Goal: Task Accomplishment & Management: Manage account settings

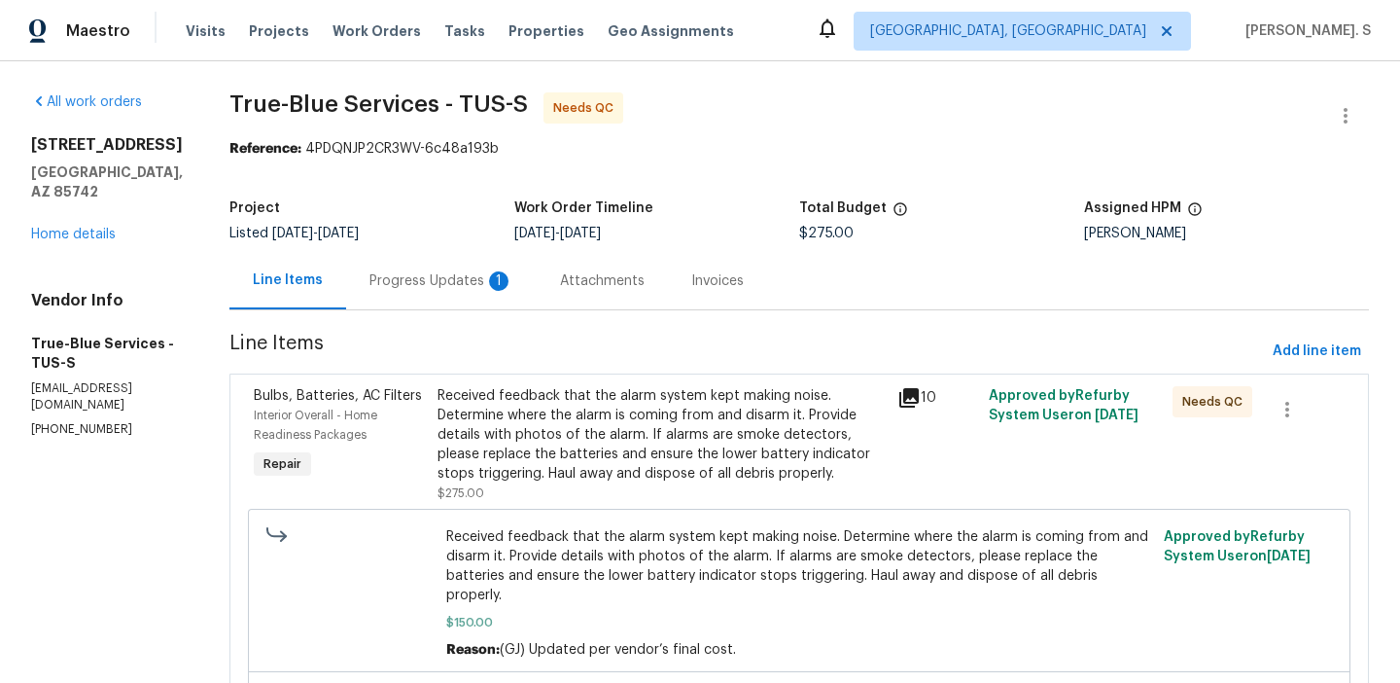
click at [474, 280] on div "Progress Updates 1" at bounding box center [442, 280] width 144 height 19
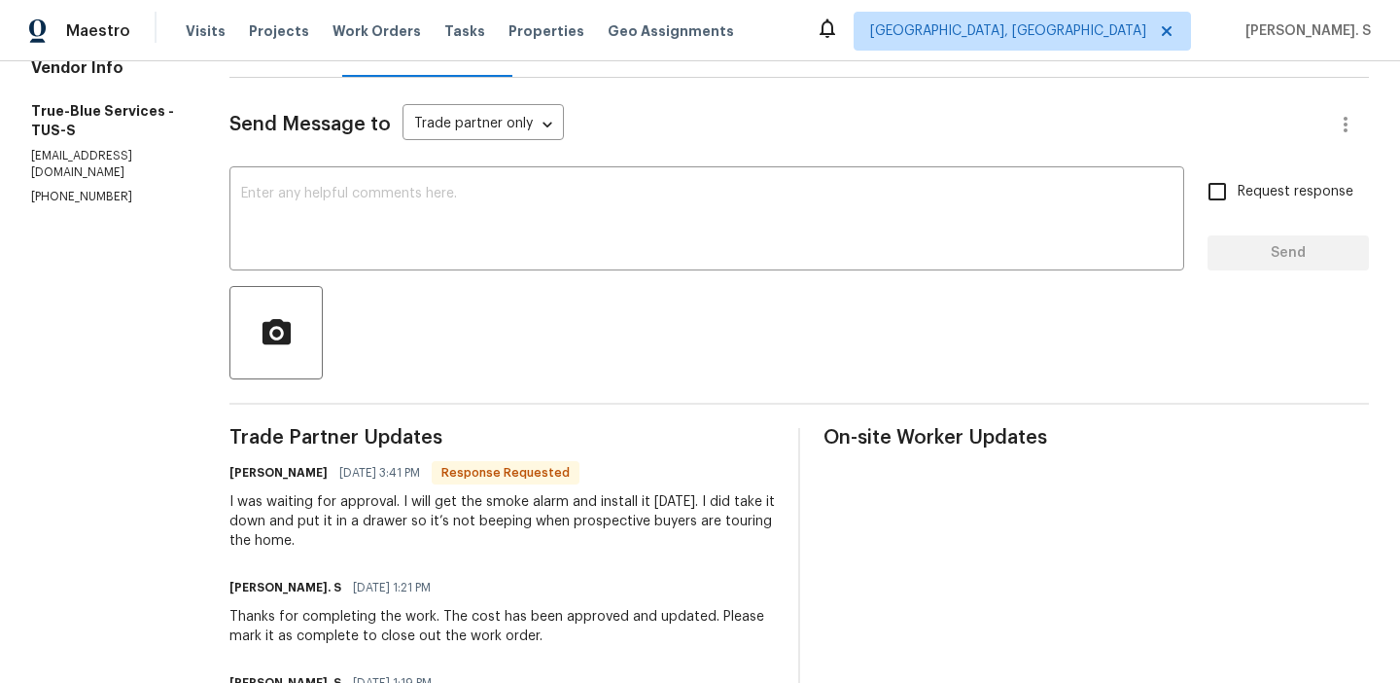
scroll to position [229, 0]
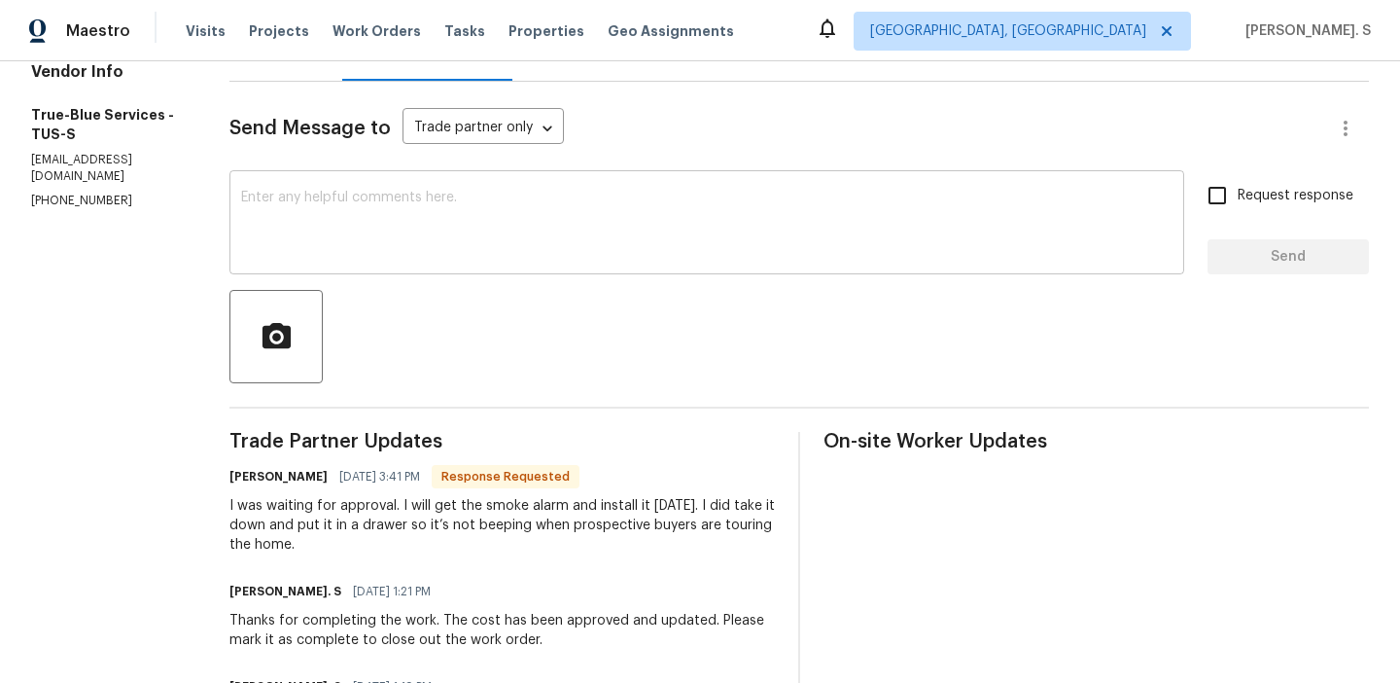
click at [466, 224] on textarea at bounding box center [707, 225] width 932 height 68
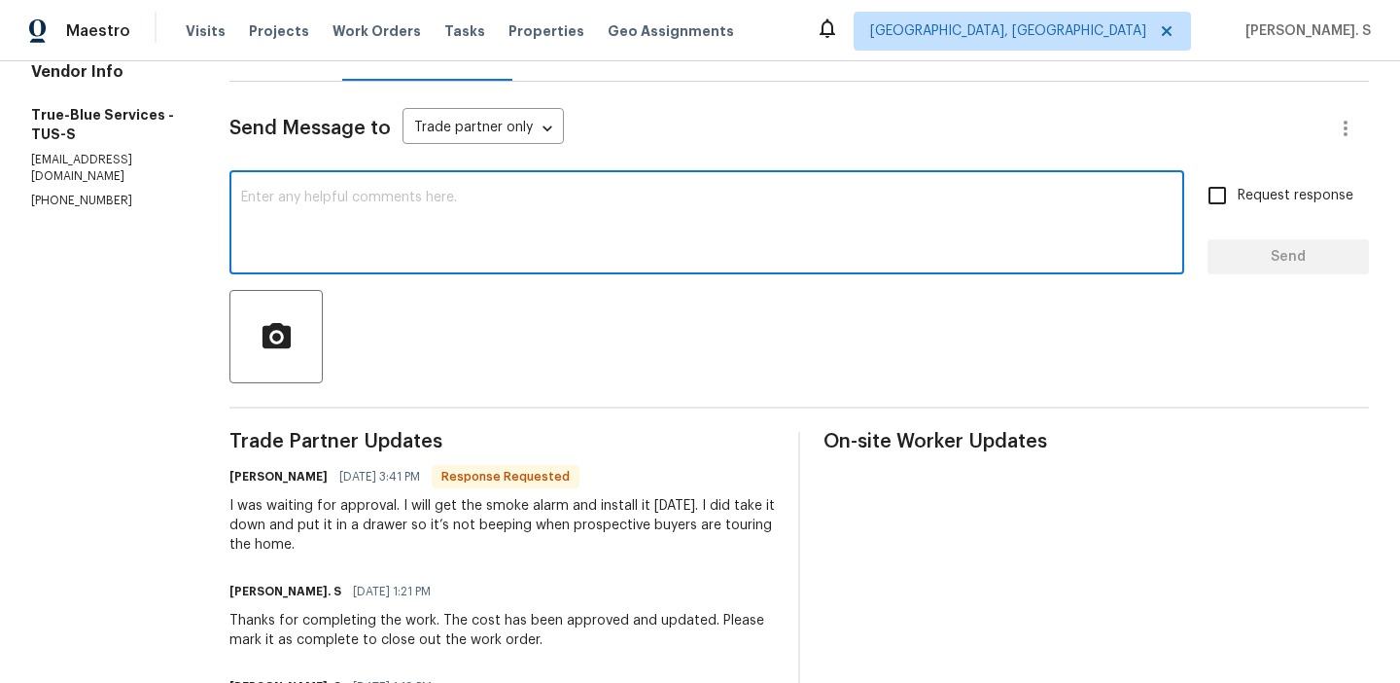
click at [466, 224] on textarea at bounding box center [707, 225] width 932 height 68
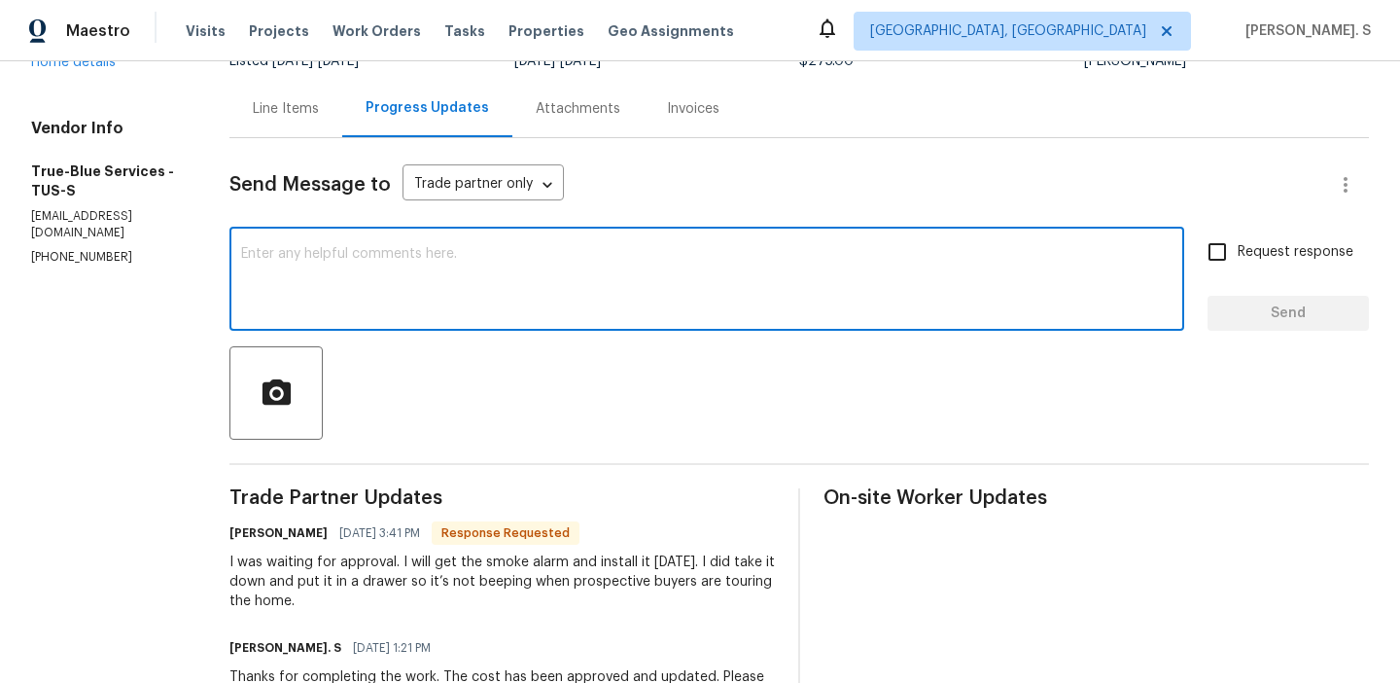
scroll to position [75, 0]
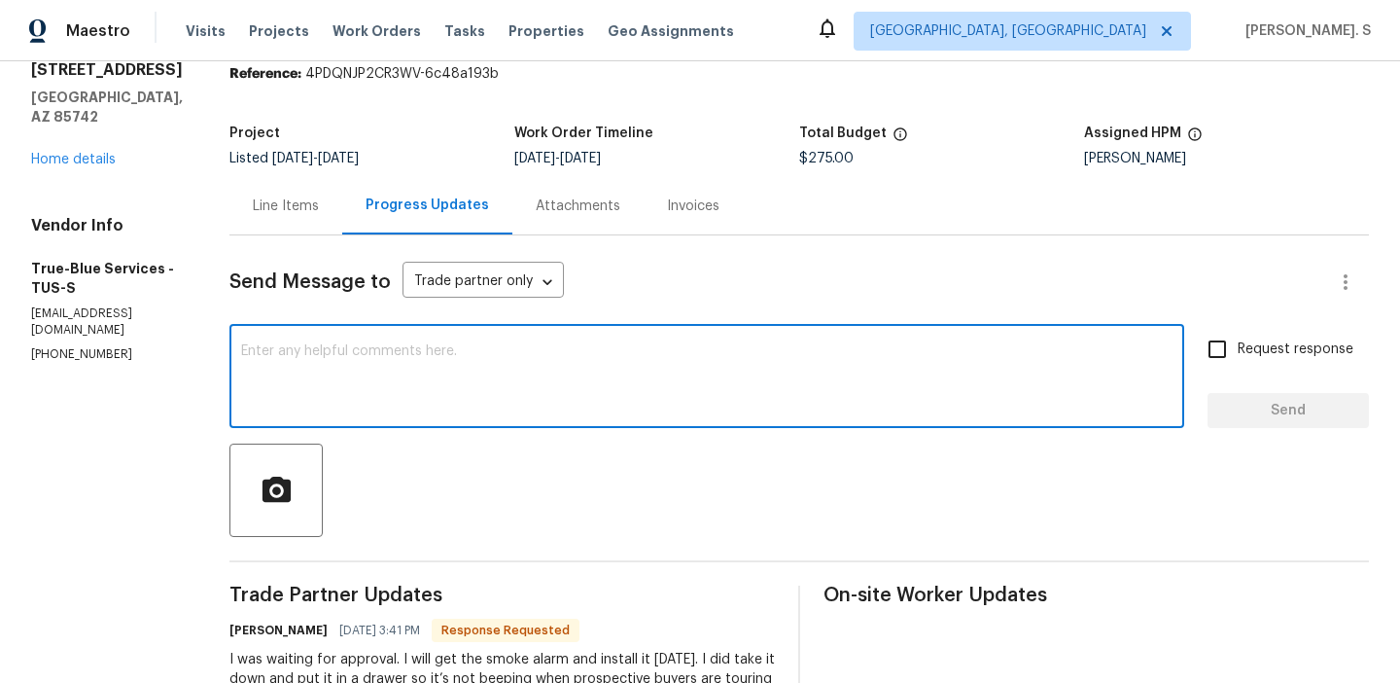
click at [284, 210] on div "Line Items" at bounding box center [286, 205] width 66 height 19
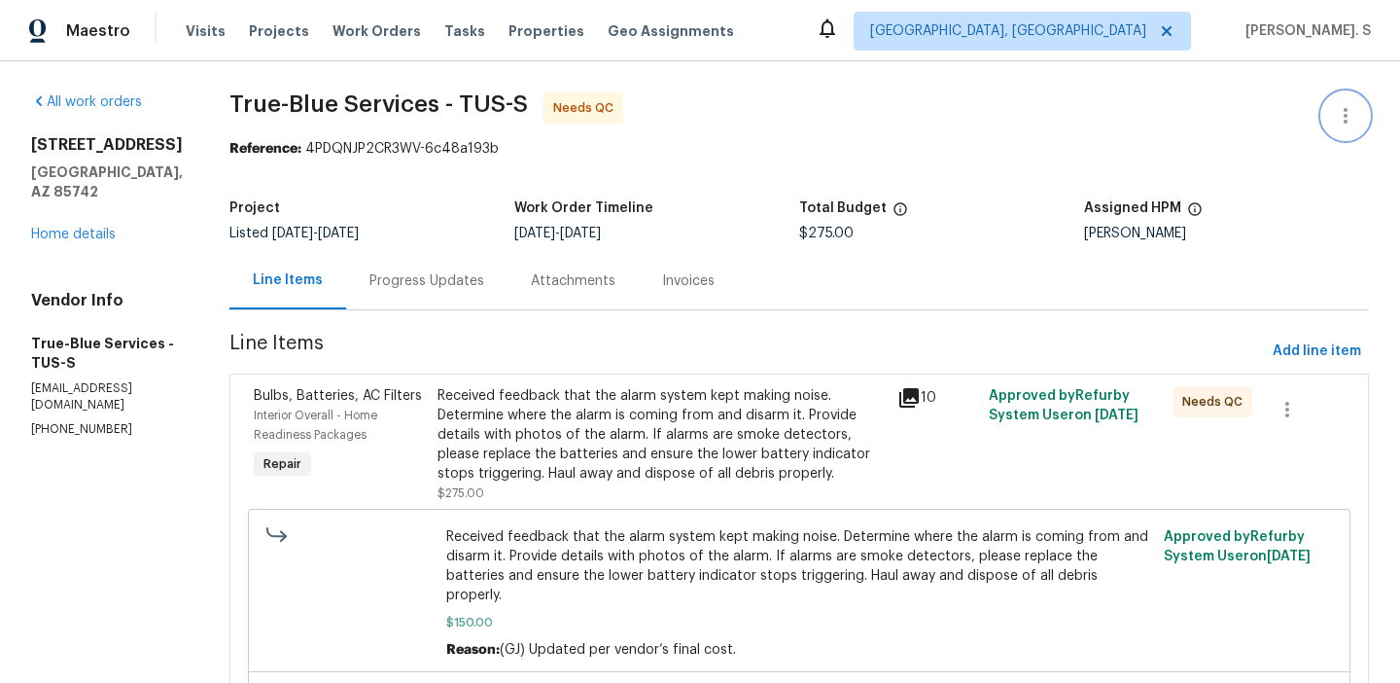
click at [1346, 95] on button "button" at bounding box center [1346, 115] width 47 height 47
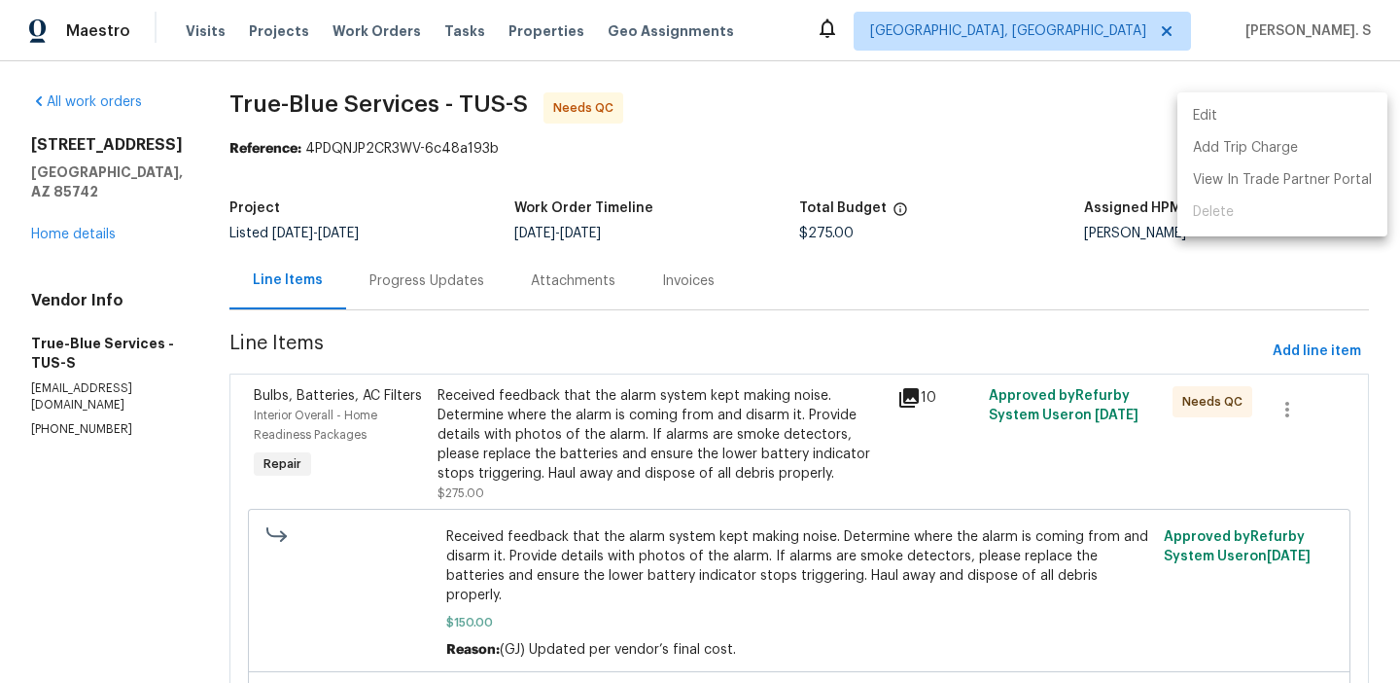
click at [1284, 114] on li "Edit" at bounding box center [1283, 116] width 210 height 32
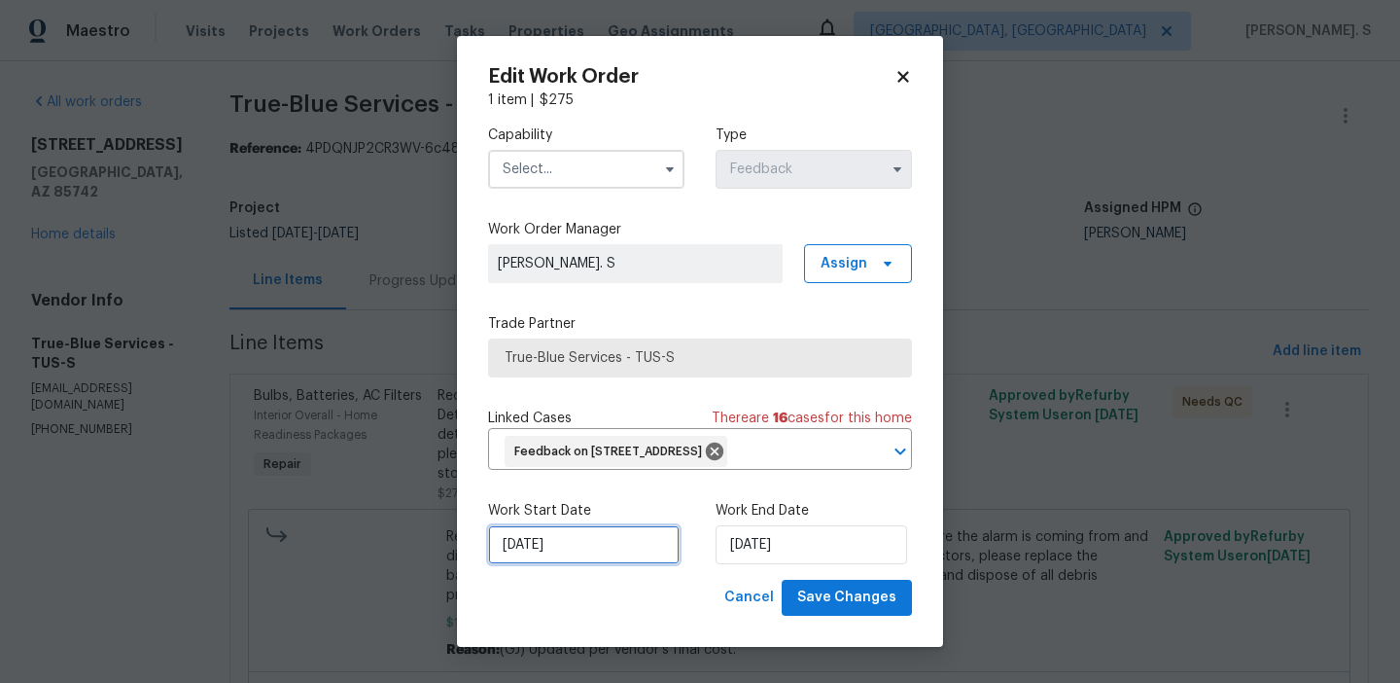
click at [642, 564] on input "[DATE]" at bounding box center [584, 544] width 192 height 39
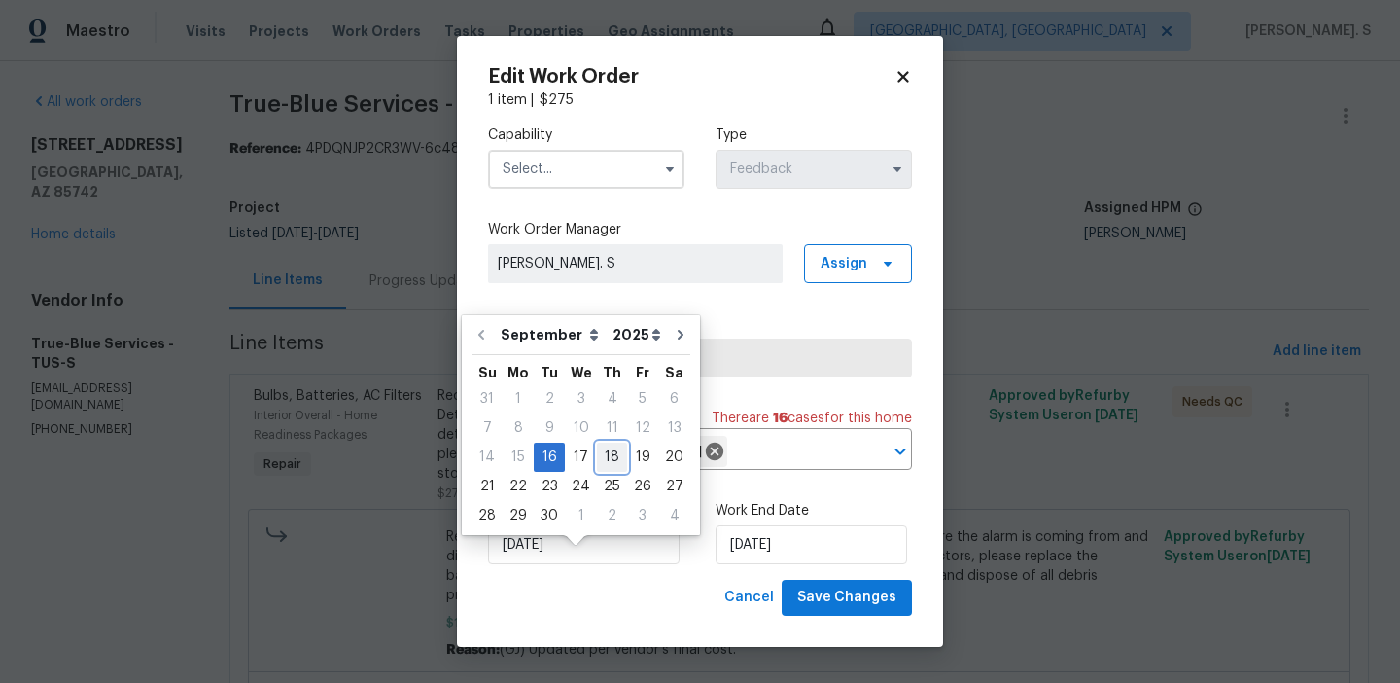
click at [600, 455] on div "18" at bounding box center [612, 456] width 30 height 27
type input "9/18/2025"
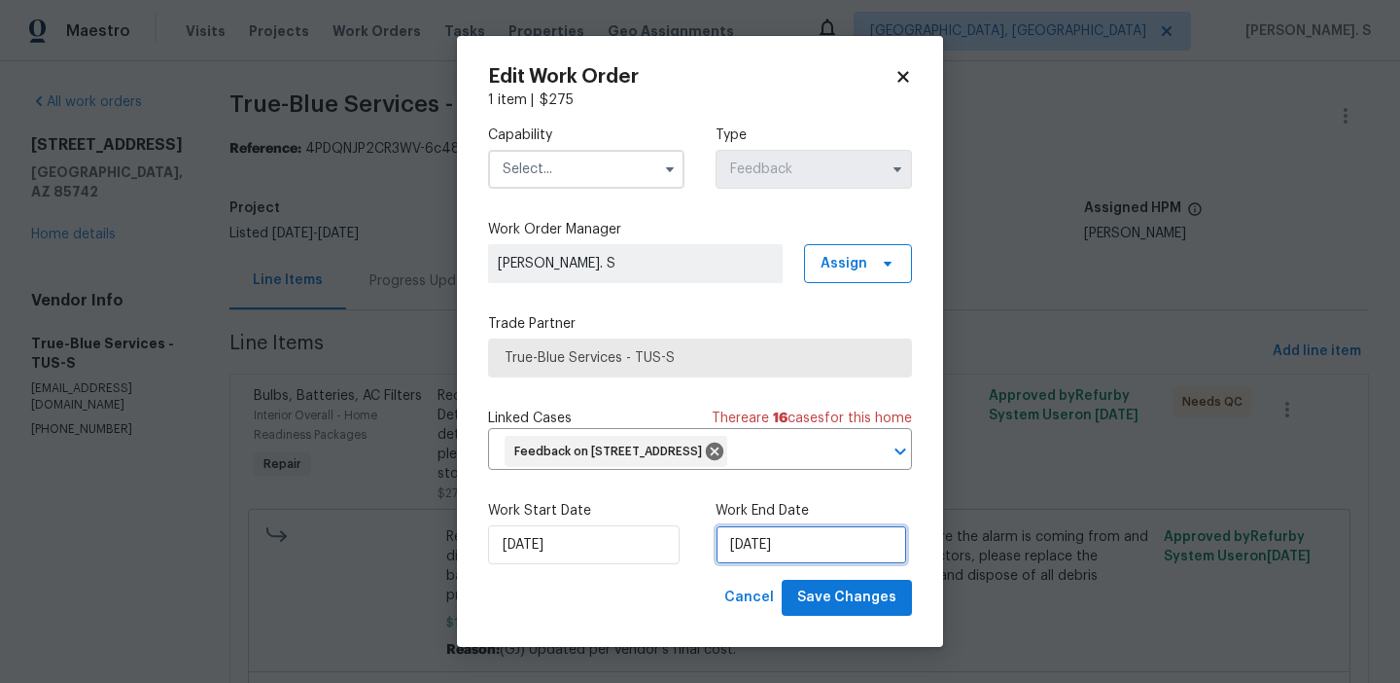
click at [852, 564] on input "9/18/2025" at bounding box center [812, 544] width 192 height 39
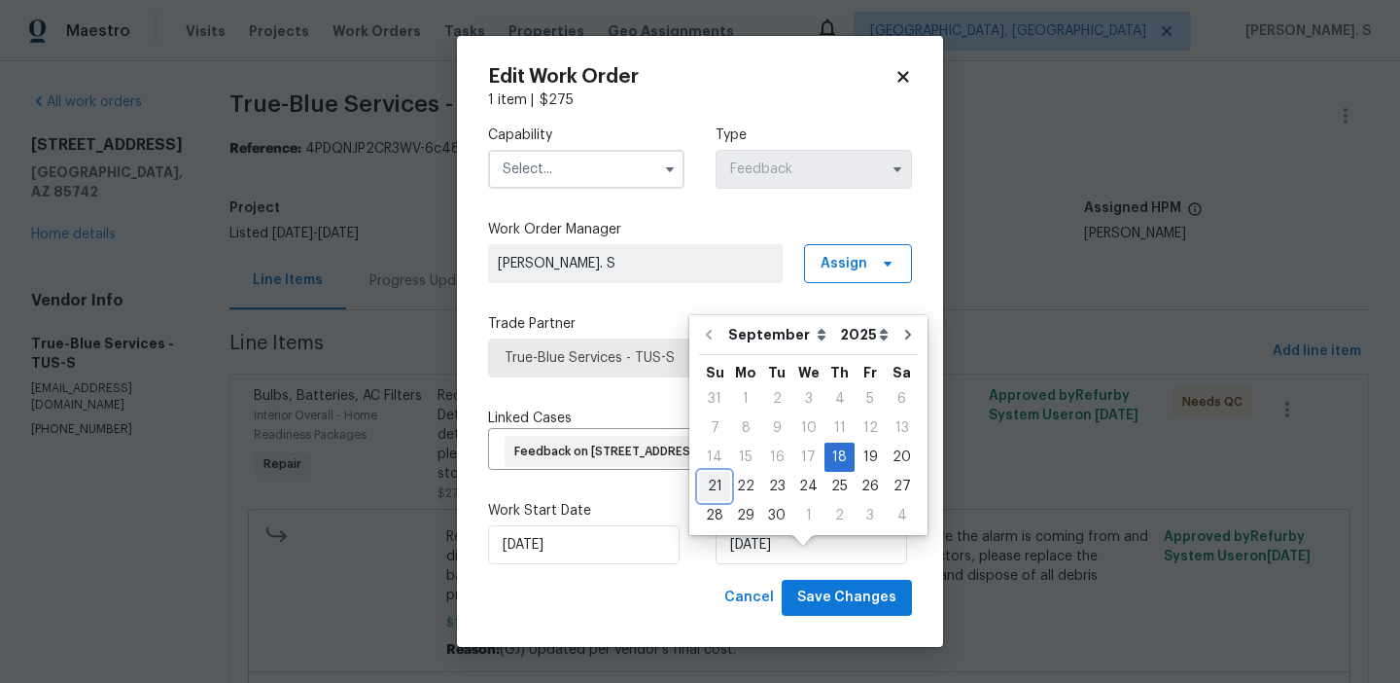
click at [715, 477] on div "21" at bounding box center [714, 486] width 31 height 27
type input "[DATE]"
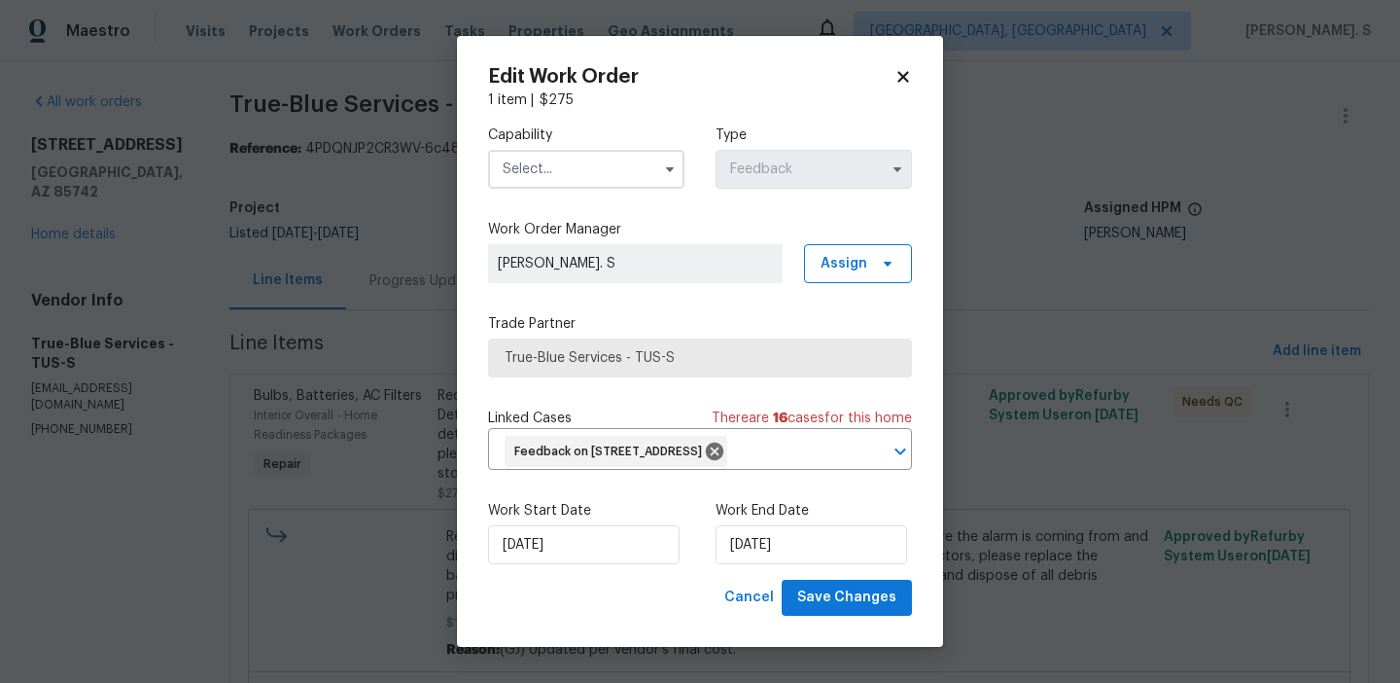
click at [591, 152] on input "text" at bounding box center [586, 169] width 196 height 39
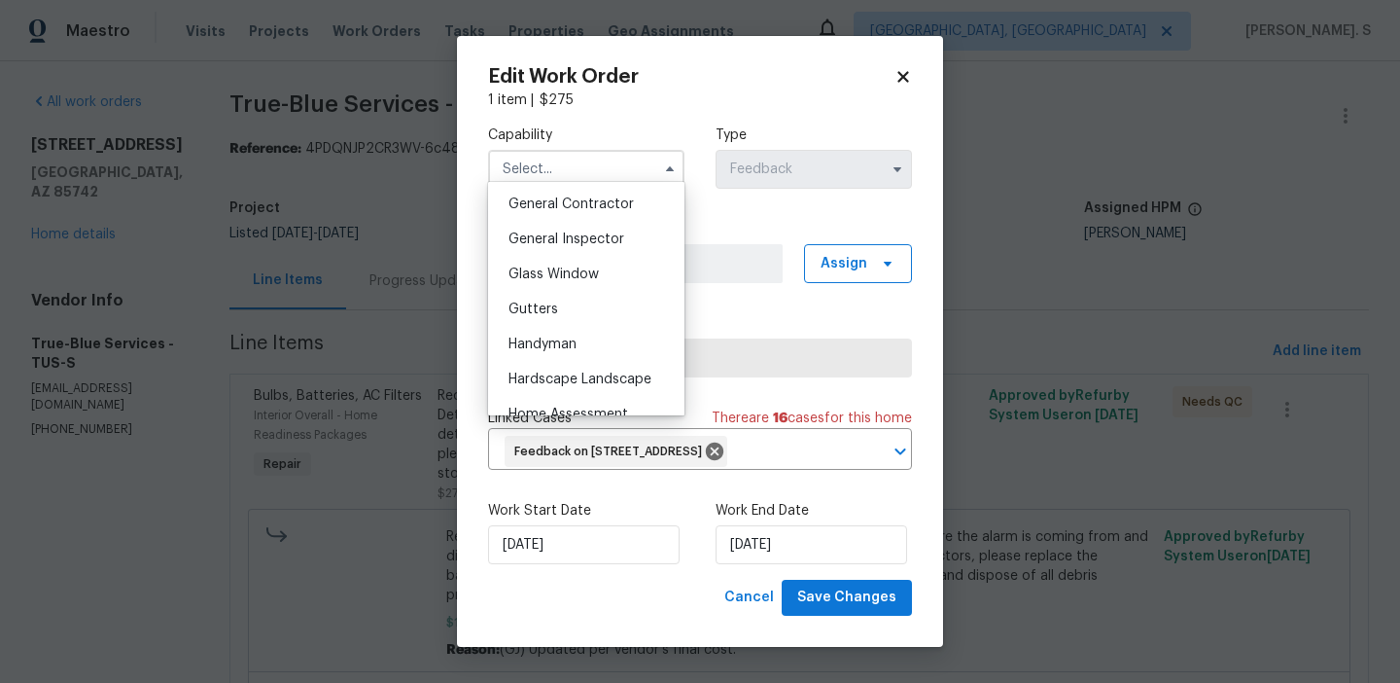
scroll to position [972, 0]
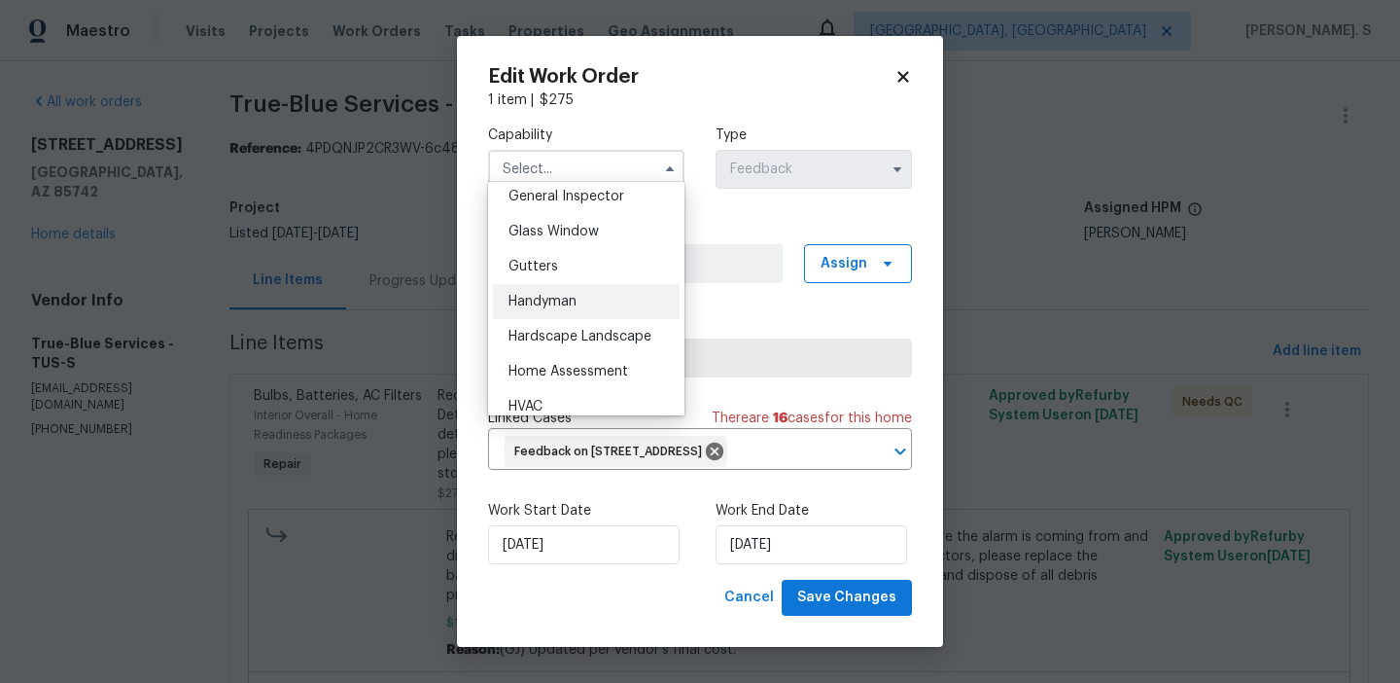
click at [610, 284] on div "Handyman" at bounding box center [586, 301] width 187 height 35
type input "Handyman"
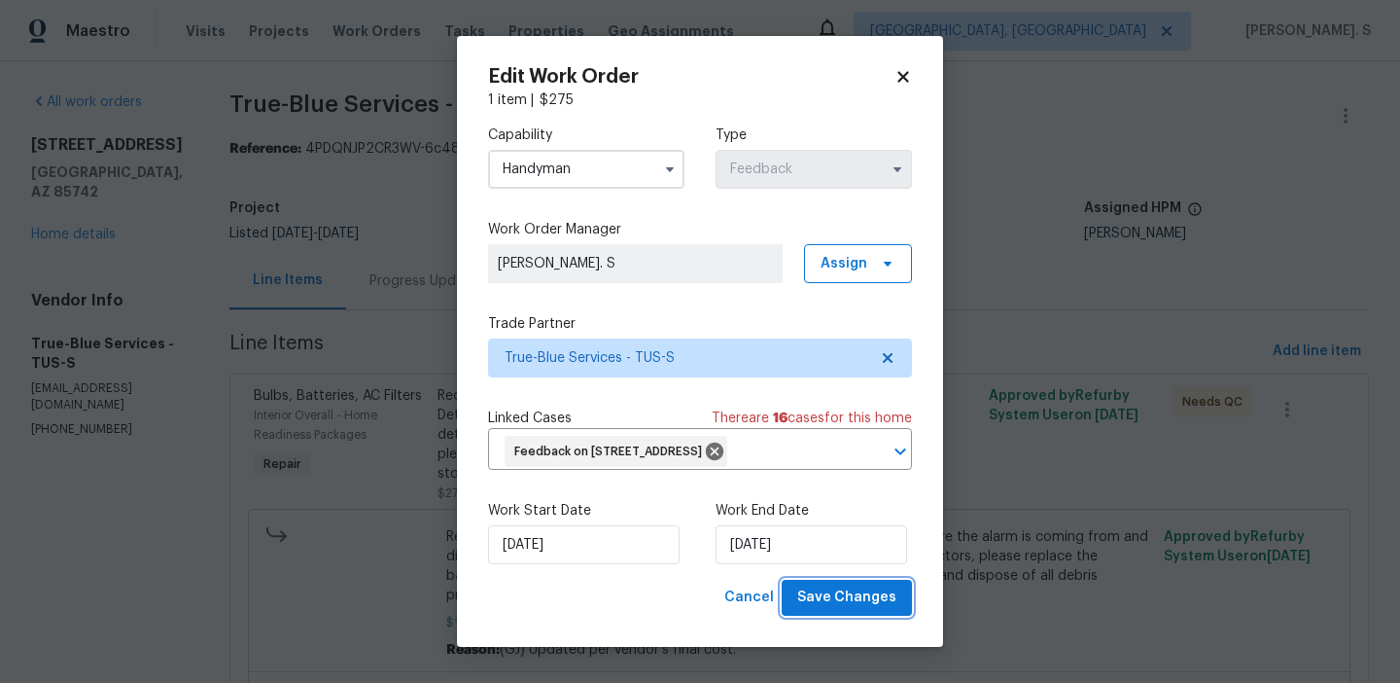
click at [866, 607] on span "Save Changes" at bounding box center [846, 597] width 99 height 24
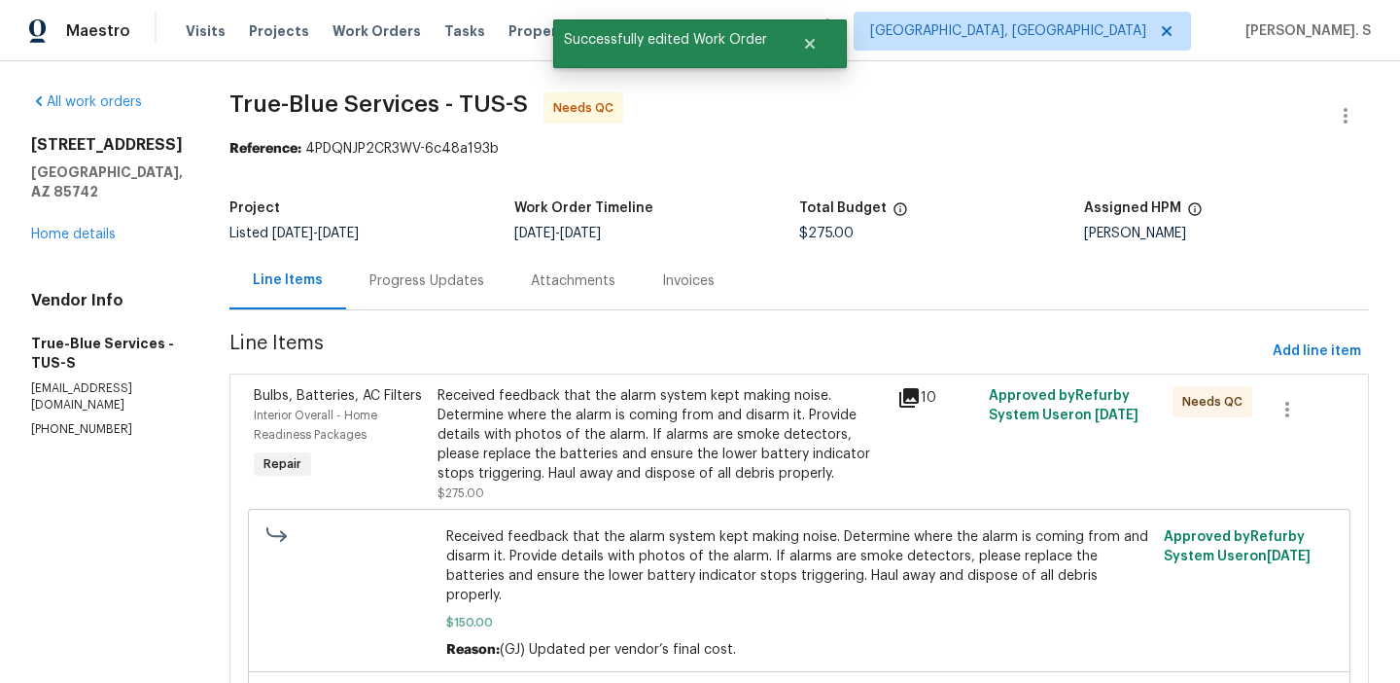
scroll to position [0, 0]
click at [663, 459] on div "Received feedback that the alarm system kept making noise. Determine where the …" at bounding box center [662, 434] width 448 height 97
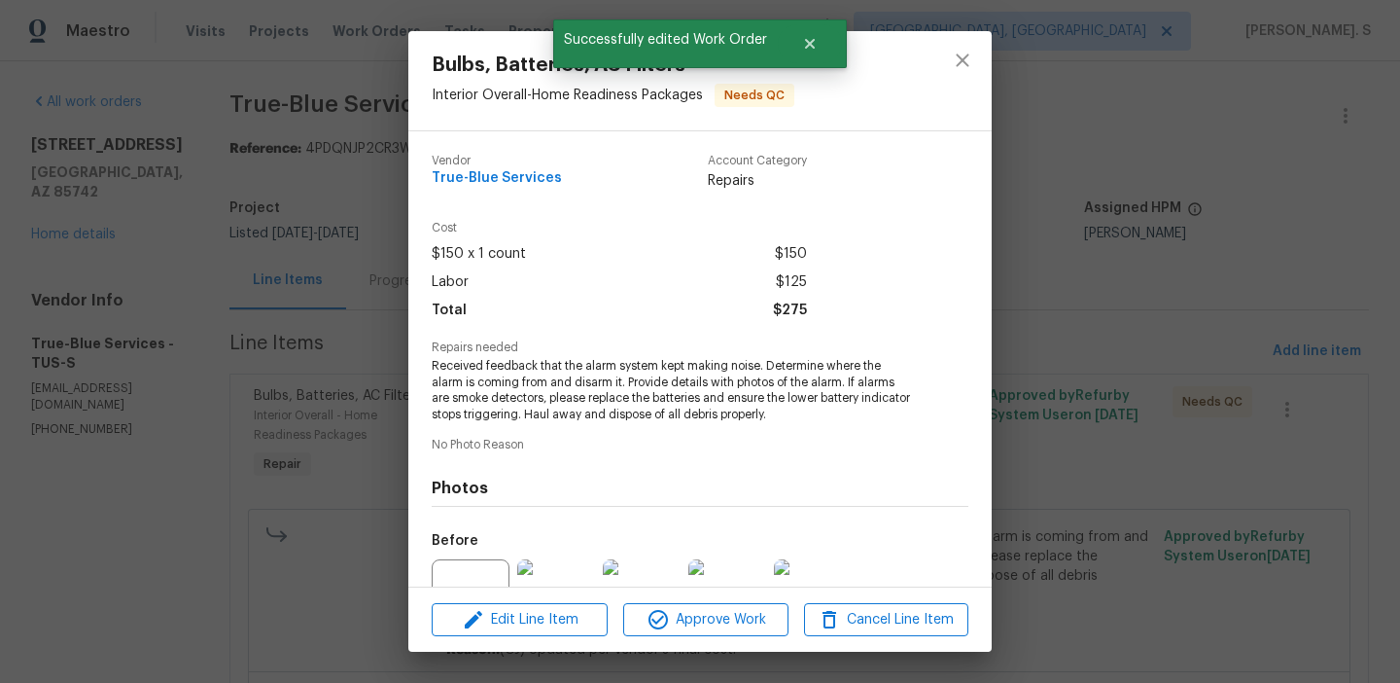
scroll to position [196, 0]
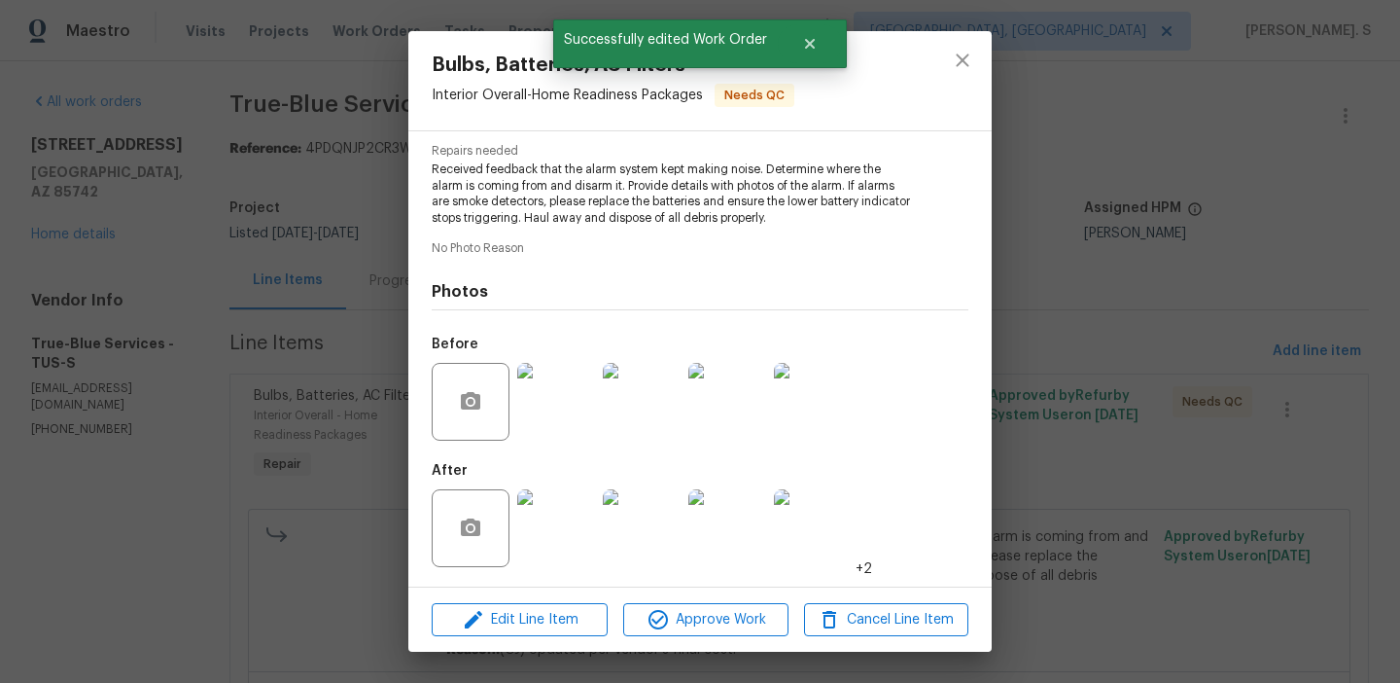
click at [570, 388] on img at bounding box center [556, 402] width 78 height 78
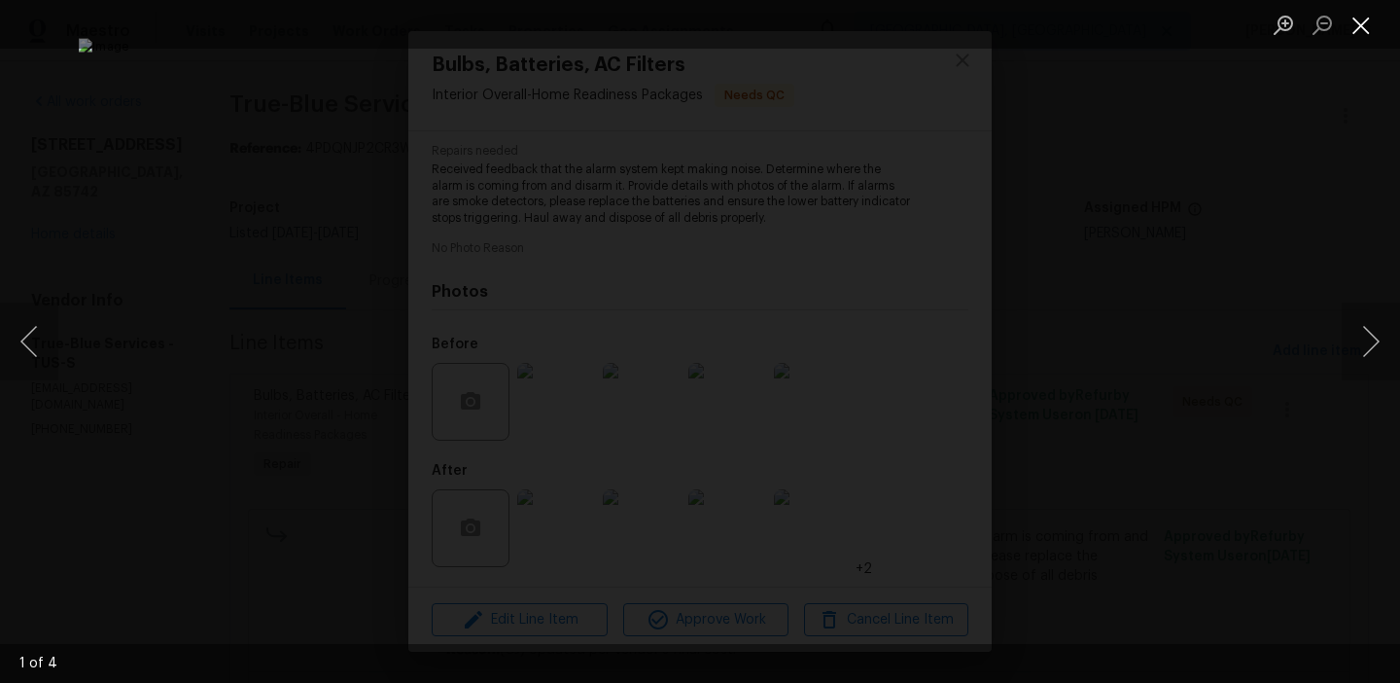
click at [1345, 24] on button "Close lightbox" at bounding box center [1361, 25] width 39 height 34
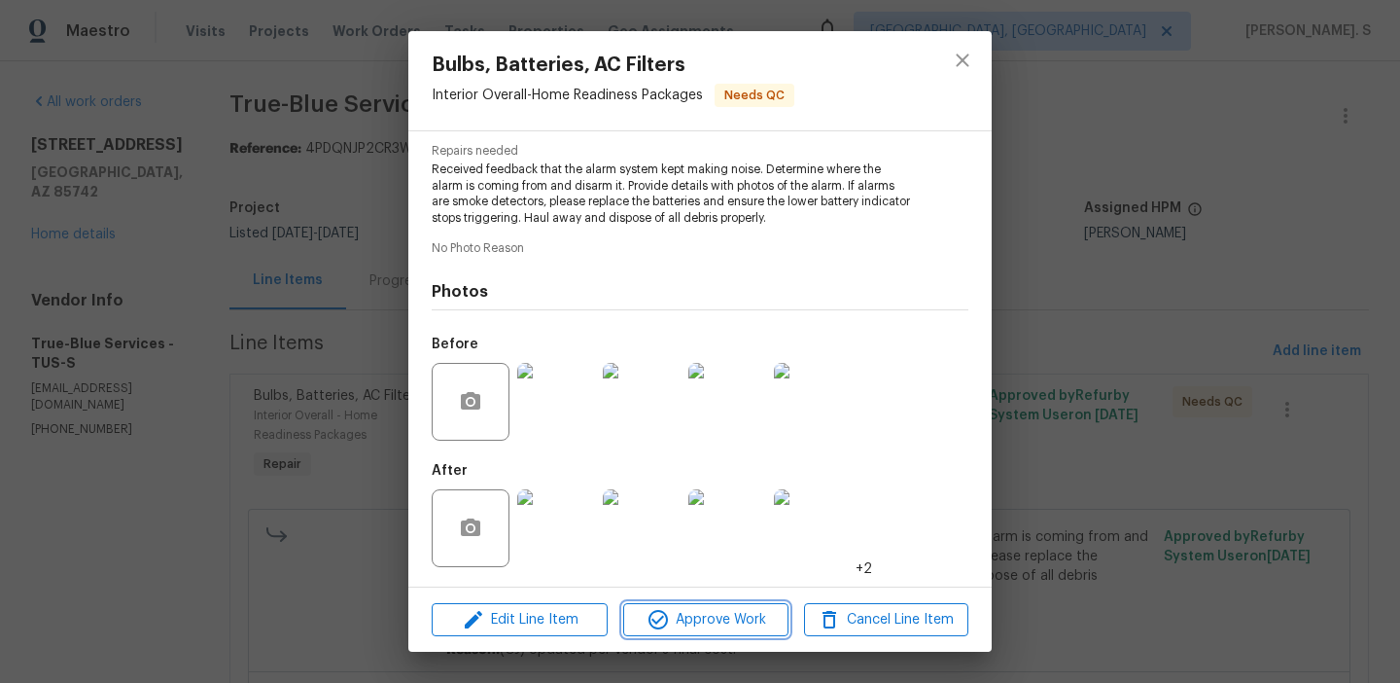
click at [716, 612] on span "Approve Work" at bounding box center [705, 620] width 153 height 24
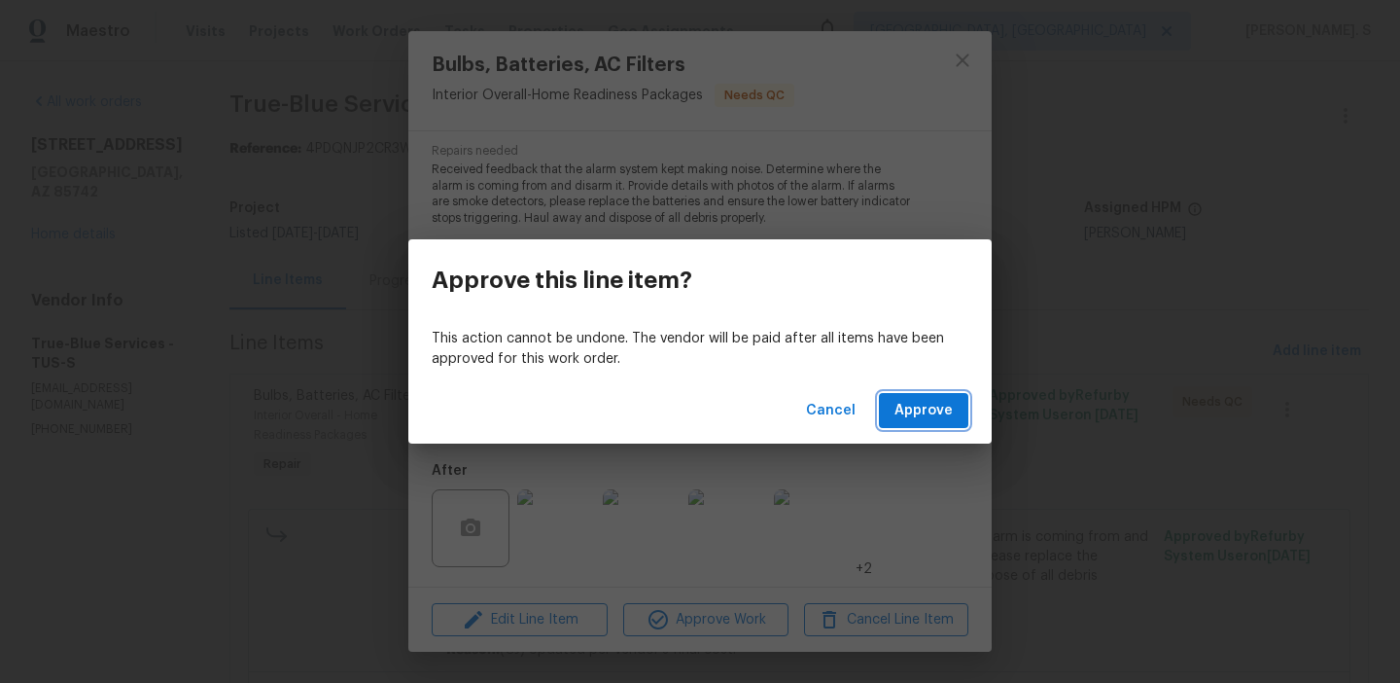
click at [926, 416] on span "Approve" at bounding box center [924, 411] width 58 height 24
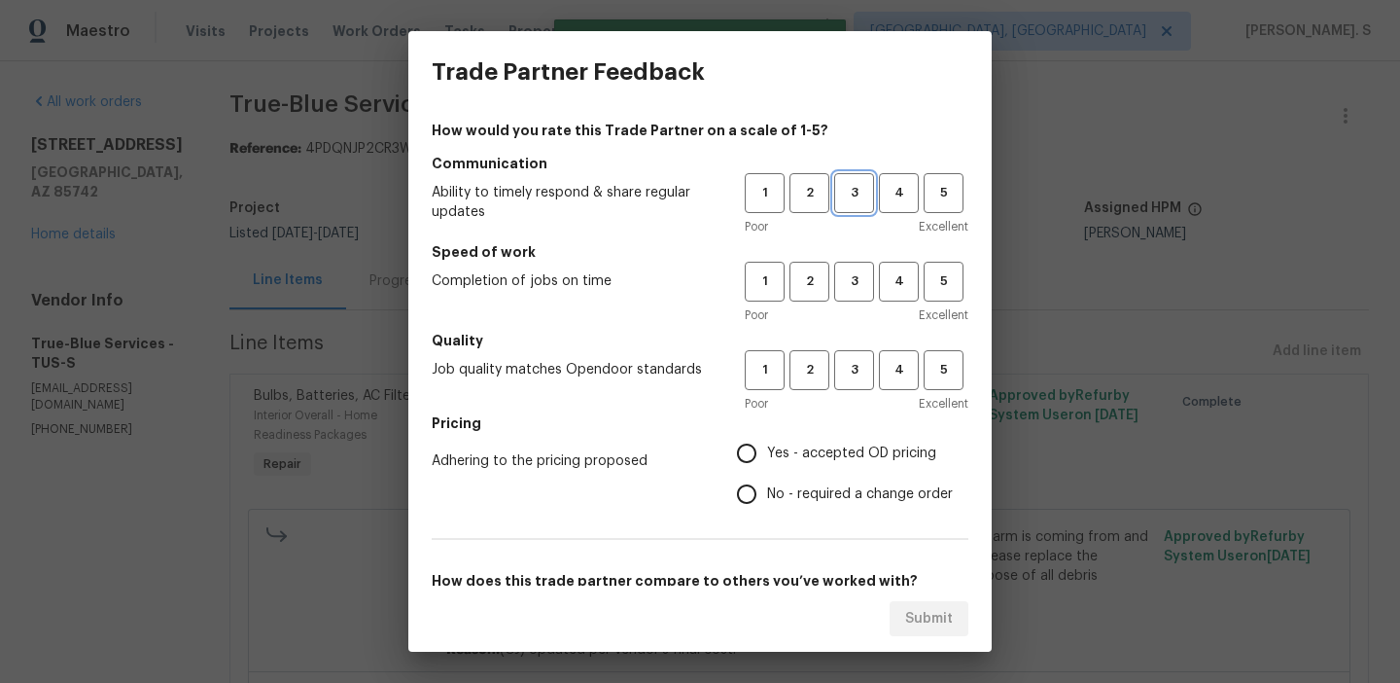
click at [849, 185] on span "3" at bounding box center [854, 193] width 36 height 22
click at [864, 281] on span "3" at bounding box center [854, 281] width 36 height 22
click at [864, 359] on span "3" at bounding box center [854, 370] width 36 height 22
click at [833, 489] on span "No - required a change order" at bounding box center [860, 494] width 186 height 20
click at [767, 489] on input "No - required a change order" at bounding box center [746, 494] width 41 height 41
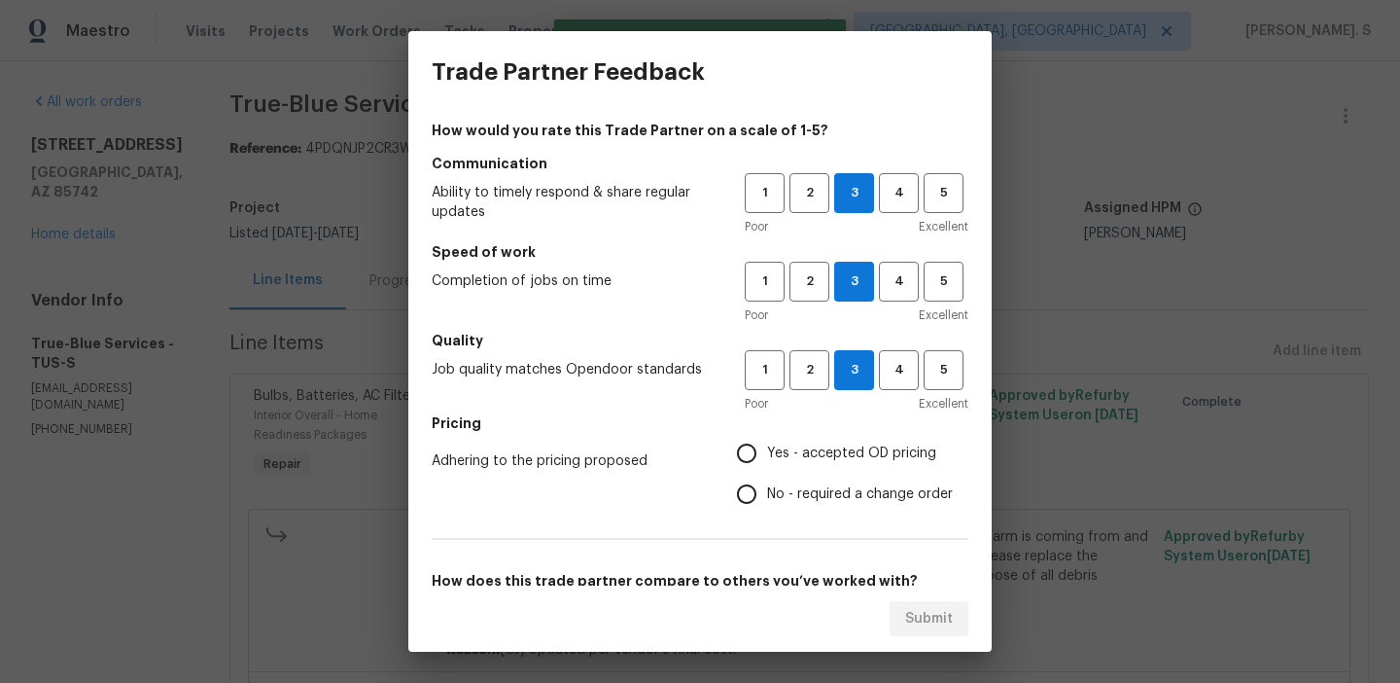
radio input "true"
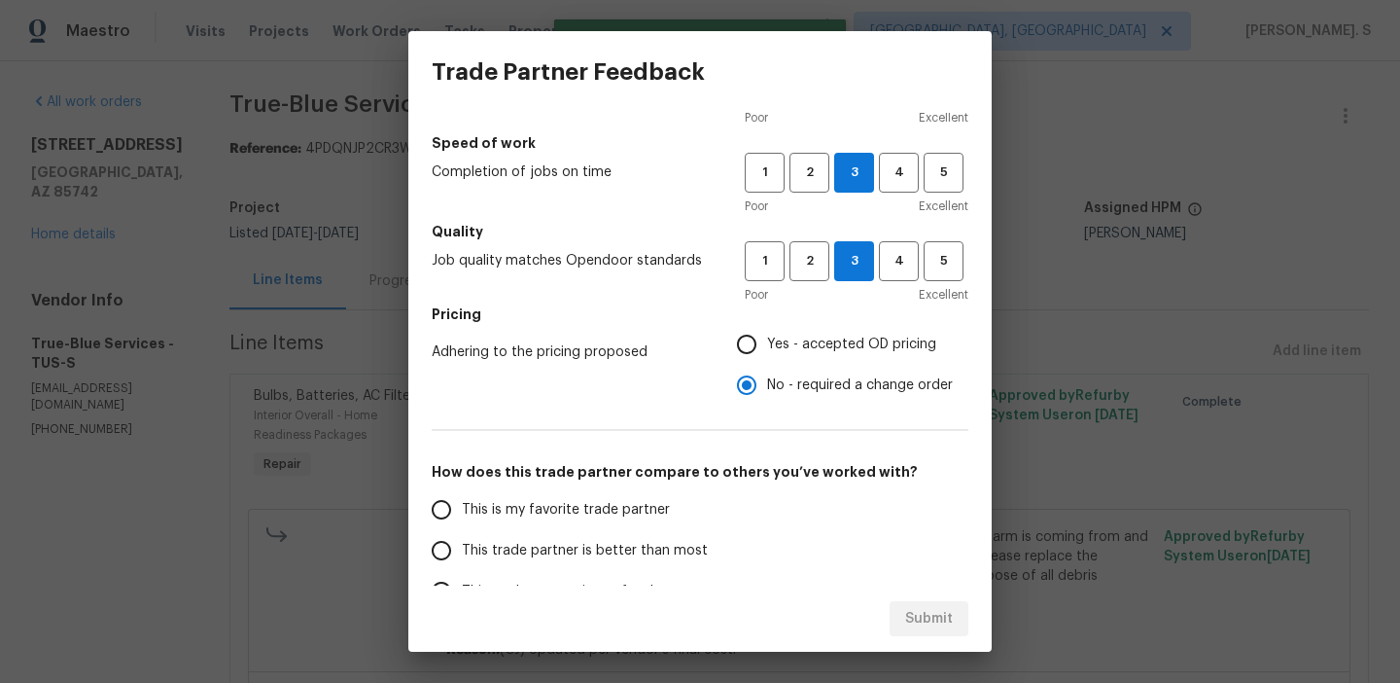
scroll to position [220, 0]
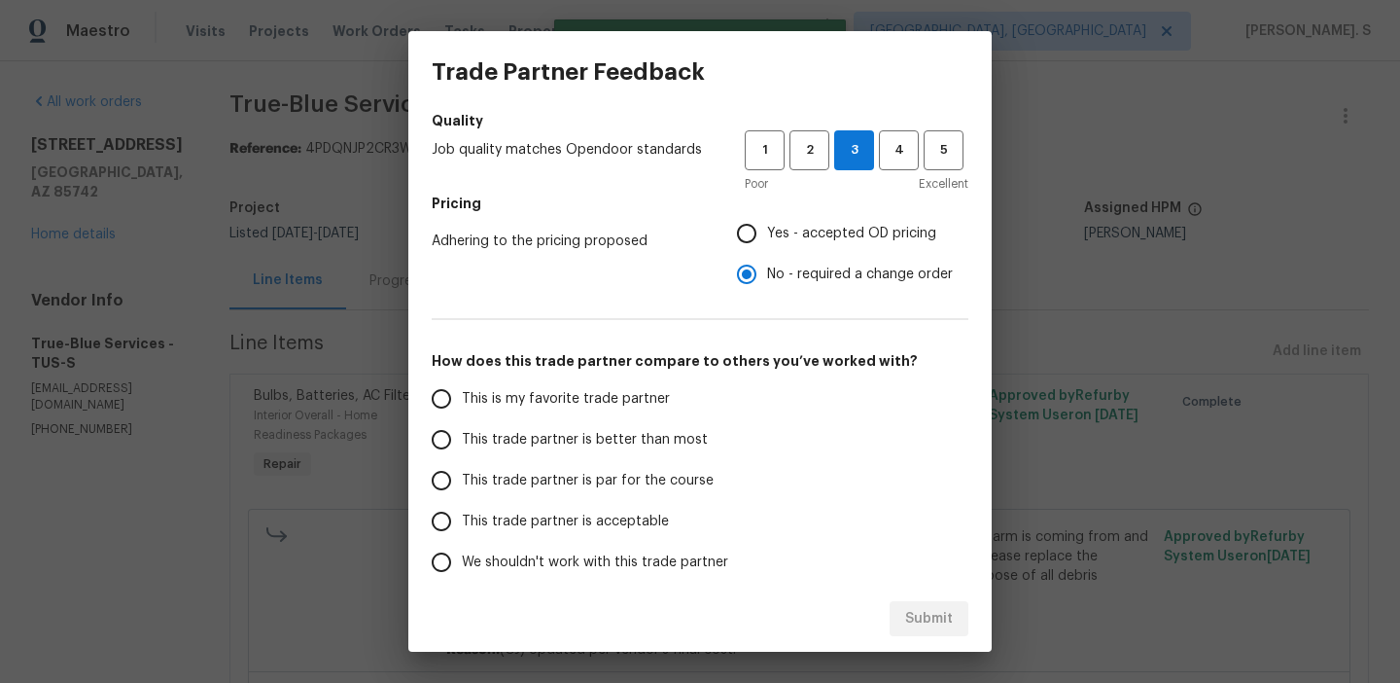
click at [607, 476] on span "This trade partner is par for the course" at bounding box center [588, 481] width 252 height 20
click at [462, 476] on input "This trade partner is par for the course" at bounding box center [441, 480] width 41 height 41
click at [935, 613] on span "Submit" at bounding box center [929, 619] width 48 height 24
radio input "true"
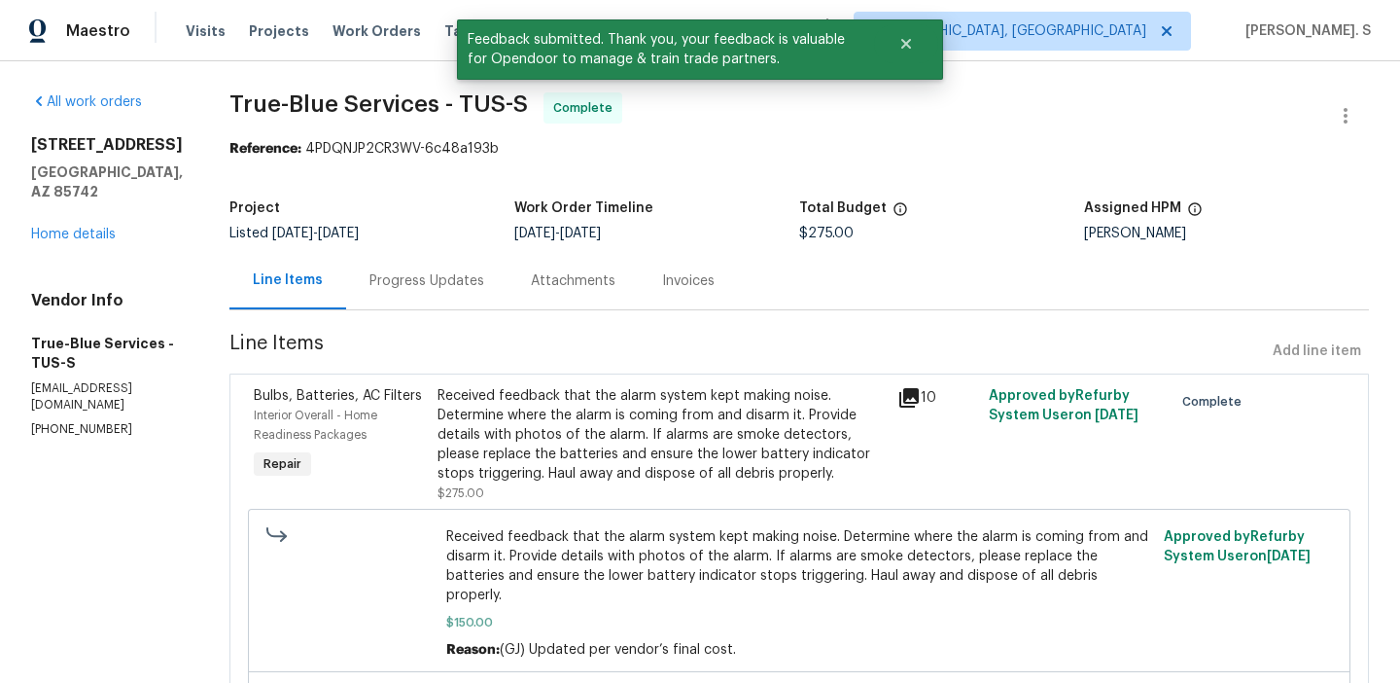
click at [398, 259] on div "Progress Updates" at bounding box center [426, 280] width 161 height 57
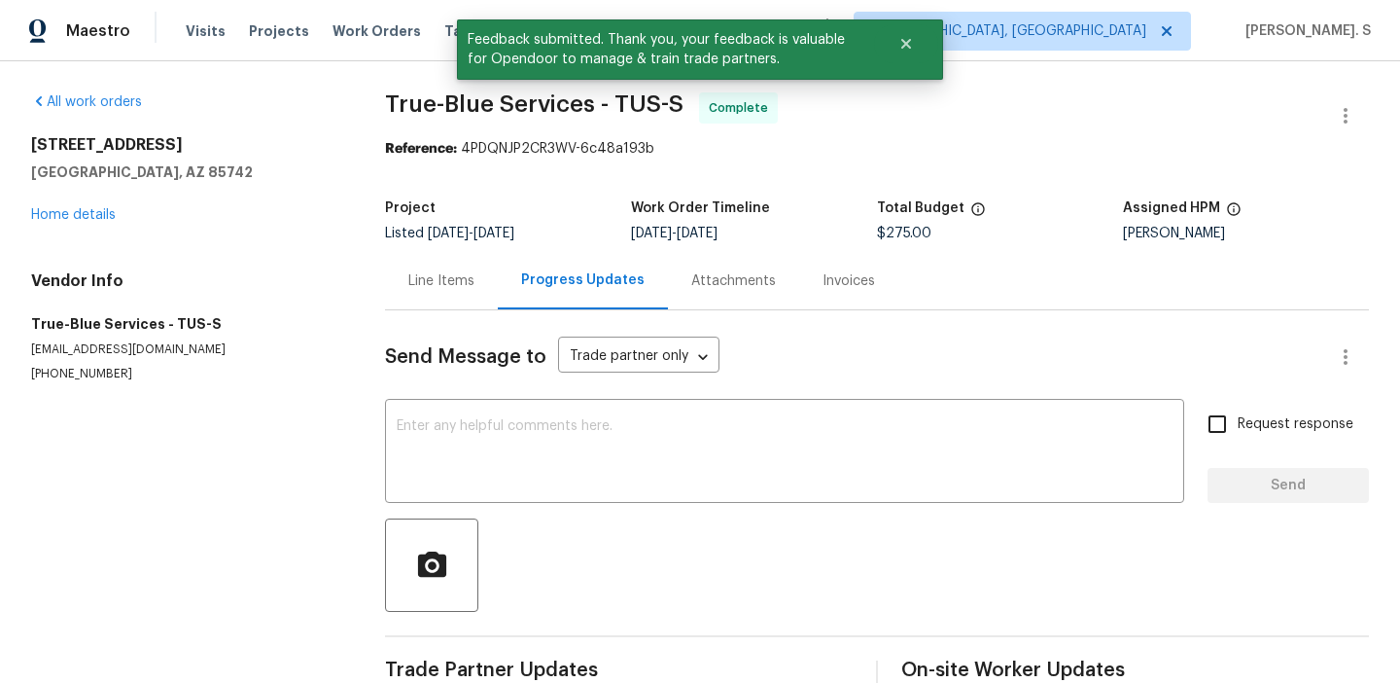
click at [635, 579] on div at bounding box center [877, 564] width 984 height 93
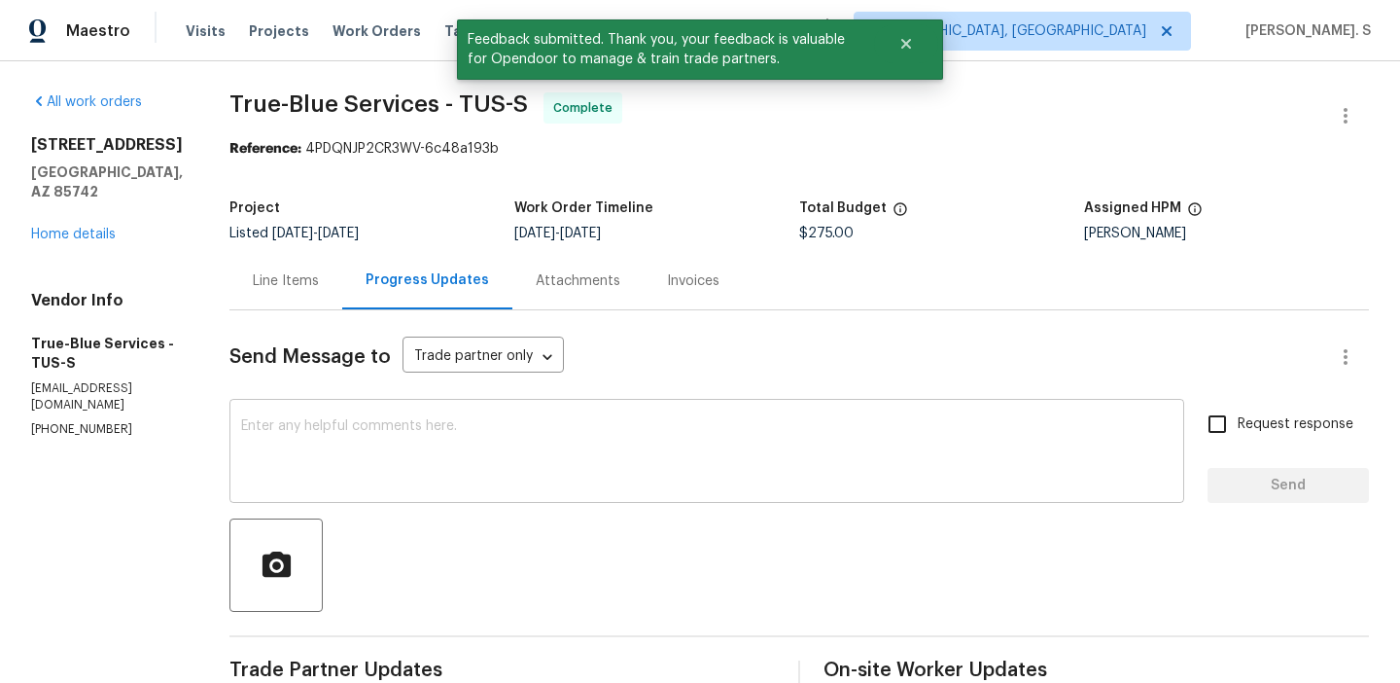
click at [630, 492] on div "x ​" at bounding box center [706, 453] width 955 height 99
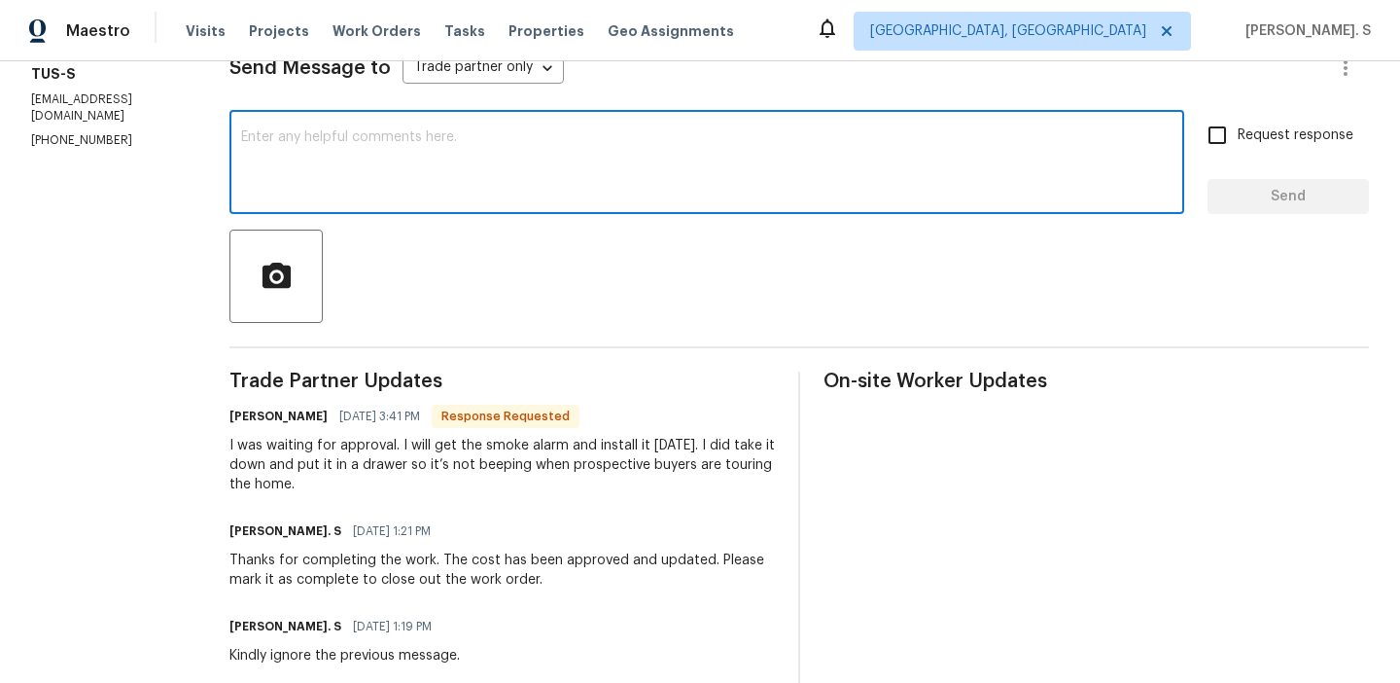
scroll to position [265, 0]
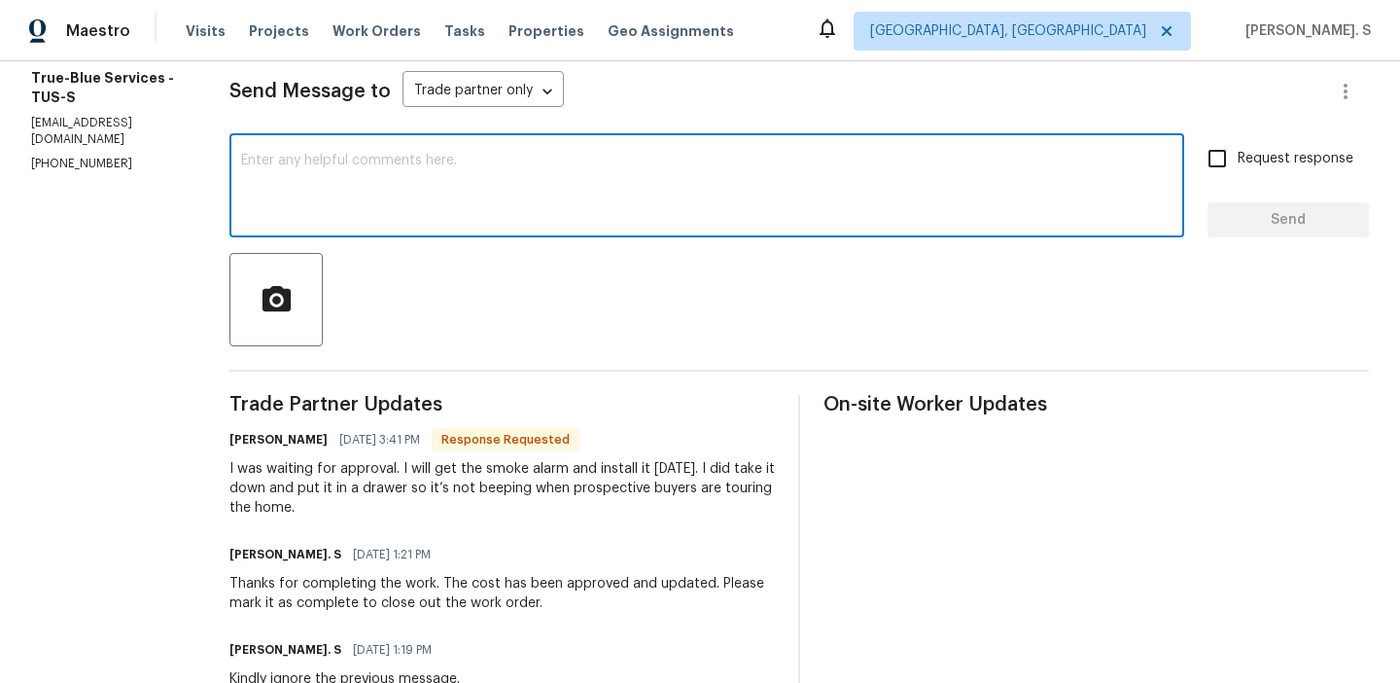
click at [572, 163] on textarea at bounding box center [707, 188] width 932 height 68
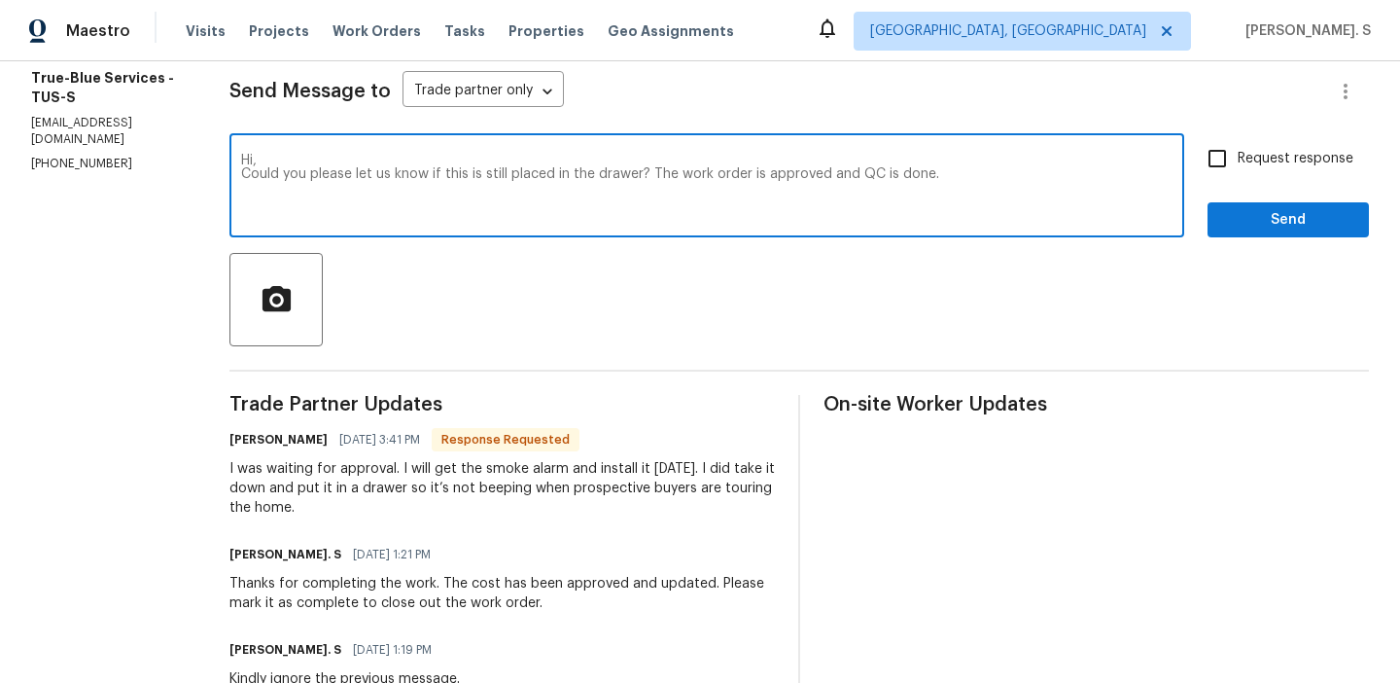
type textarea "Hi, Could you please let us know if this is still placed in the drawer? The wor…"
click at [460, 464] on div "I was waiting for approval. I will get the smoke alarm and install it tomorrow.…" at bounding box center [502, 488] width 546 height 58
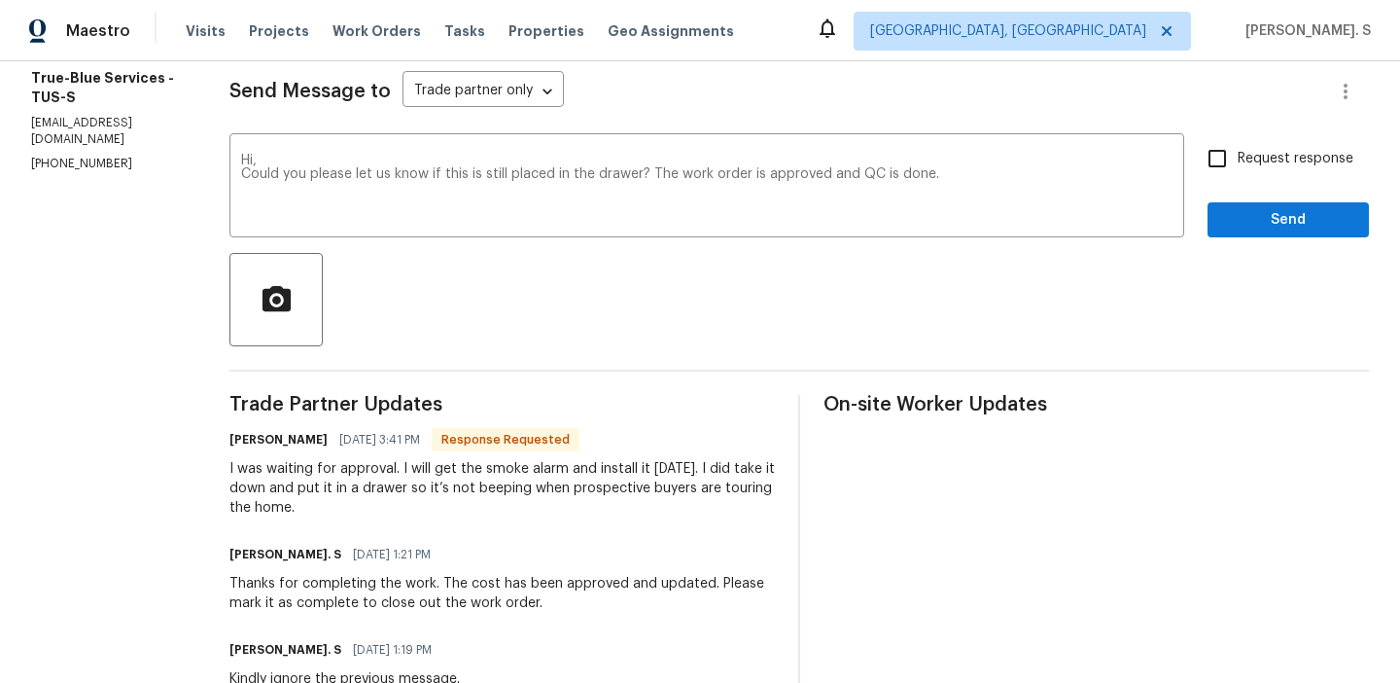
click at [460, 464] on div "I was waiting for approval. I will get the smoke alarm and install it tomorrow.…" at bounding box center [502, 488] width 546 height 58
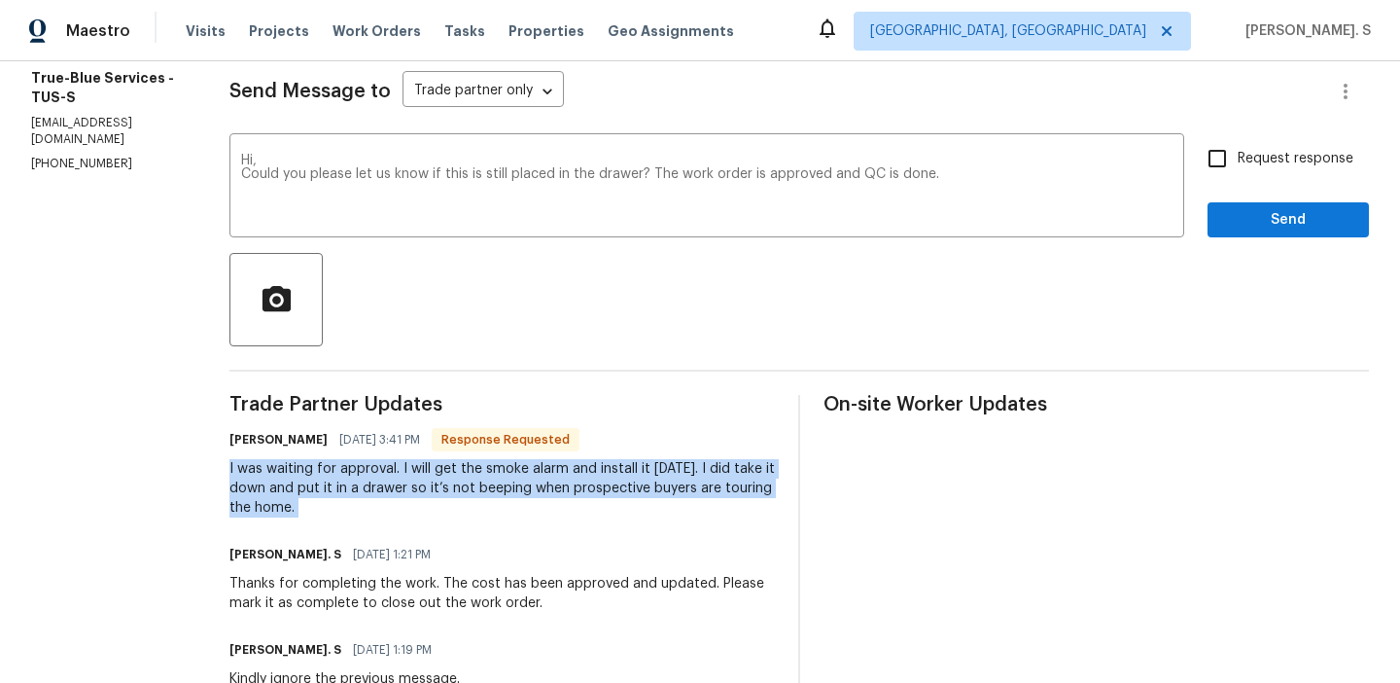
copy div "I was waiting for approval. I will get the smoke alarm and install it tomorrow.…"
click at [1260, 174] on label "Request response" at bounding box center [1275, 158] width 157 height 41
click at [1238, 174] on input "Request response" at bounding box center [1217, 158] width 41 height 41
checkbox input "true"
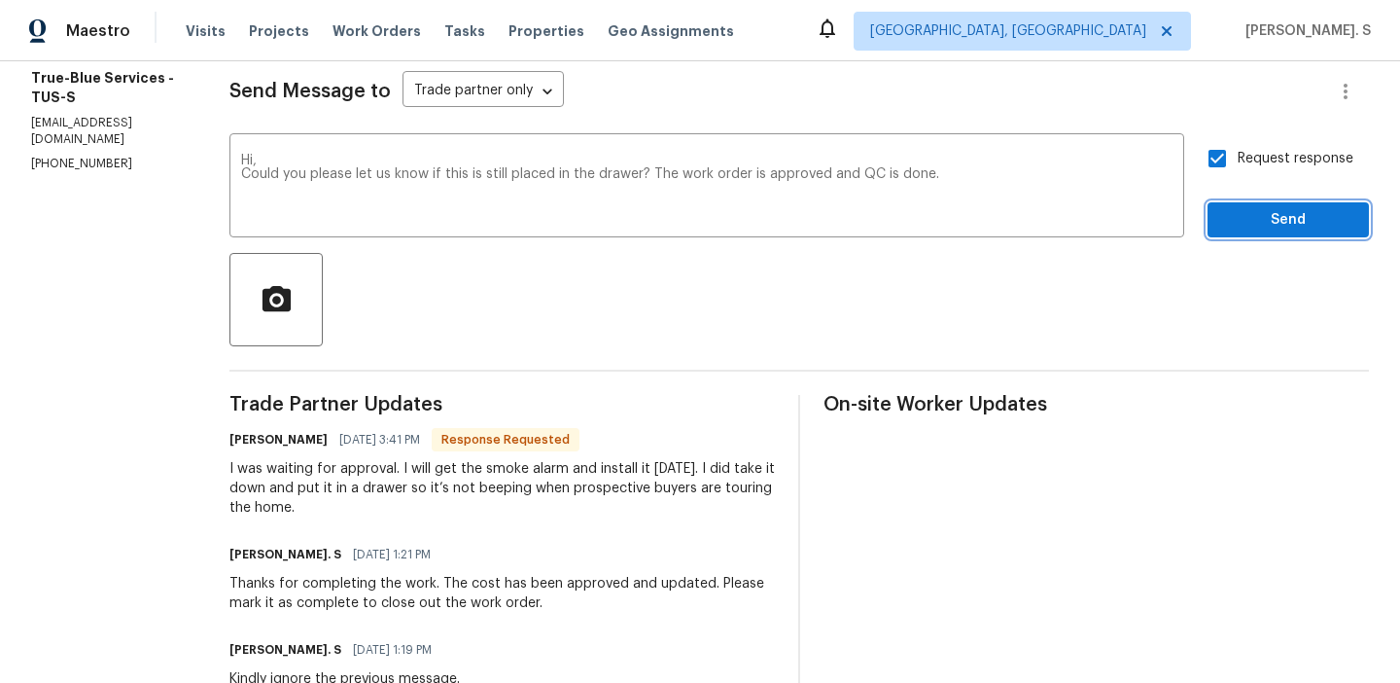
click at [1262, 204] on button "Send" at bounding box center [1288, 220] width 161 height 36
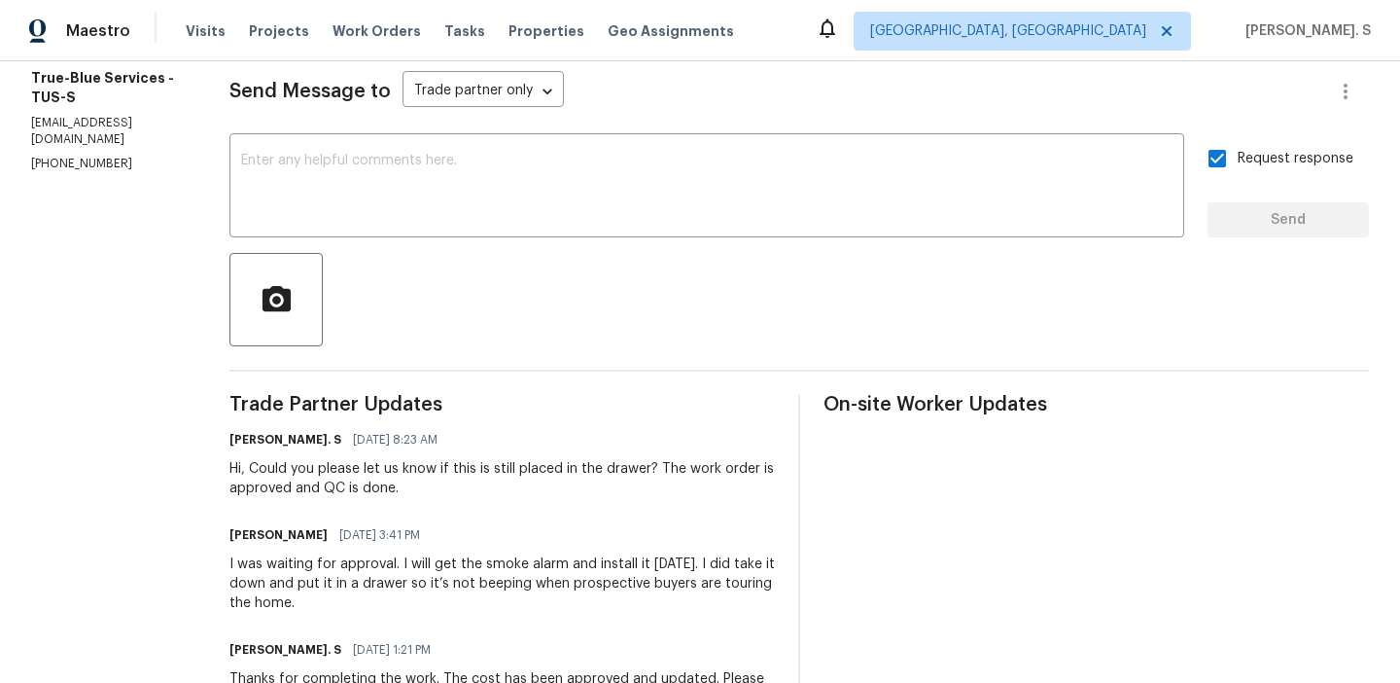
scroll to position [0, 0]
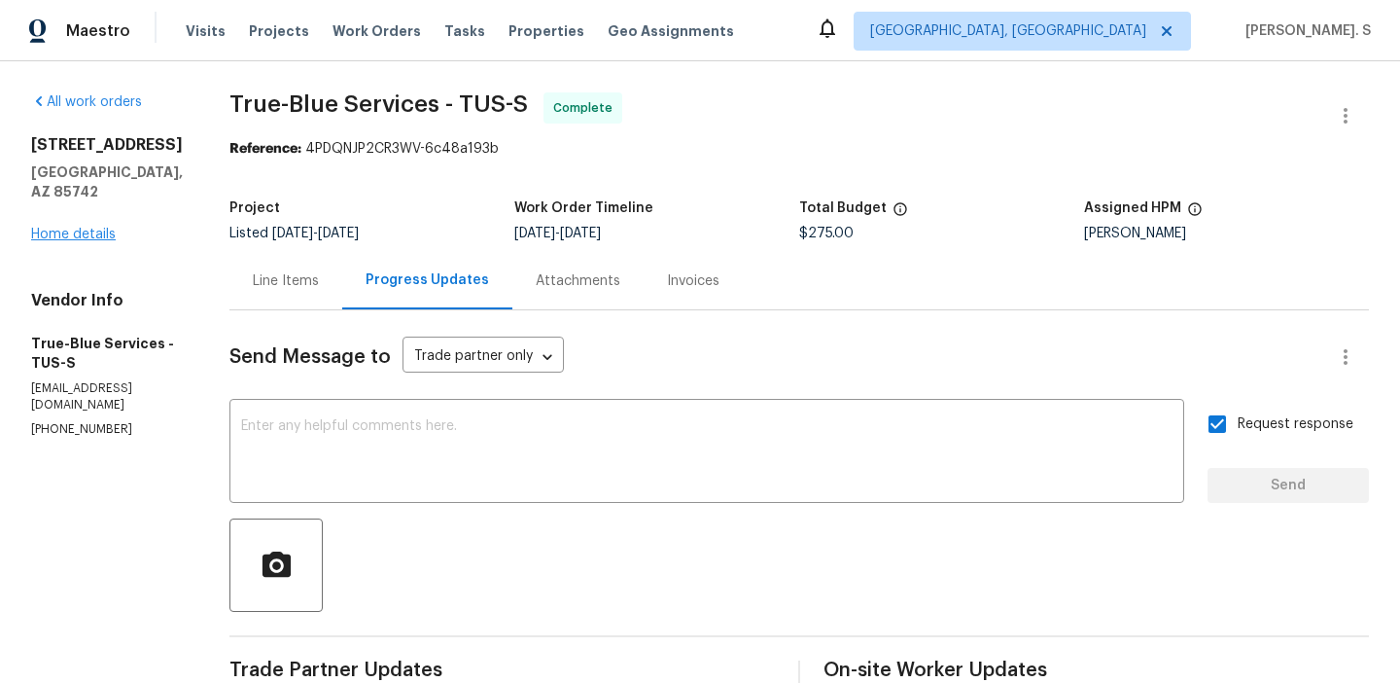
click at [93, 235] on link "Home details" at bounding box center [73, 235] width 85 height 14
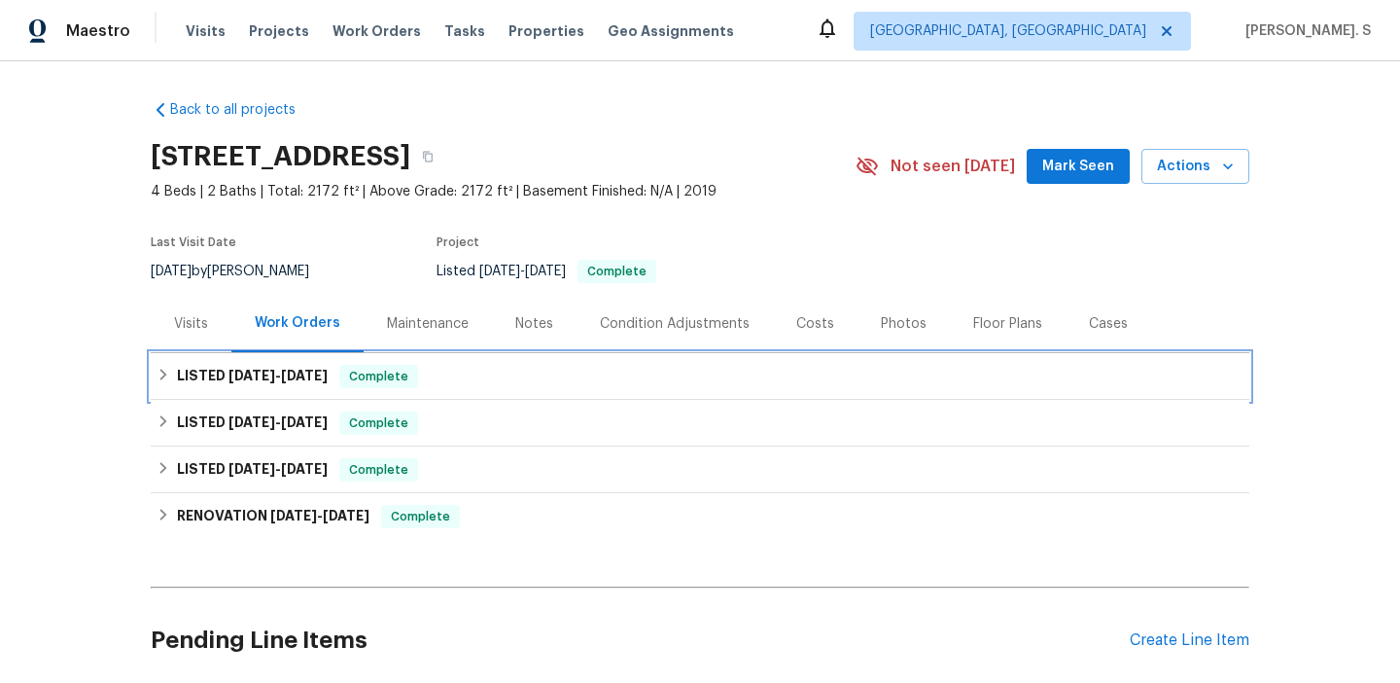
click at [210, 377] on h6 "LISTED 9/16/25 - 9/22/25" at bounding box center [252, 376] width 151 height 23
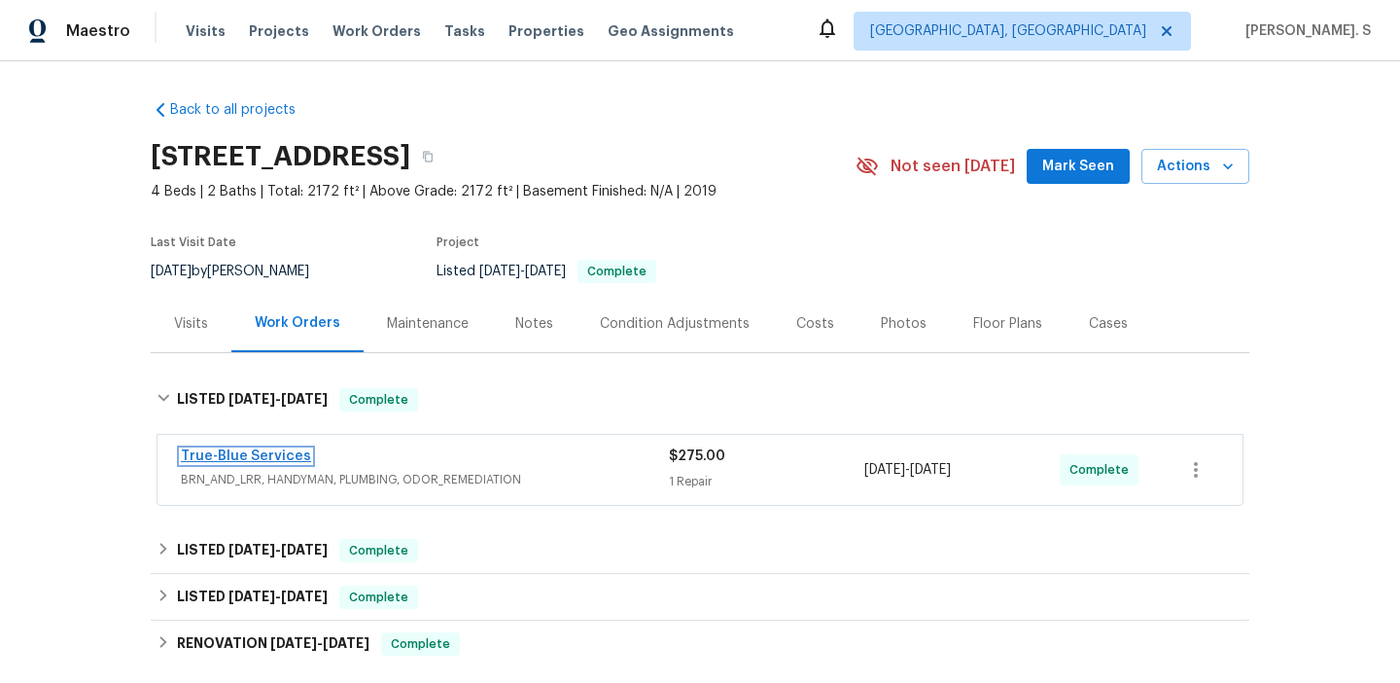
click at [211, 455] on link "True-Blue Services" at bounding box center [246, 456] width 130 height 14
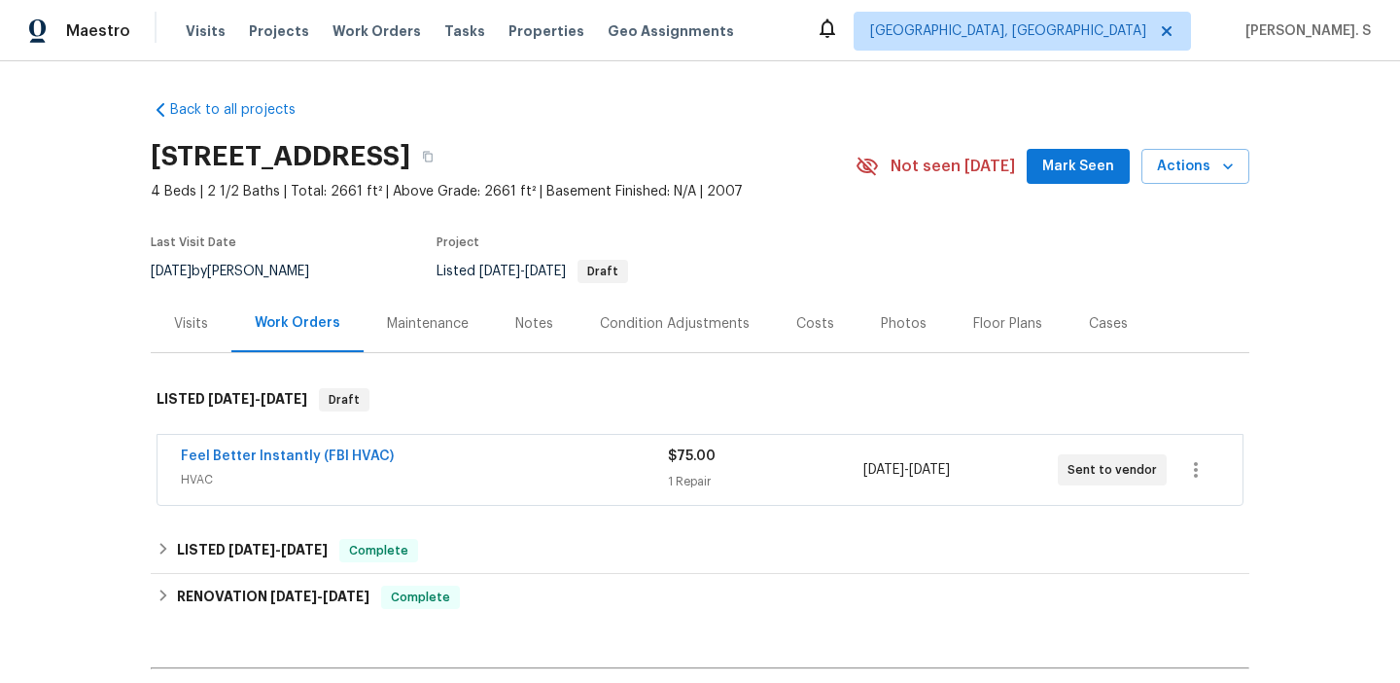
scroll to position [149, 0]
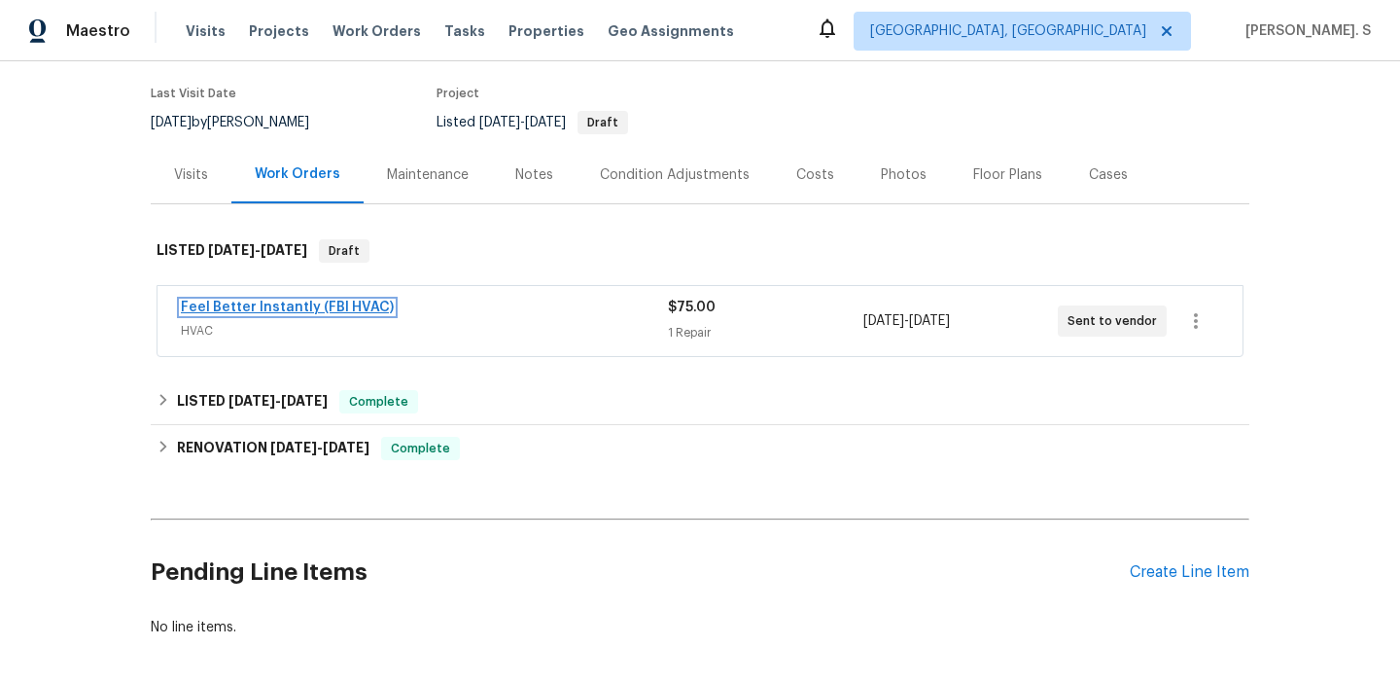
click at [294, 313] on link "Feel Better Instantly (FBI HVAC)" at bounding box center [287, 307] width 213 height 14
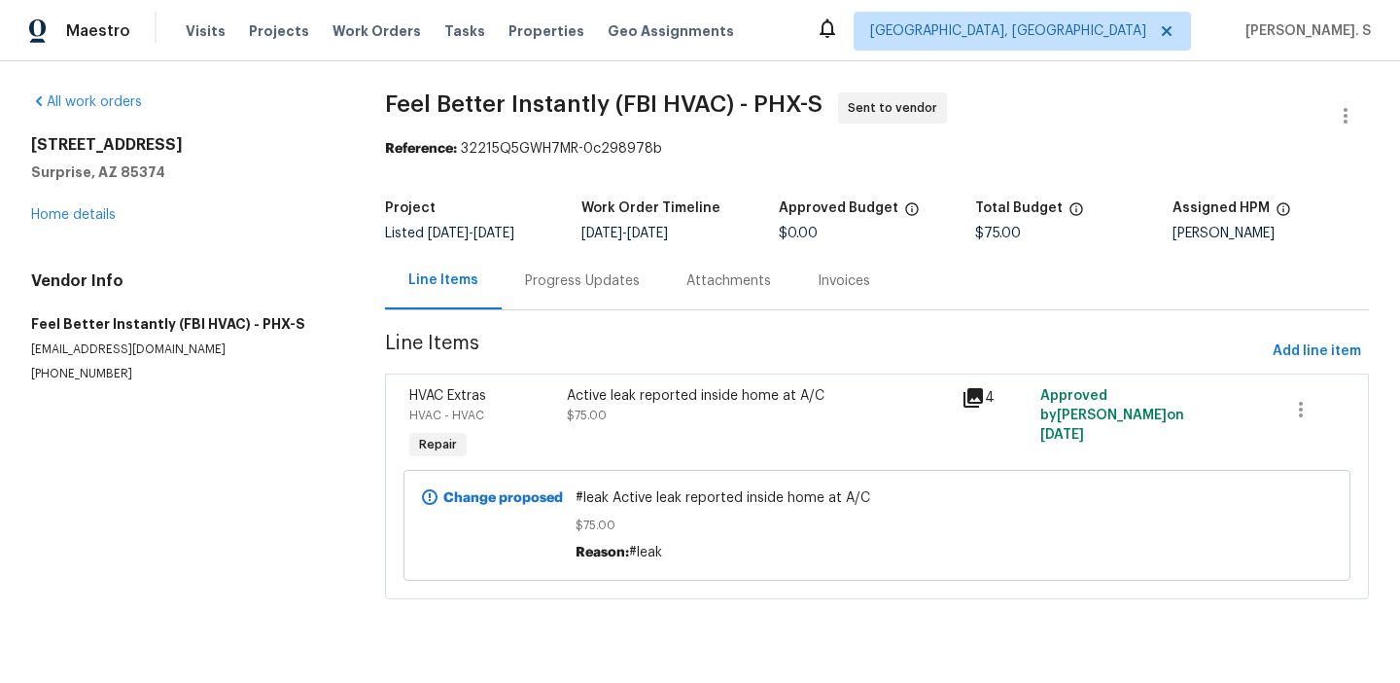
click at [504, 274] on div "Progress Updates" at bounding box center [582, 280] width 161 height 57
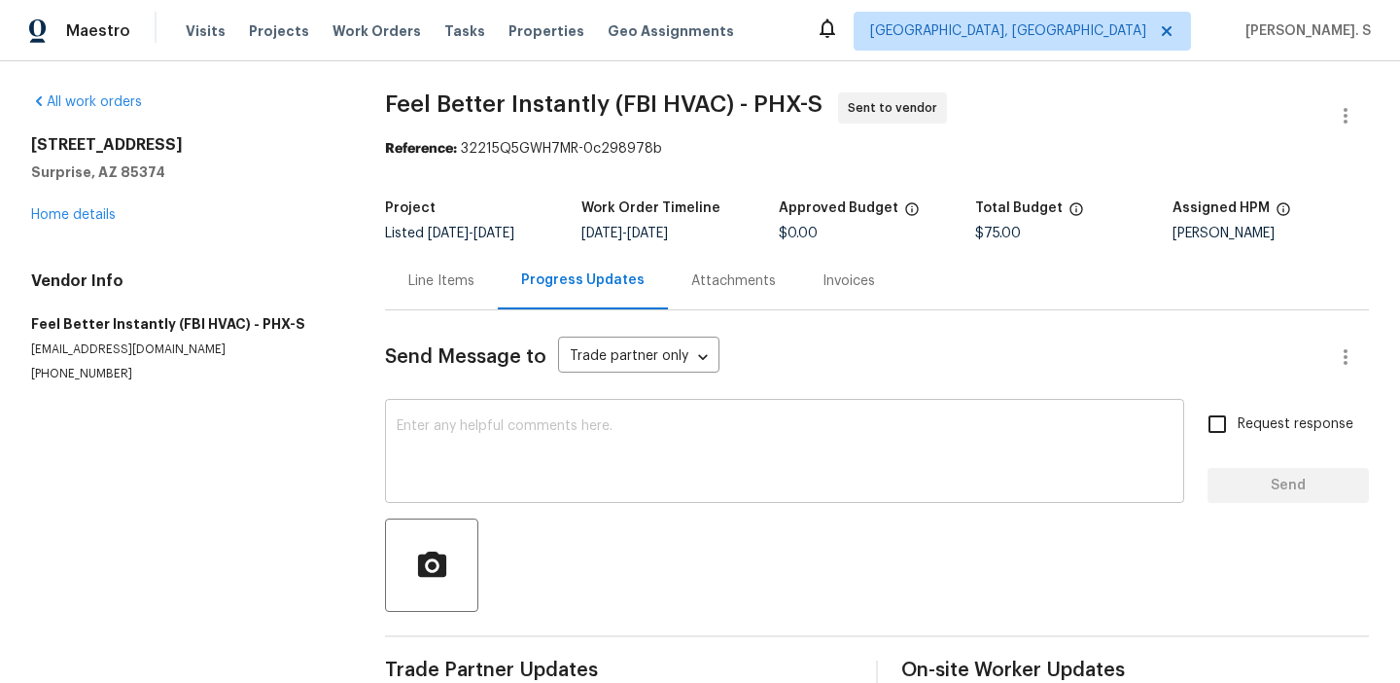
scroll to position [40, 0]
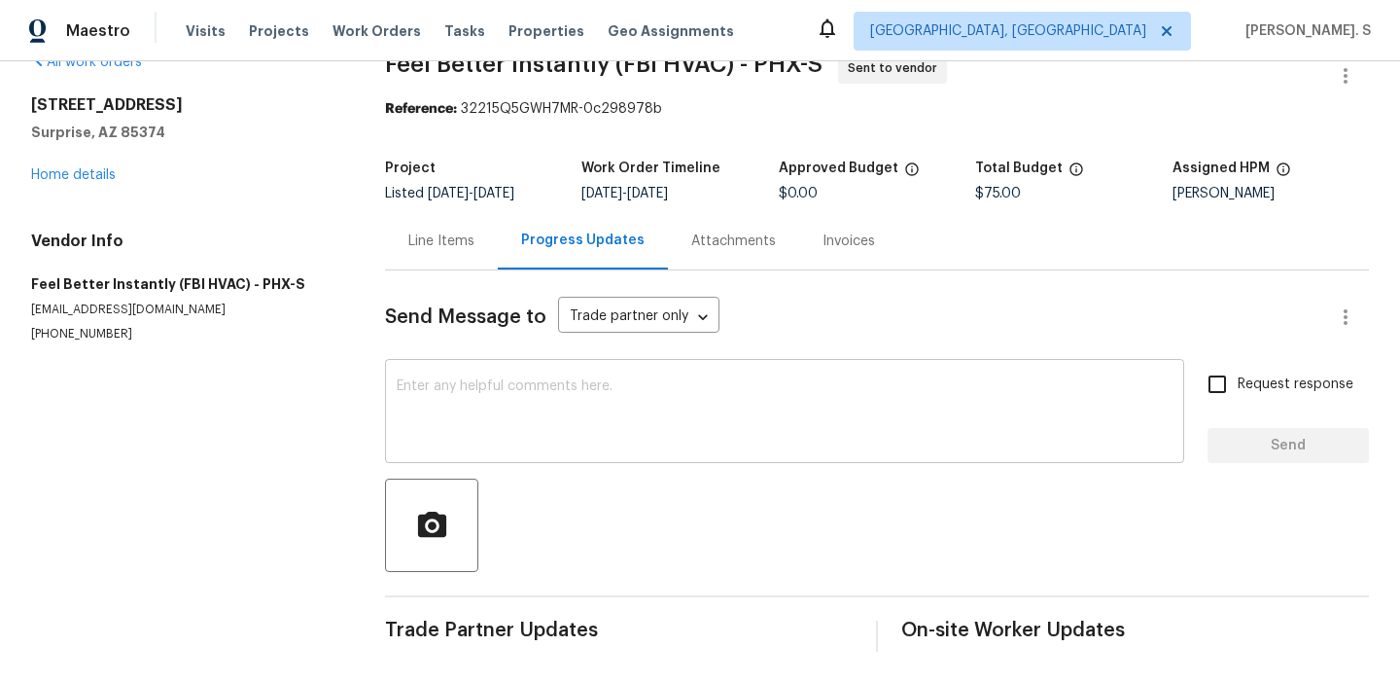
click at [487, 399] on textarea at bounding box center [785, 413] width 776 height 68
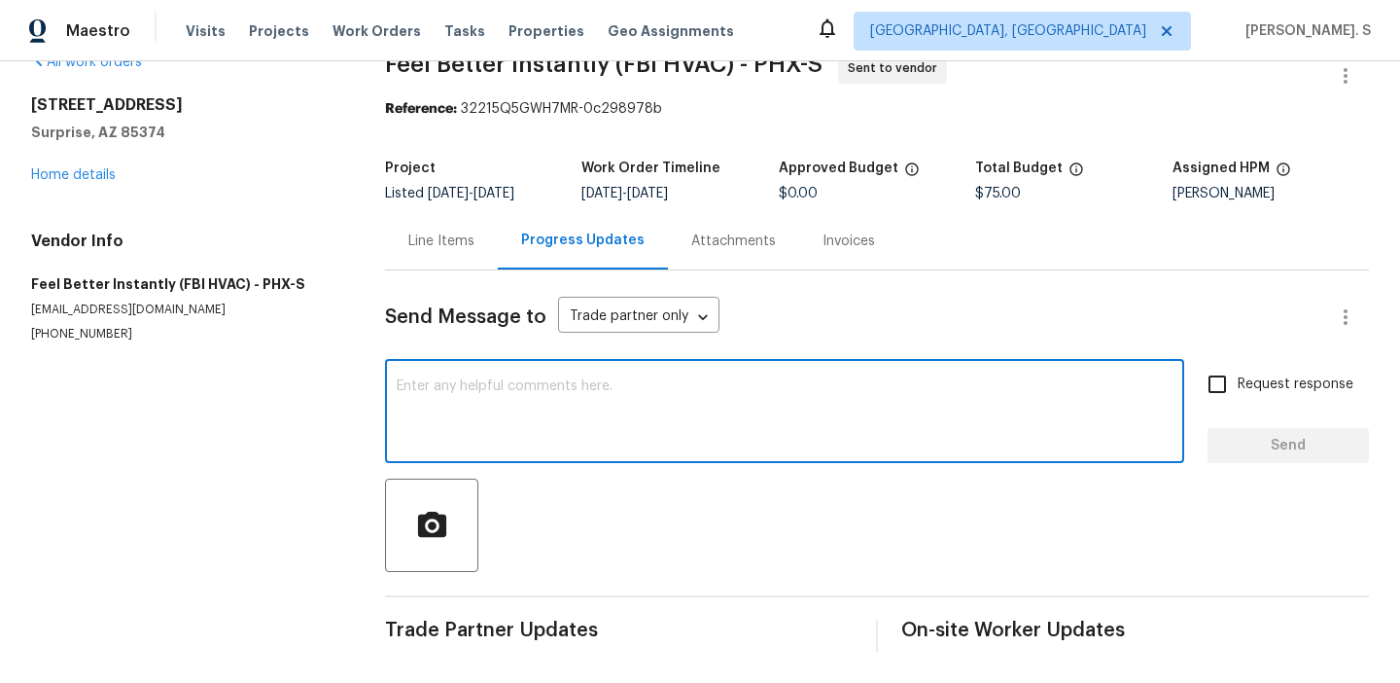
paste textarea "Hi this is Glory with Opendoor. I’m confirming you received the WO for the prop…"
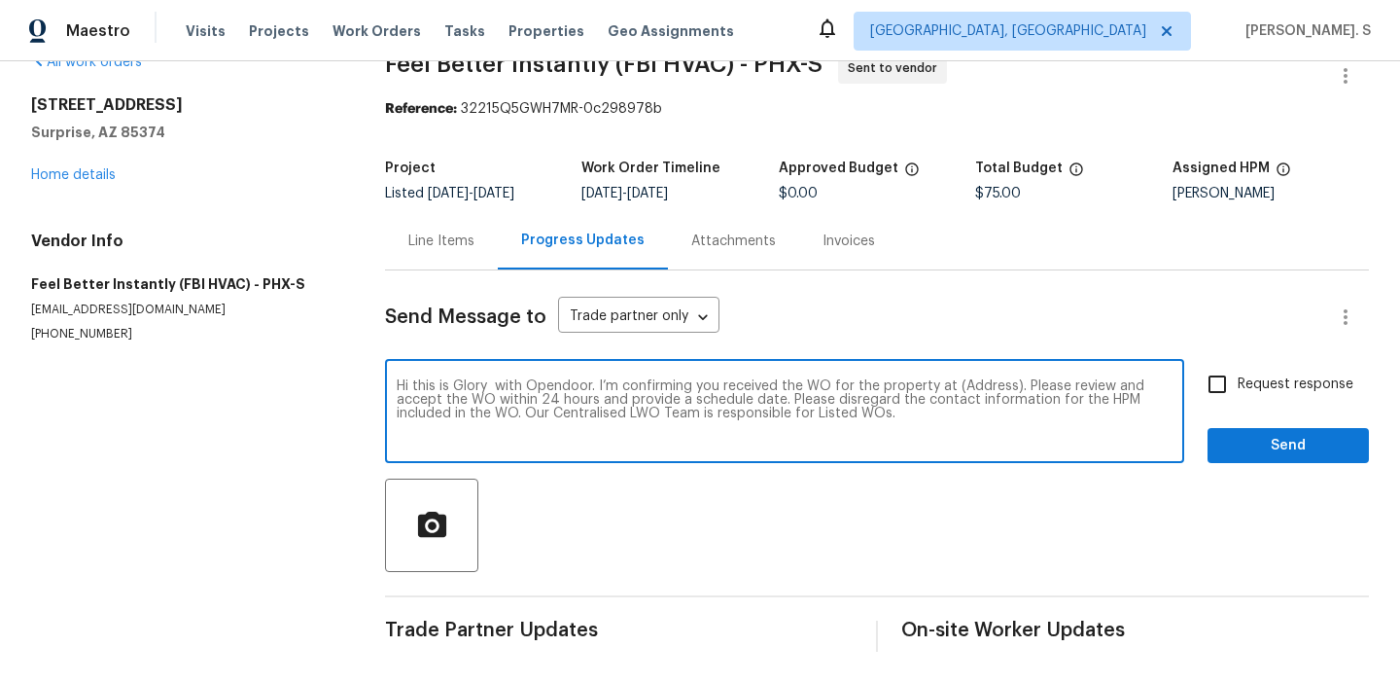
click at [996, 384] on textarea "Hi this is Glory with Opendoor. I’m confirming you received the WO for the prop…" at bounding box center [785, 413] width 776 height 68
paste textarea "18547 W Fairway Dr, Surprise, AZ 85374"
type textarea "Hi this is Glory with Opendoor. I’m confirming you received the WO for the prop…"
click at [1280, 378] on span "Request response" at bounding box center [1296, 384] width 116 height 20
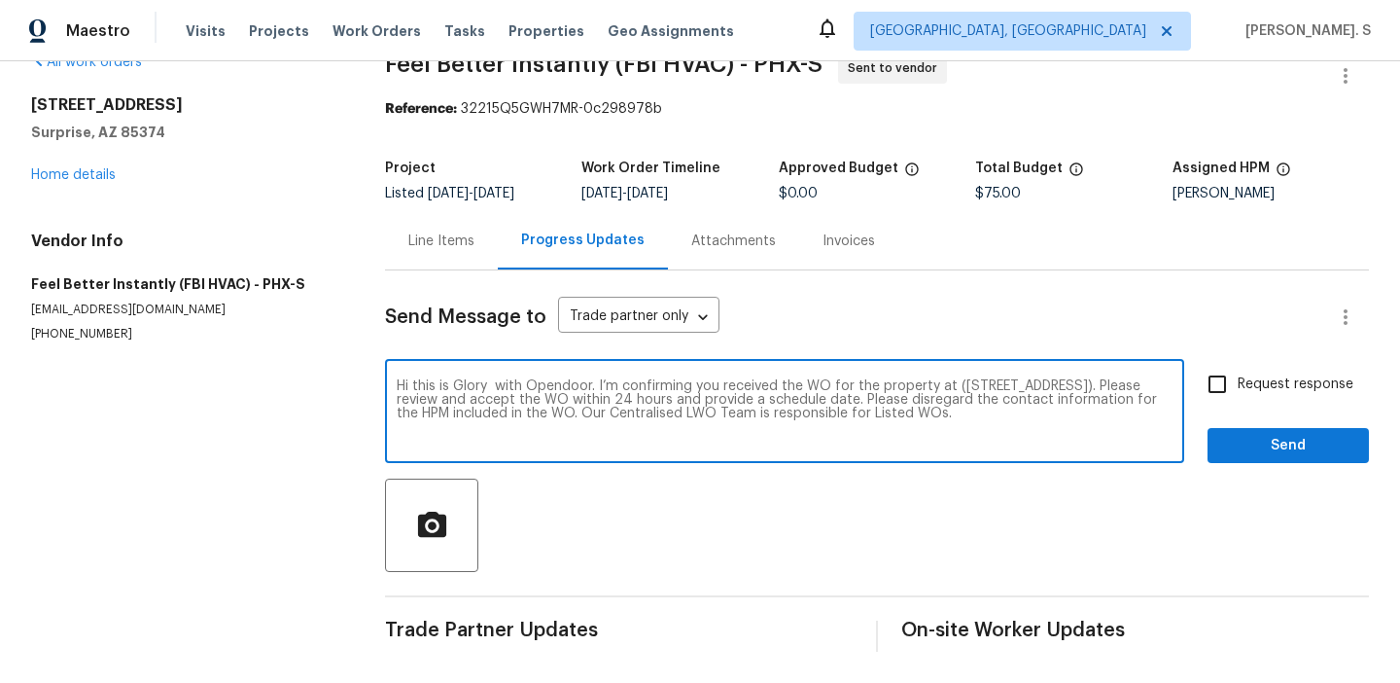
click at [1238, 378] on input "Request response" at bounding box center [1217, 384] width 41 height 41
checkbox input "true"
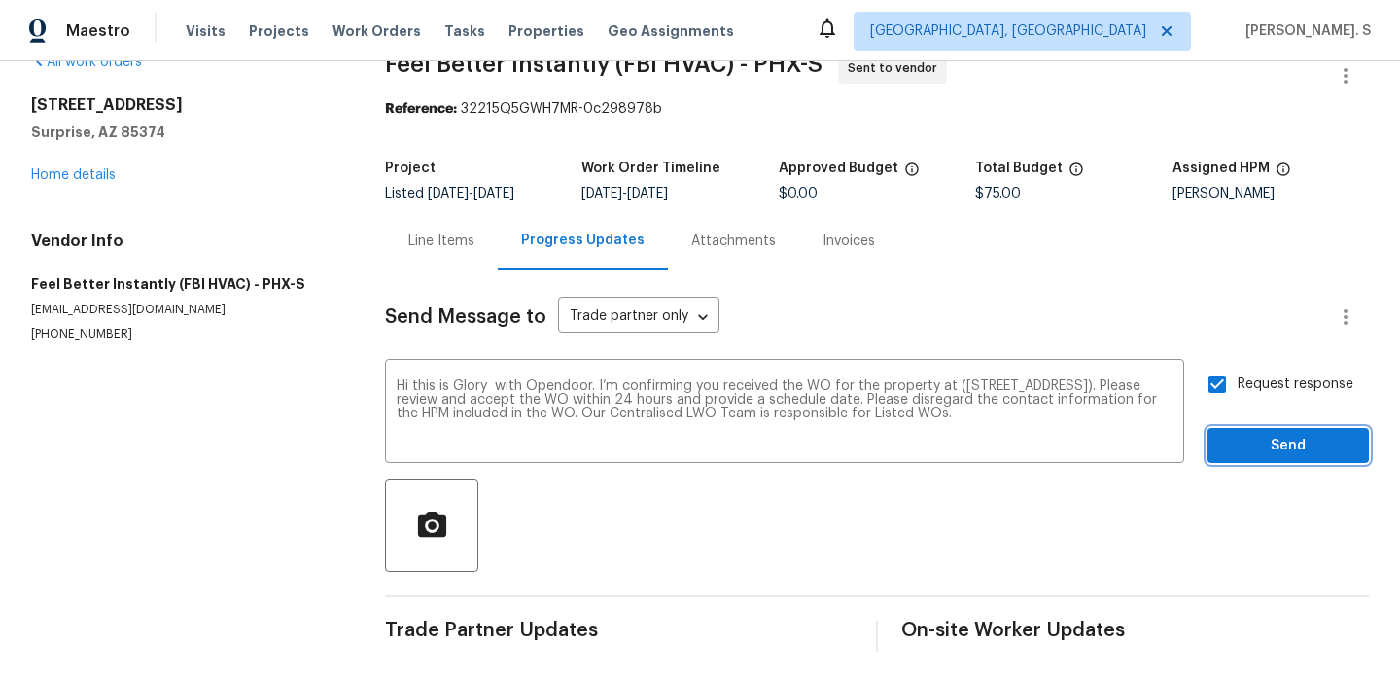
click at [1261, 429] on button "Send" at bounding box center [1288, 446] width 161 height 36
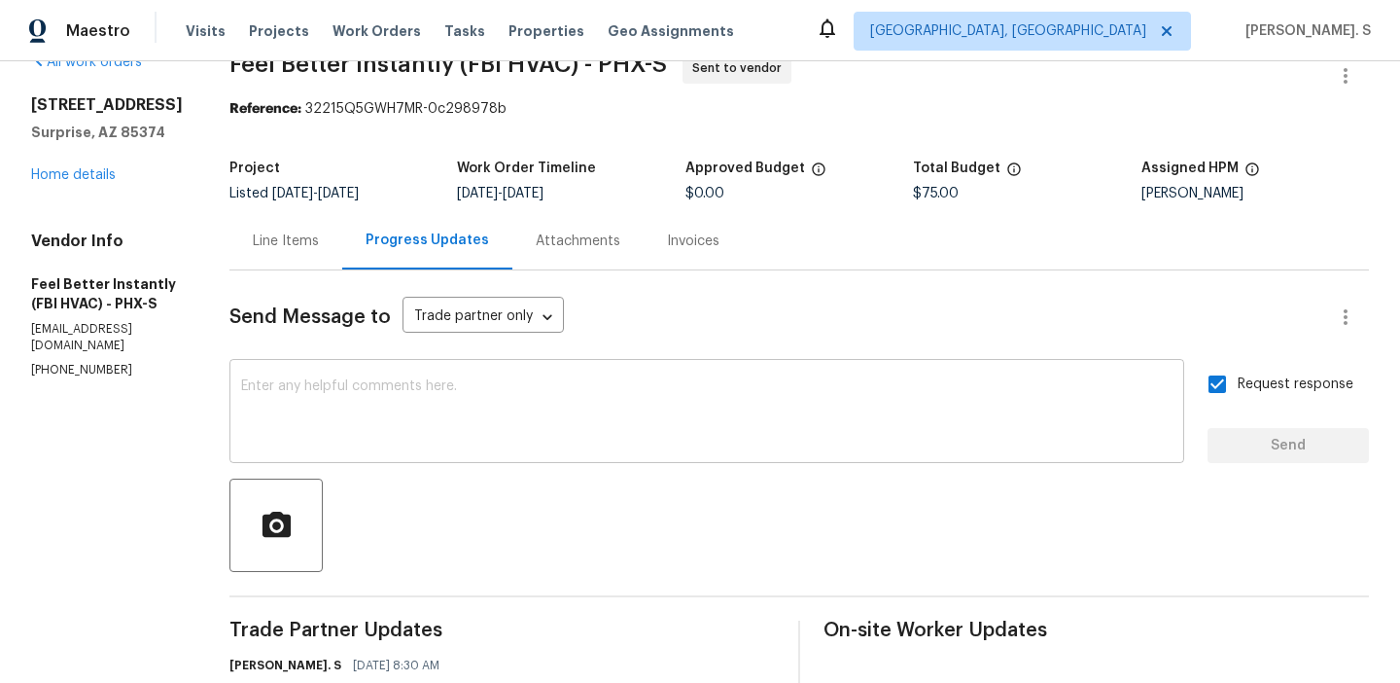
click at [473, 418] on textarea at bounding box center [707, 413] width 932 height 68
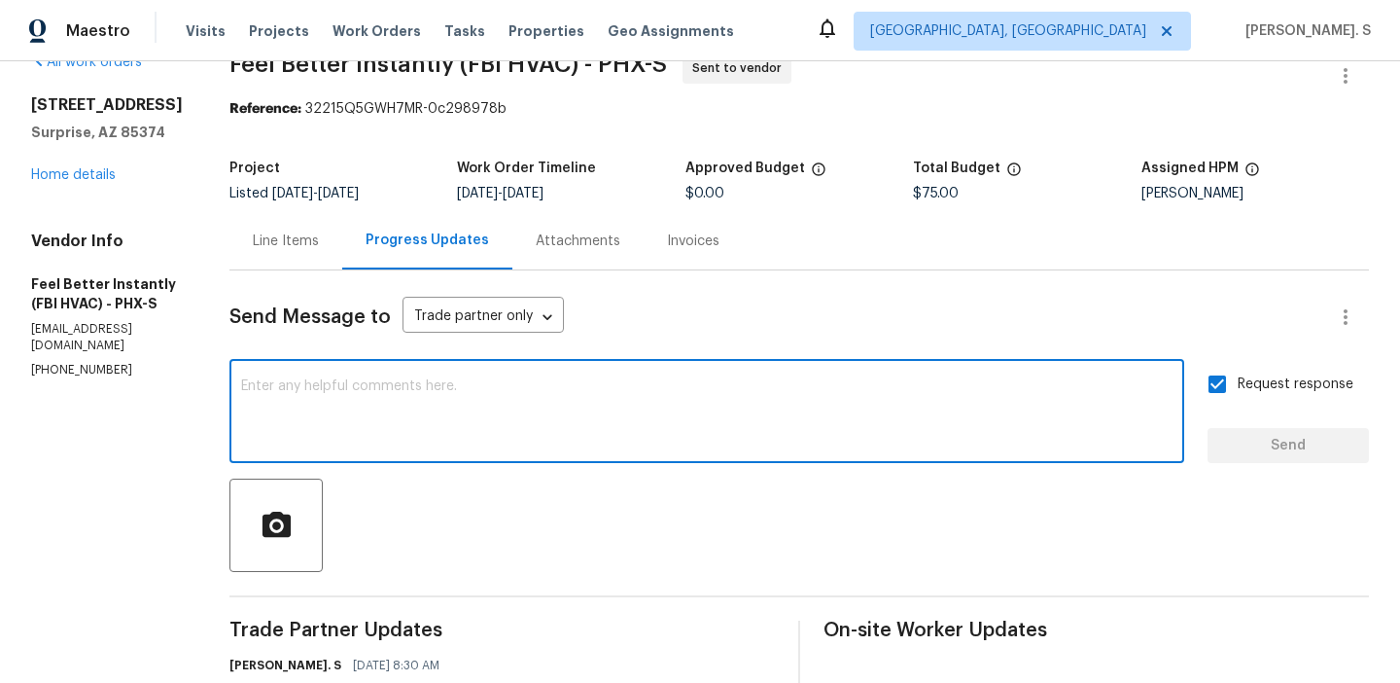
paste textarea "The Work Orders must include before-photos (both close-up and wide-angle) and a…"
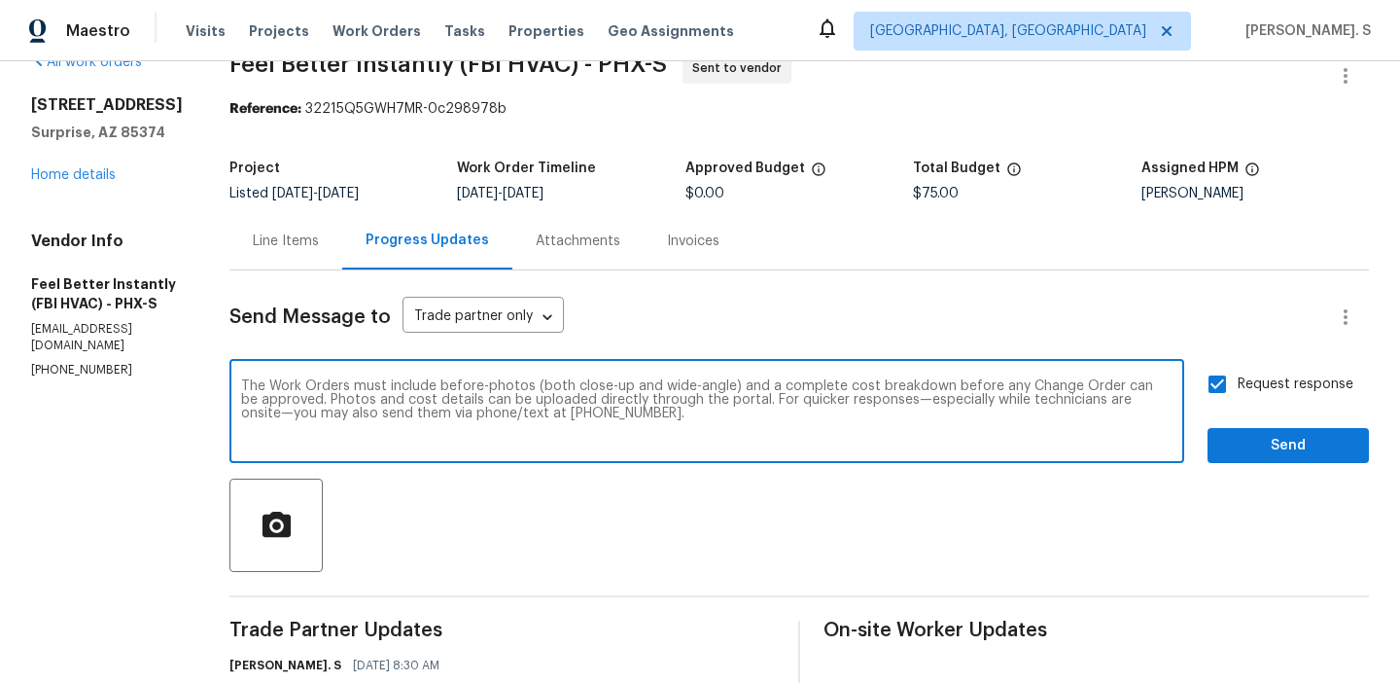
type textarea "The Work Orders must include before-photos (both close-up and wide-angle) and a…"
click at [1302, 434] on span "Send" at bounding box center [1288, 446] width 130 height 24
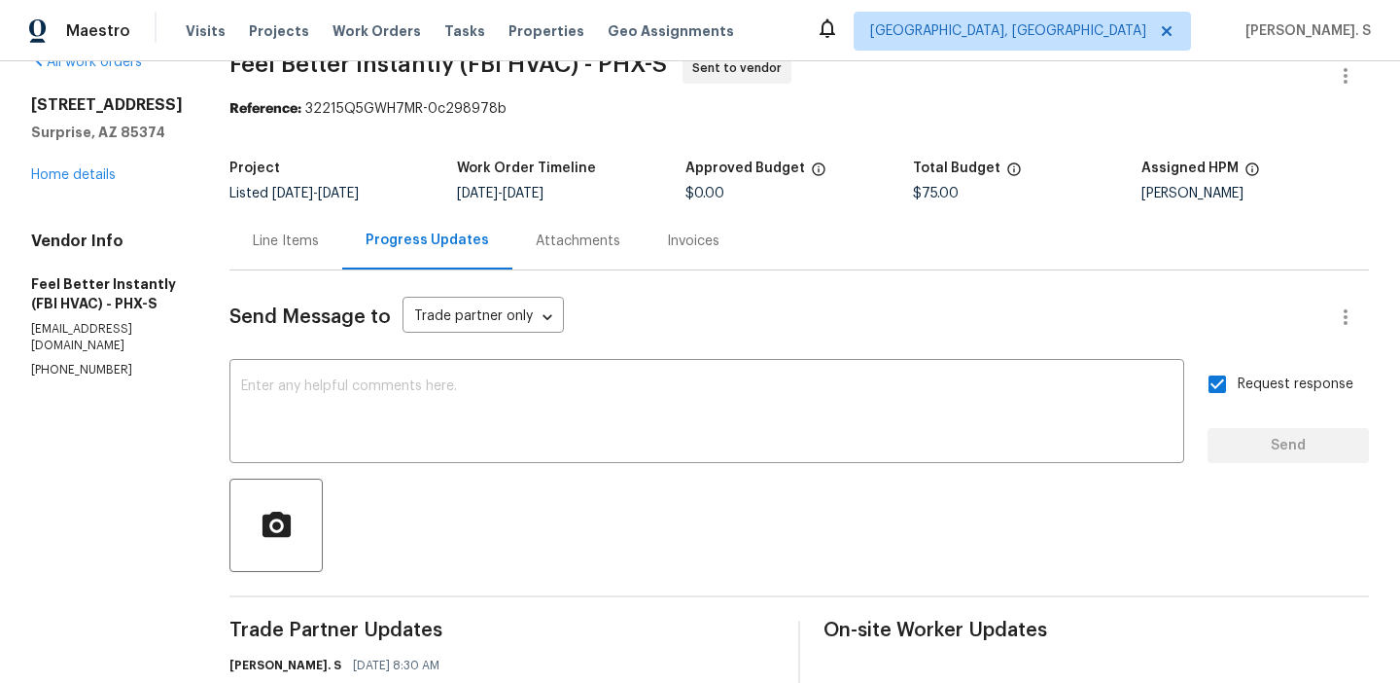
scroll to position [0, 0]
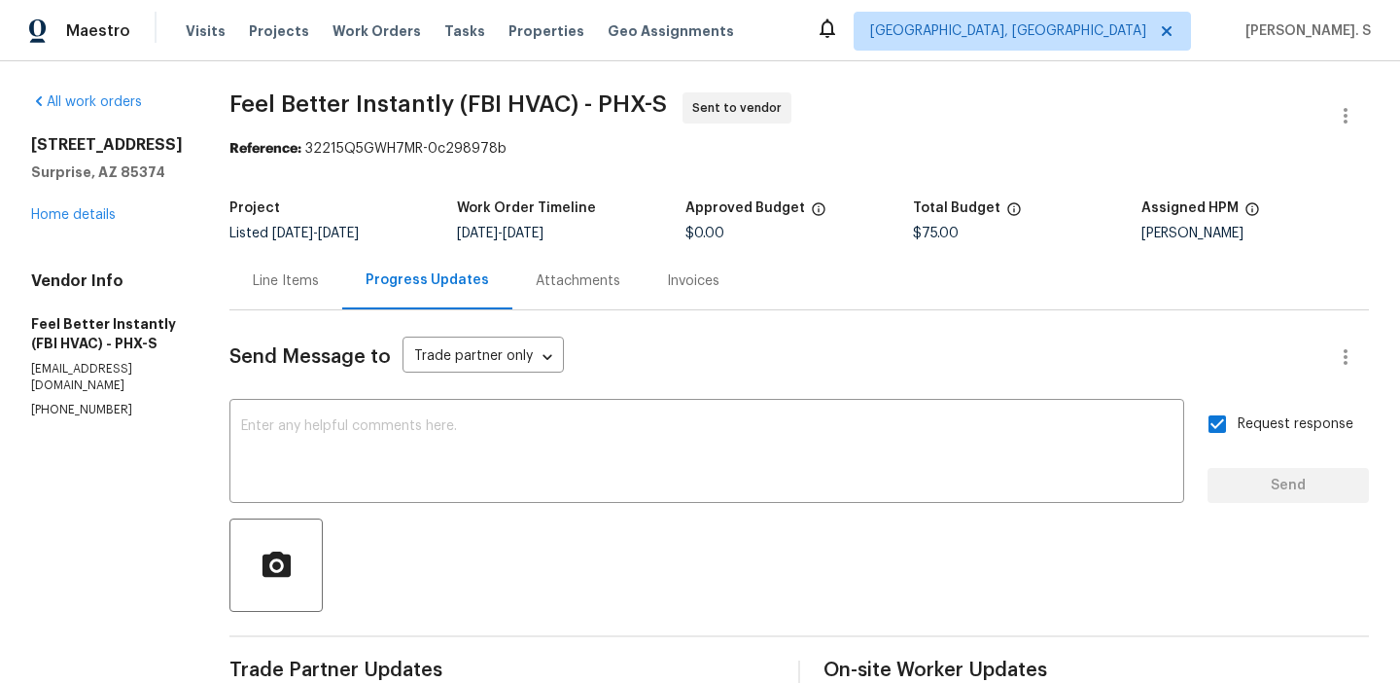
click at [608, 103] on span "Feel Better Instantly (FBI HVAC) - PHX-S" at bounding box center [448, 103] width 438 height 23
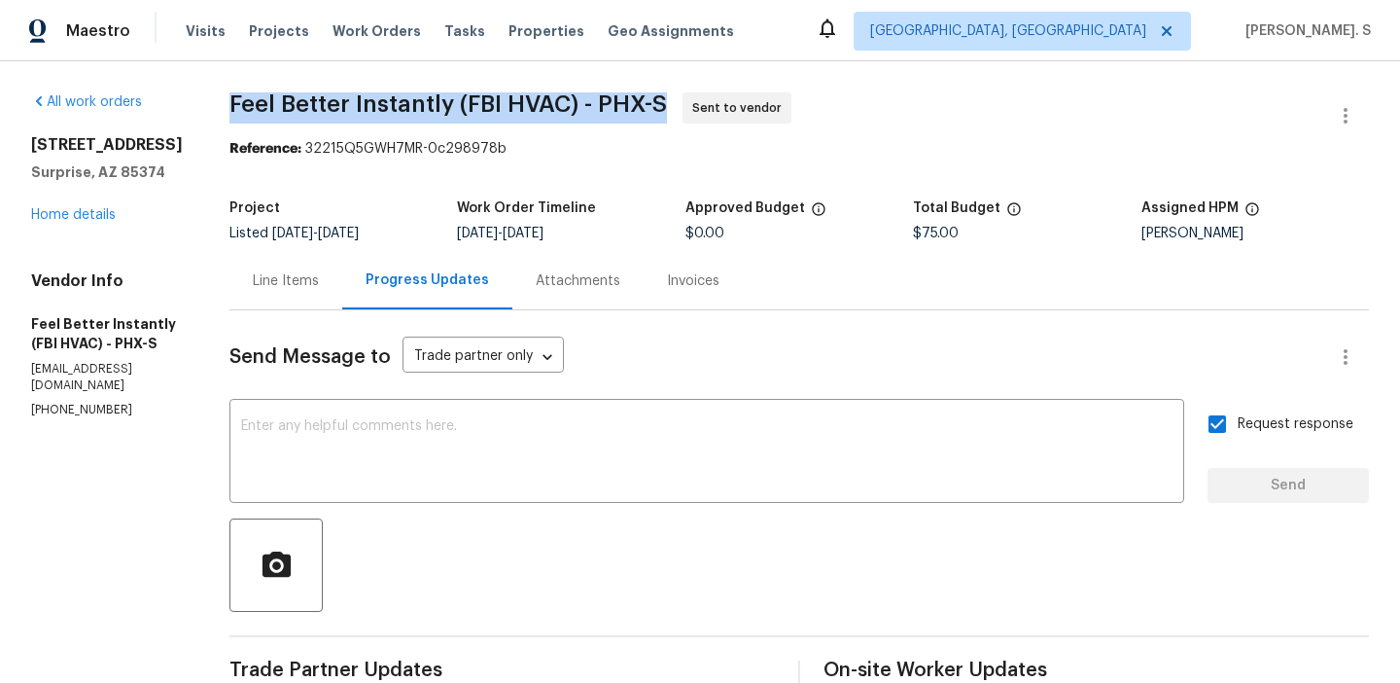
click at [608, 103] on span "Feel Better Instantly (FBI HVAC) - PHX-S" at bounding box center [448, 103] width 438 height 23
copy span "Feel Better Instantly (FBI HVAC) - PHX-S"
click at [279, 281] on div "Line Items" at bounding box center [286, 280] width 66 height 19
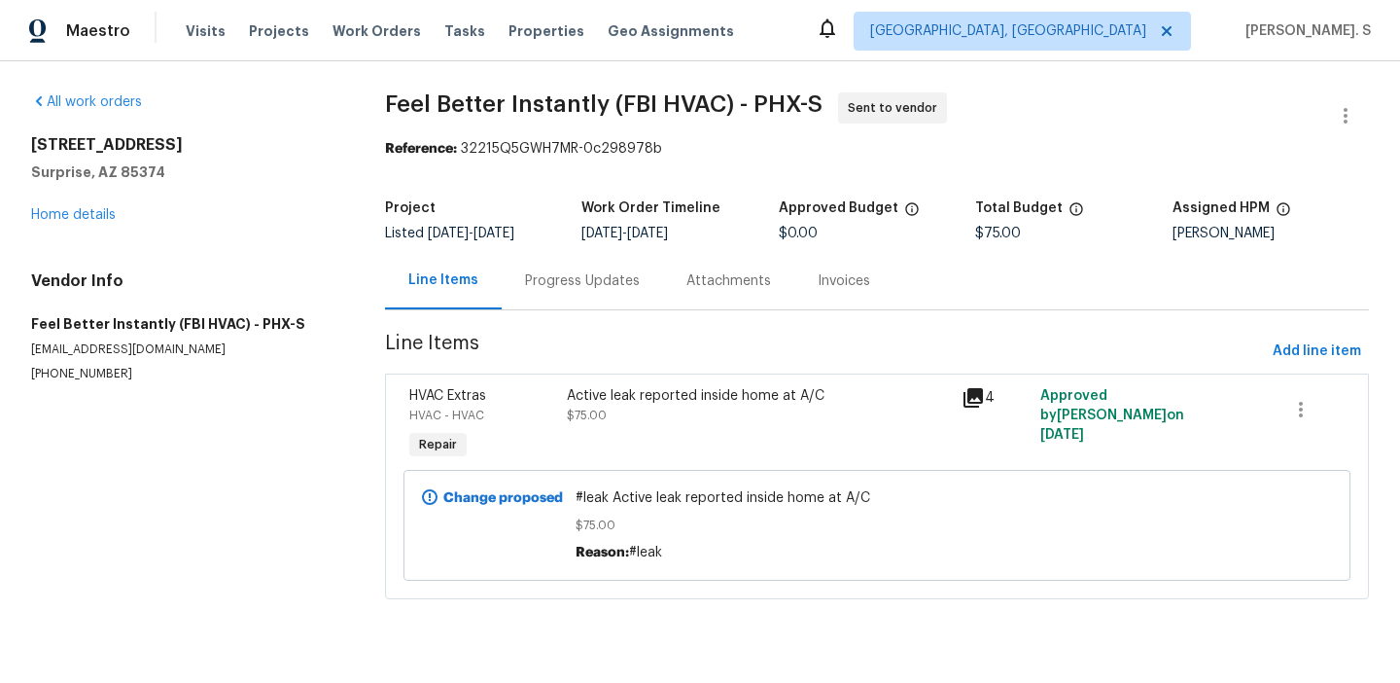
click at [650, 382] on div "Active leak reported inside home at A/C $75.00" at bounding box center [758, 424] width 395 height 89
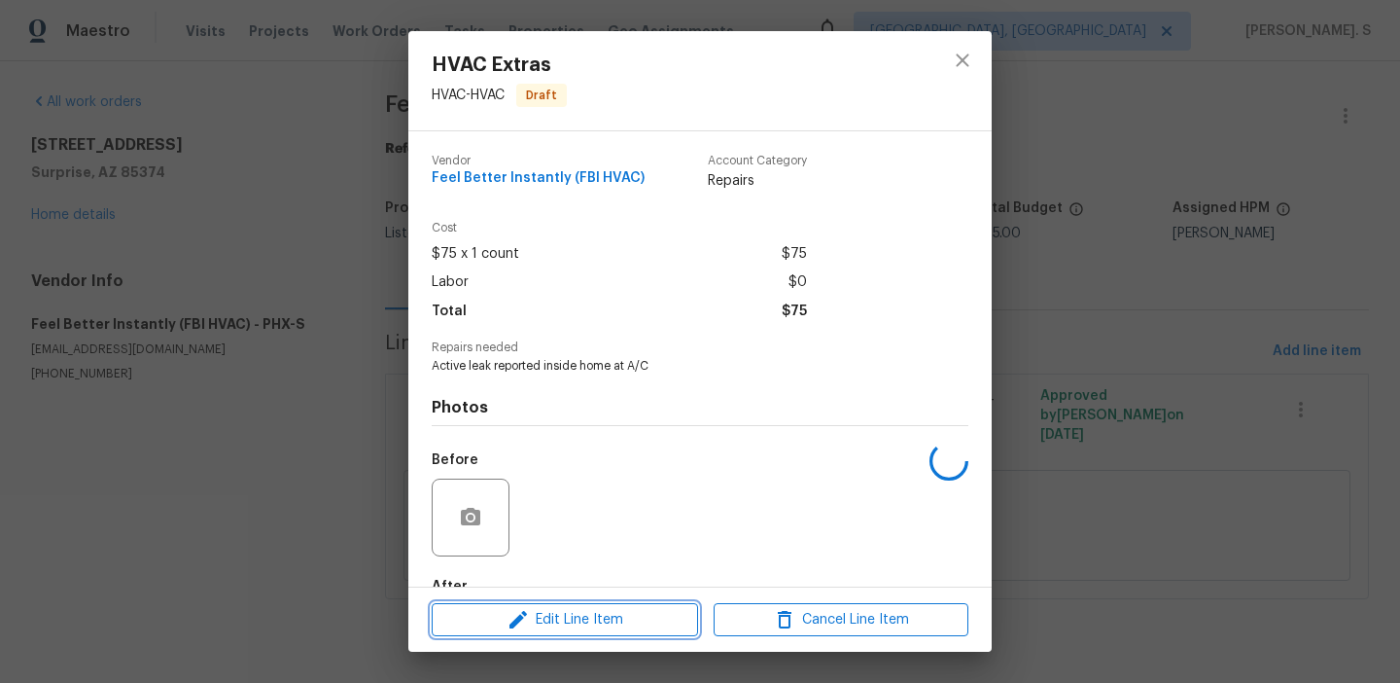
click at [611, 617] on span "Edit Line Item" at bounding box center [565, 620] width 255 height 24
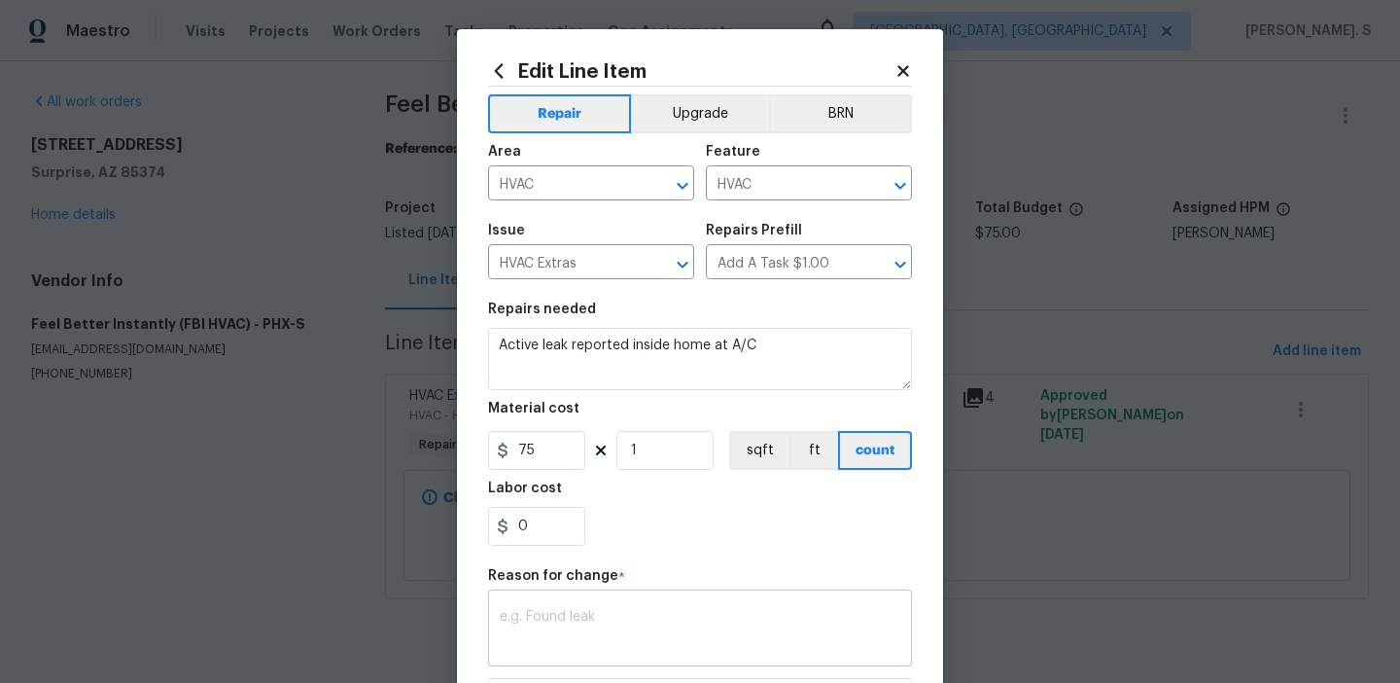
click at [584, 600] on div "x ​" at bounding box center [700, 630] width 424 height 72
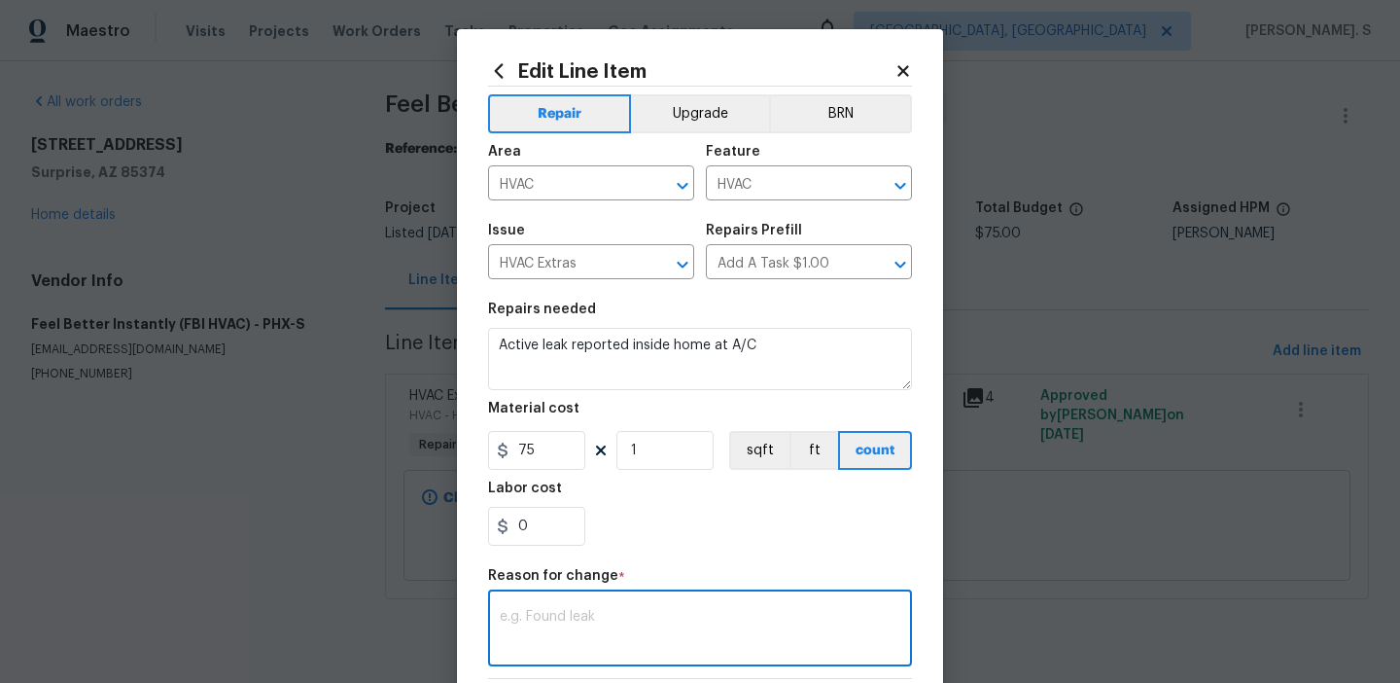
click at [1121, 476] on body "Maestro Visits Projects Work Orders Tasks Properties Geo Assignments Albuquerqu…" at bounding box center [700, 326] width 1400 height 653
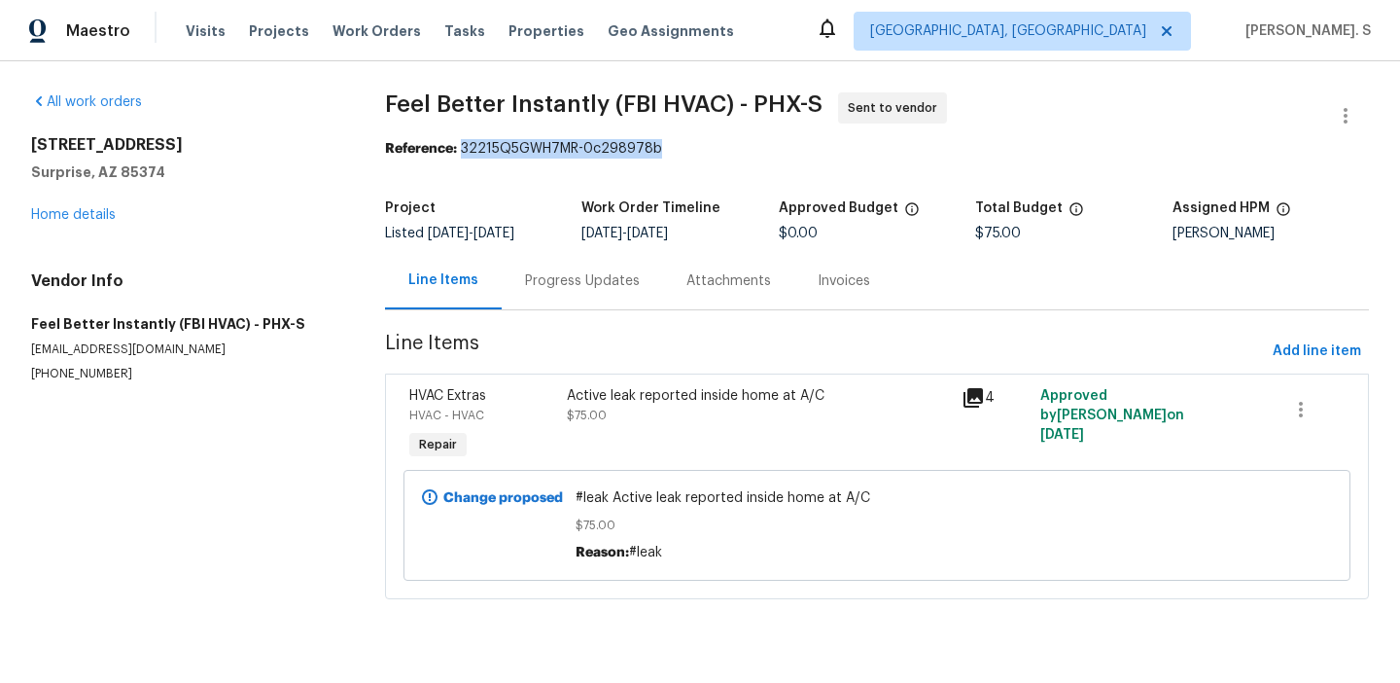
drag, startPoint x: 463, startPoint y: 147, endPoint x: 899, endPoint y: 147, distance: 435.7
click at [897, 147] on div "Reference: 32215Q5GWH7MR-0c298978b" at bounding box center [877, 148] width 984 height 19
copy div "32215Q5GWH7MR-0c298978b"
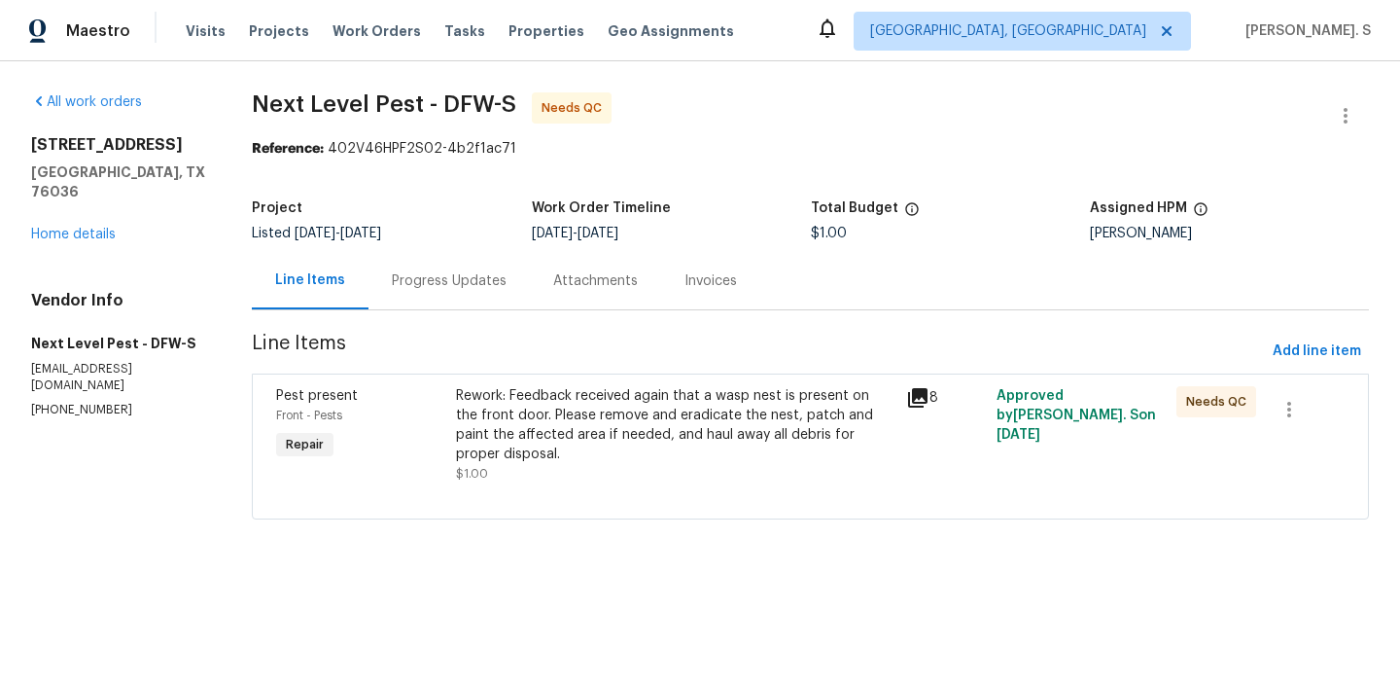
click at [443, 303] on div "Progress Updates" at bounding box center [449, 280] width 161 height 57
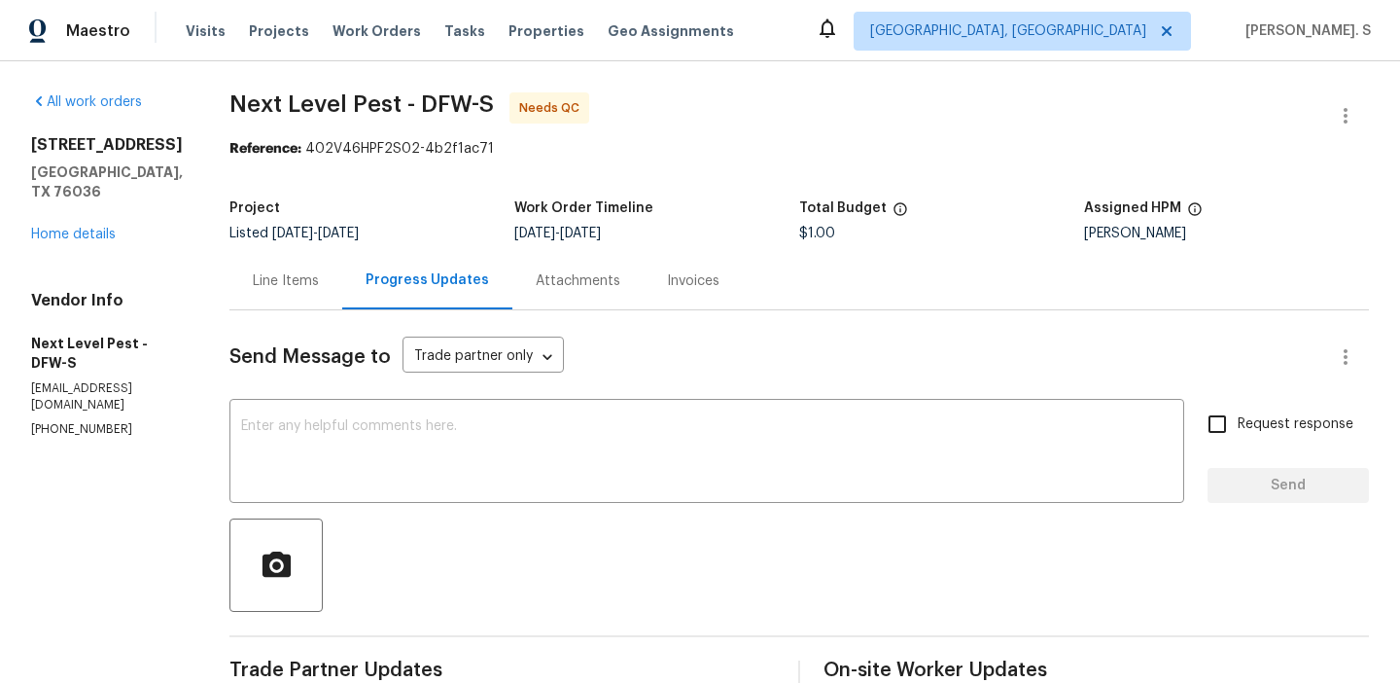
click at [278, 280] on div "Line Items" at bounding box center [286, 280] width 66 height 19
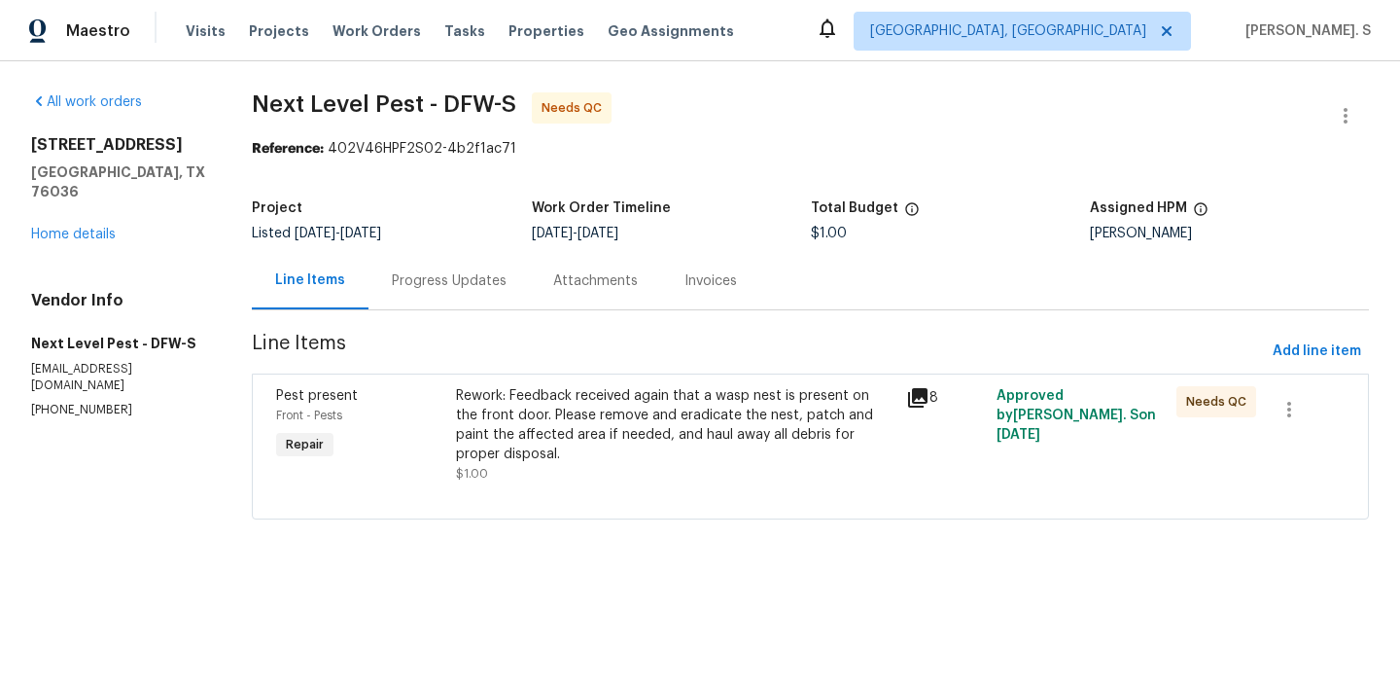
click at [628, 386] on div "Rework: Feedback received again that a wasp nest is present on the front door. …" at bounding box center [675, 425] width 439 height 78
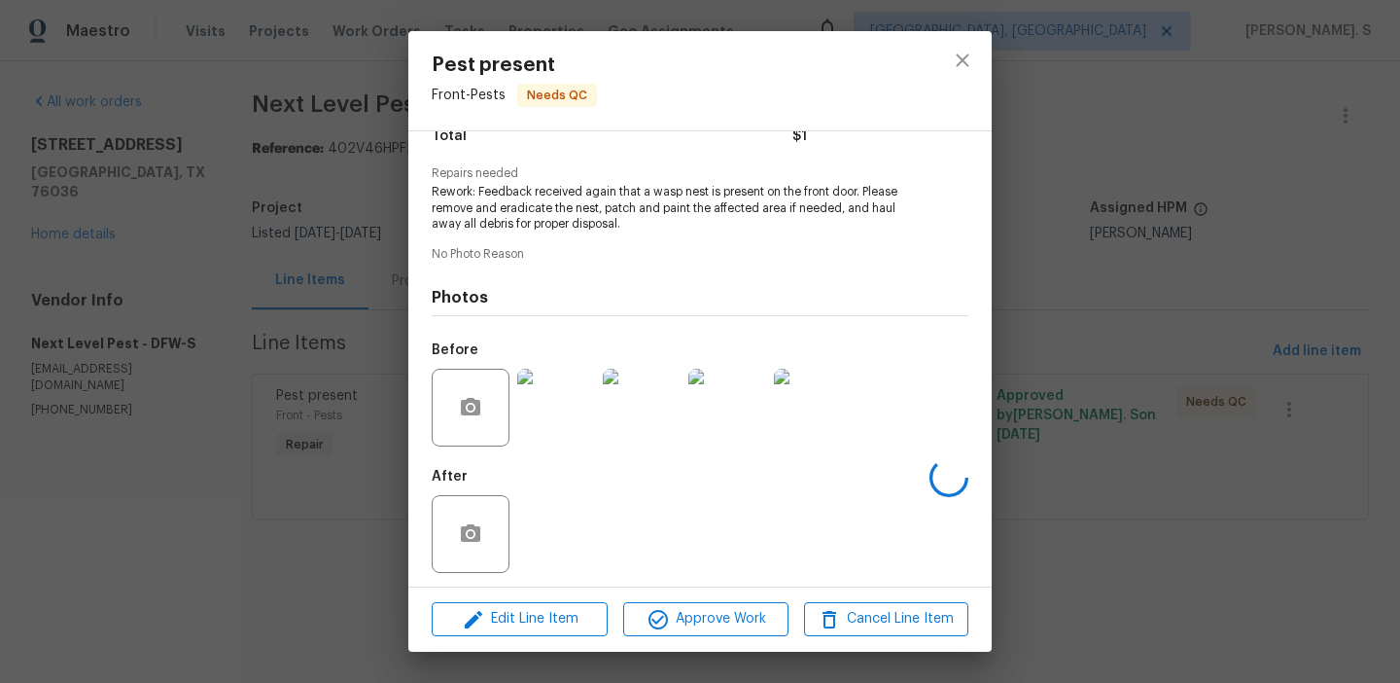
scroll to position [180, 0]
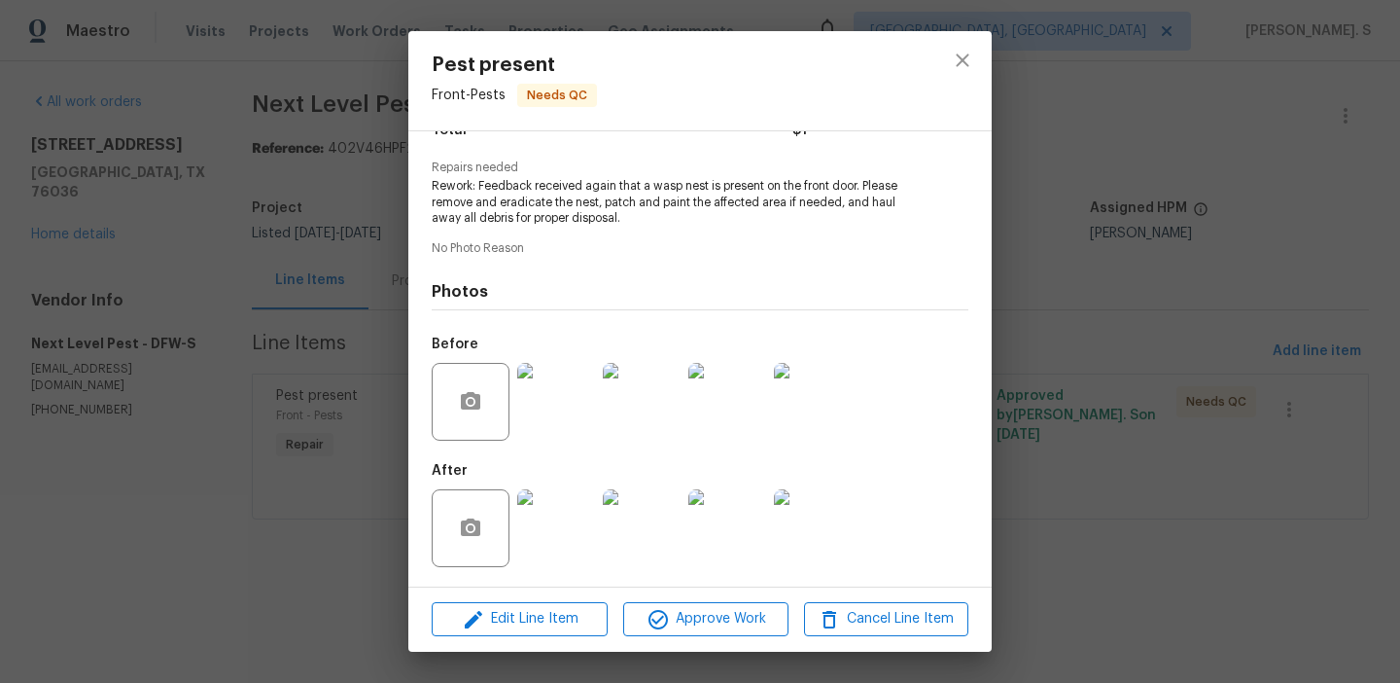
click at [550, 520] on img at bounding box center [556, 528] width 78 height 78
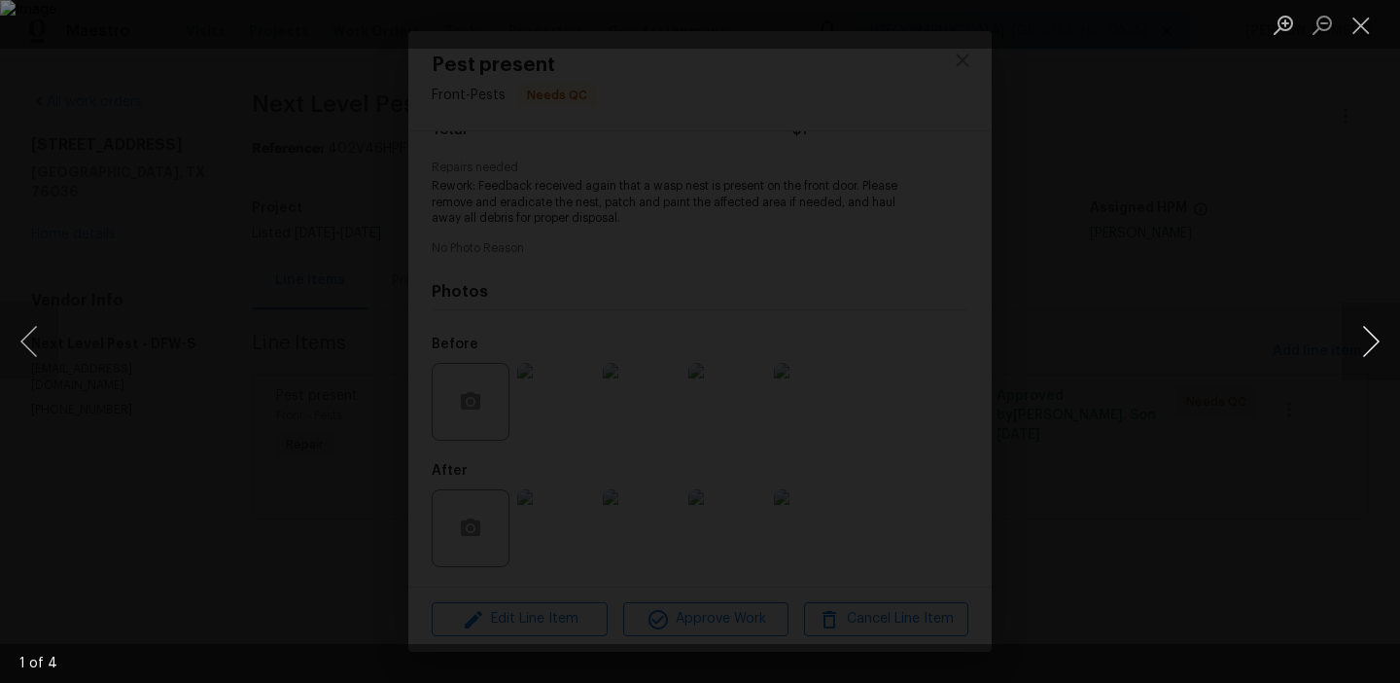
click at [1367, 361] on button "Next image" at bounding box center [1371, 341] width 58 height 78
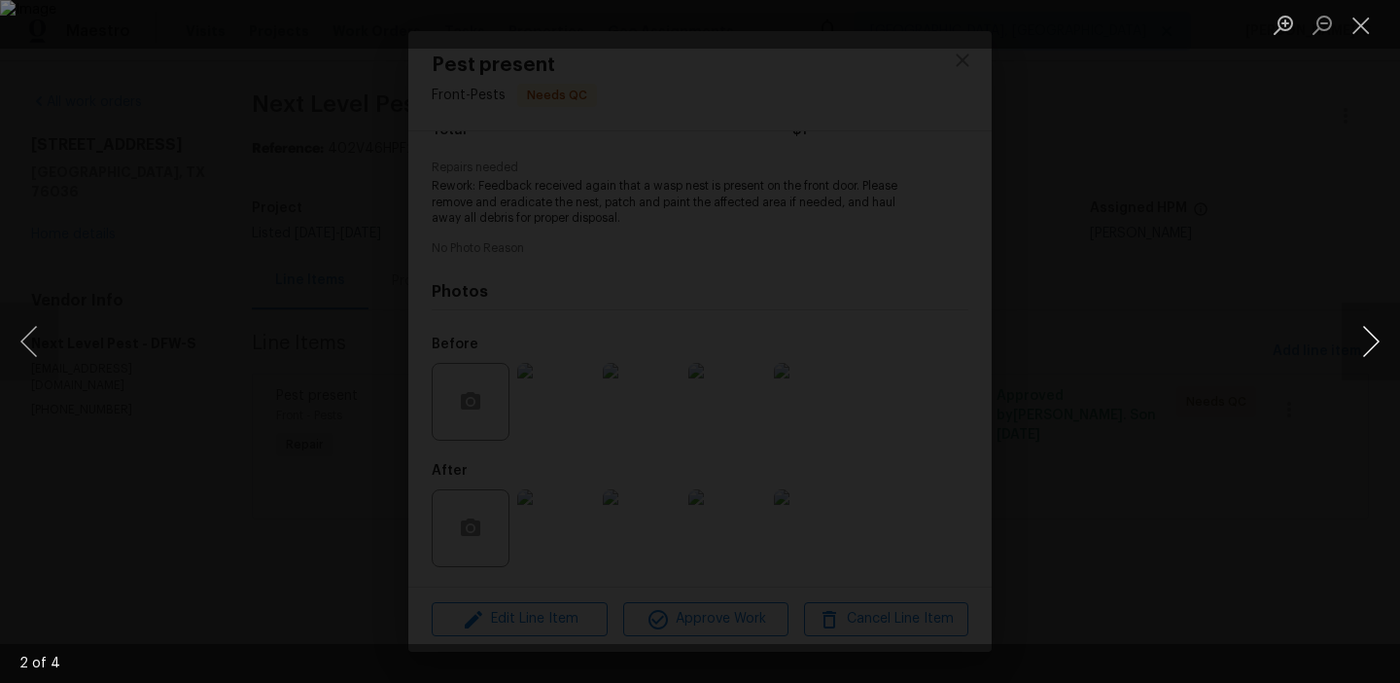
click at [1367, 361] on button "Next image" at bounding box center [1371, 341] width 58 height 78
click at [1385, 28] on ul "Lightbox" at bounding box center [1332, 24] width 136 height 49
click at [1370, 32] on button "Close lightbox" at bounding box center [1361, 25] width 39 height 34
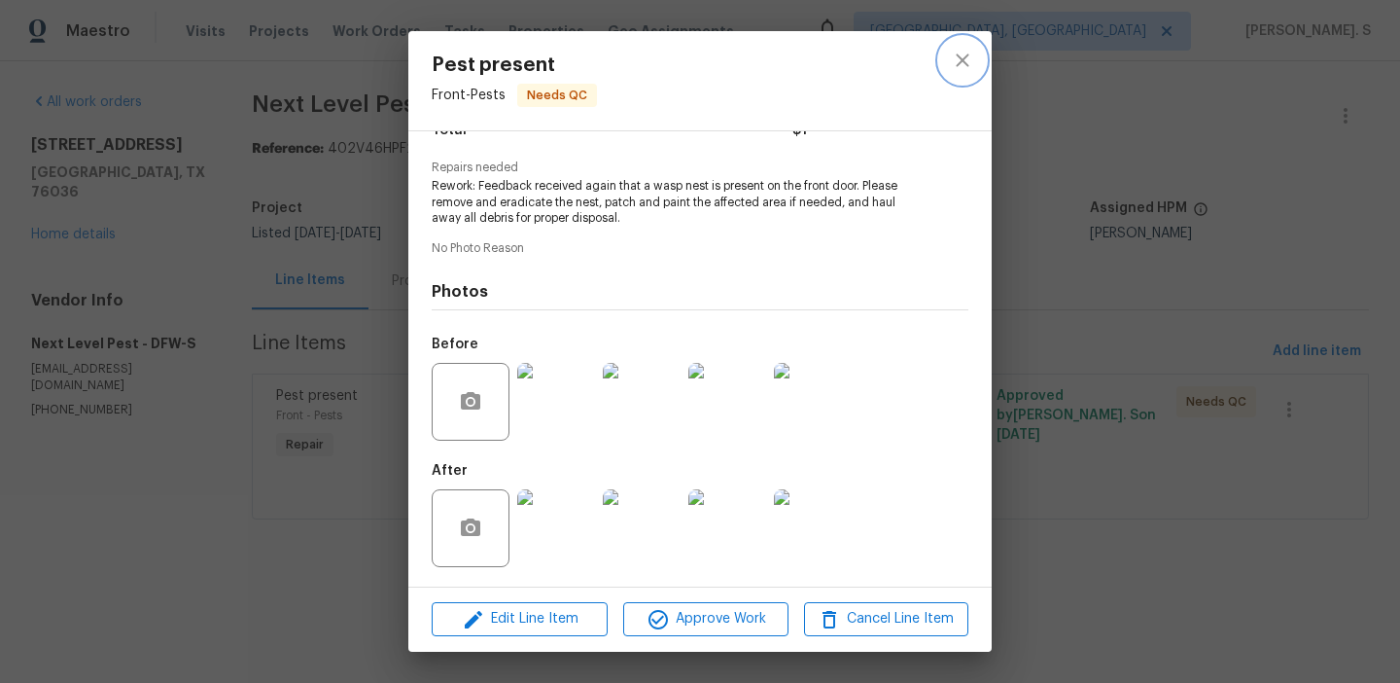
click at [973, 66] on icon "close" at bounding box center [962, 60] width 23 height 23
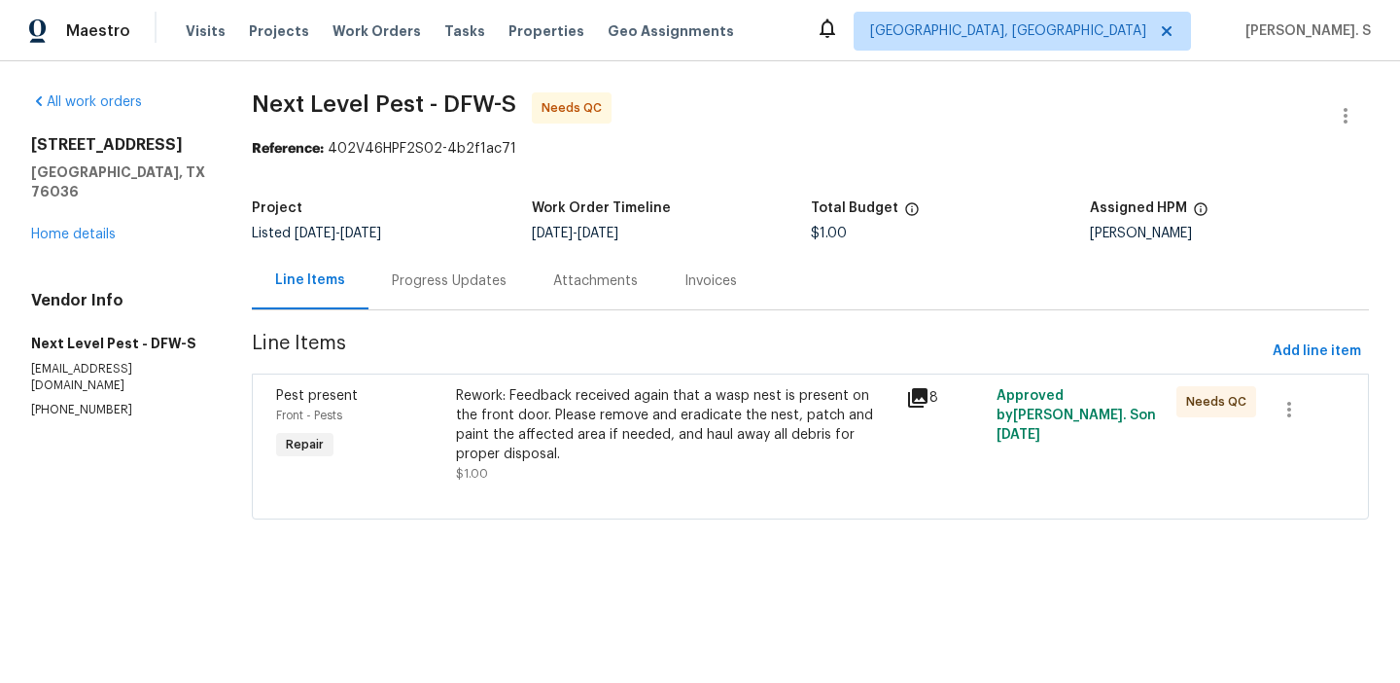
click at [1350, 327] on section "Next Level Pest - DFW-S Needs QC Reference: 402V46HPF2S02-4b2f1ac71 Project Lis…" at bounding box center [810, 317] width 1117 height 450
click at [1338, 344] on span "Add line item" at bounding box center [1317, 351] width 88 height 24
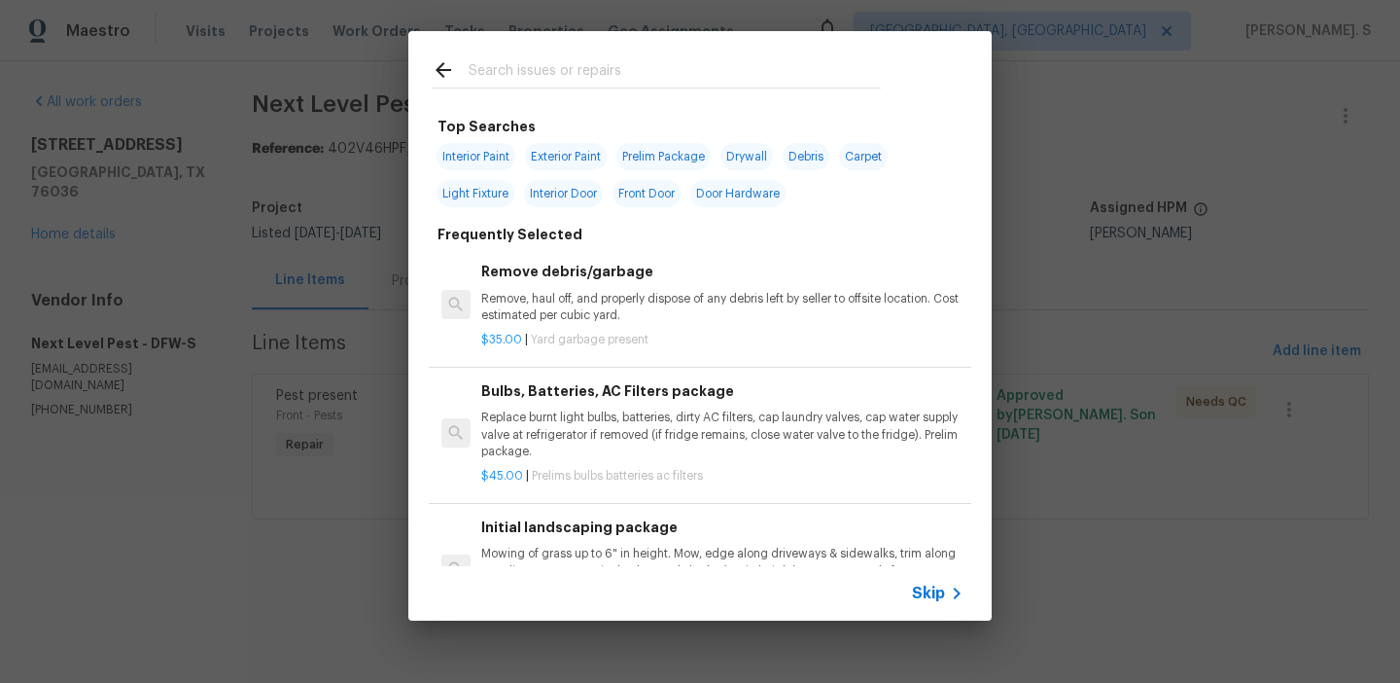
click at [804, 292] on p "Remove, haul off, and properly dispose of any debris left by seller to offsite …" at bounding box center [722, 307] width 482 height 33
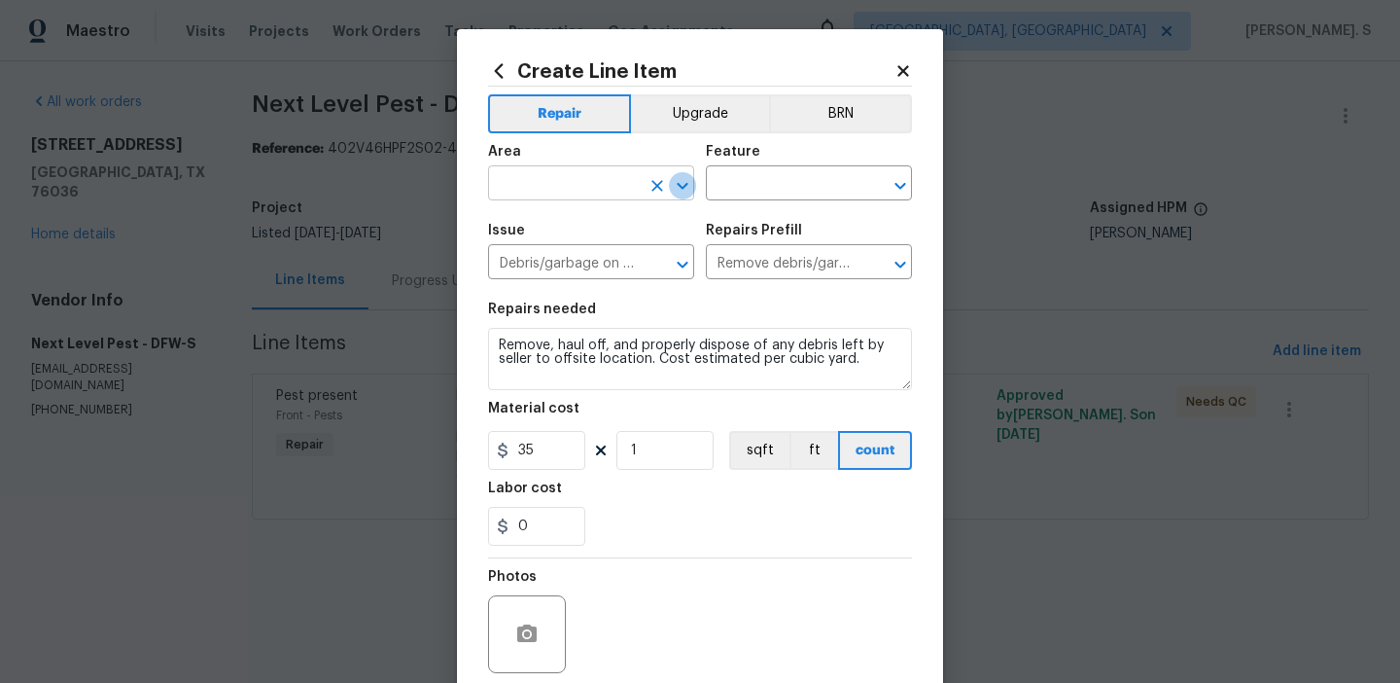
click at [690, 190] on icon "Open" at bounding box center [682, 185] width 23 height 23
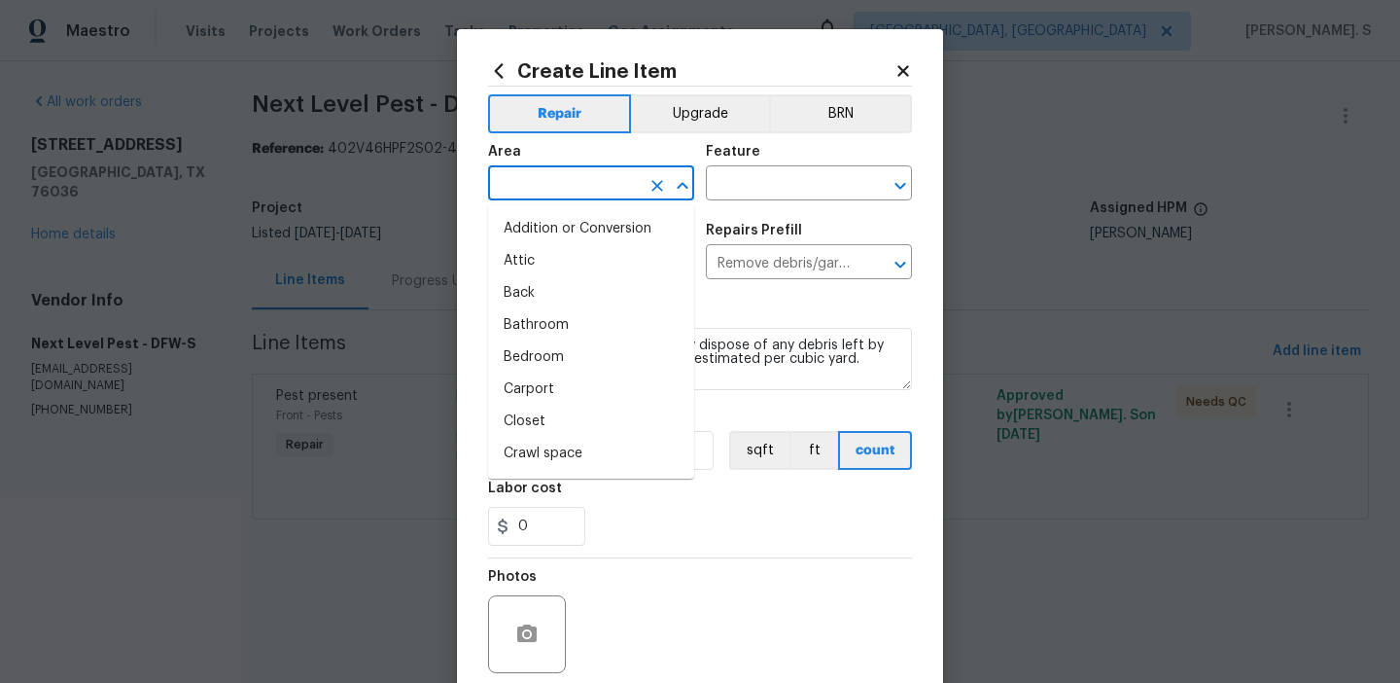
type input "I"
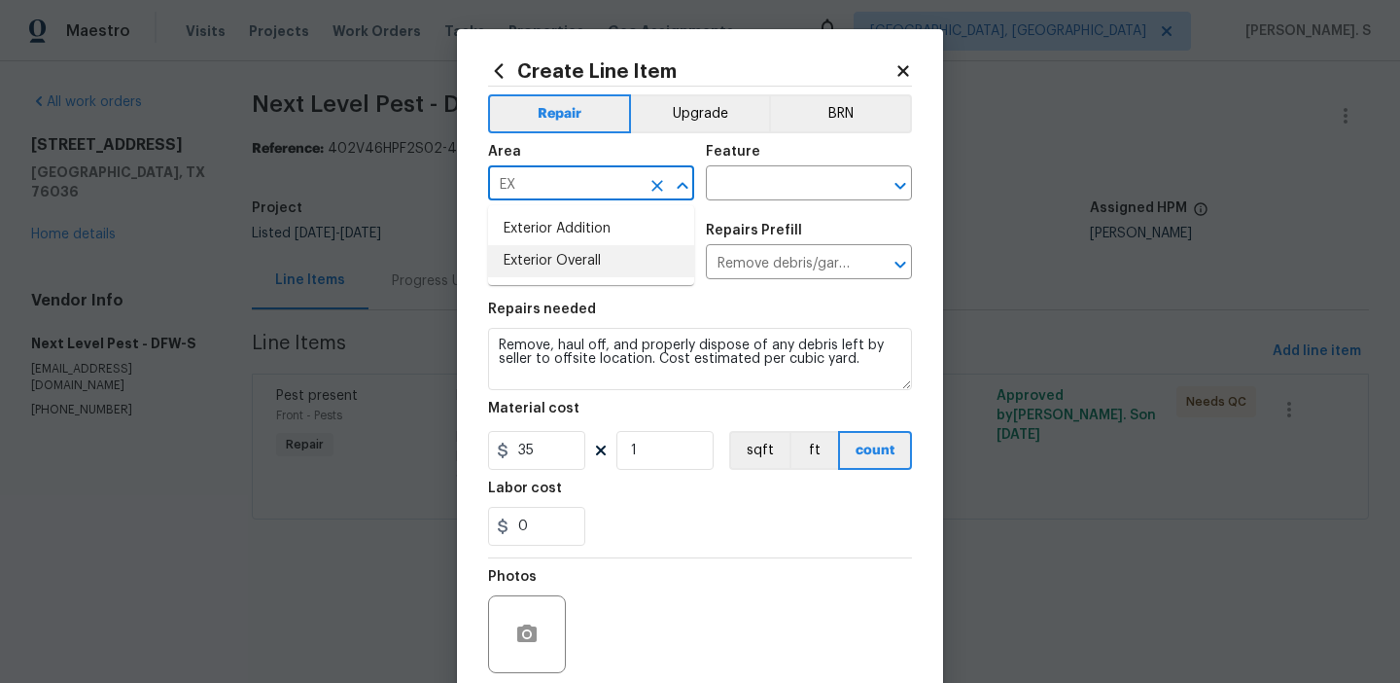
click at [602, 245] on li "Exterior Overall" at bounding box center [591, 261] width 206 height 32
click at [895, 184] on icon "Open" at bounding box center [900, 185] width 11 height 7
type input "Exterior Overall"
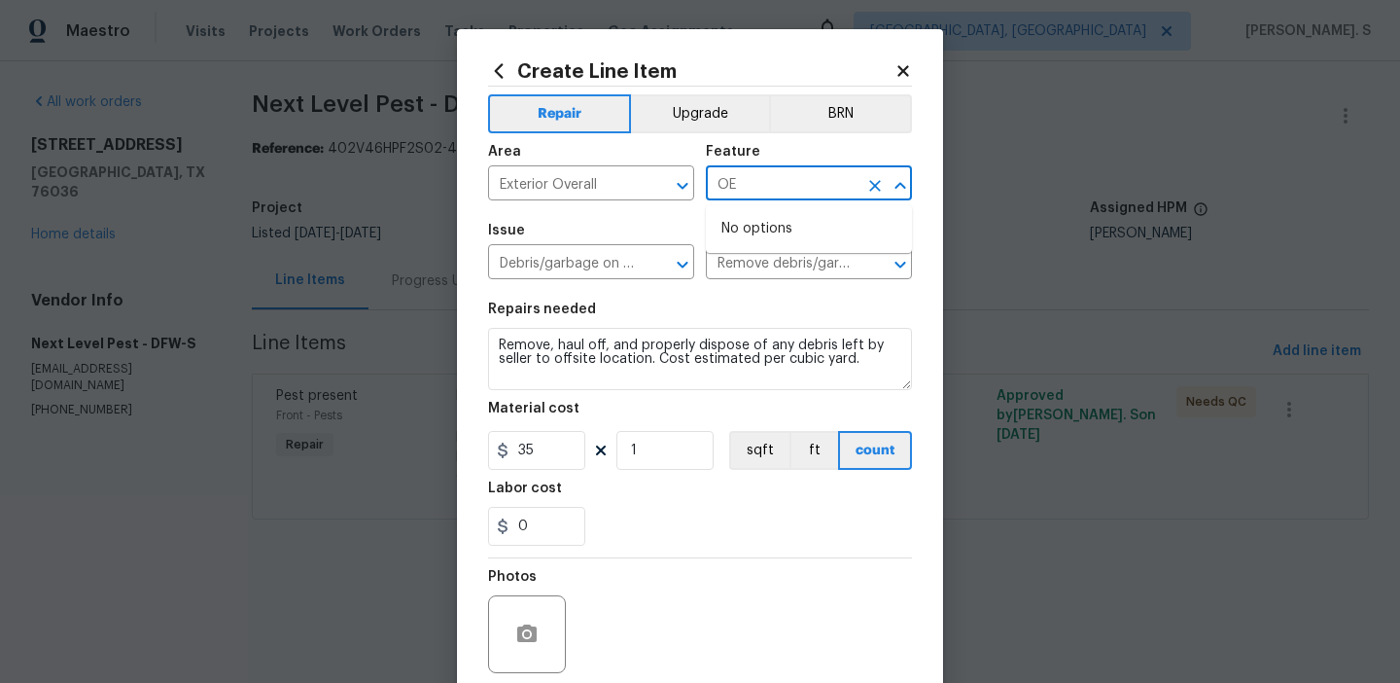
type input "O"
click at [727, 273] on li "Pests" at bounding box center [809, 276] width 206 height 32
type input "Pests"
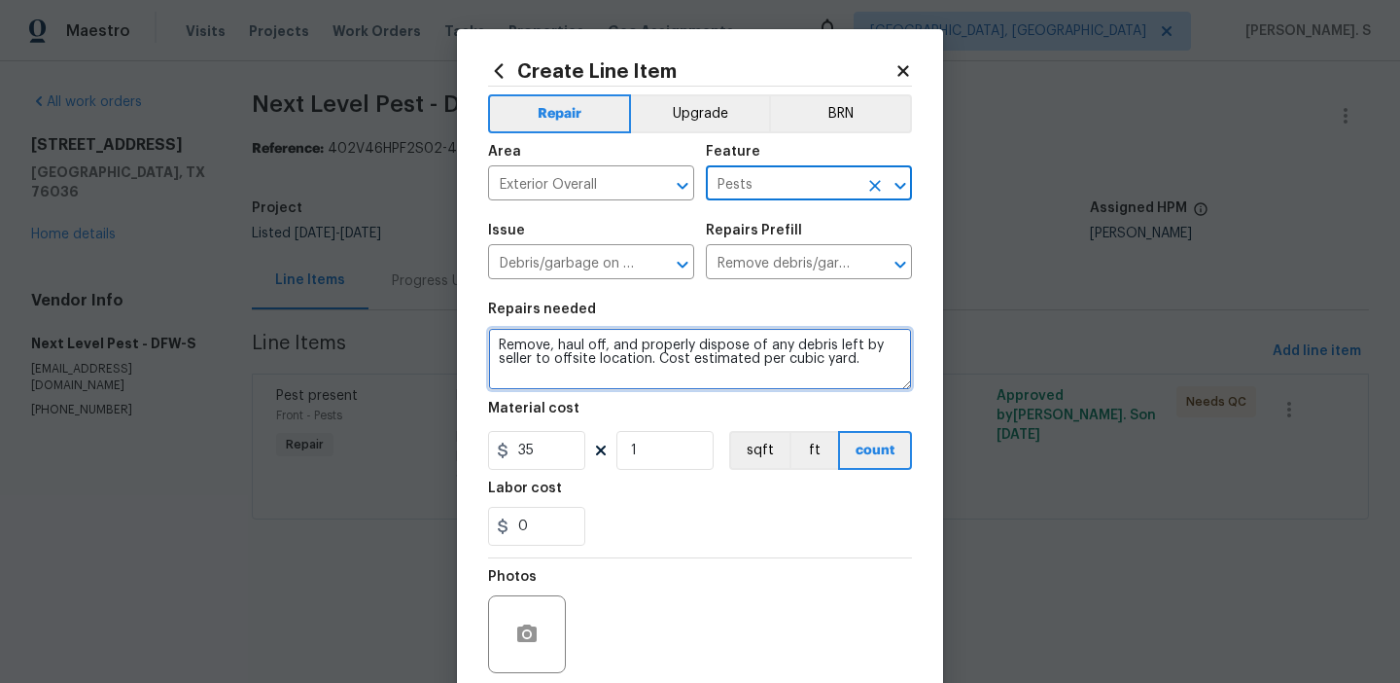
click at [642, 339] on textarea "Remove, haul off, and properly dispose of any debris left by seller to offsite …" at bounding box center [700, 359] width 424 height 62
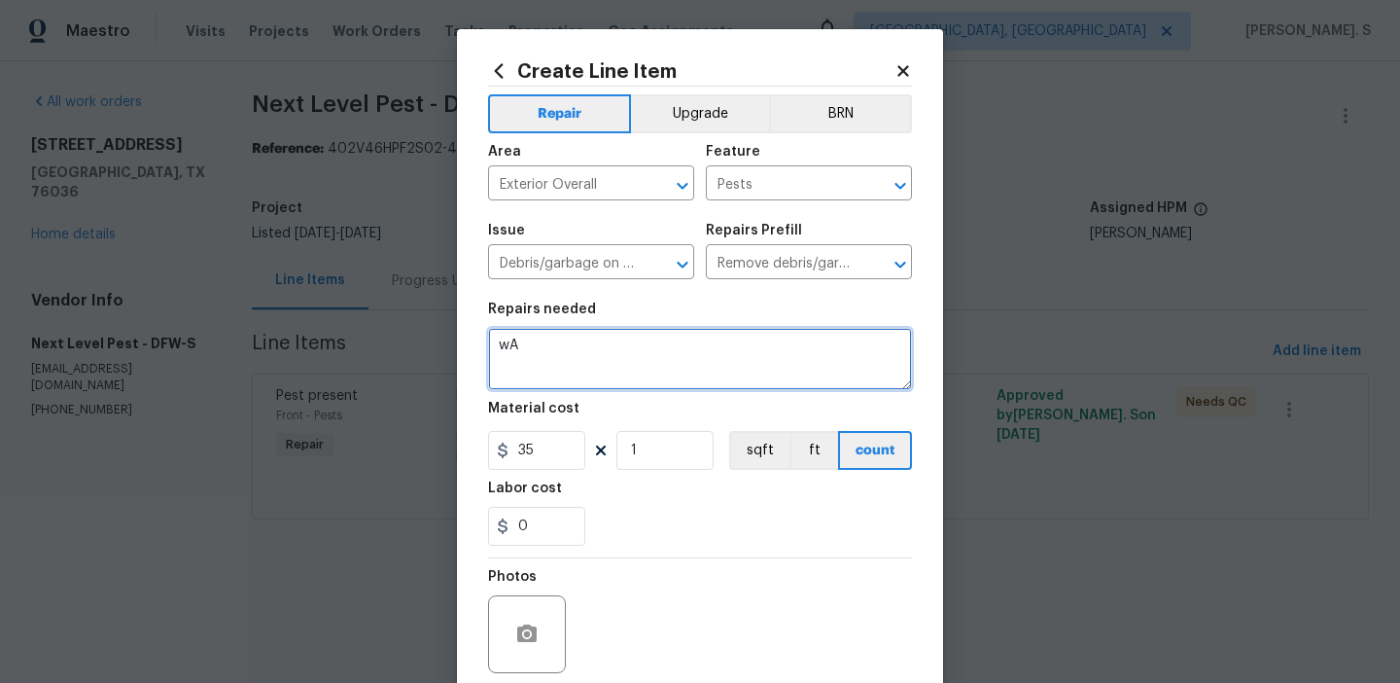
type textarea "w"
type textarea "Waiting for TP update"
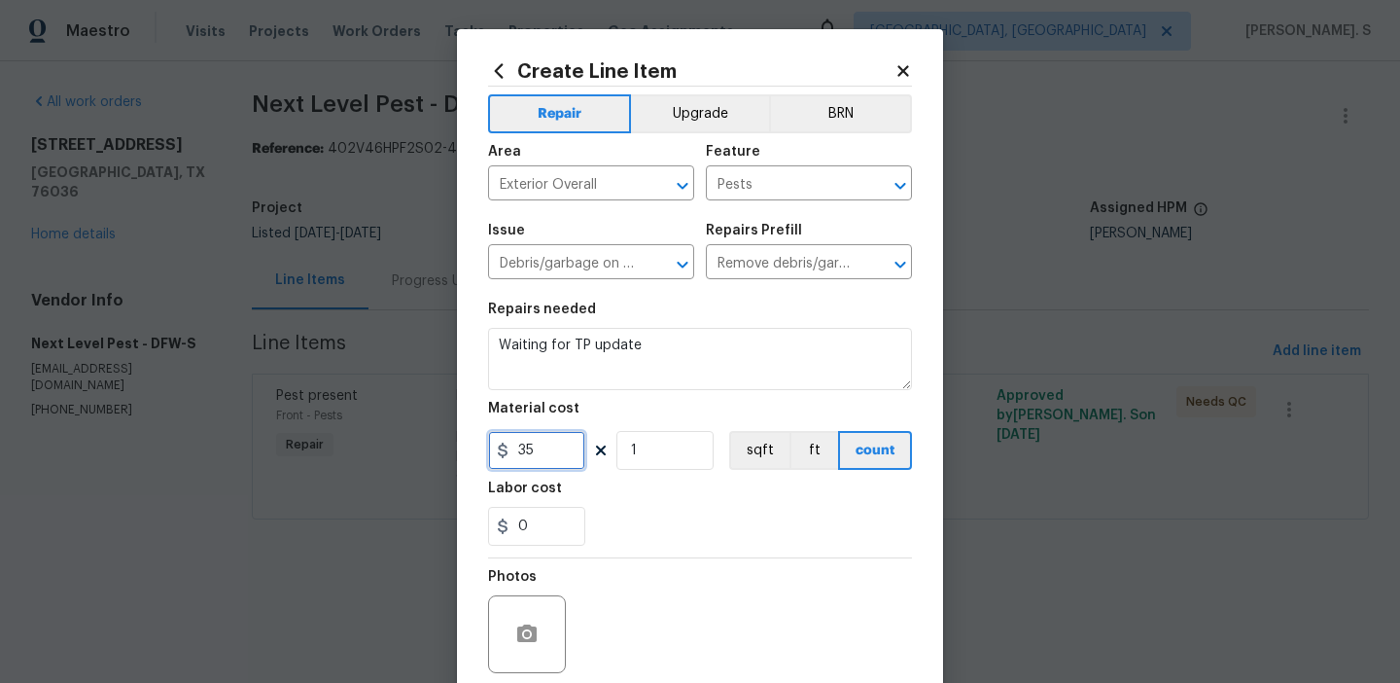
click at [568, 441] on input "35" at bounding box center [536, 450] width 97 height 39
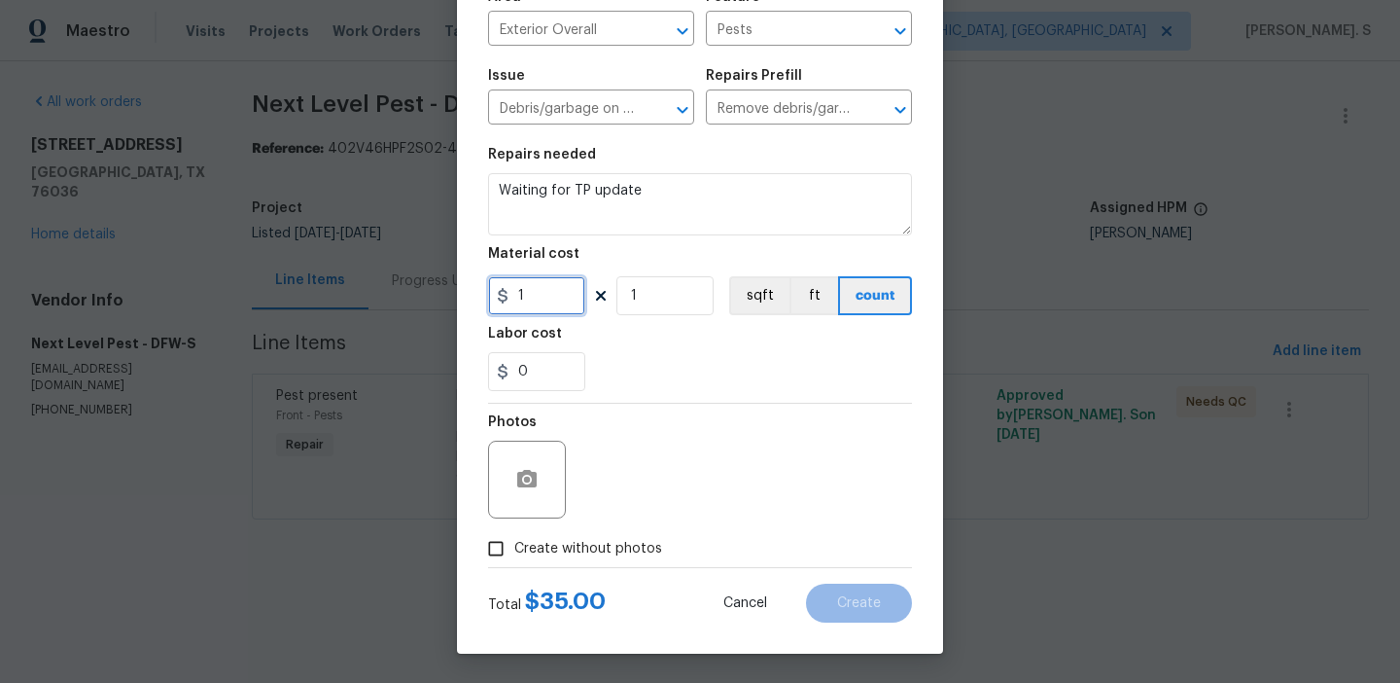
type input "1"
click at [561, 552] on span "Create without photos" at bounding box center [588, 549] width 148 height 20
click at [514, 552] on input "Create without photos" at bounding box center [495, 548] width 37 height 37
checkbox input "true"
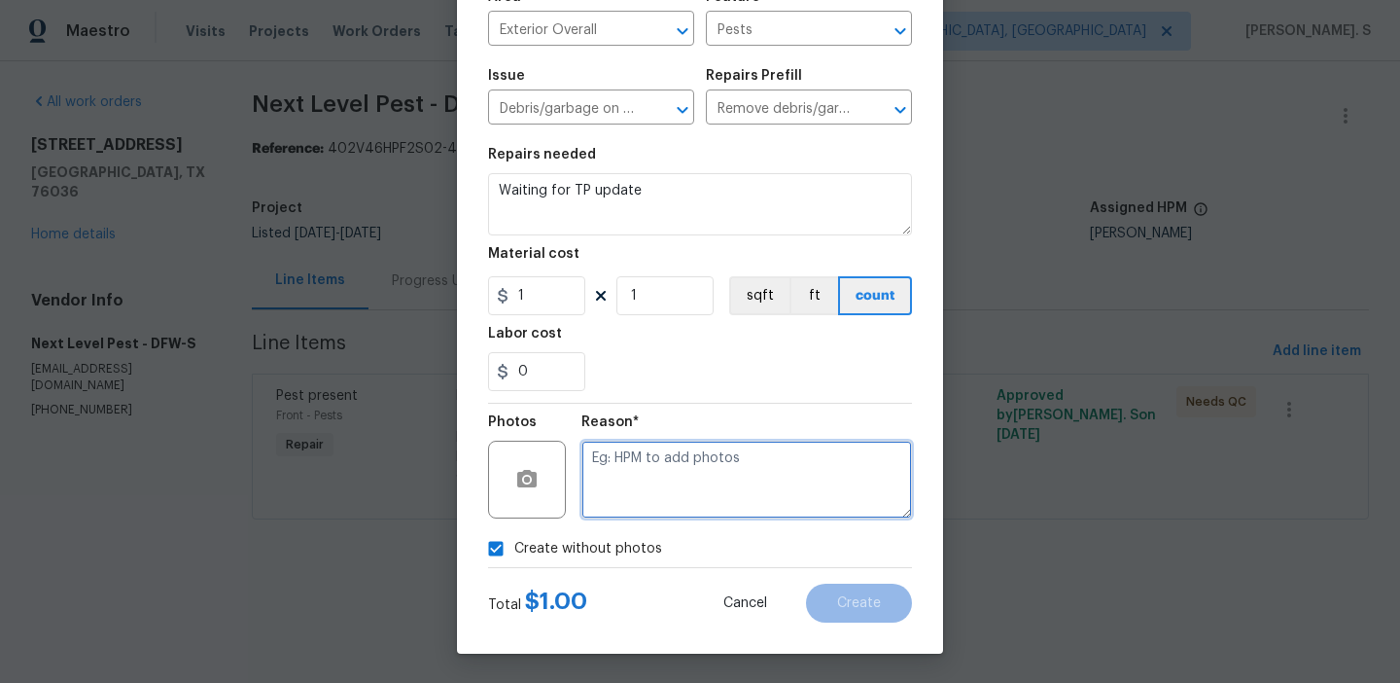
click at [727, 457] on textarea at bounding box center [747, 480] width 331 height 78
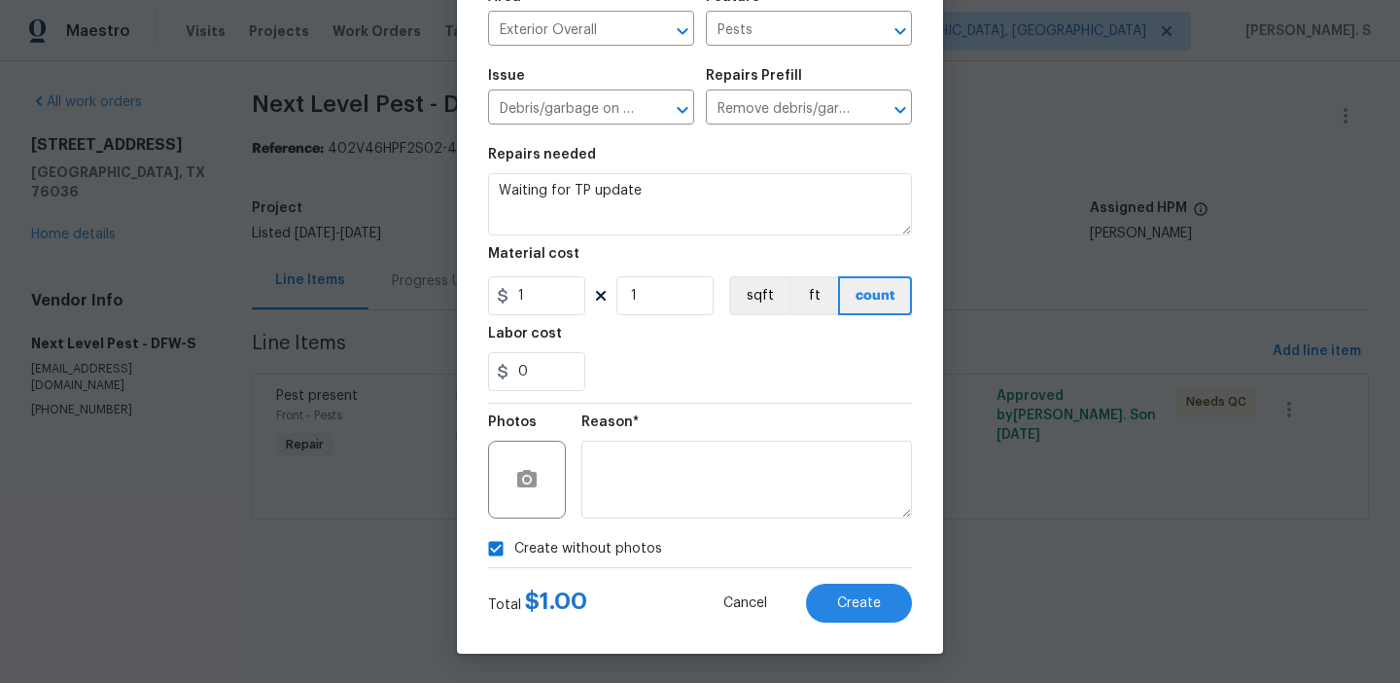
click at [893, 622] on div "Create Line Item Repair Upgrade BRN Area Exterior Overall ​ Feature Pests ​ Iss…" at bounding box center [700, 264] width 486 height 779
click at [880, 615] on button "Create" at bounding box center [859, 602] width 106 height 39
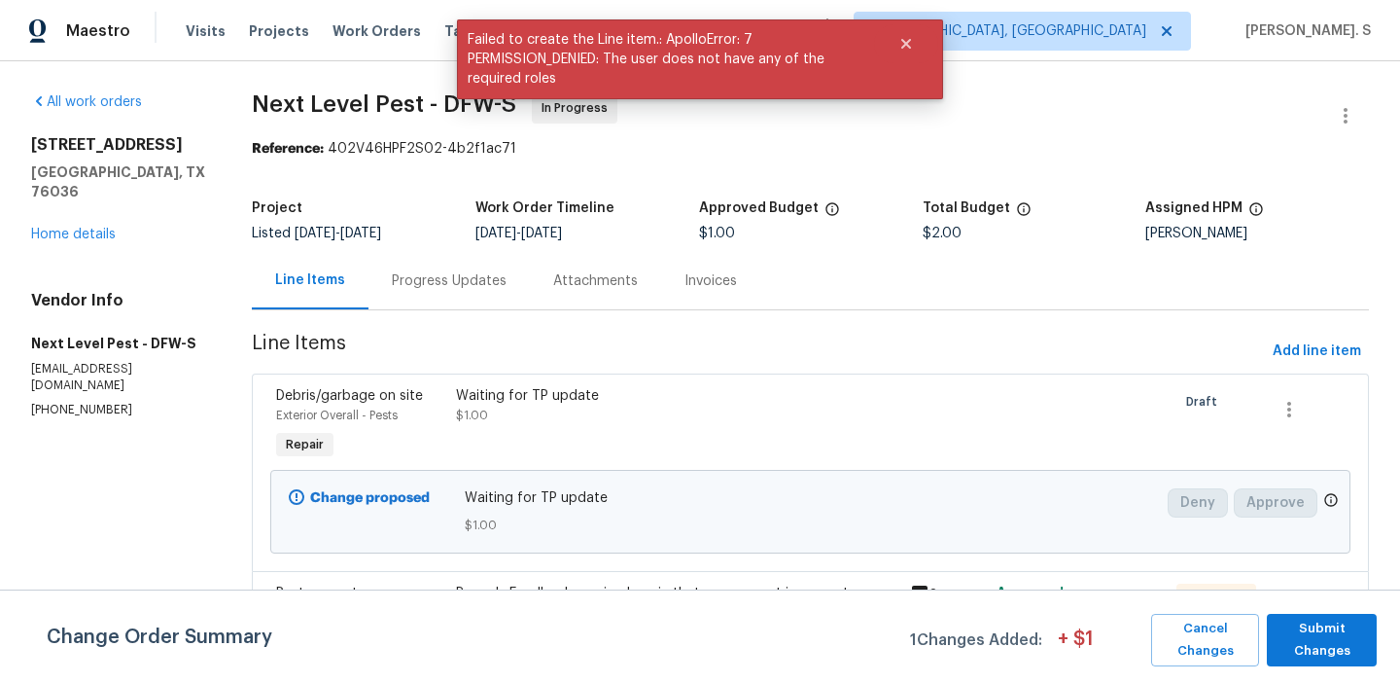
click at [459, 300] on div "Progress Updates" at bounding box center [449, 280] width 161 height 57
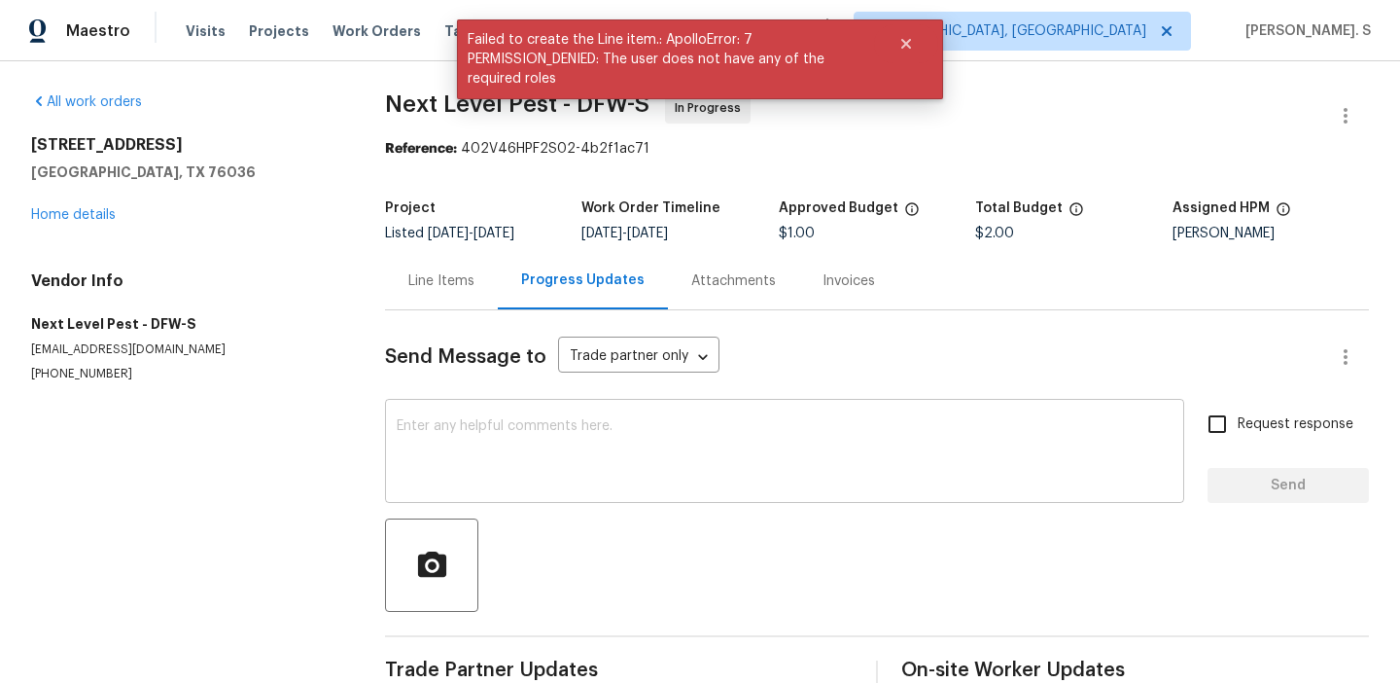
click at [484, 426] on textarea at bounding box center [785, 453] width 776 height 68
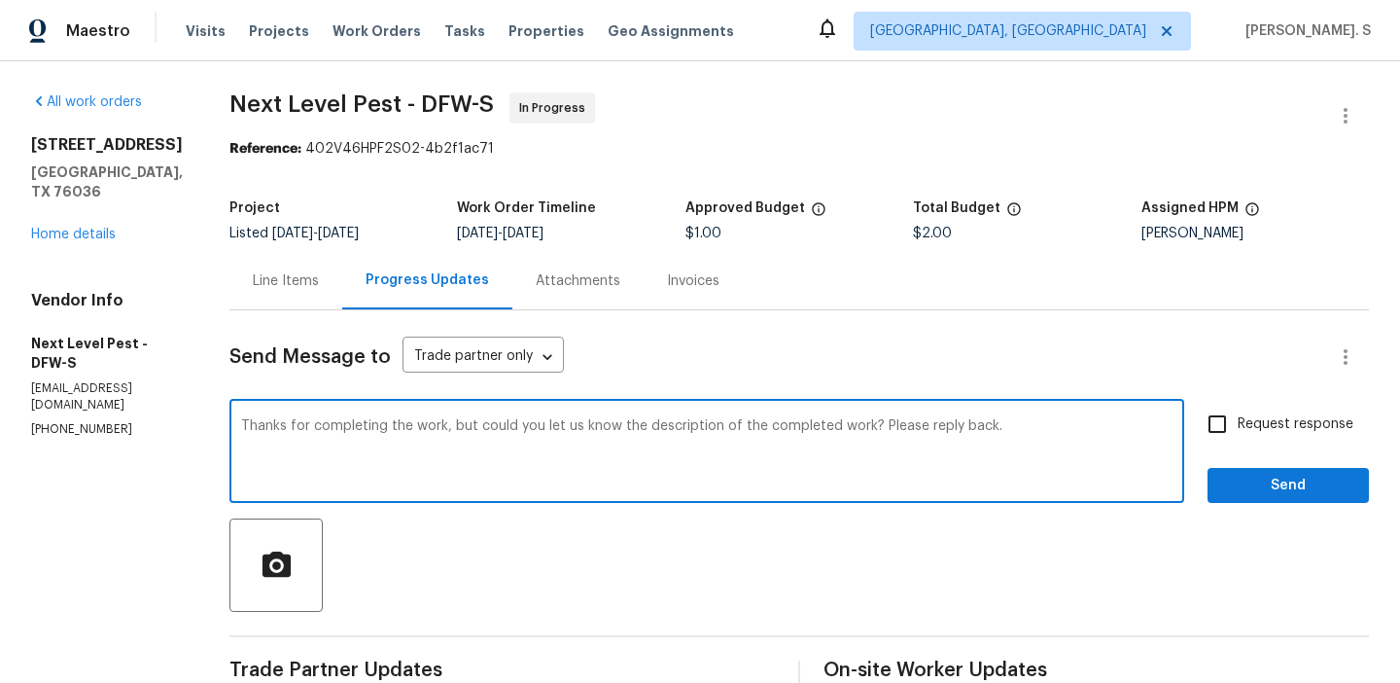
type textarea "Thanks for completing the work, but could you let us know the description of th…"
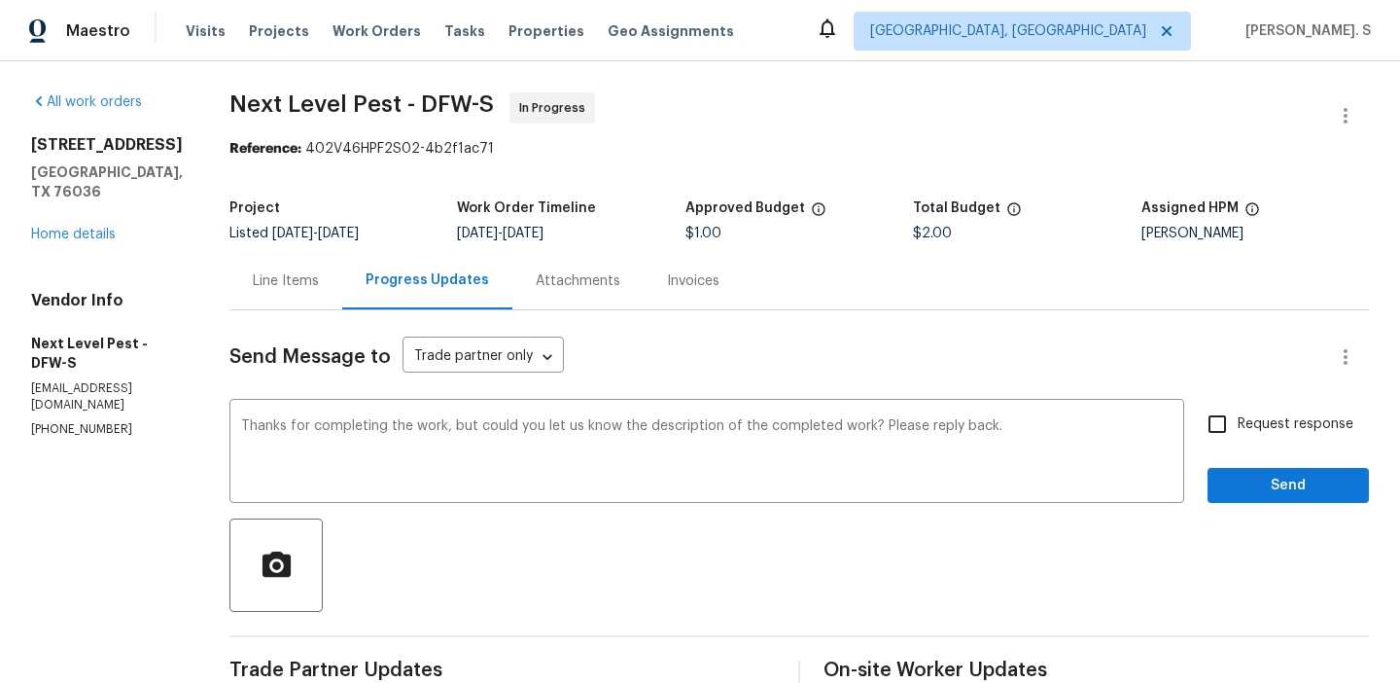
click at [1329, 406] on label "Request response" at bounding box center [1275, 424] width 157 height 41
click at [1238, 406] on input "Request response" at bounding box center [1217, 424] width 41 height 41
checkbox input "true"
click at [1303, 469] on button "Send" at bounding box center [1288, 486] width 161 height 36
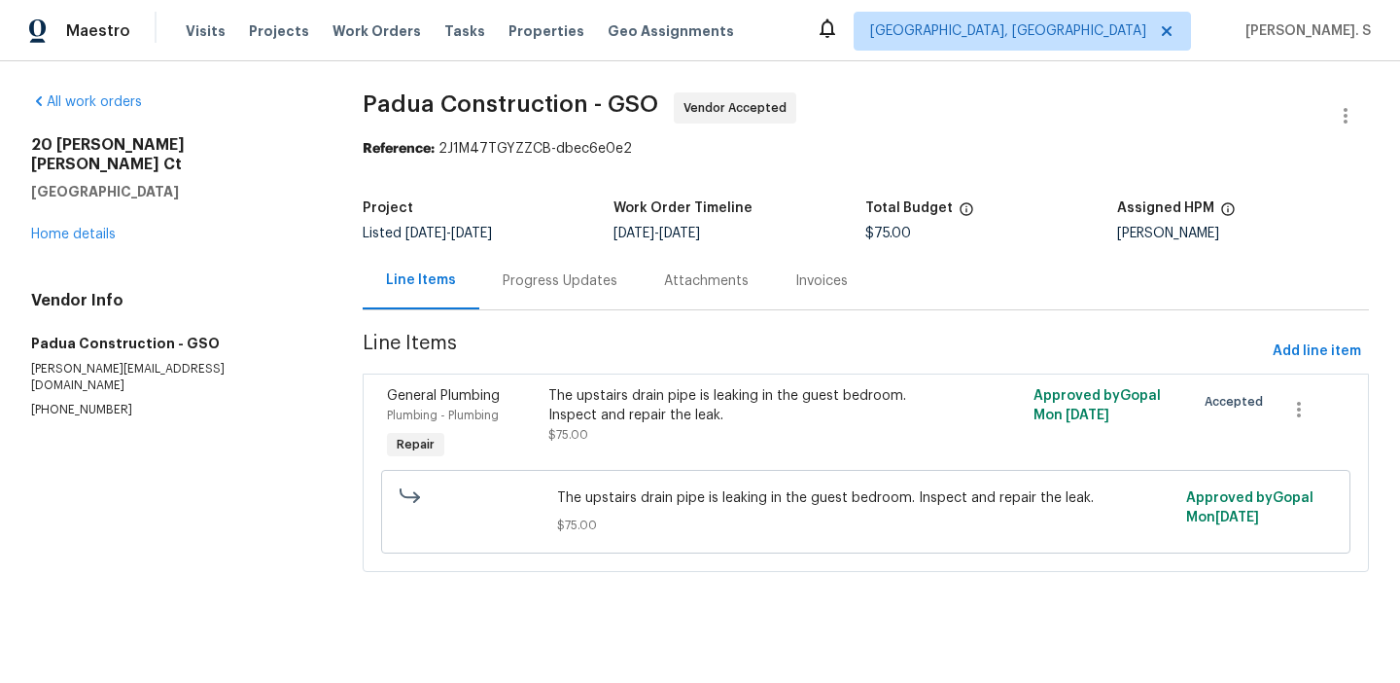
click at [550, 233] on div "Listed [DATE] - [DATE]" at bounding box center [489, 234] width 252 height 14
click at [550, 265] on div "Progress Updates" at bounding box center [559, 280] width 161 height 57
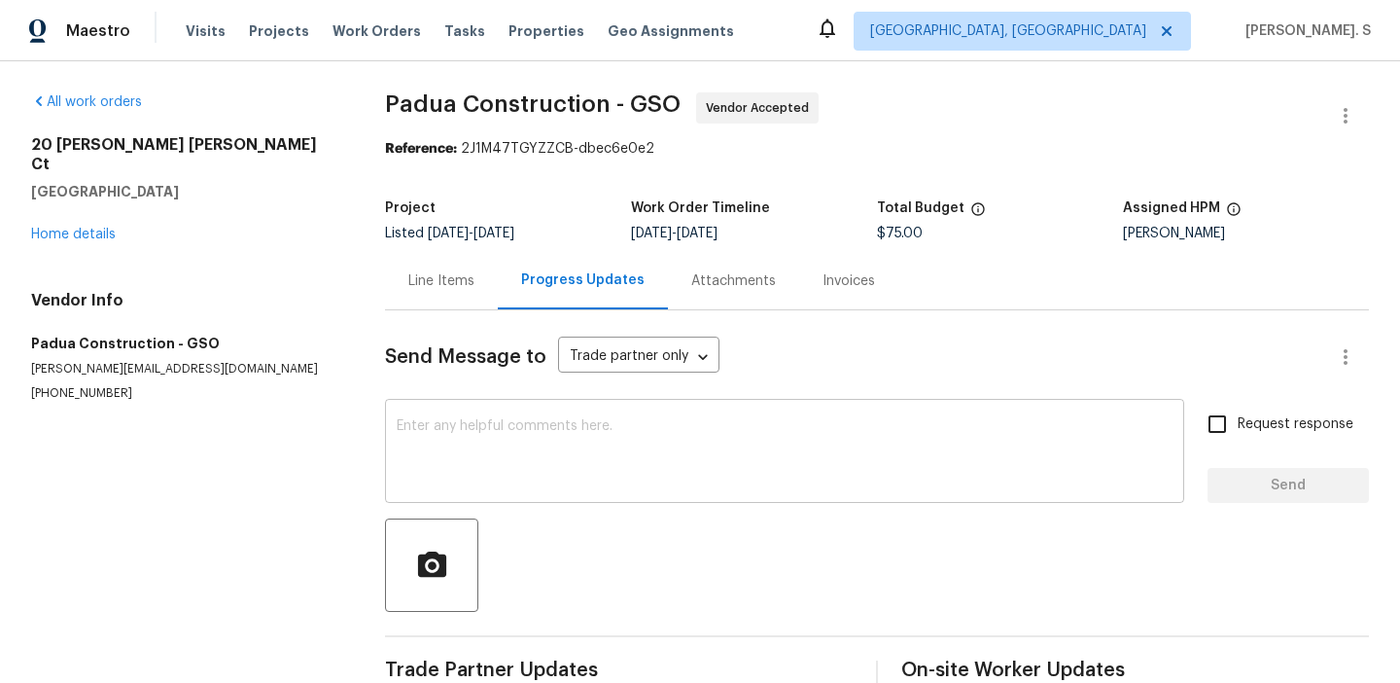
click at [646, 450] on textarea at bounding box center [785, 453] width 776 height 68
paste textarea "Hi, this is Glory with Opendoor. I’m confirming you received the WO for the pro…"
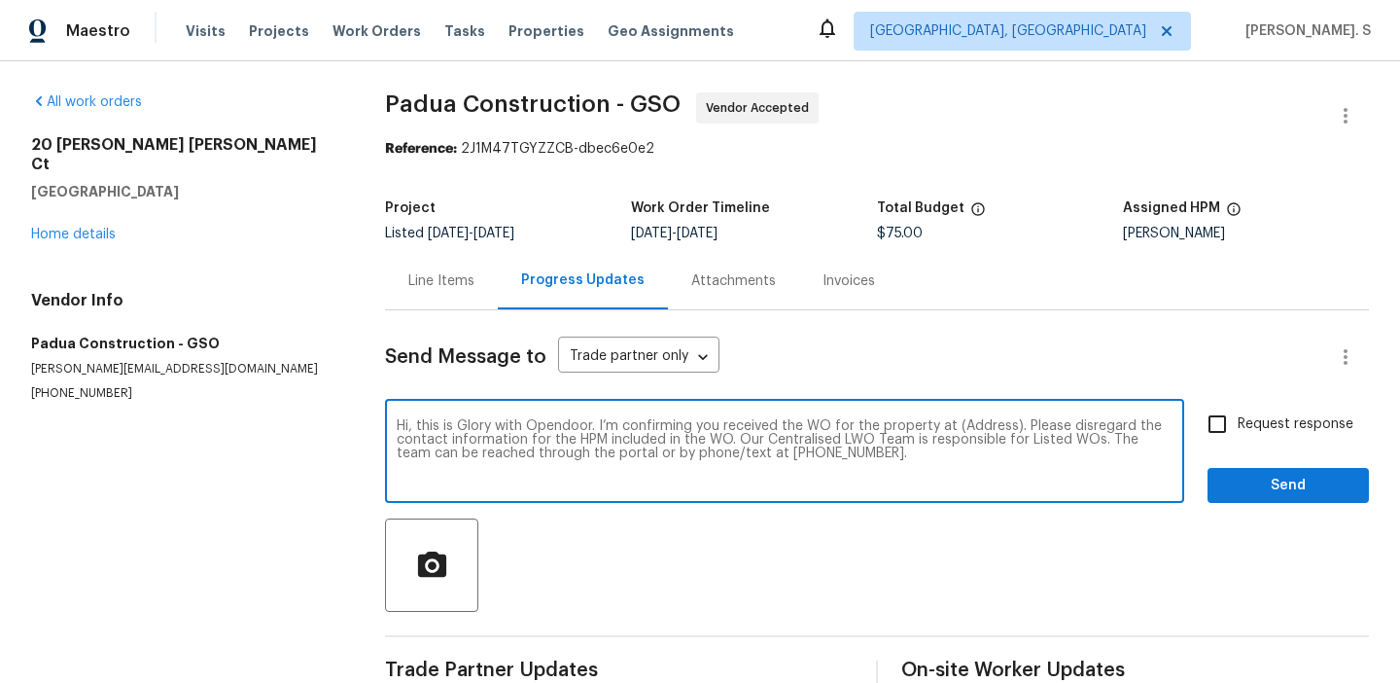
click at [976, 431] on textarea "Hi, this is Glory with Opendoor. I’m confirming you received the WO for the pro…" at bounding box center [785, 453] width 776 height 68
paste textarea "[STREET_ADDRESS][PERSON_NAME][PERSON_NAME]"
type textarea "Hi, this is Glory with Opendoor. I’m confirming you received the WO for the pro…"
click at [1279, 428] on span "Request response" at bounding box center [1296, 424] width 116 height 20
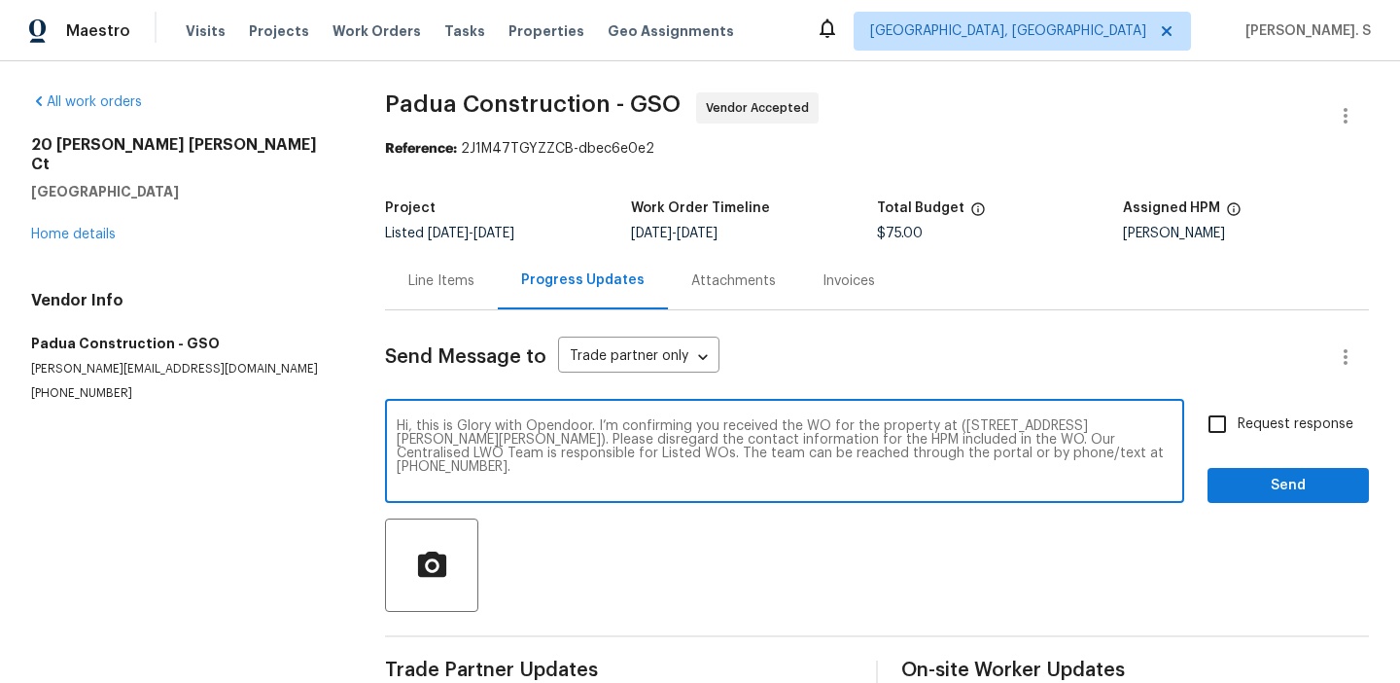
click at [1238, 428] on input "Request response" at bounding box center [1217, 424] width 41 height 41
checkbox input "true"
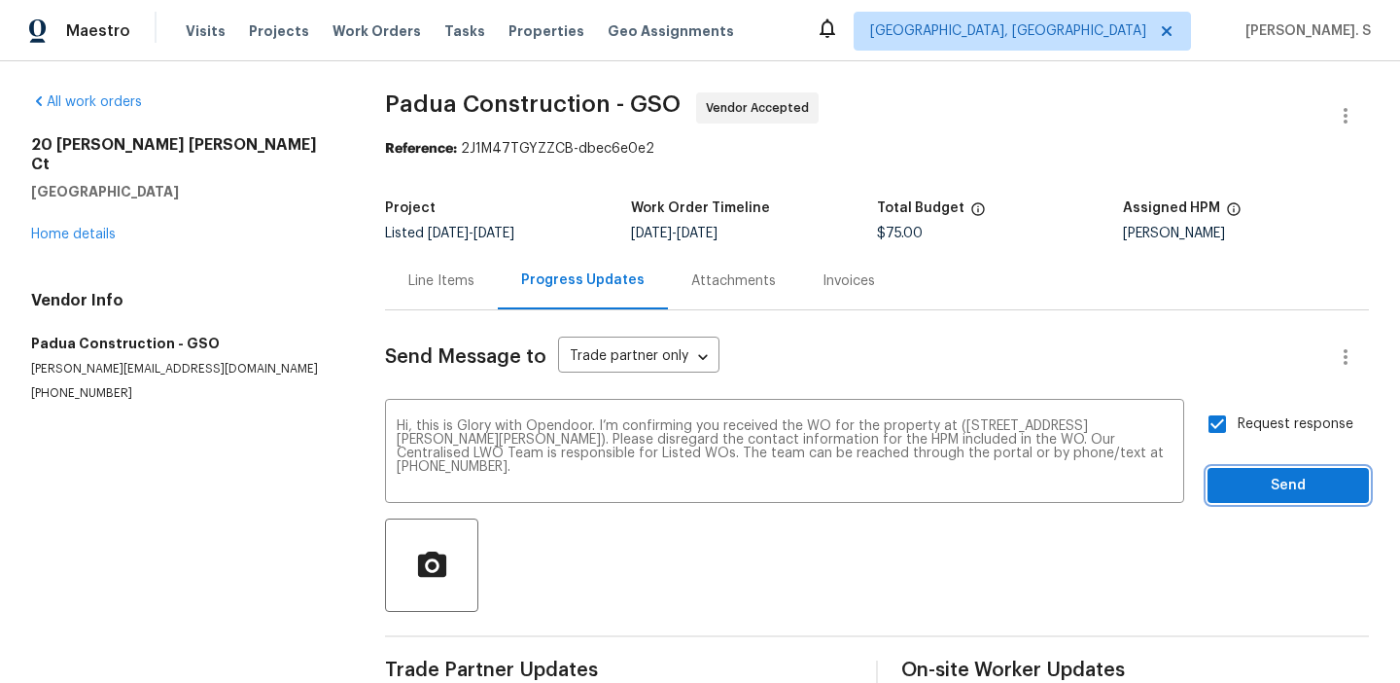
click at [1261, 498] on button "Send" at bounding box center [1288, 486] width 161 height 36
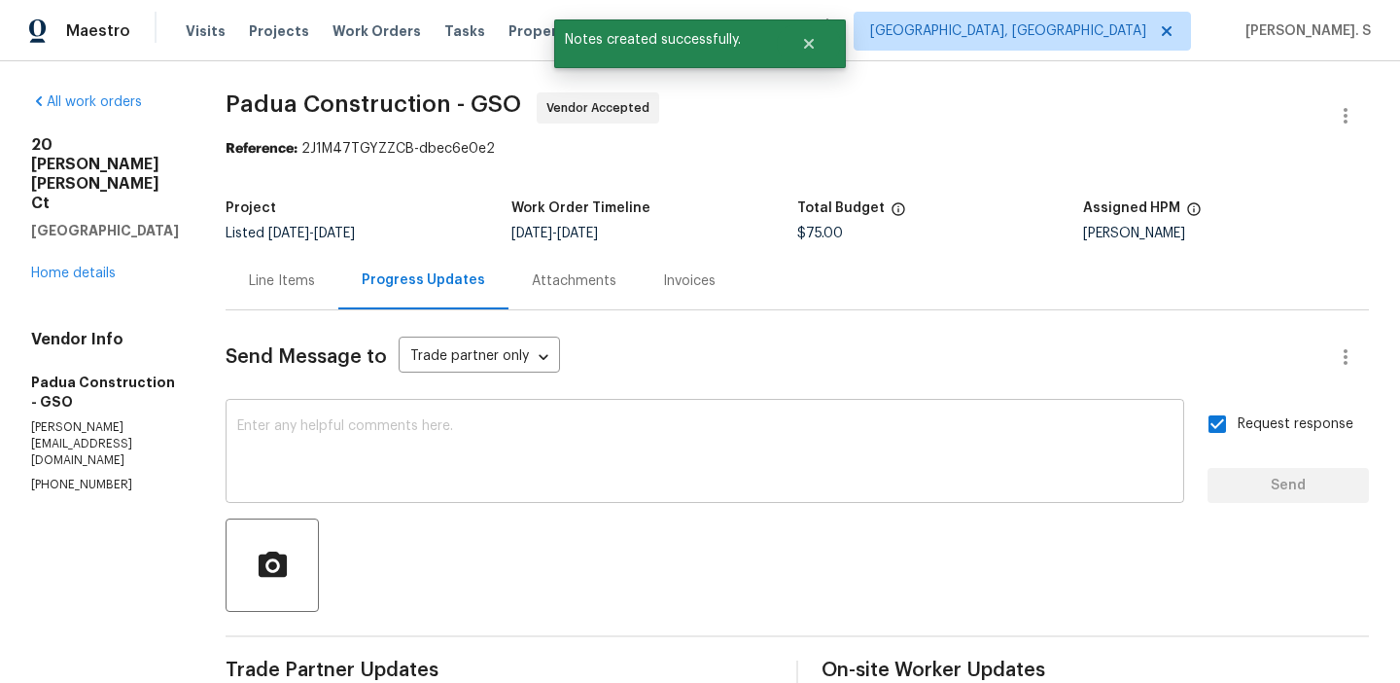
click at [683, 476] on textarea at bounding box center [704, 453] width 935 height 68
paste textarea "The Work Orders must include before-photos (both close-up and wide-angle) and a…"
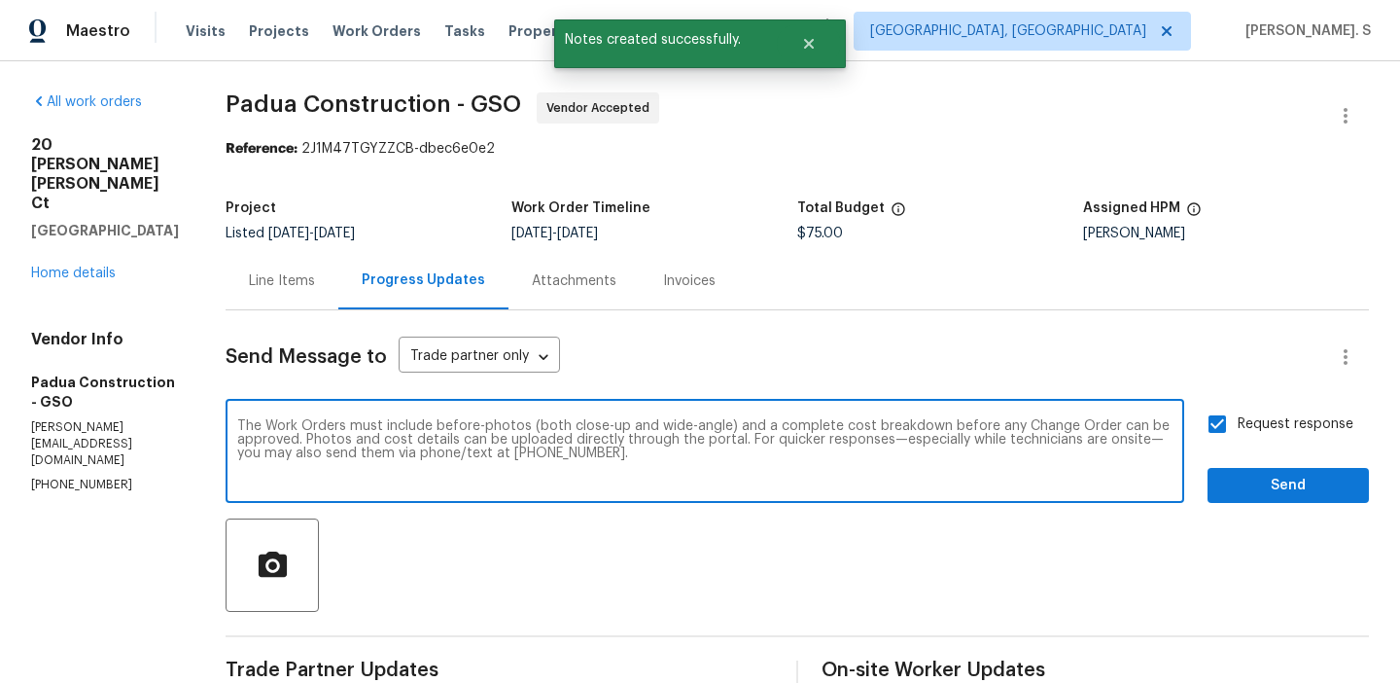
type textarea "The Work Orders must include before-photos (both close-up and wide-angle) and a…"
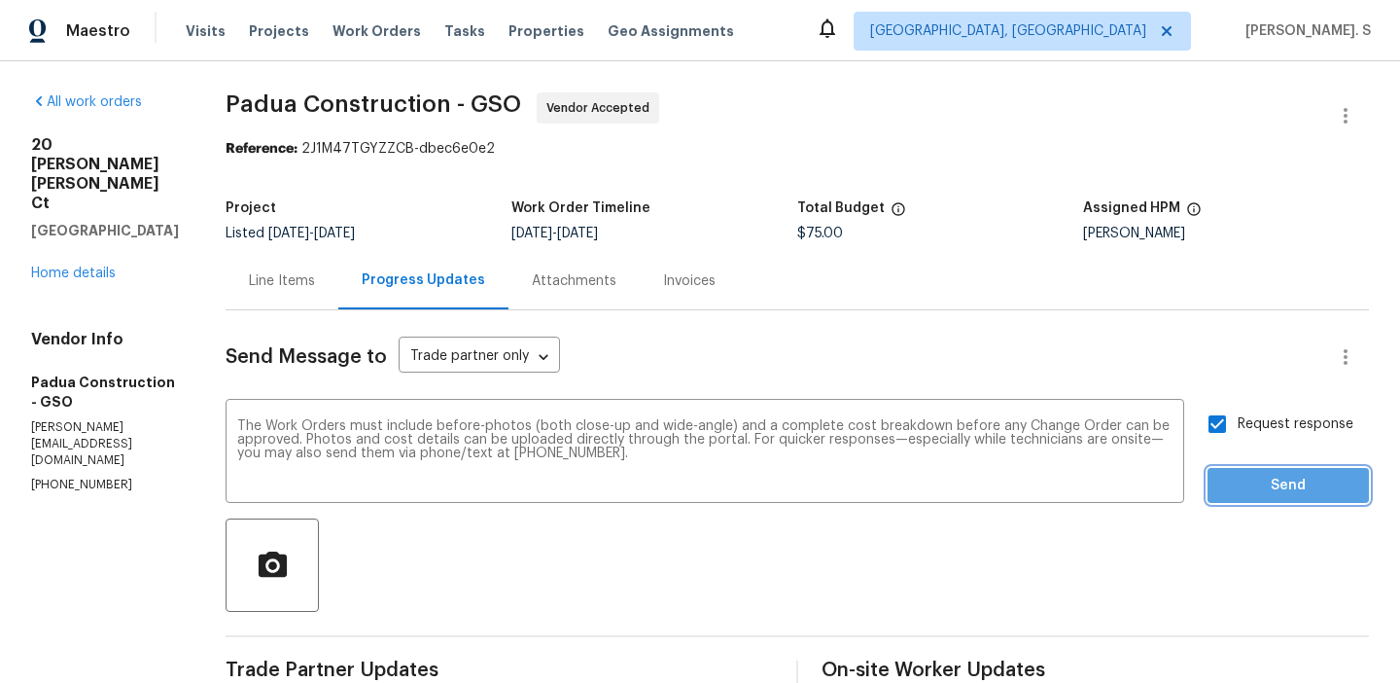
click at [1329, 478] on span "Send" at bounding box center [1288, 486] width 130 height 24
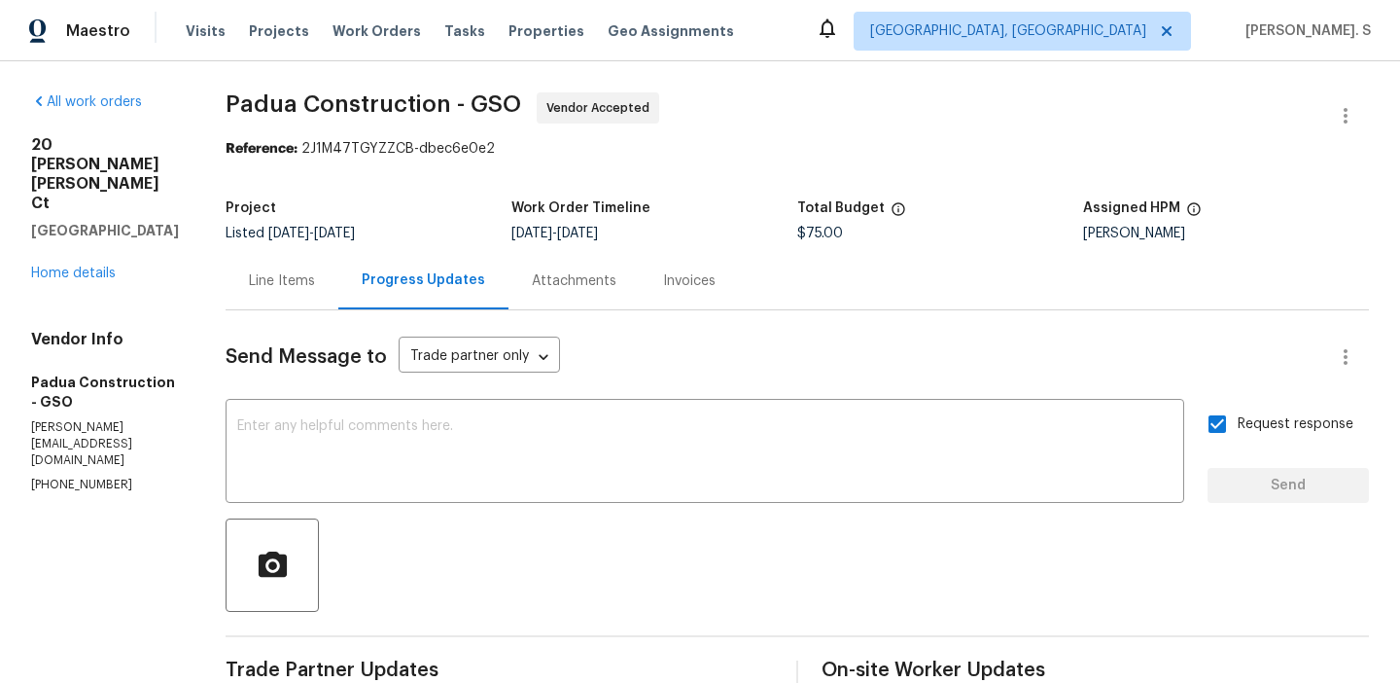
click at [348, 98] on span "Padua Construction - GSO" at bounding box center [374, 103] width 296 height 23
copy span "Padua Construction - GSO"
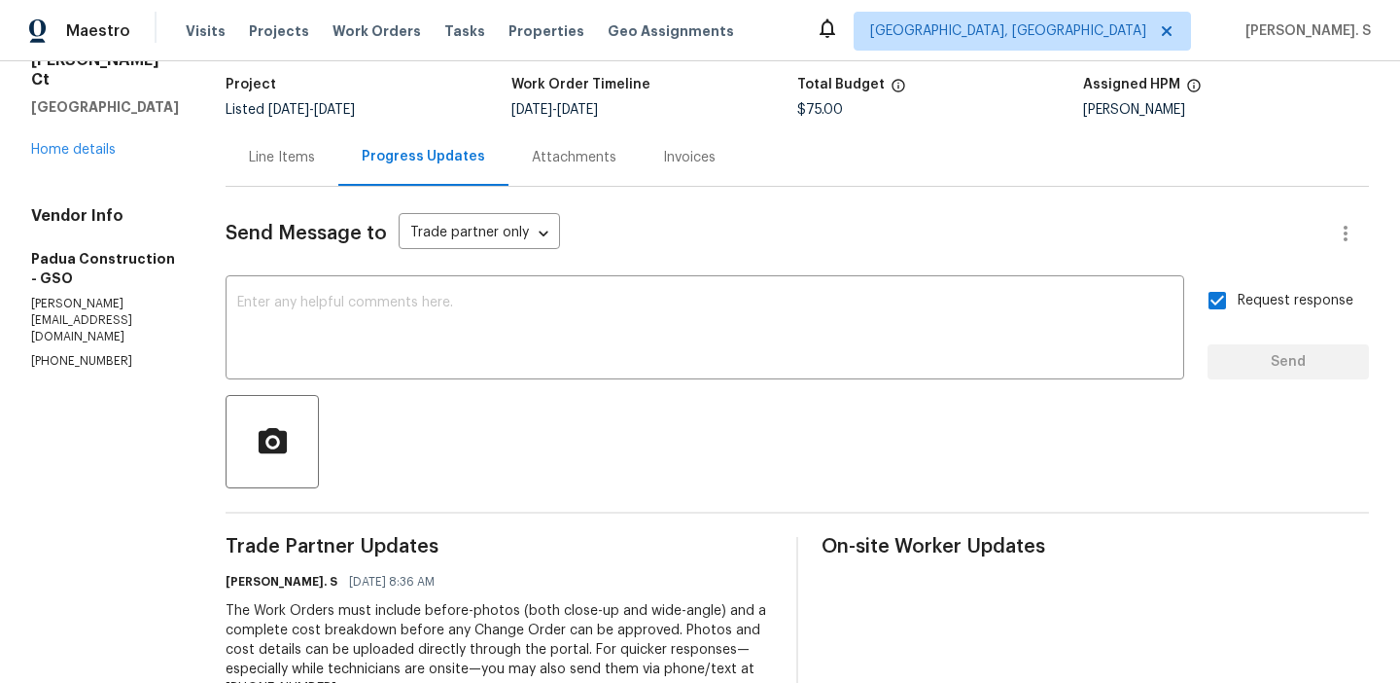
scroll to position [12, 0]
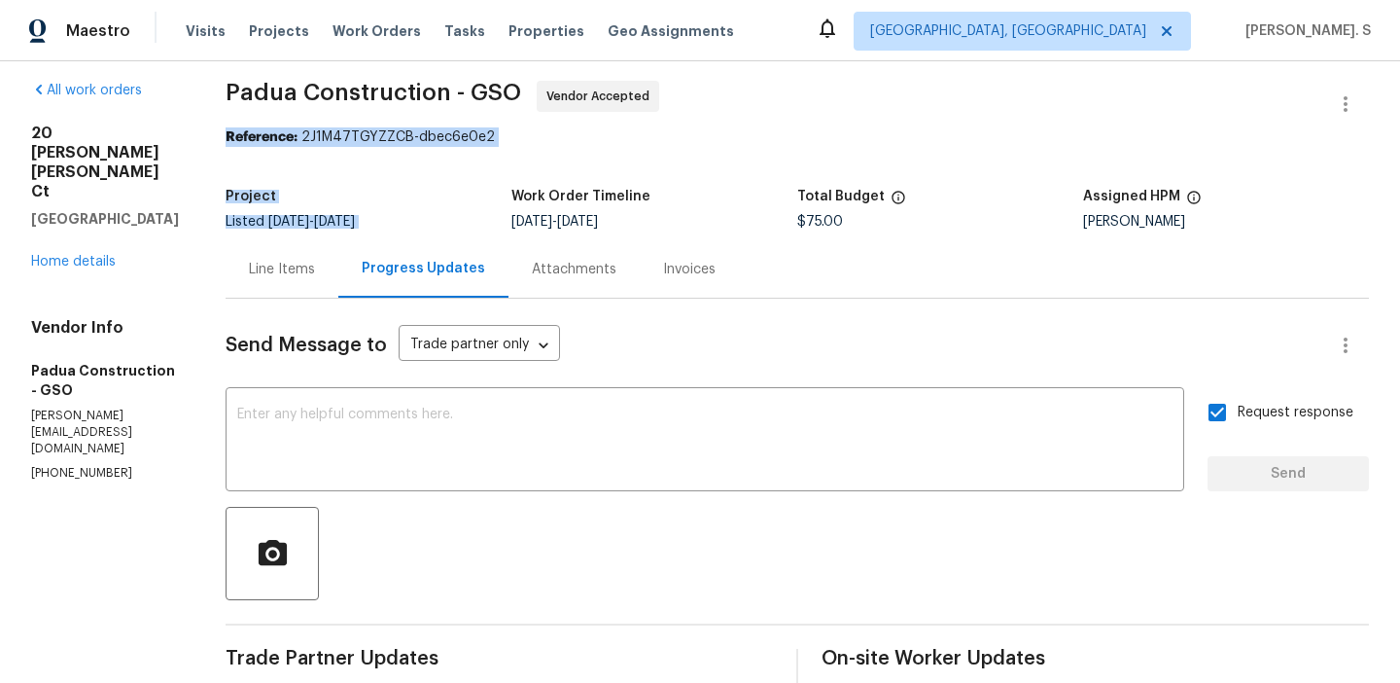
drag, startPoint x: 294, startPoint y: 125, endPoint x: 604, endPoint y: 172, distance: 313.7
click at [604, 172] on section "Padua Construction - GSO Vendor Accepted Reference: 2J1M47TGYZZCB-dbec6e0e2 Pro…" at bounding box center [798, 534] width 1144 height 906
click at [390, 153] on section "Padua Construction - GSO Vendor Accepted Reference: 2J1M47TGYZZCB-dbec6e0e2 Pro…" at bounding box center [798, 534] width 1144 height 906
drag, startPoint x: 401, startPoint y: 136, endPoint x: 800, endPoint y: 136, distance: 399.7
click at [797, 136] on div "Reference: 2J1M47TGYZZCB-dbec6e0e2" at bounding box center [798, 136] width 1144 height 19
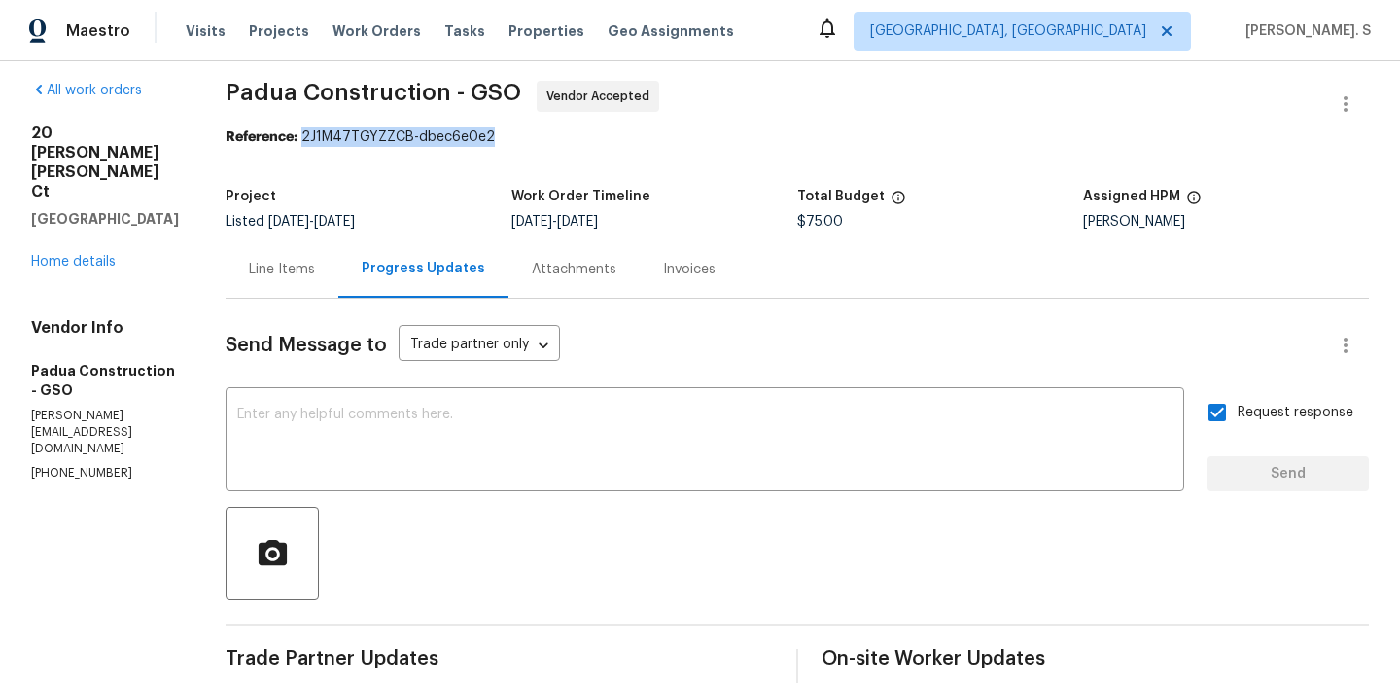
copy div "2J1M47TGYZZCB-dbec6e0e2"
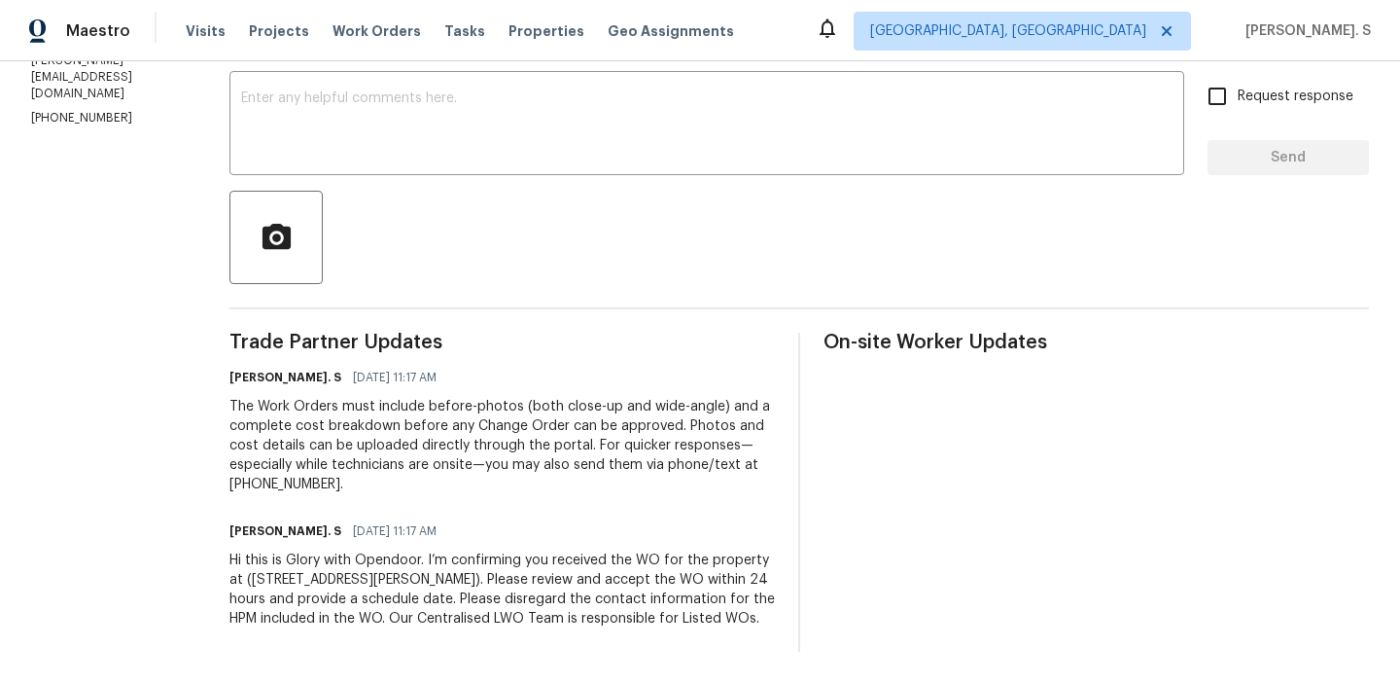
scroll to position [89, 0]
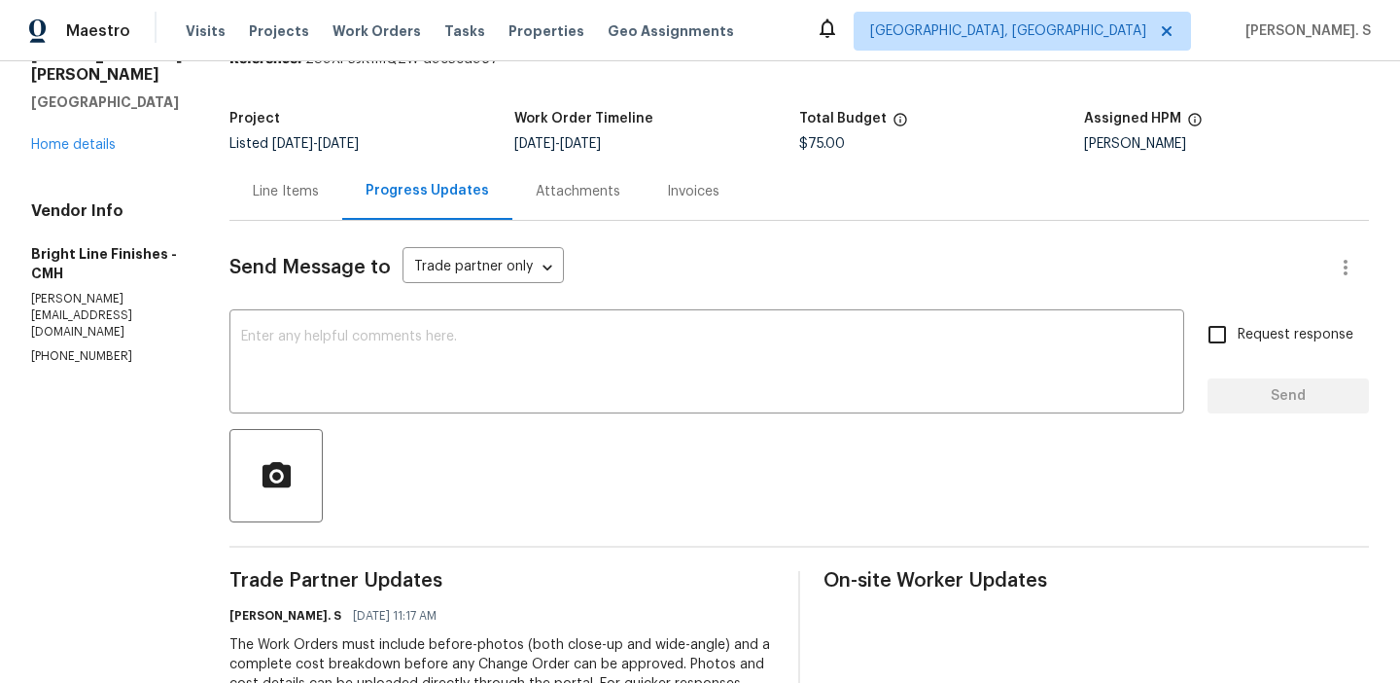
click at [329, 311] on div "Send Message to Trade partner only Trade partner only ​ x ​ Request response Se…" at bounding box center [799, 555] width 1140 height 669
click at [303, 344] on textarea at bounding box center [707, 364] width 932 height 68
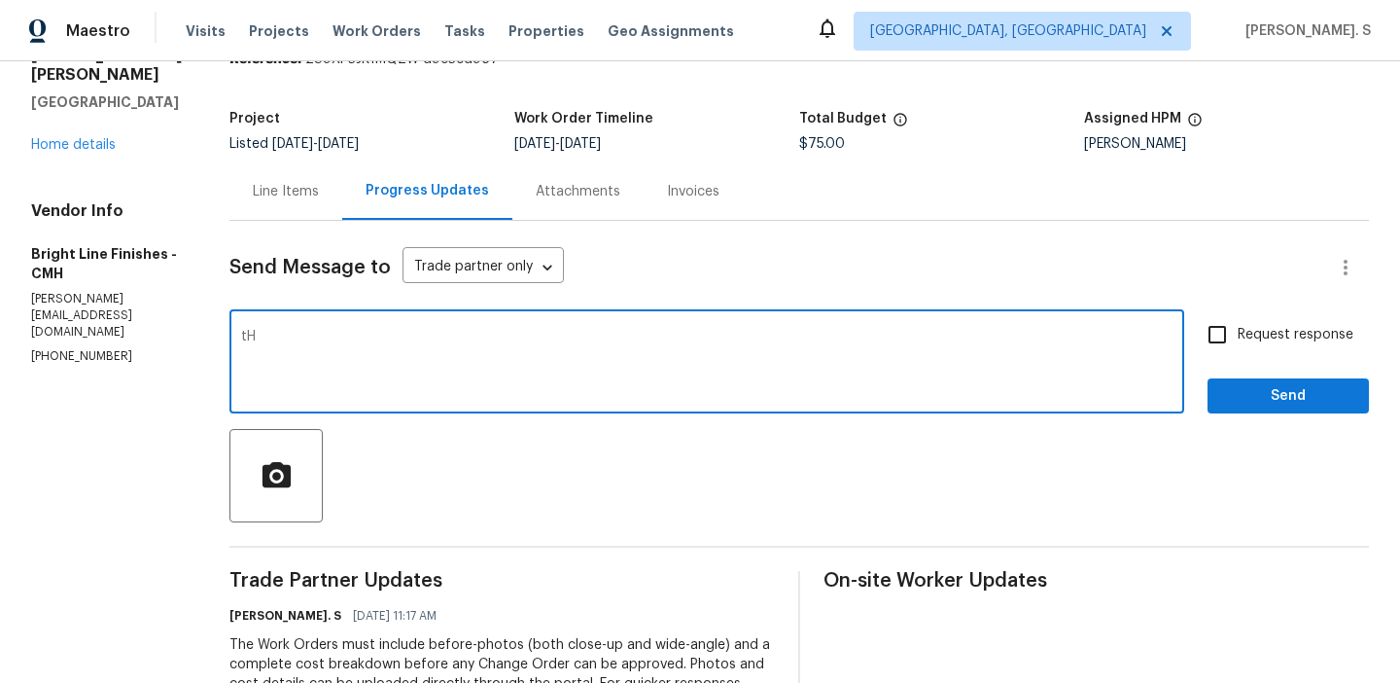
type textarea "t"
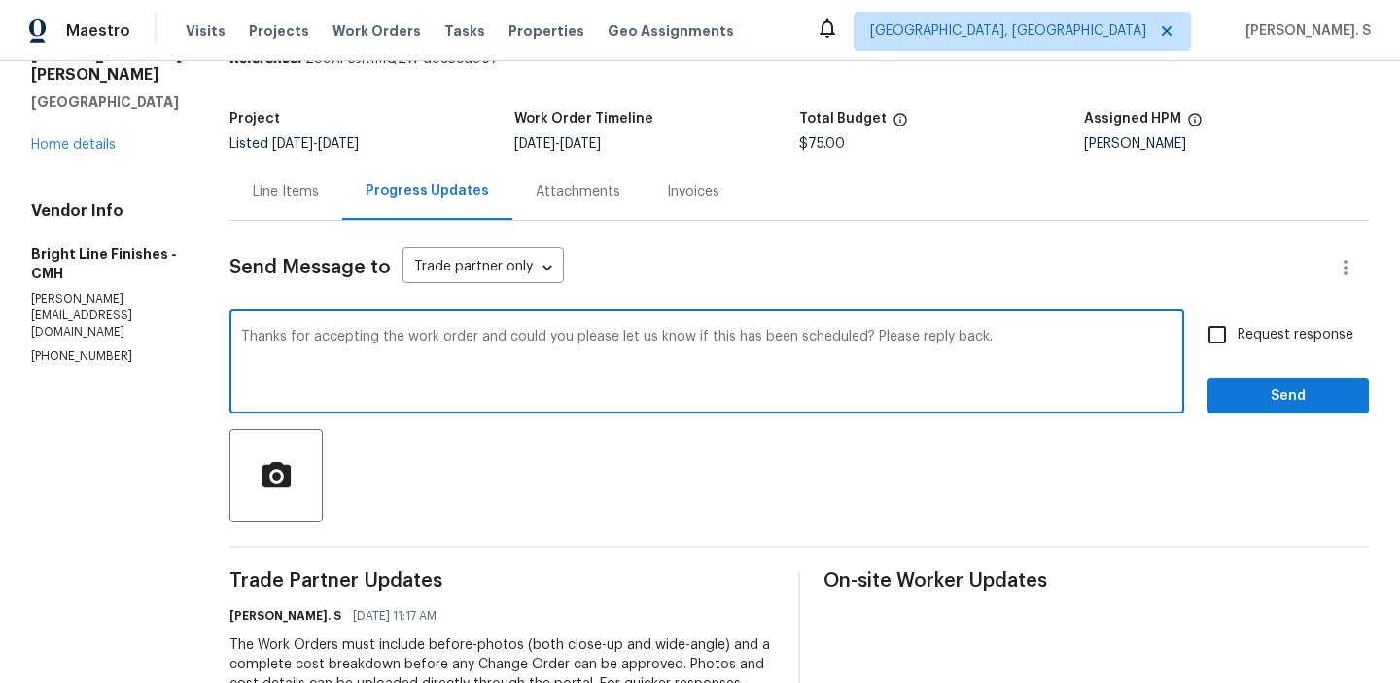
type textarea "Thanks for accepting the work order and could you please let us know if this ha…"
click at [1232, 323] on input "Request response" at bounding box center [1217, 334] width 41 height 41
checkbox input "true"
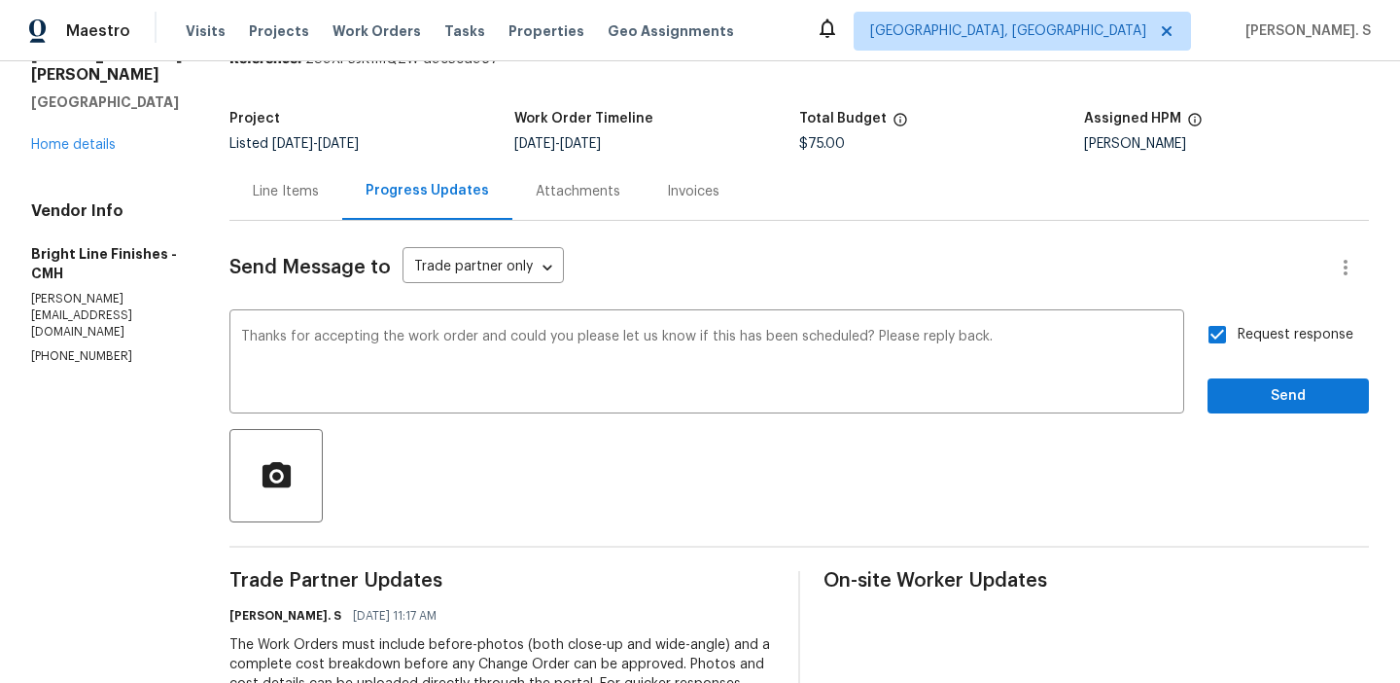
click at [1238, 372] on div "Request response Send" at bounding box center [1288, 363] width 161 height 99
click at [1242, 394] on span "Send" at bounding box center [1288, 396] width 130 height 24
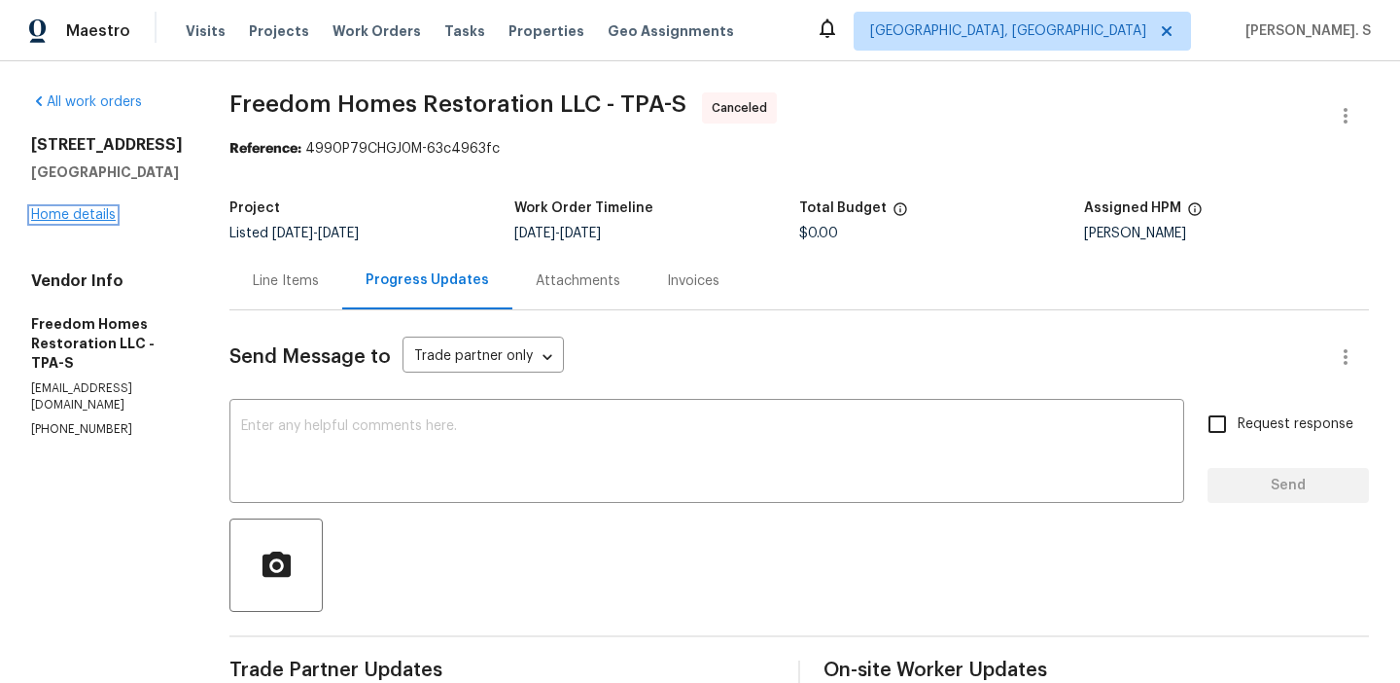
click at [65, 222] on link "Home details" at bounding box center [73, 215] width 85 height 14
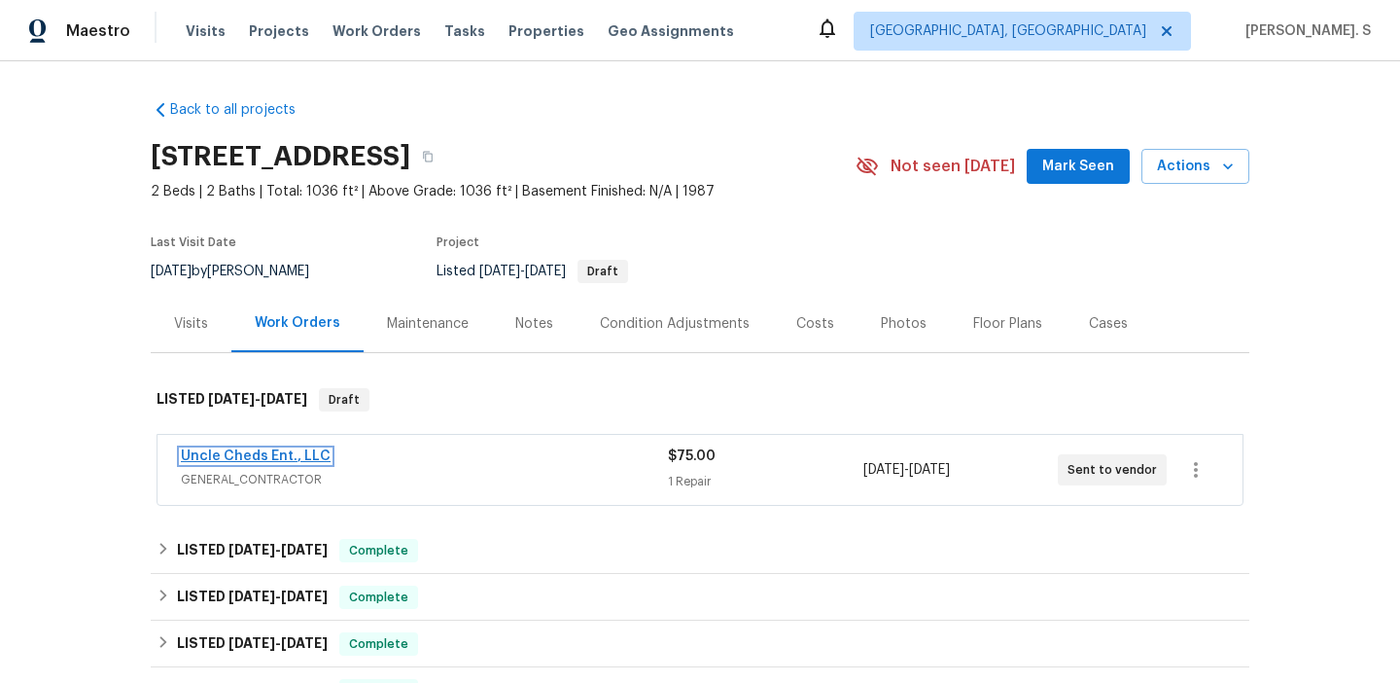
click at [293, 449] on link "Uncle Cheds Ent., LLC" at bounding box center [256, 456] width 150 height 14
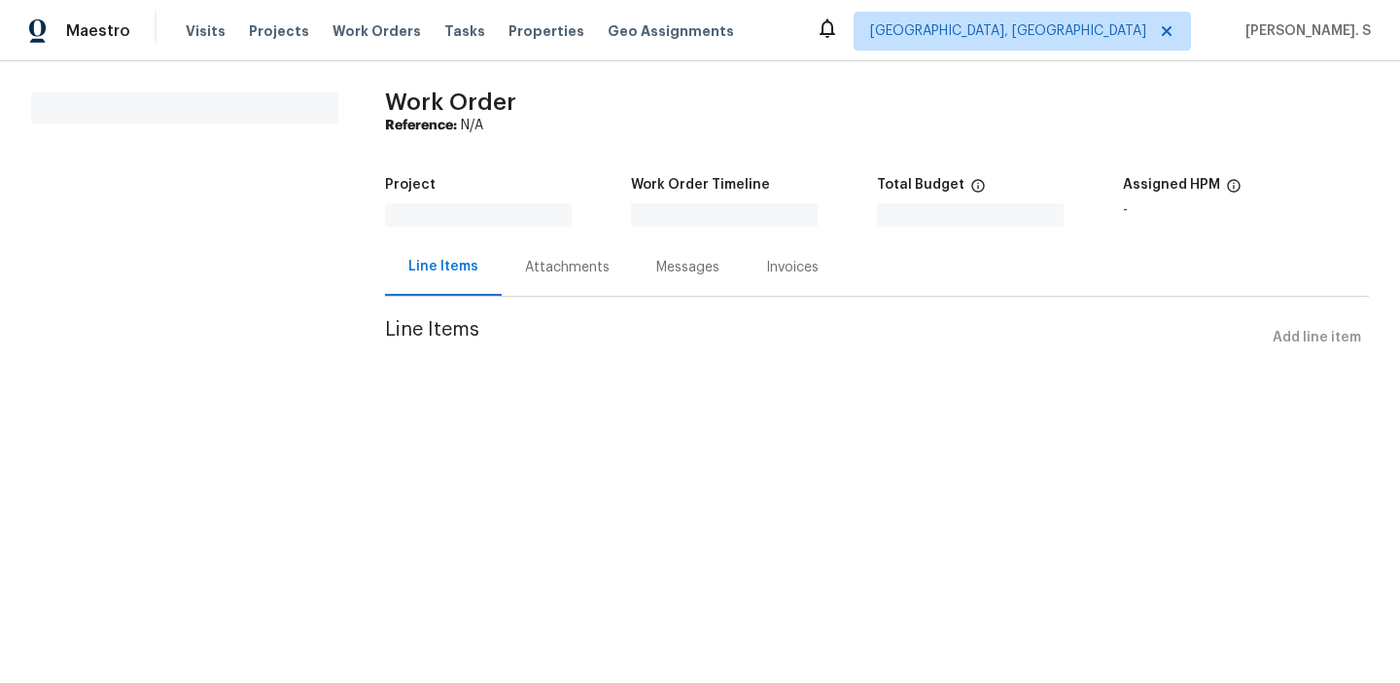
click at [560, 284] on div "Attachments" at bounding box center [567, 266] width 131 height 57
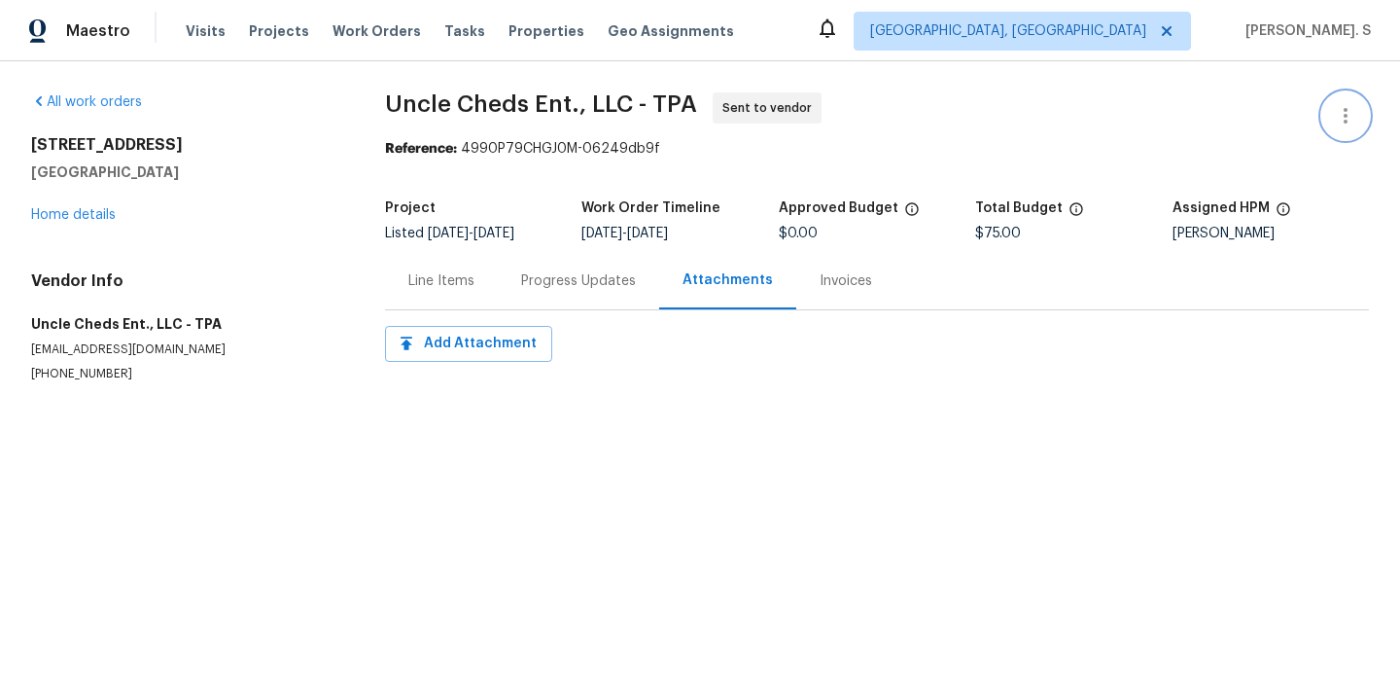
click at [1345, 114] on icon "button" at bounding box center [1346, 116] width 4 height 16
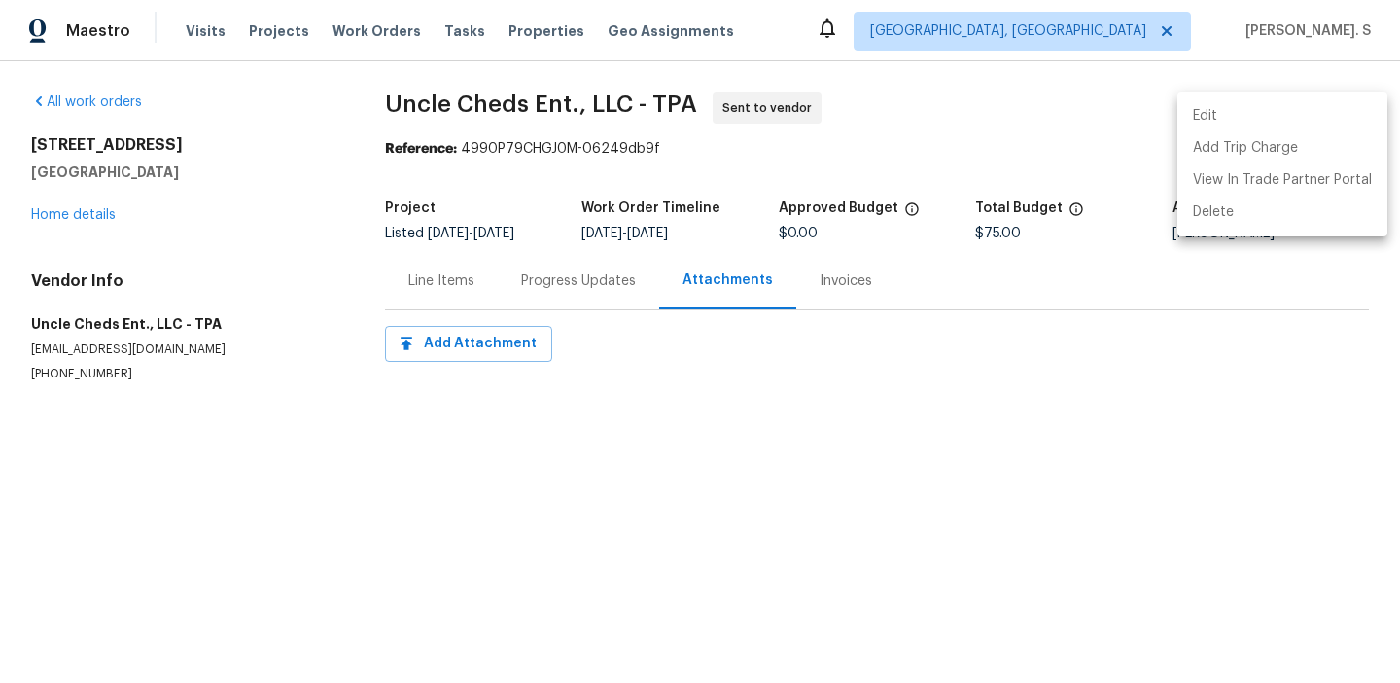
click at [1233, 96] on ul "Edit Add Trip Charge View In Trade Partner Portal Delete" at bounding box center [1283, 164] width 210 height 144
click at [1224, 112] on li "Edit" at bounding box center [1283, 116] width 210 height 32
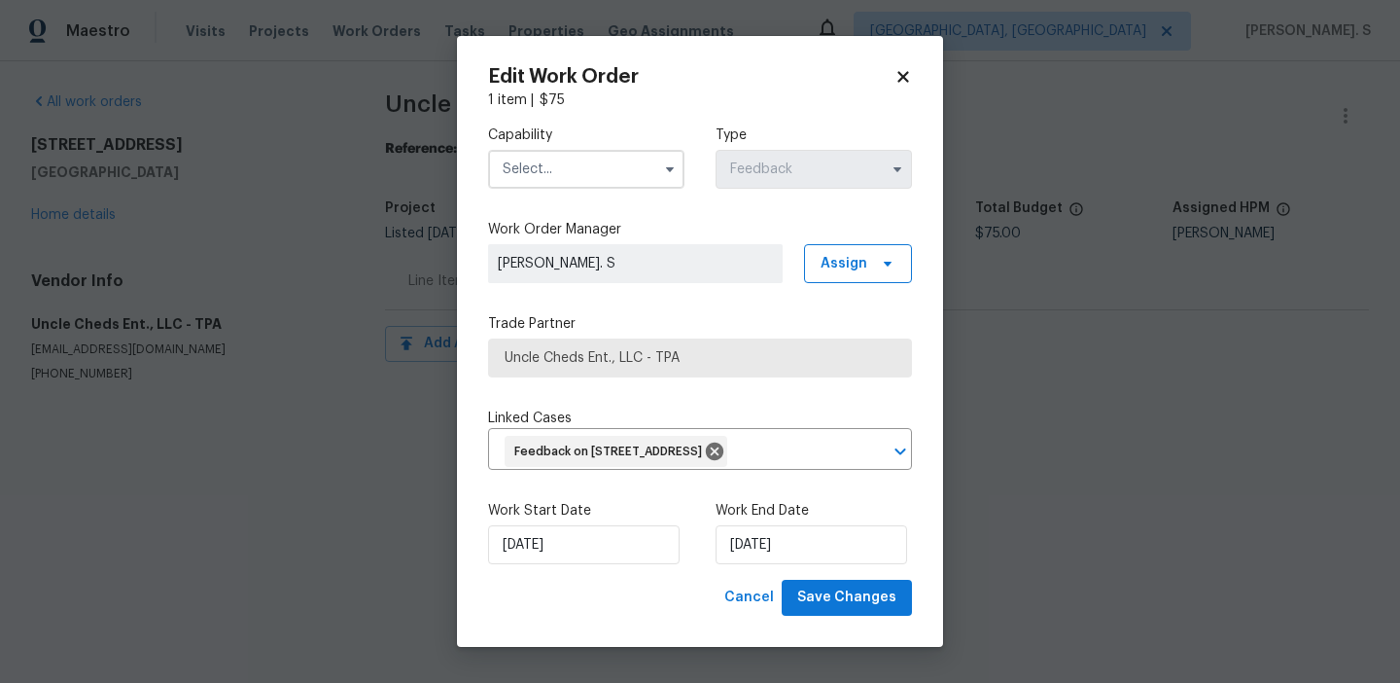
click at [604, 185] on div "Capability Type Feedback" at bounding box center [700, 157] width 424 height 94
click at [608, 165] on input "text" at bounding box center [586, 169] width 196 height 39
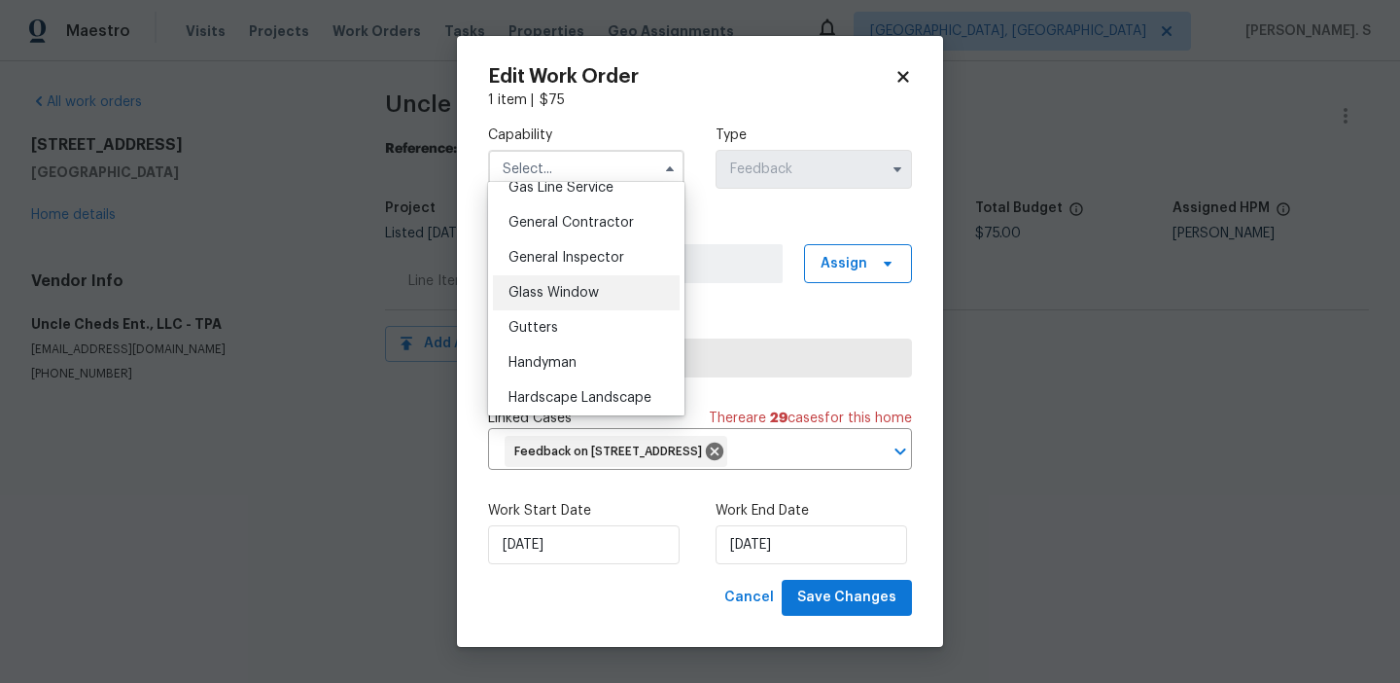
scroll to position [935, 0]
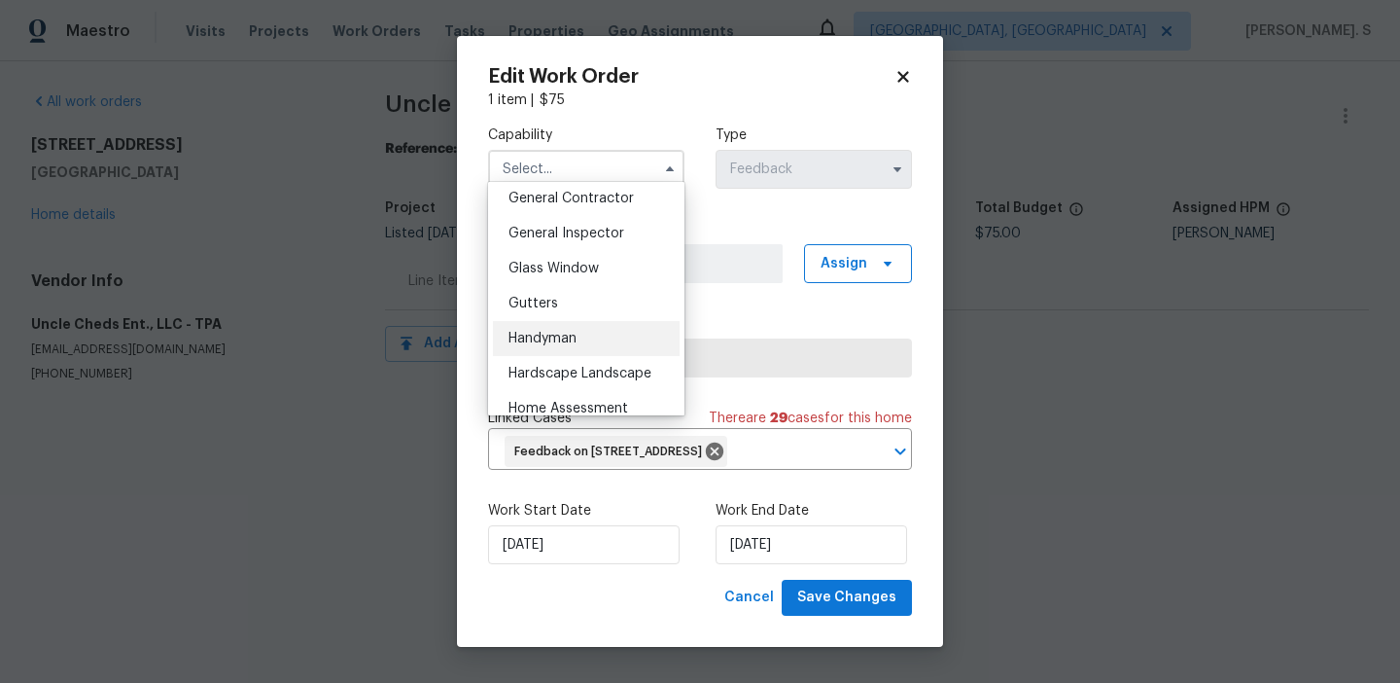
click at [606, 336] on div "Handyman" at bounding box center [586, 338] width 187 height 35
type input "Handyman"
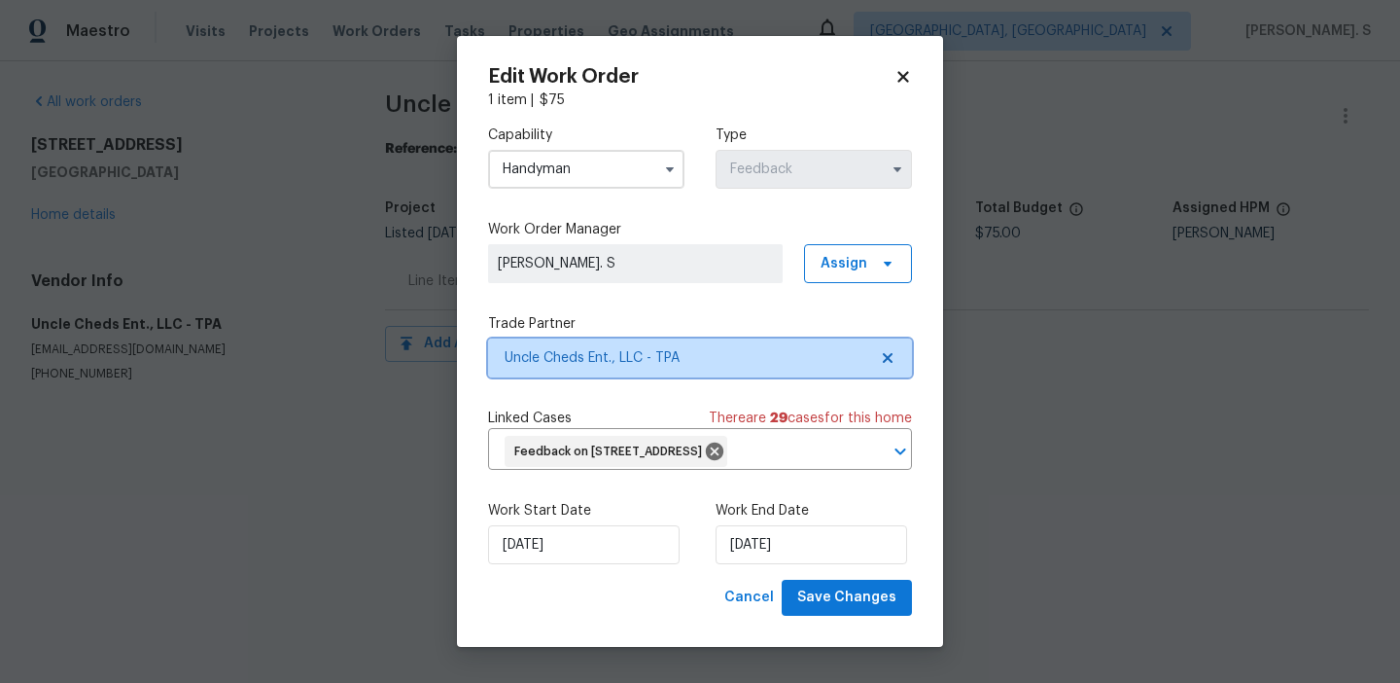
click at [888, 350] on icon at bounding box center [888, 358] width 16 height 16
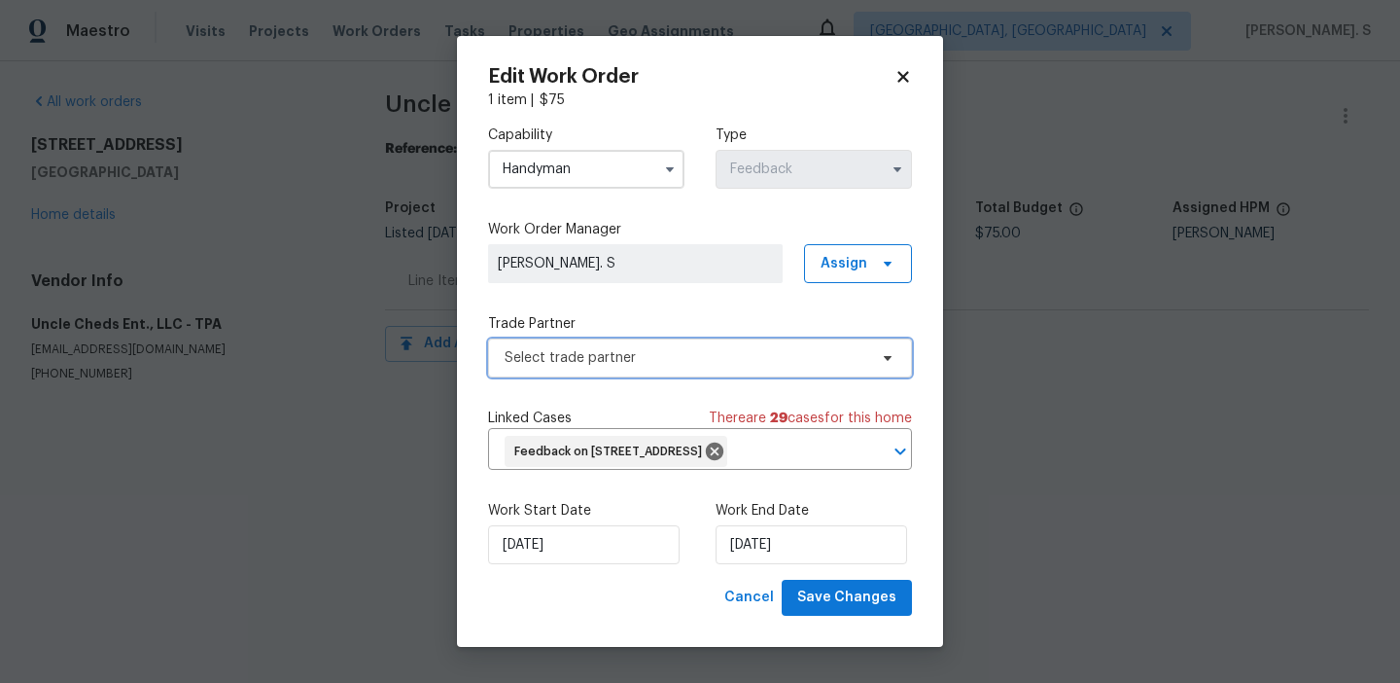
click at [888, 350] on icon at bounding box center [888, 358] width 16 height 16
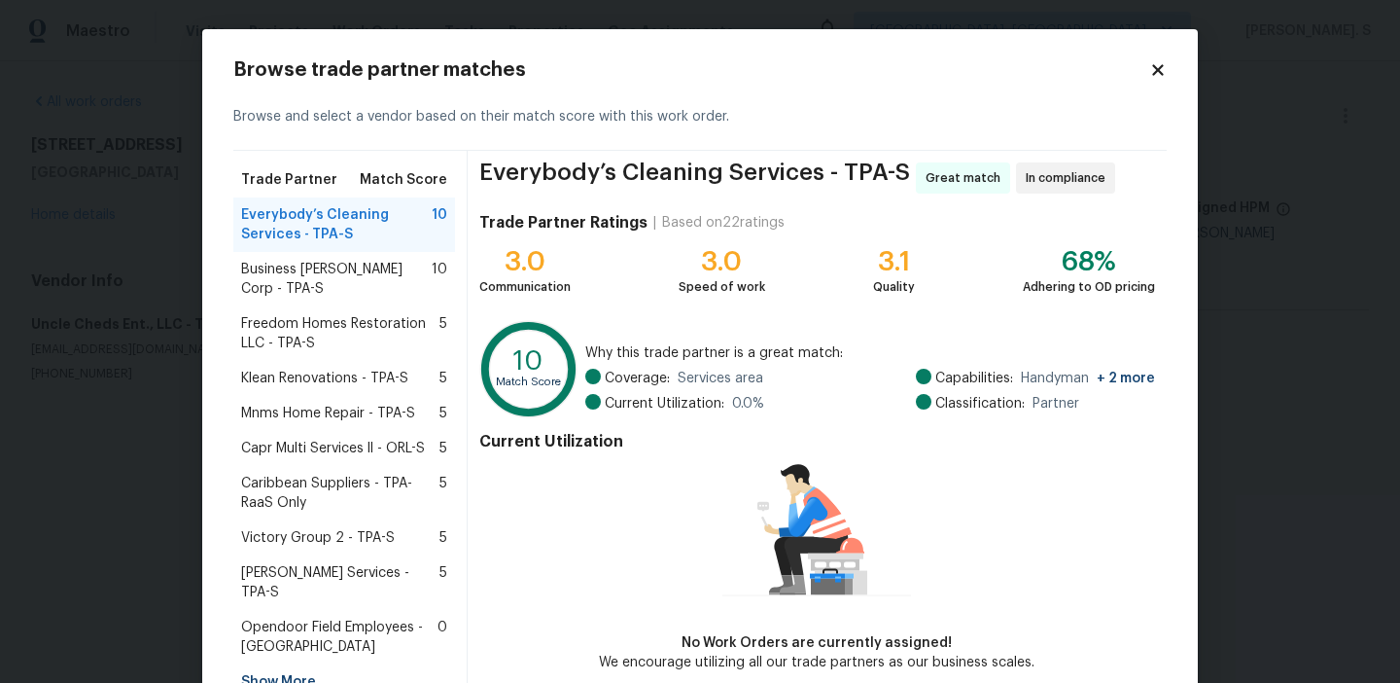
click at [404, 264] on span "Business Morel Corp - TPA-S" at bounding box center [336, 279] width 191 height 39
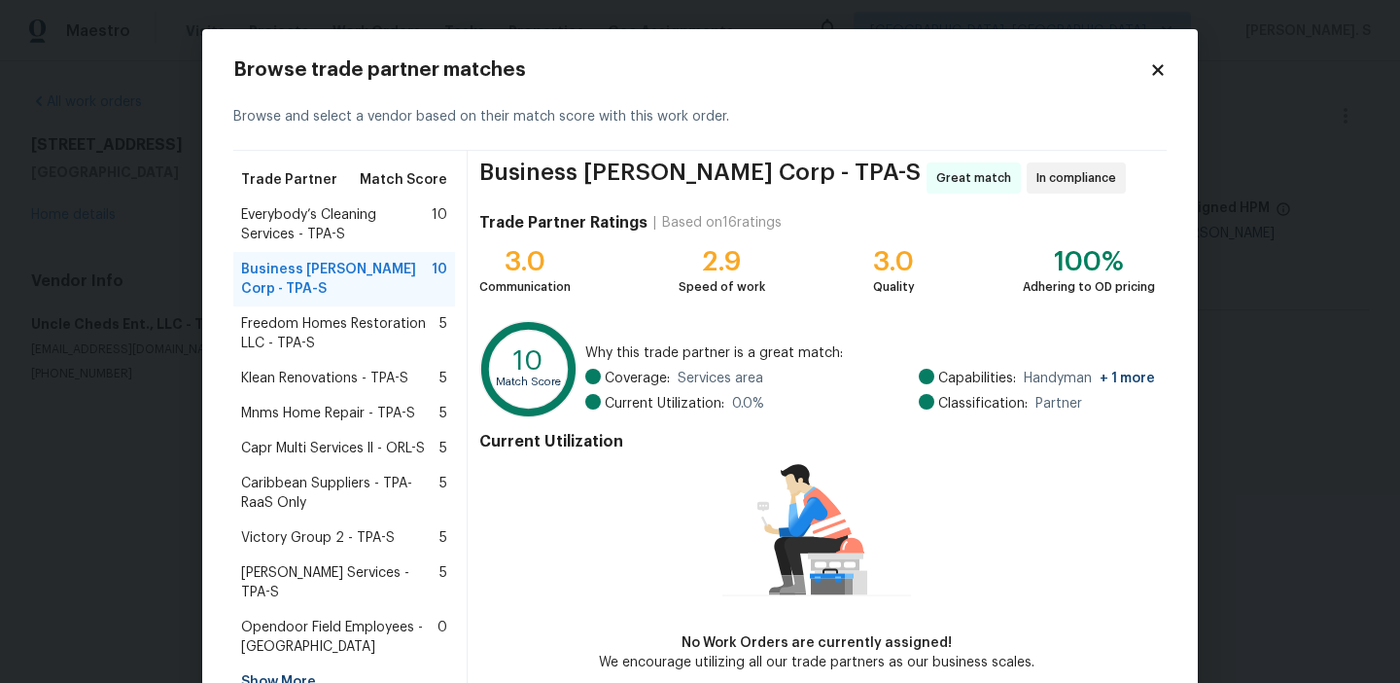
click at [389, 227] on span "Everybody’s Cleaning Services - TPA-S" at bounding box center [336, 224] width 191 height 39
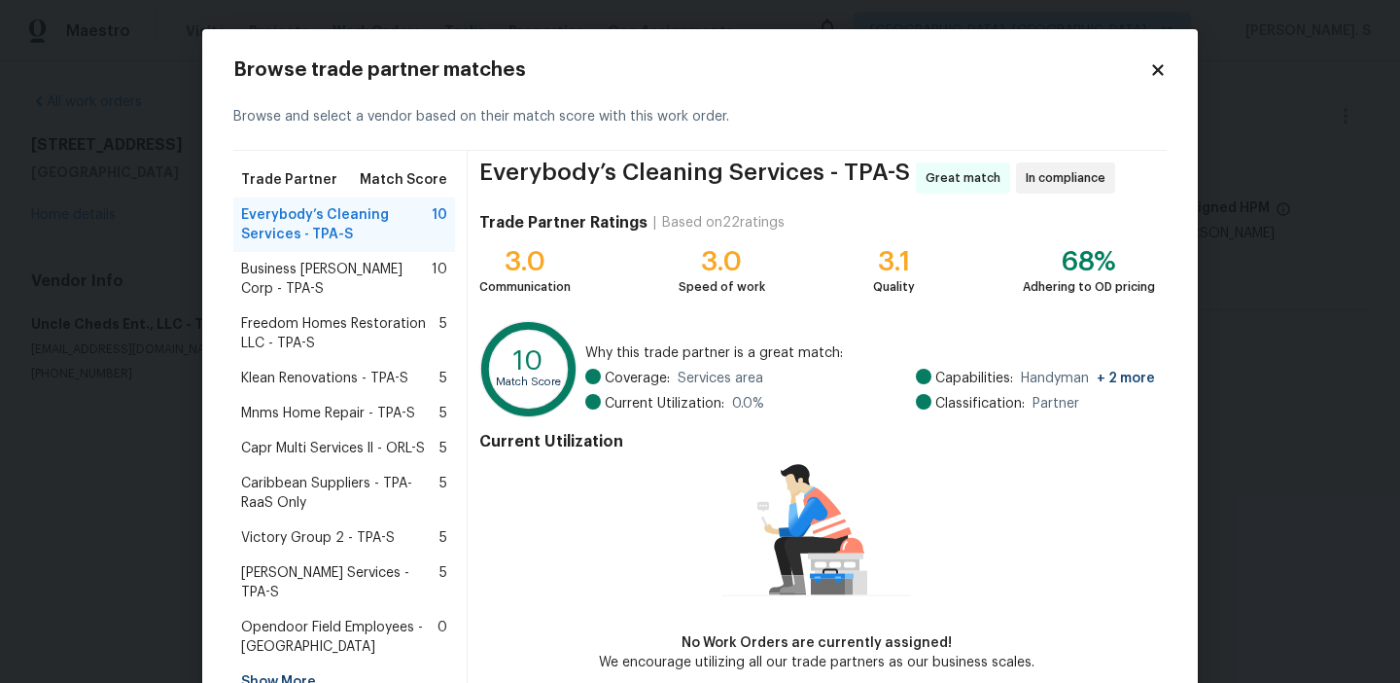
scroll to position [95, 0]
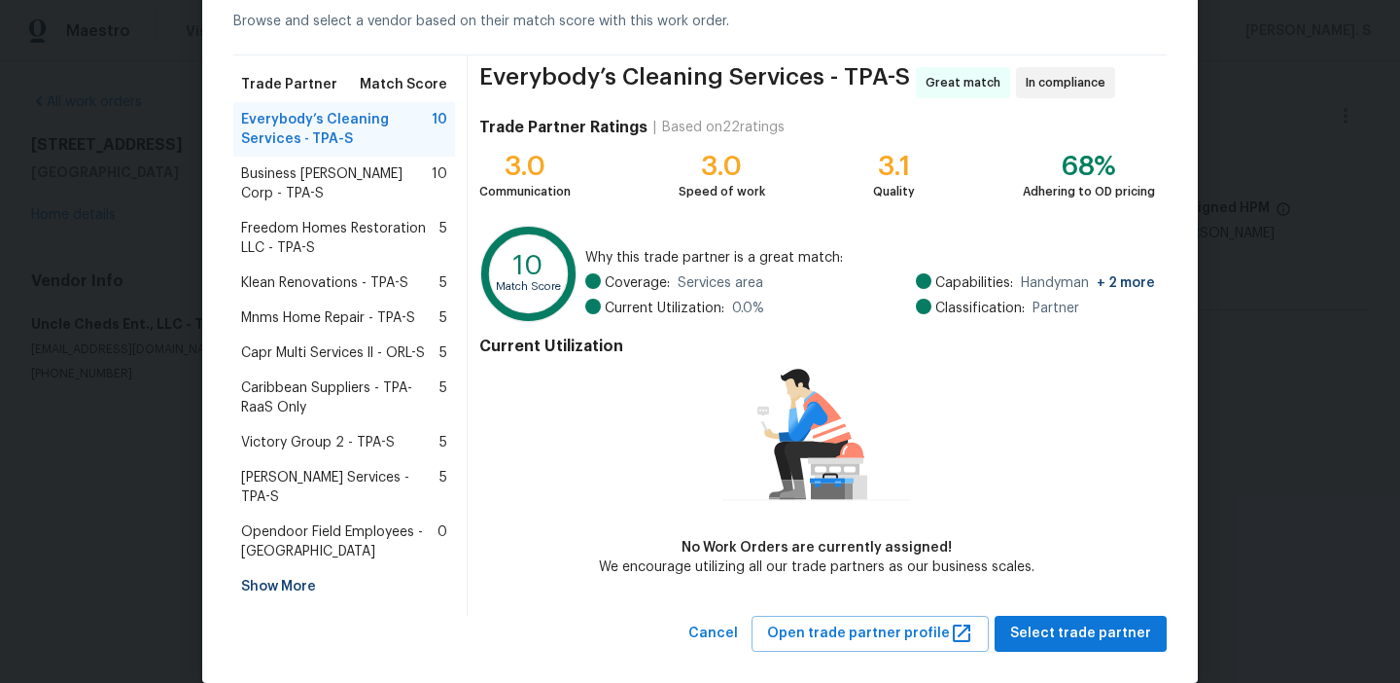
click at [1100, 573] on div "Current Utilization No Work Orders are currently assigned! We encourage utilizi…" at bounding box center [817, 453] width 676 height 248
click at [1105, 621] on span "Select trade partner" at bounding box center [1080, 633] width 141 height 24
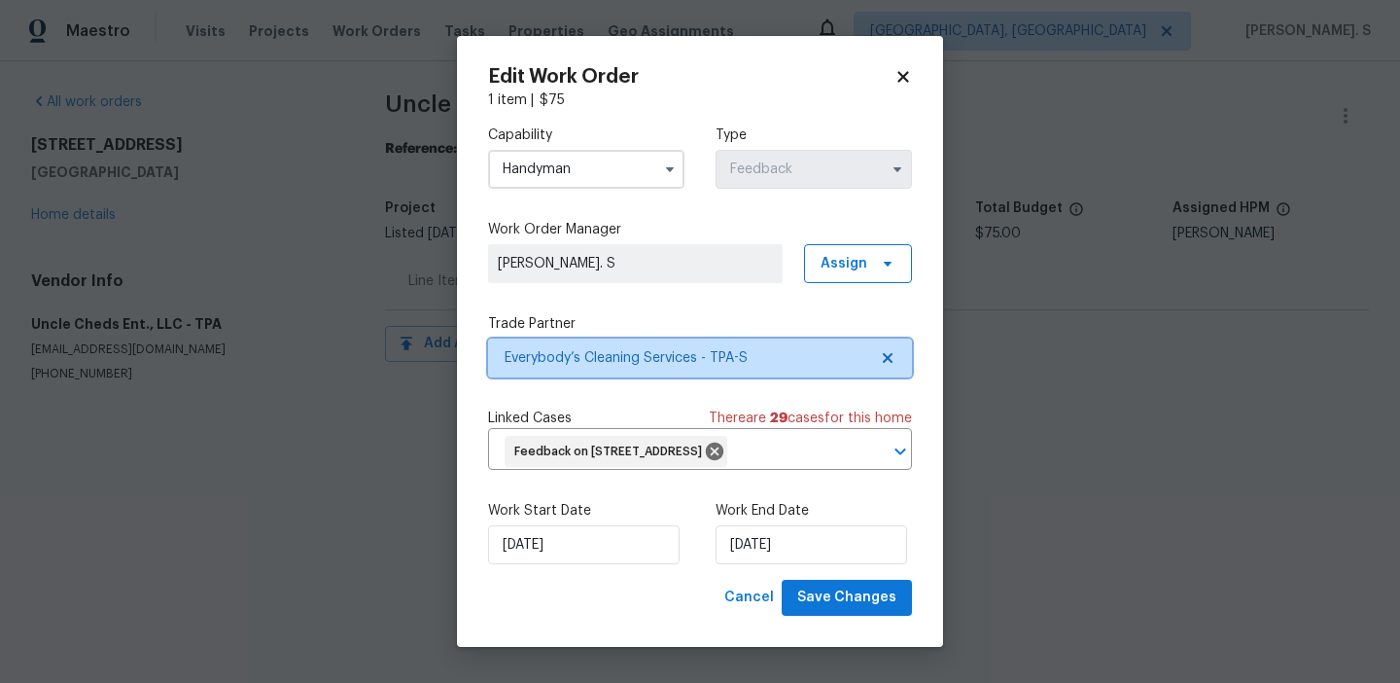
scroll to position [0, 0]
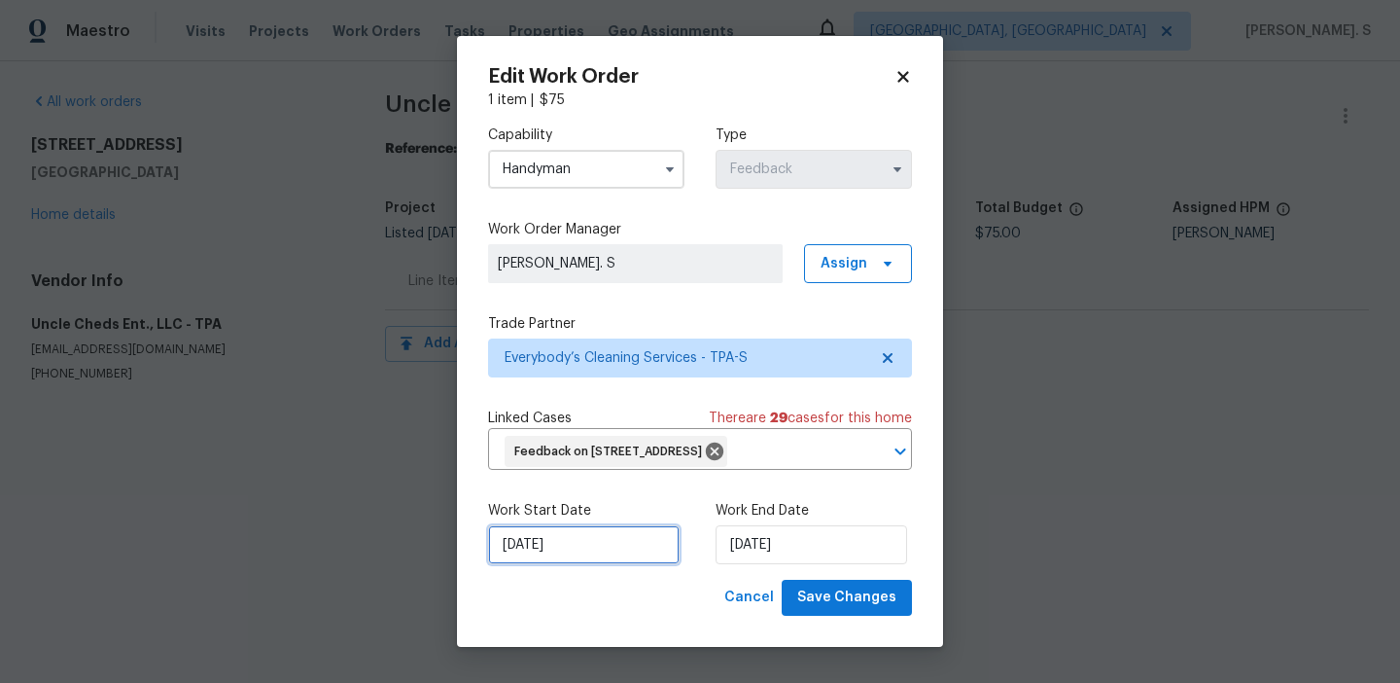
click at [597, 564] on input "[DATE]" at bounding box center [584, 544] width 192 height 39
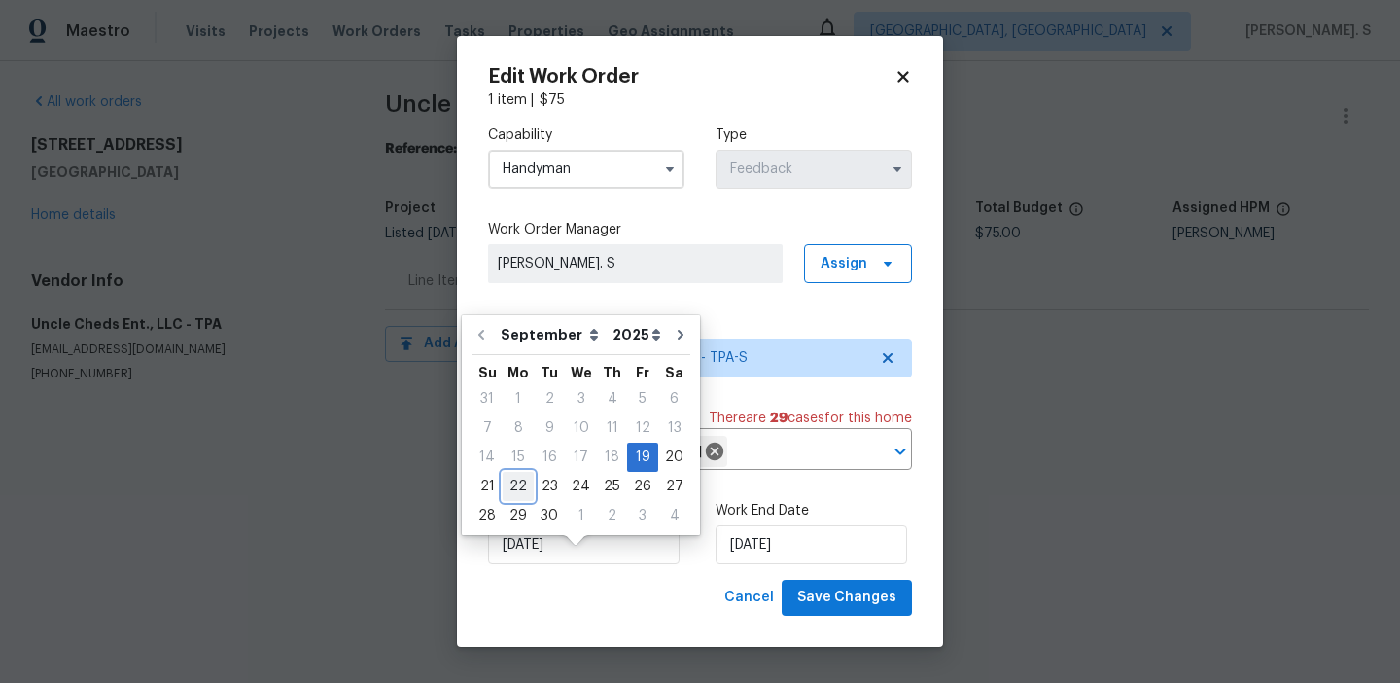
click at [519, 482] on div "22" at bounding box center [518, 486] width 31 height 27
type input "[DATE]"
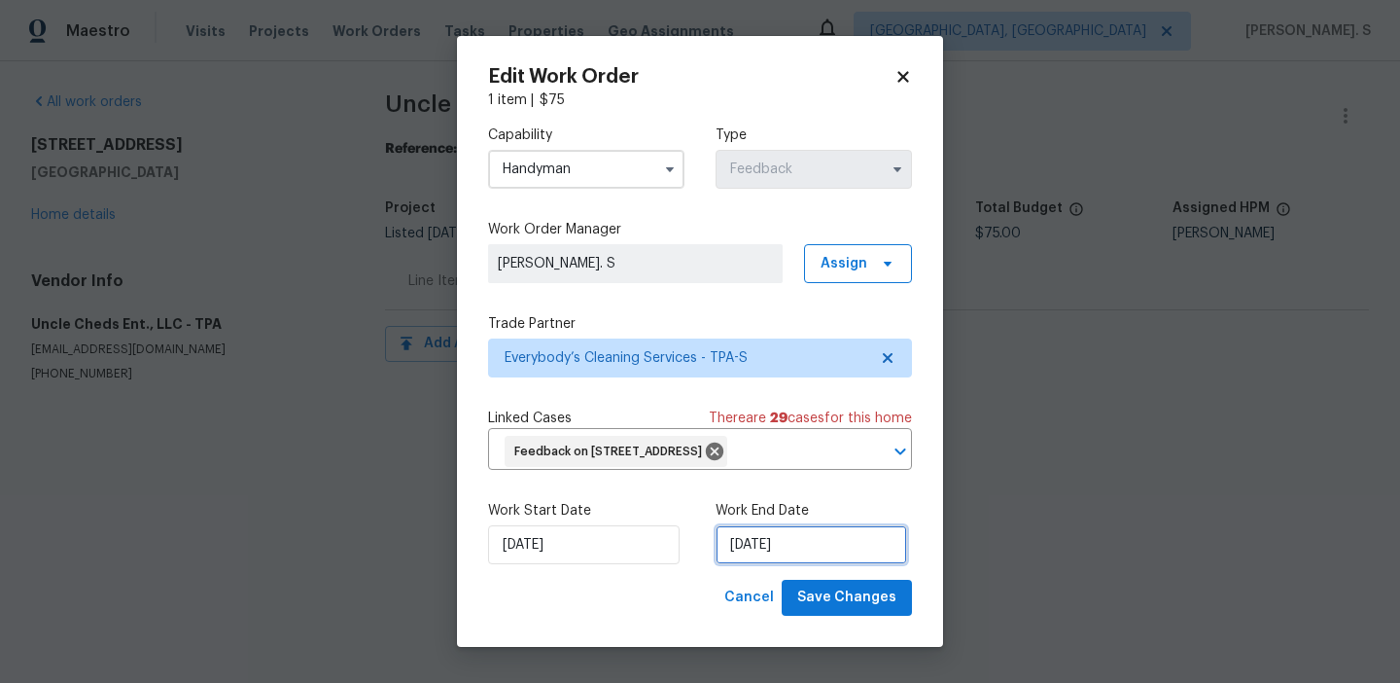
click at [805, 553] on input "[DATE]" at bounding box center [812, 544] width 192 height 39
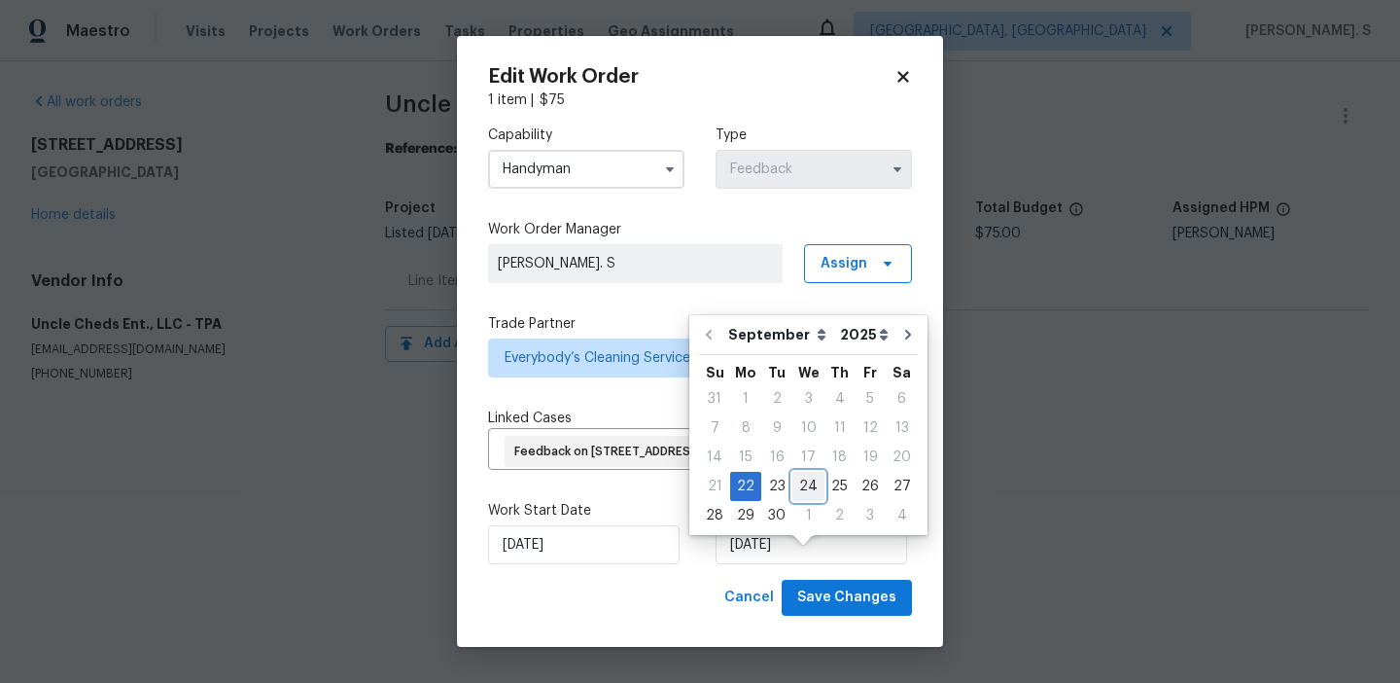
click at [802, 486] on div "24" at bounding box center [809, 486] width 32 height 27
type input "9/24/2025"
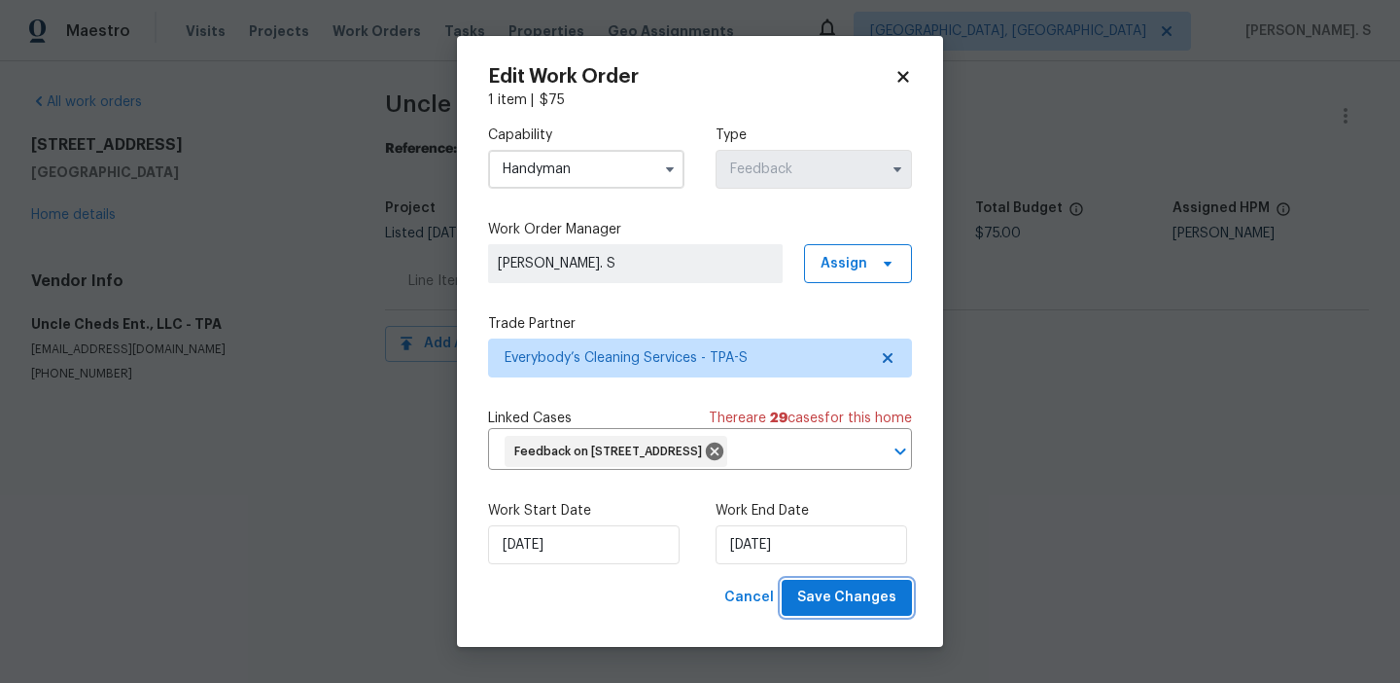
click at [820, 610] on span "Save Changes" at bounding box center [846, 597] width 99 height 24
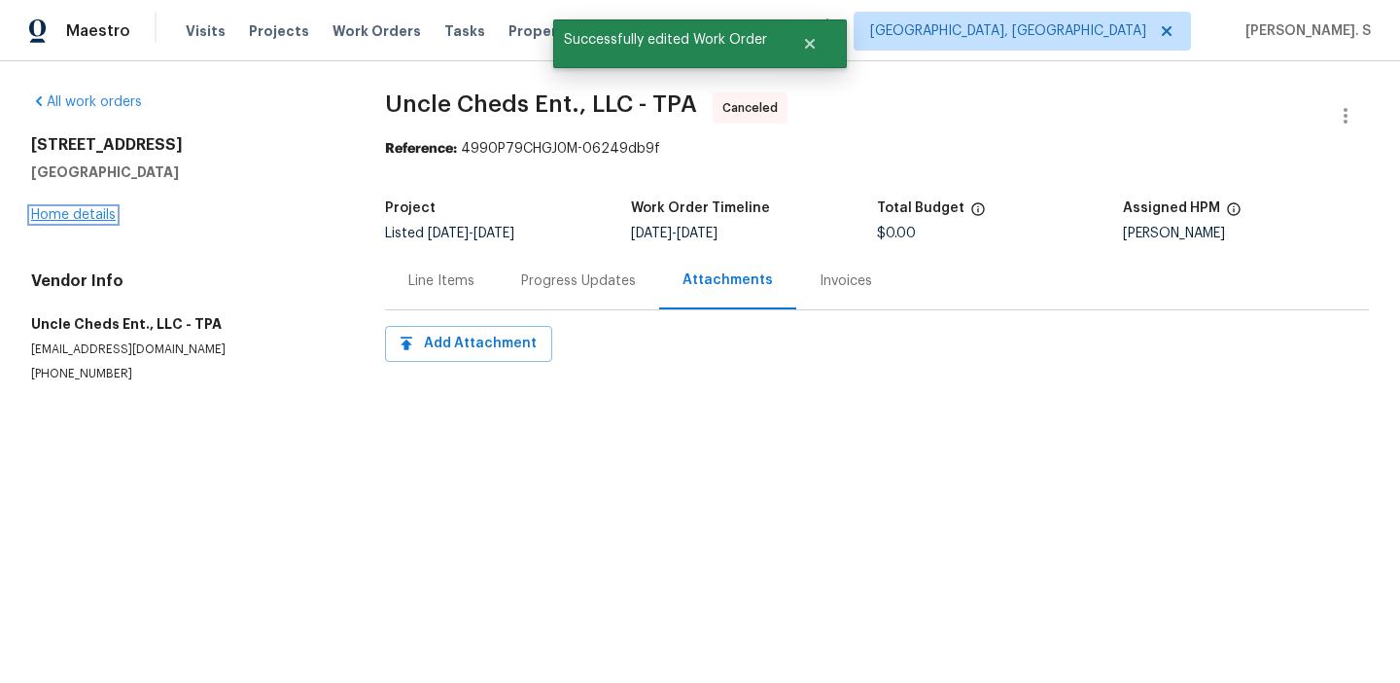
click at [60, 211] on link "Home details" at bounding box center [73, 215] width 85 height 14
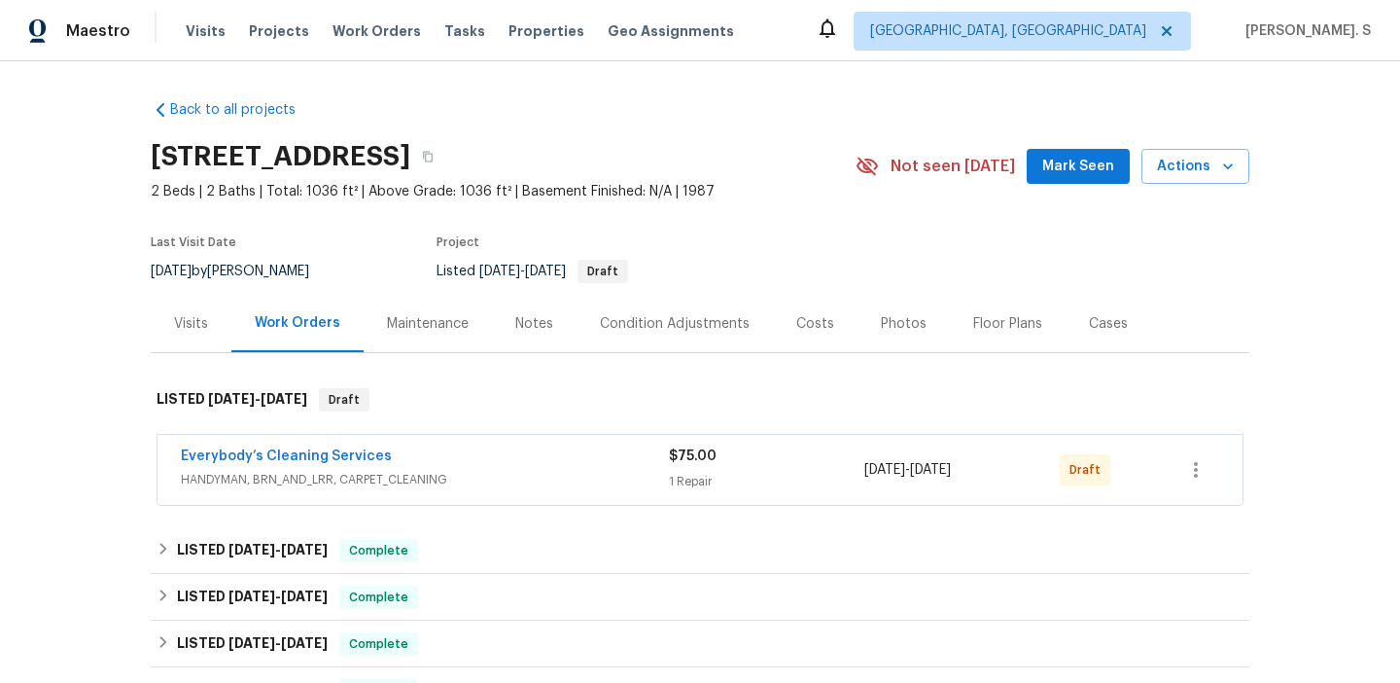
click at [229, 465] on span "Everybody’s Cleaning Services" at bounding box center [286, 455] width 211 height 19
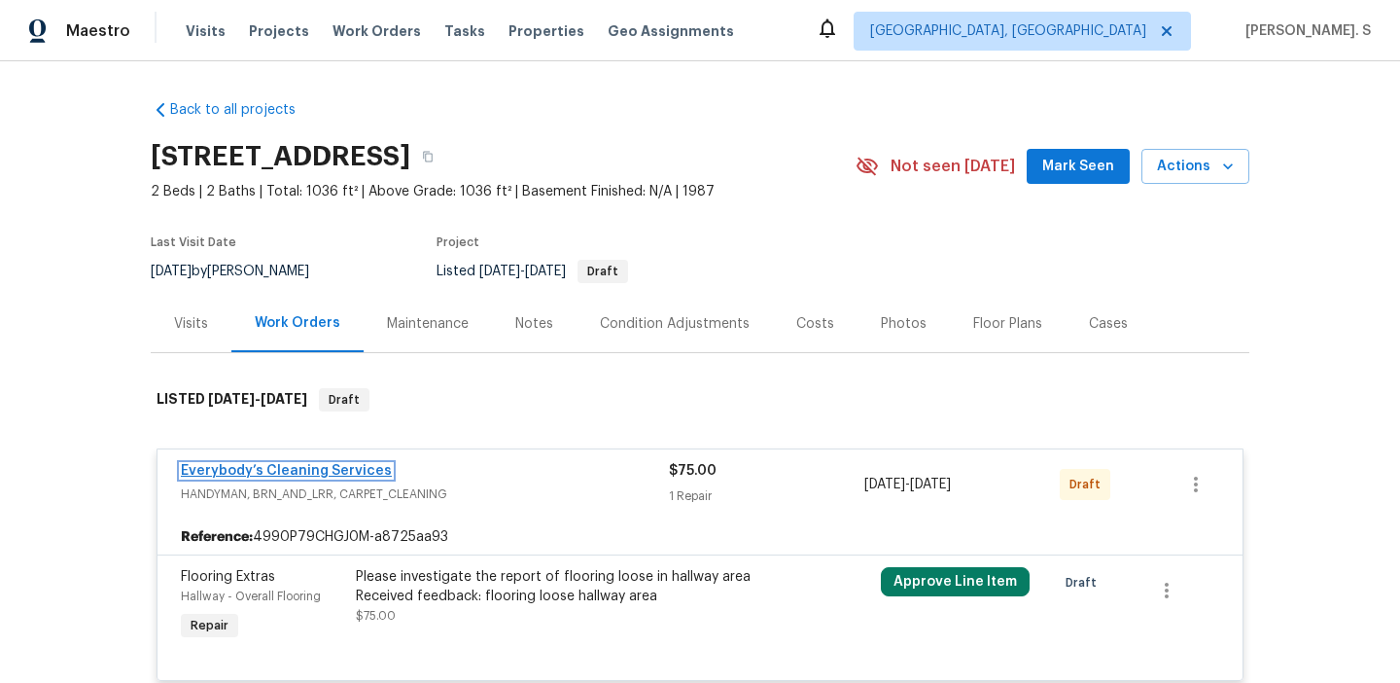
click at [239, 469] on link "Everybody’s Cleaning Services" at bounding box center [286, 471] width 211 height 14
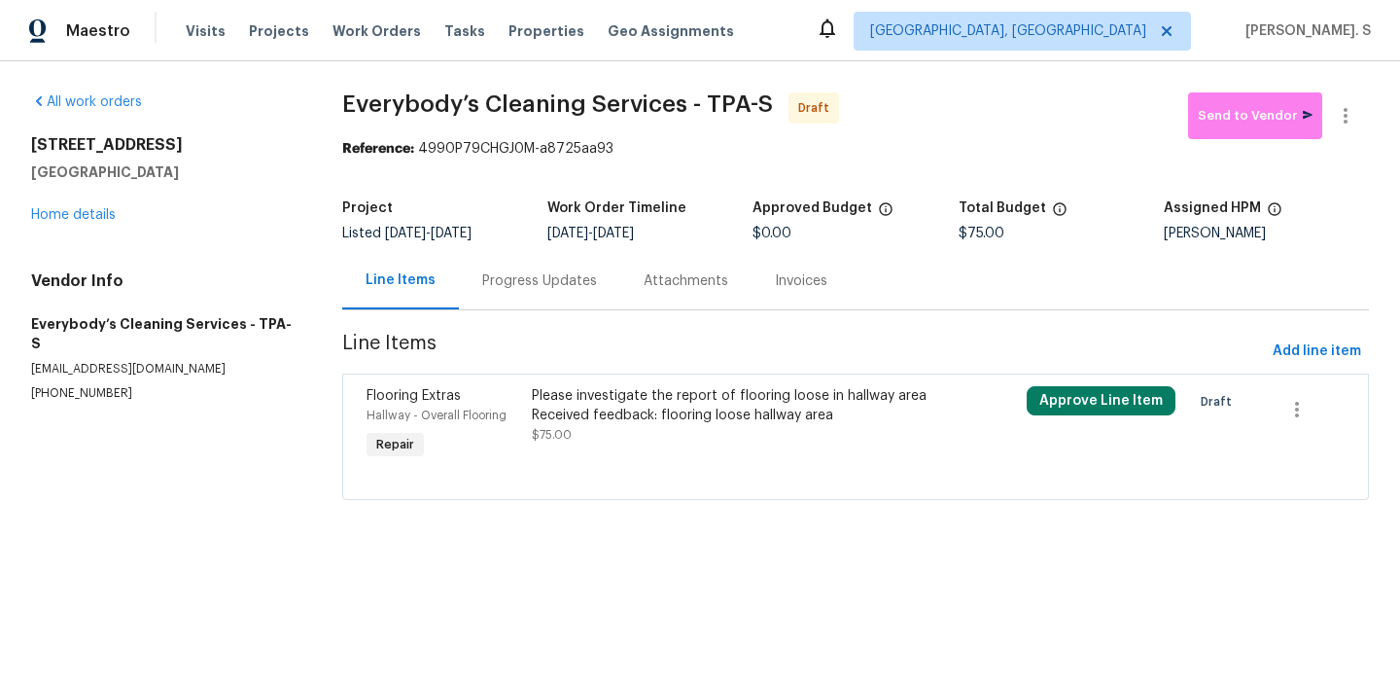
click at [608, 411] on div "Please investigate the report of flooring loose in hallway area Received feedba…" at bounding box center [732, 405] width 401 height 39
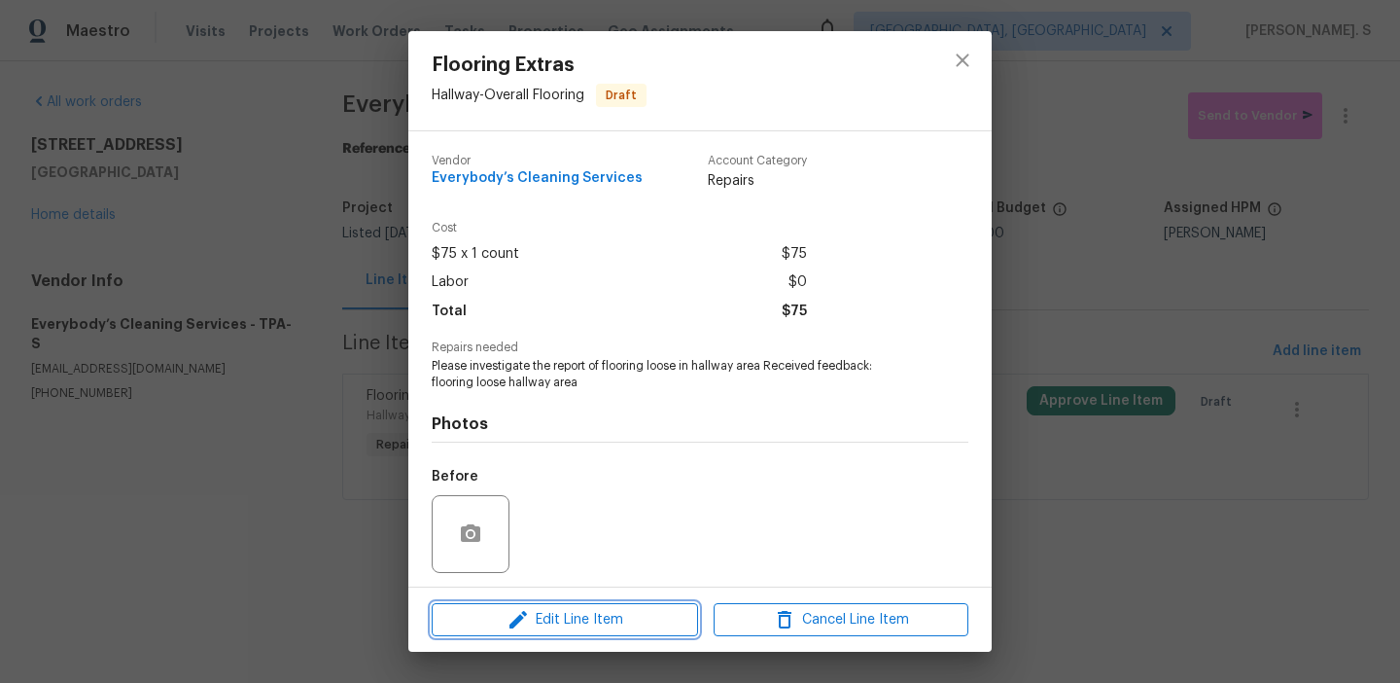
click at [588, 603] on button "Edit Line Item" at bounding box center [565, 620] width 266 height 34
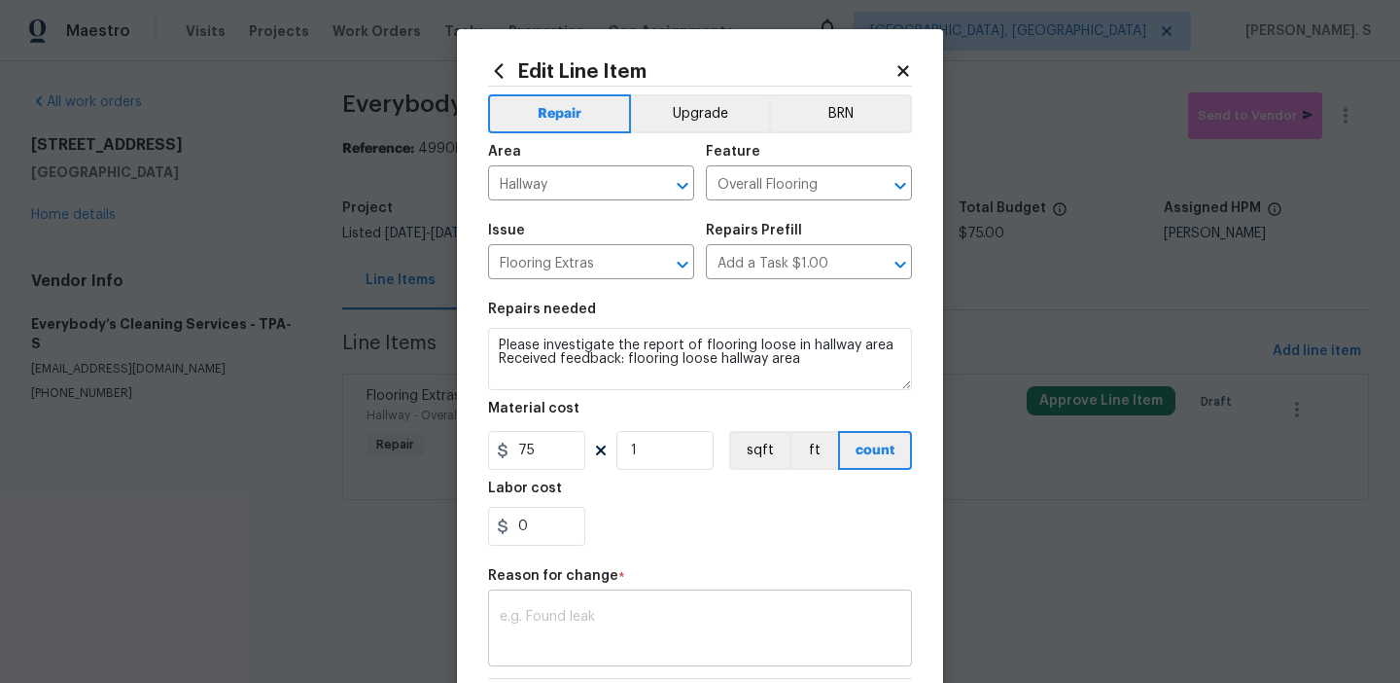
click at [566, 632] on textarea at bounding box center [700, 630] width 401 height 41
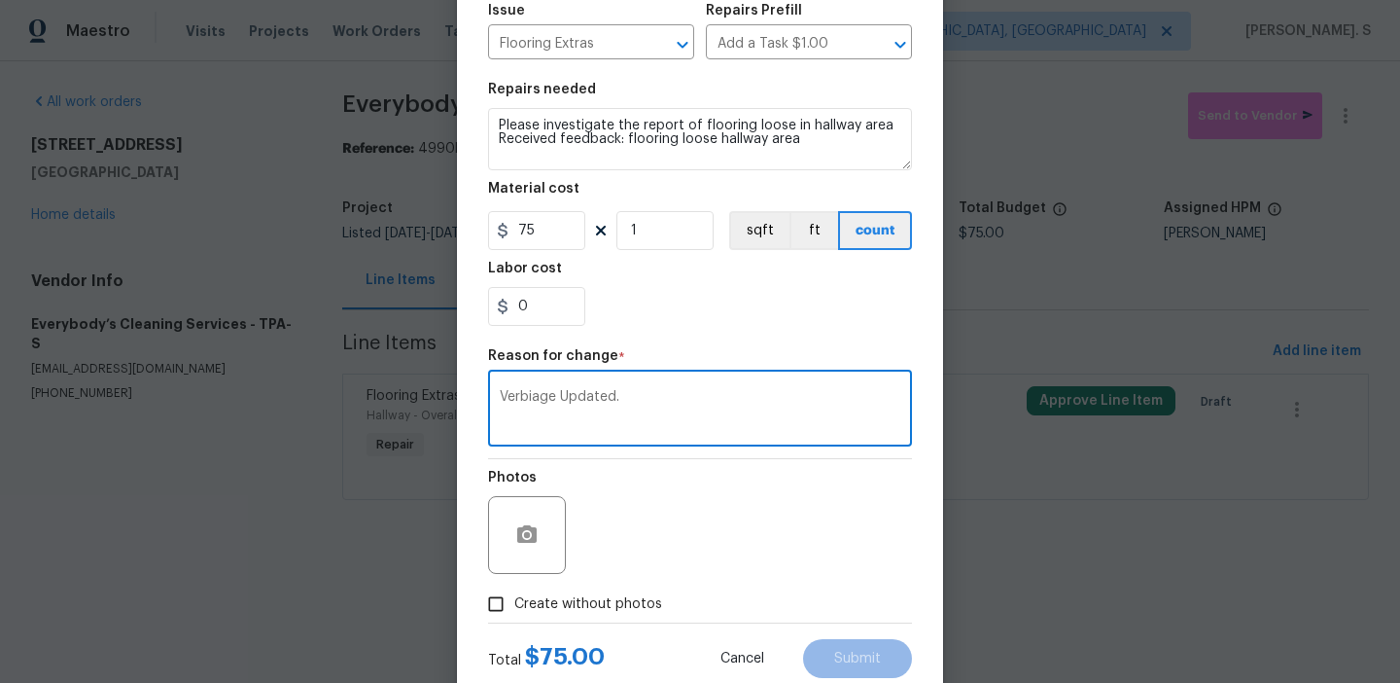
scroll to position [276, 0]
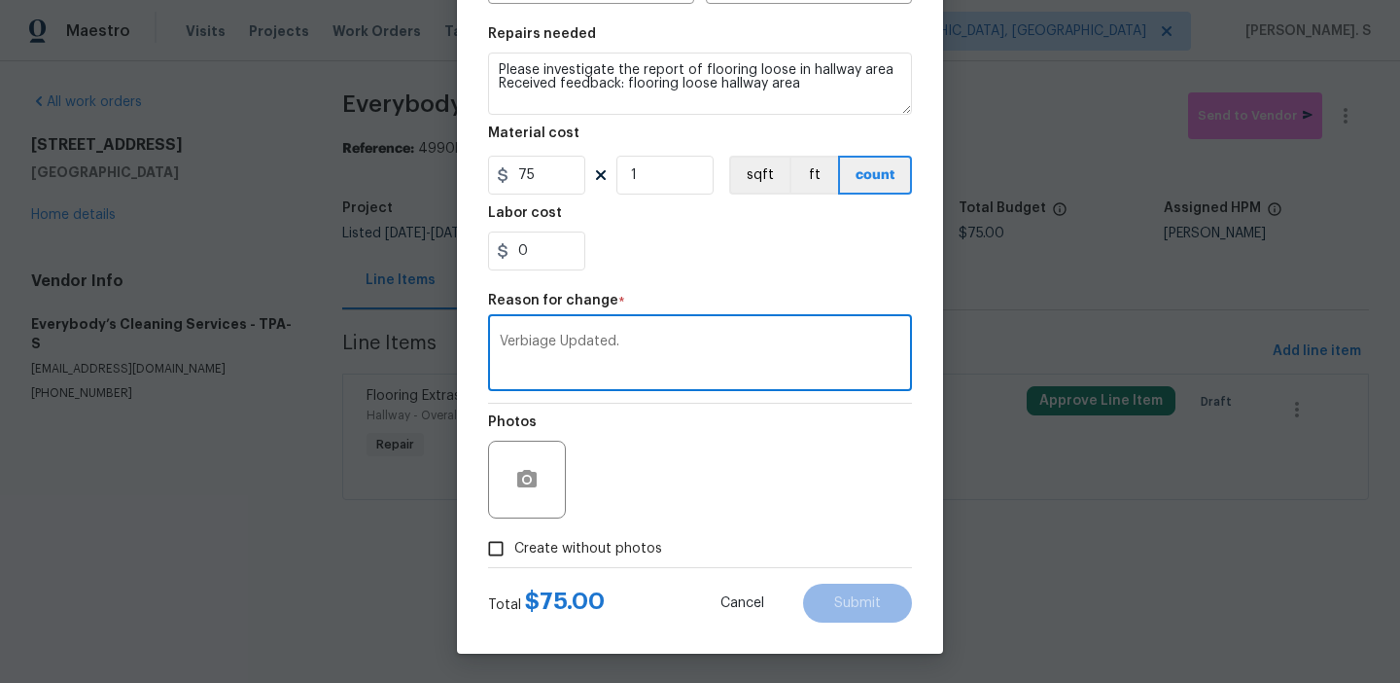
type textarea "Verbiage Updated."
click at [572, 556] on span "Create without photos" at bounding box center [588, 549] width 148 height 20
click at [514, 556] on input "Create without photos" at bounding box center [495, 548] width 37 height 37
checkbox input "true"
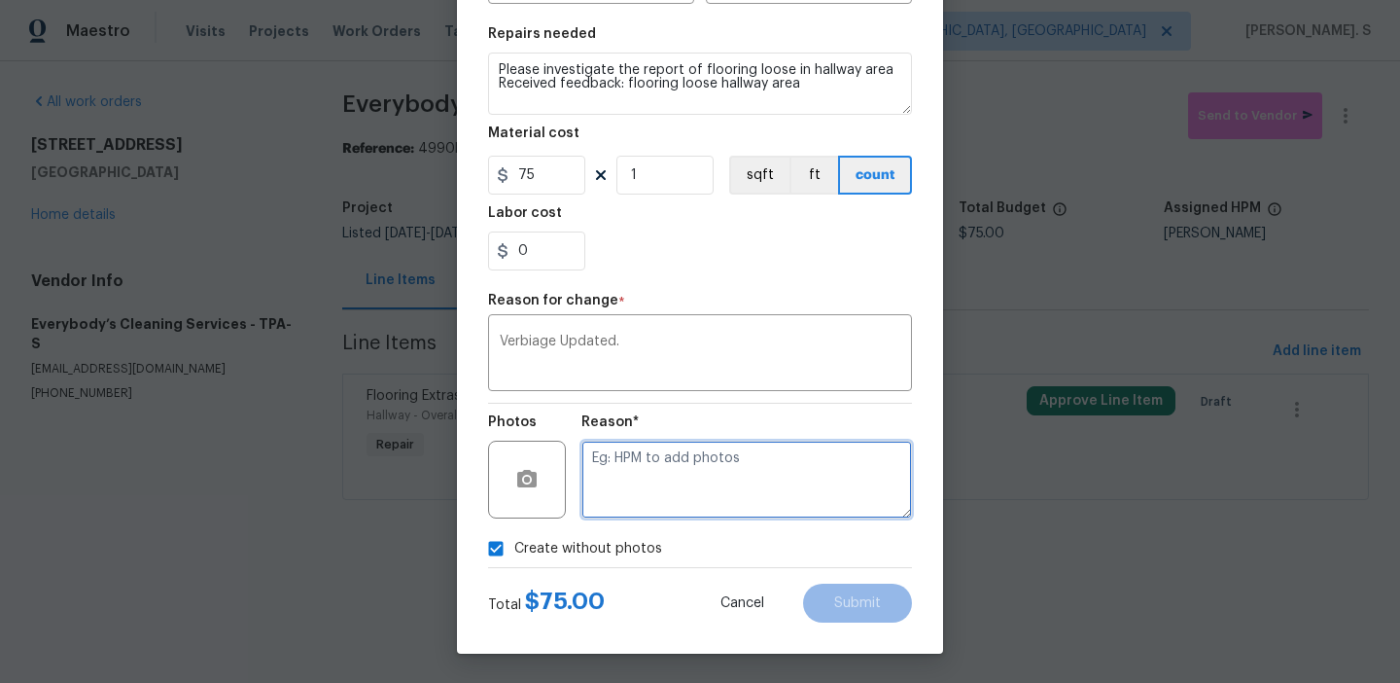
click at [835, 462] on textarea at bounding box center [747, 480] width 331 height 78
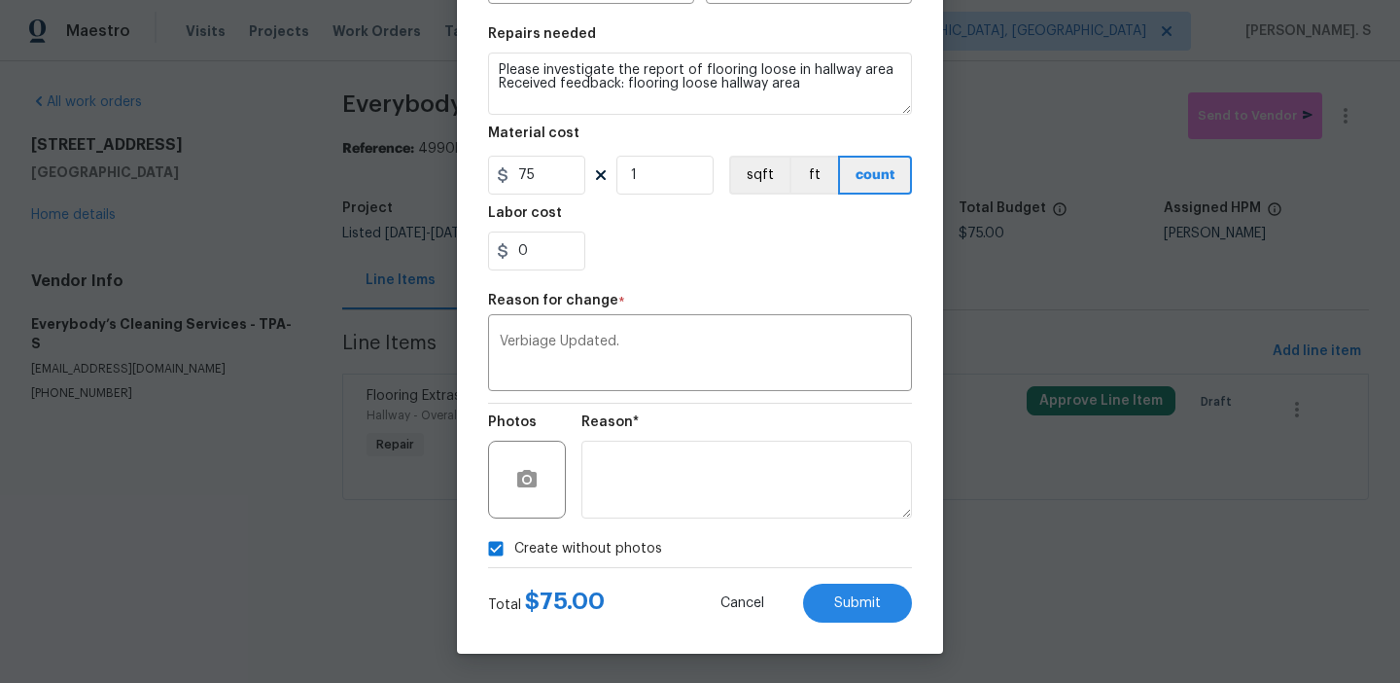
click at [859, 633] on div "Edit Line Item Repair Upgrade BRN Area Hallway ​ Feature Overall Flooring ​ Iss…" at bounding box center [700, 204] width 486 height 900
click at [872, 616] on button "Submit" at bounding box center [857, 602] width 109 height 39
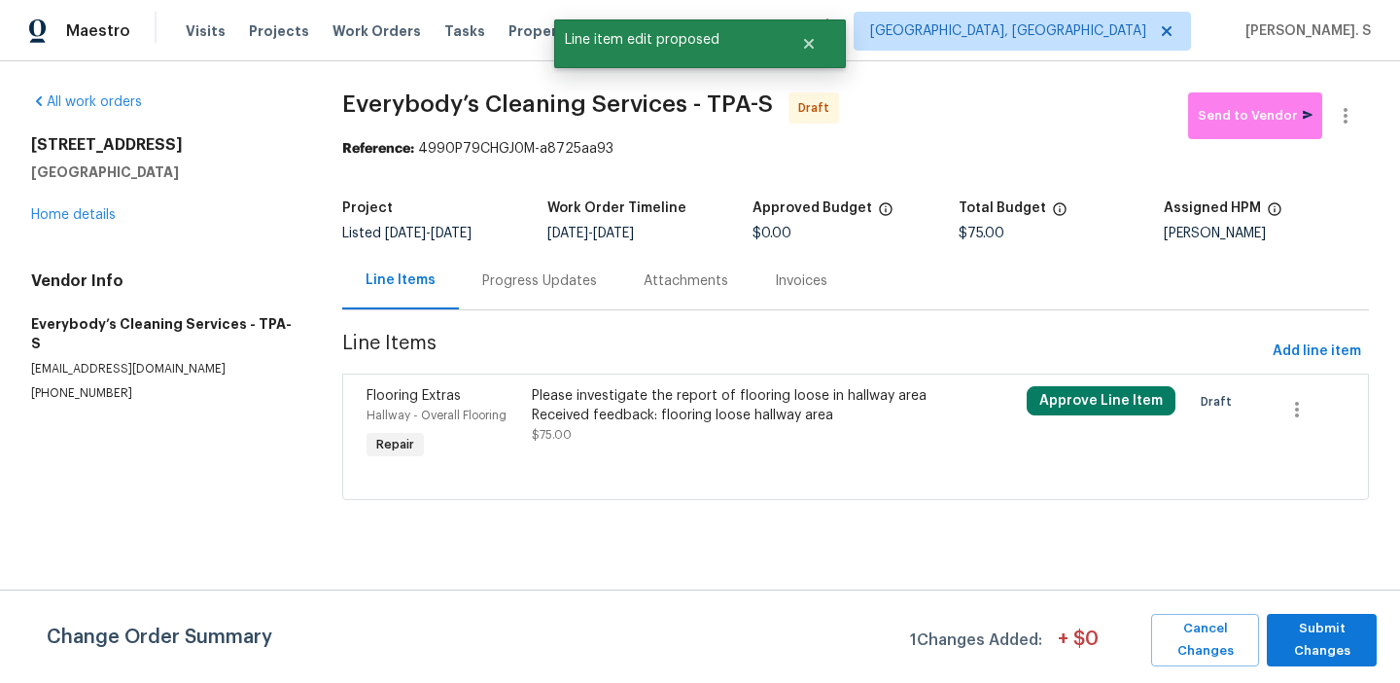
scroll to position [0, 0]
click at [1353, 658] on span "Submit Changes" at bounding box center [1322, 639] width 90 height 45
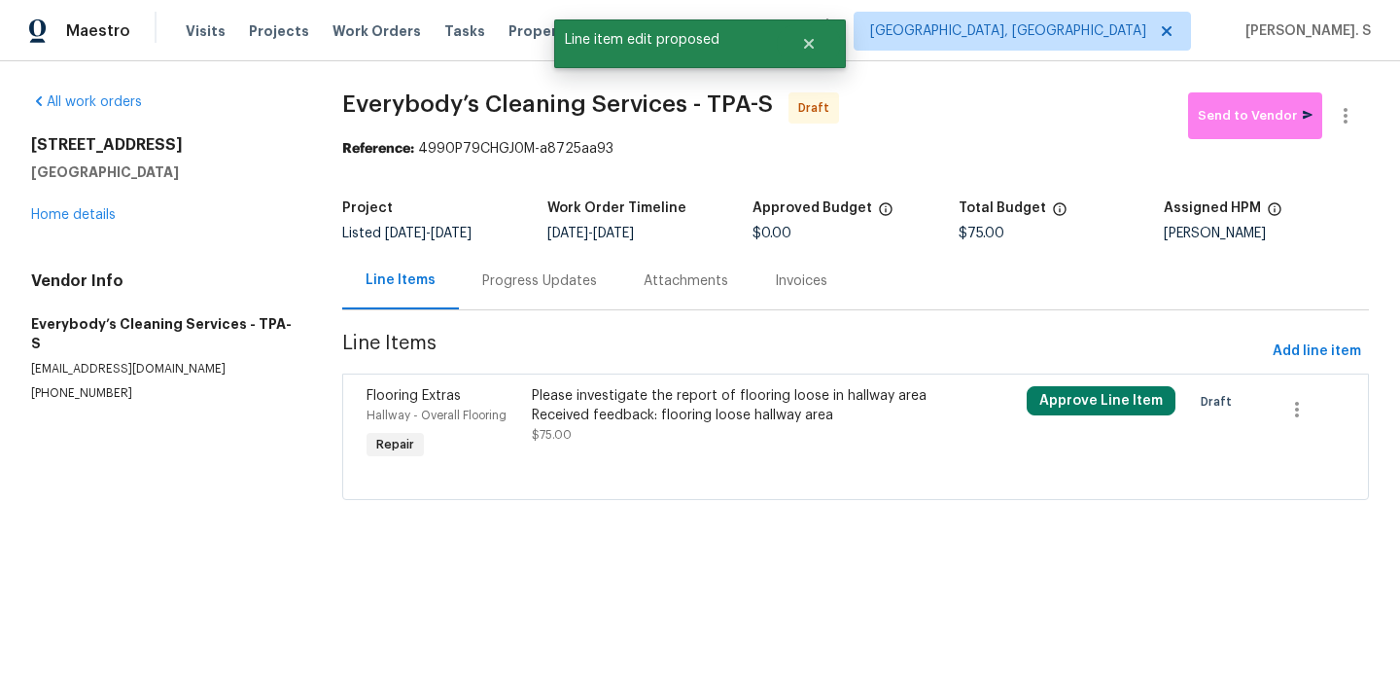
click at [520, 274] on div "Progress Updates" at bounding box center [539, 280] width 115 height 19
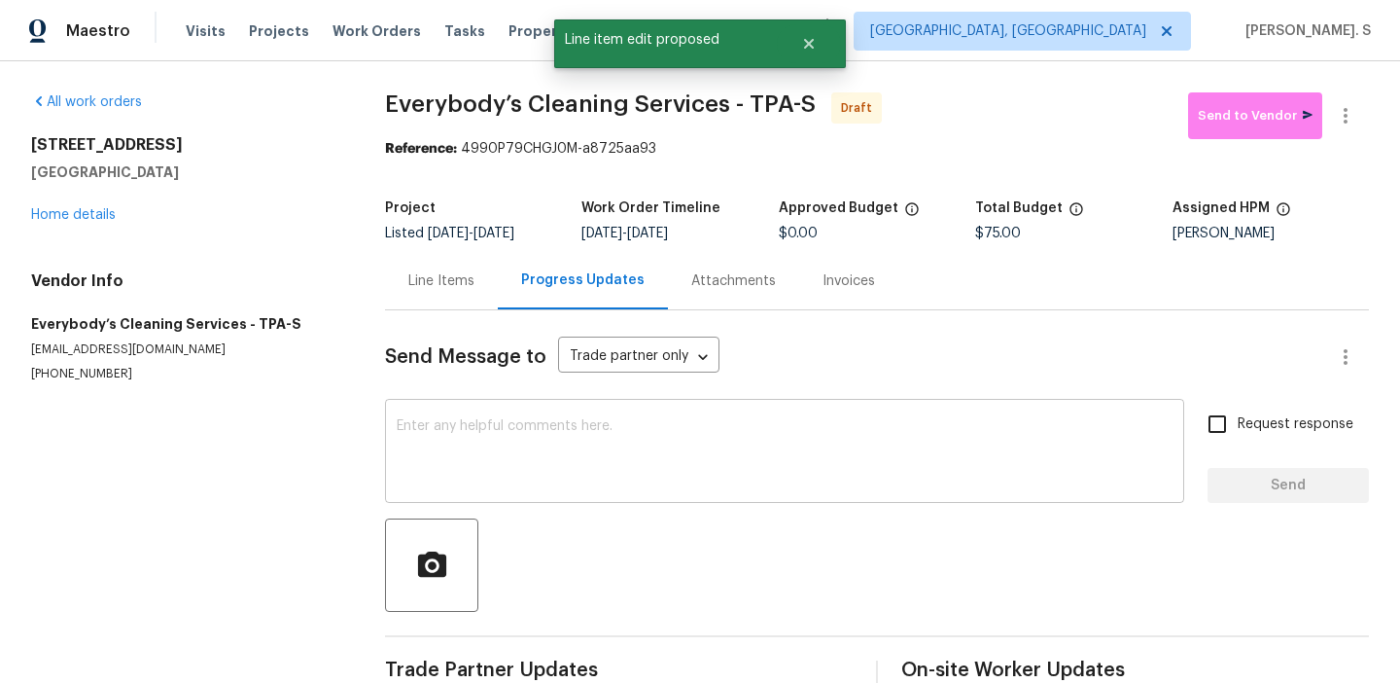
click at [546, 438] on textarea at bounding box center [785, 453] width 776 height 68
paste textarea "Hi this is Glory with Opendoor. I’m confirming you received the WO for the prop…"
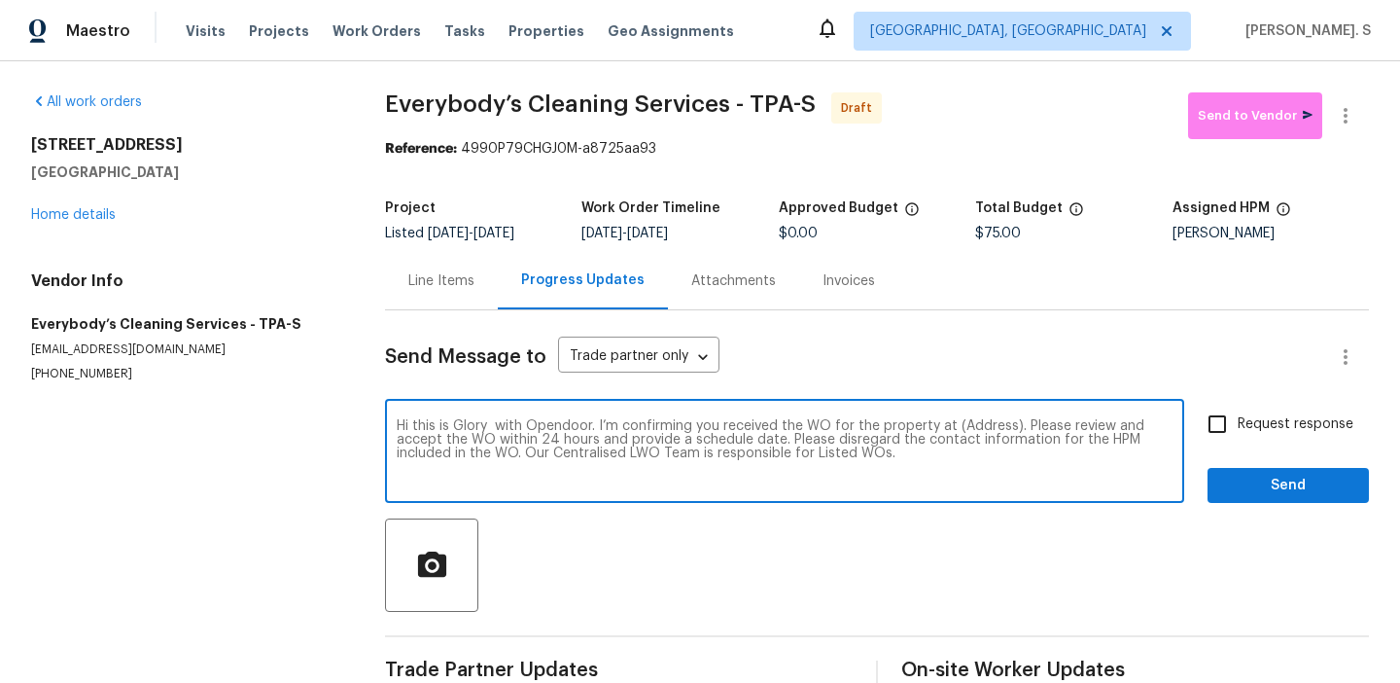
click at [989, 423] on textarea "Hi this is Glory with Opendoor. I’m confirming you received the WO for the prop…" at bounding box center [785, 453] width 776 height 68
paste textarea "3527 65th Avenue Cir E, Sarasota, FL 34243"
type textarea "Hi this is Glory with Opendoor. I’m confirming you received the WO for the prop…"
click at [1347, 114] on icon "button" at bounding box center [1345, 115] width 23 height 23
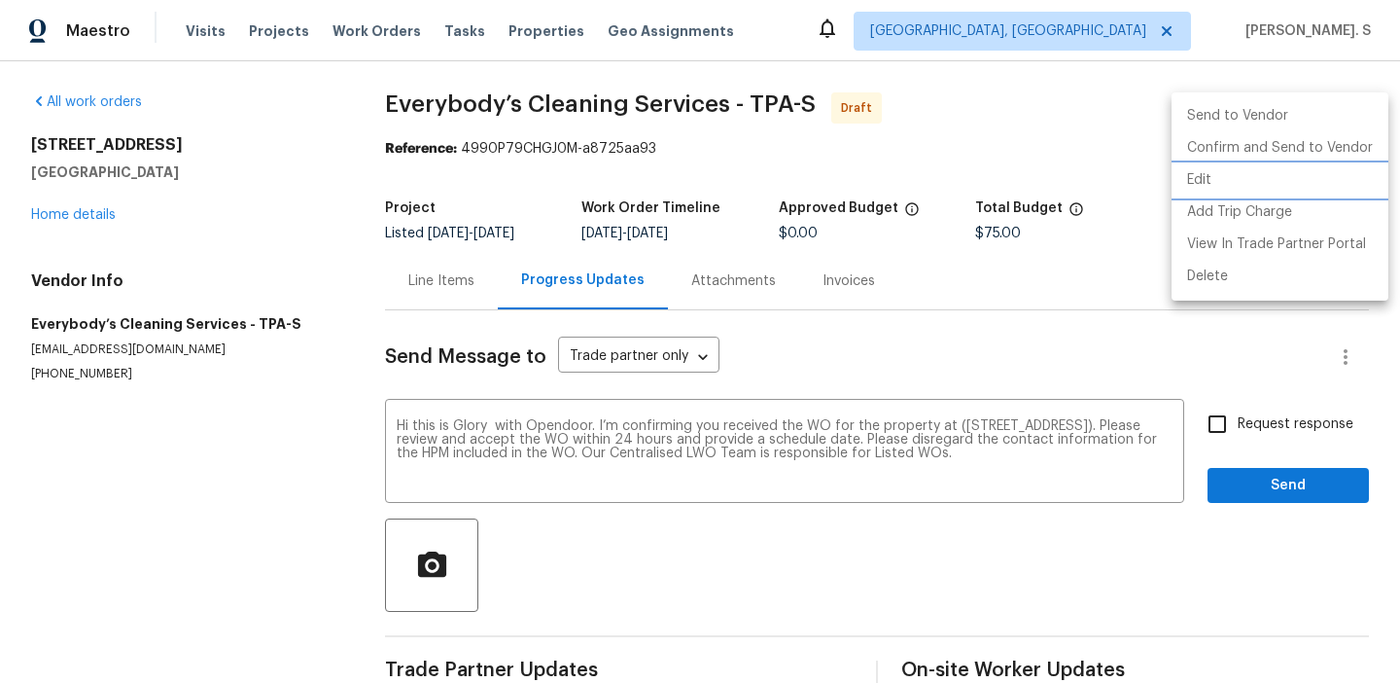
click at [1282, 165] on li "Edit" at bounding box center [1280, 180] width 217 height 32
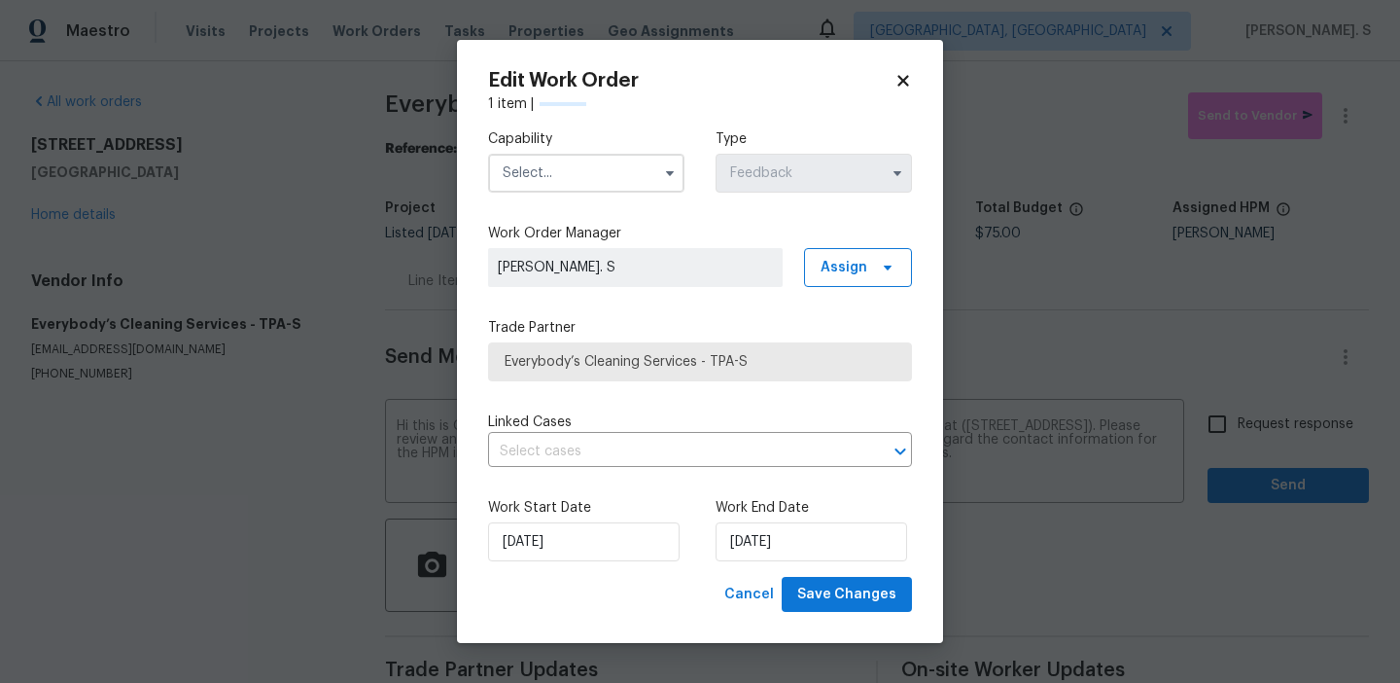
click at [612, 167] on input "text" at bounding box center [586, 173] width 196 height 39
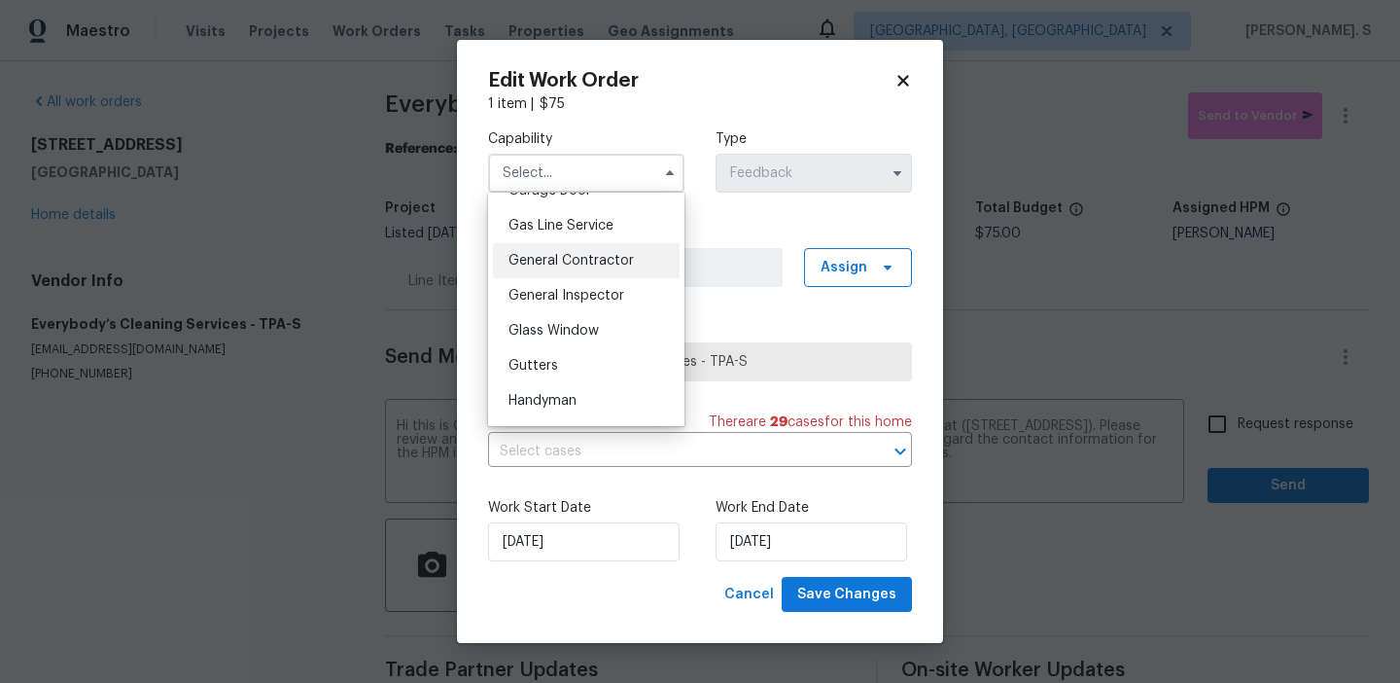
scroll to position [918, 0]
click at [560, 362] on span "Handyman" at bounding box center [543, 367] width 68 height 14
type input "Handyman"
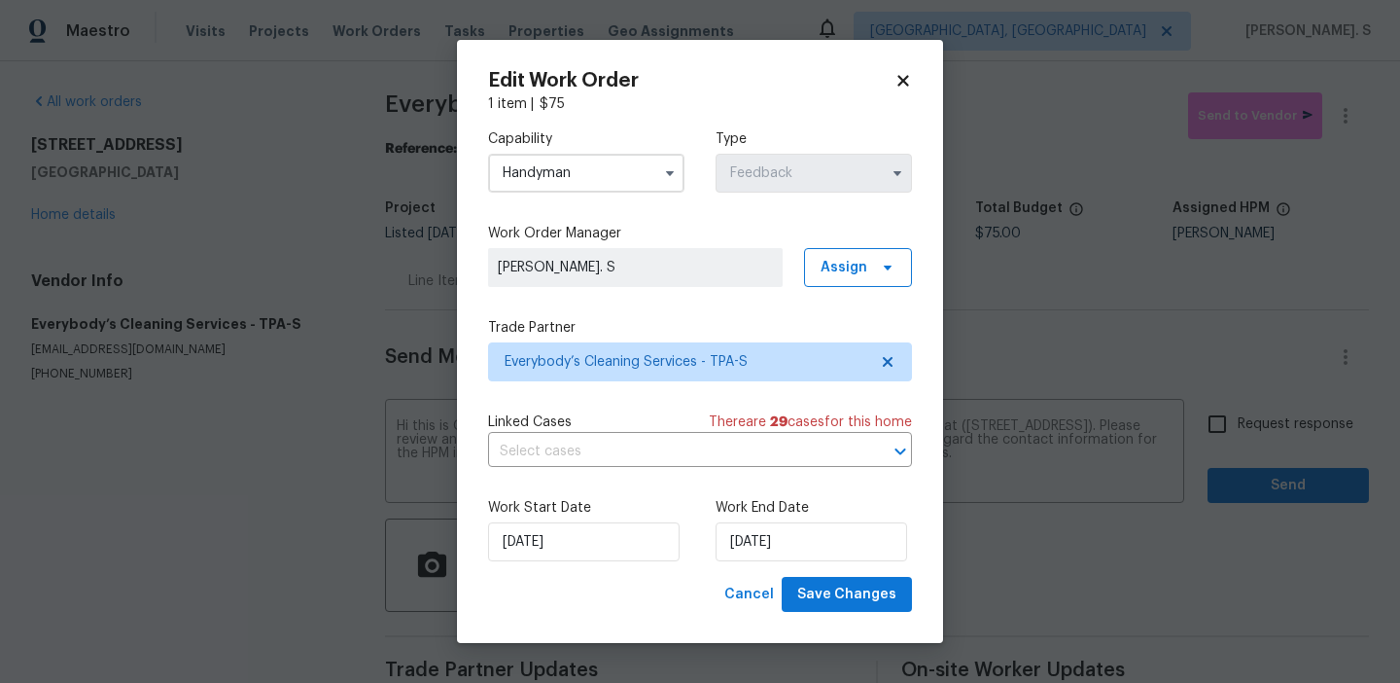
click at [592, 433] on div "Linked Cases There are 29 case s for this home ​" at bounding box center [700, 439] width 424 height 54
click at [593, 439] on input "text" at bounding box center [673, 452] width 370 height 30
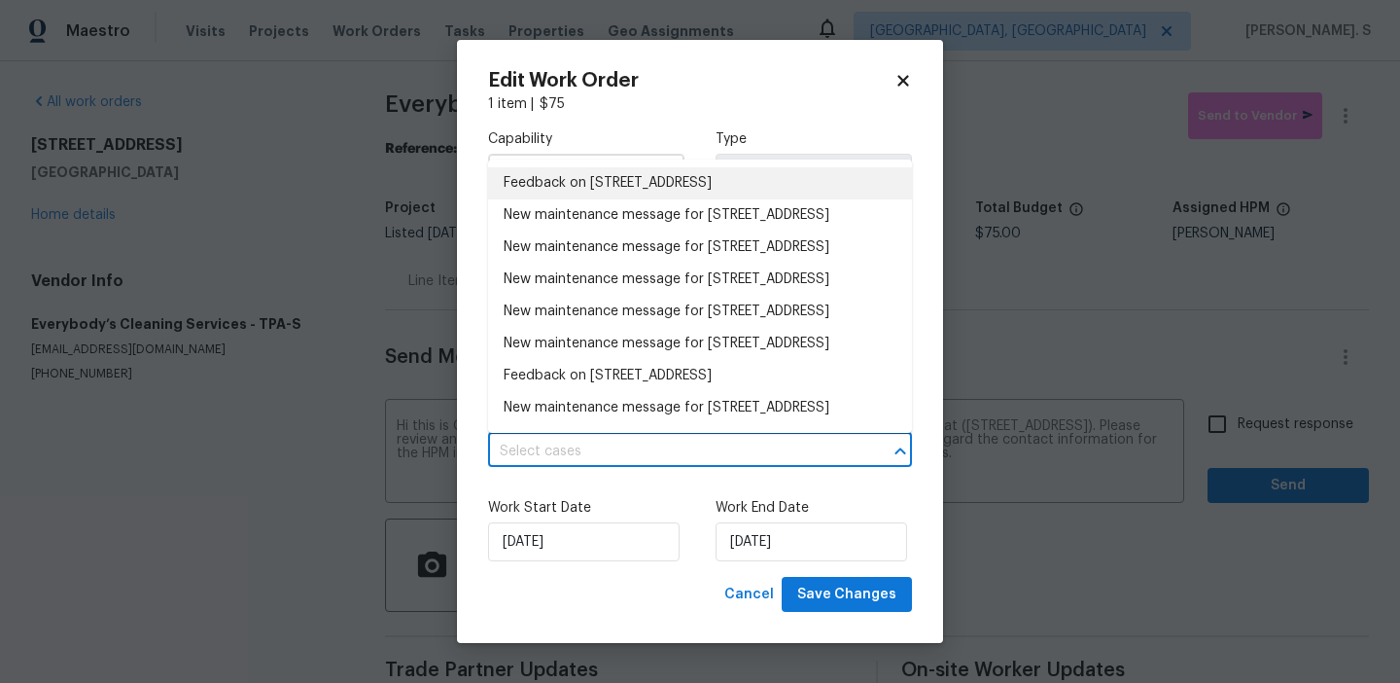
click at [589, 196] on li "Feedback on 3527 65th Avenue Cir E, Sarasota, FL 34243" at bounding box center [700, 183] width 424 height 32
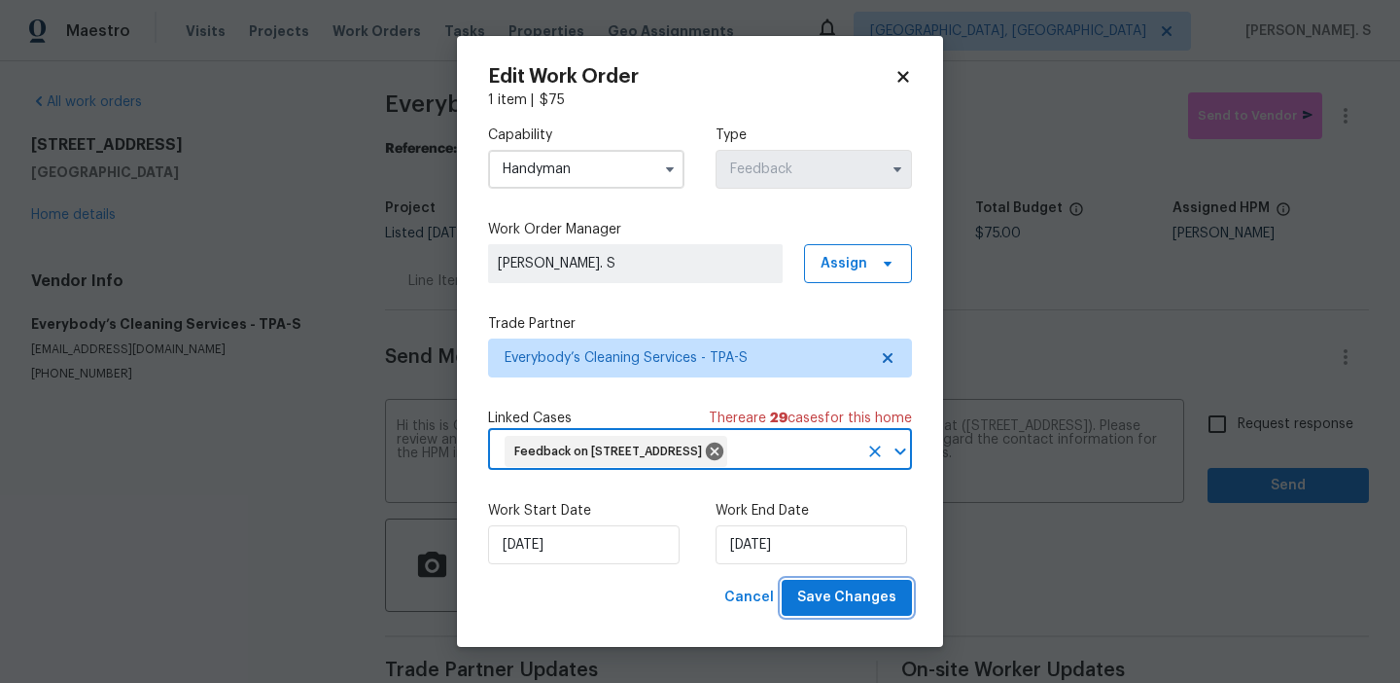
click at [879, 610] on span "Save Changes" at bounding box center [846, 597] width 99 height 24
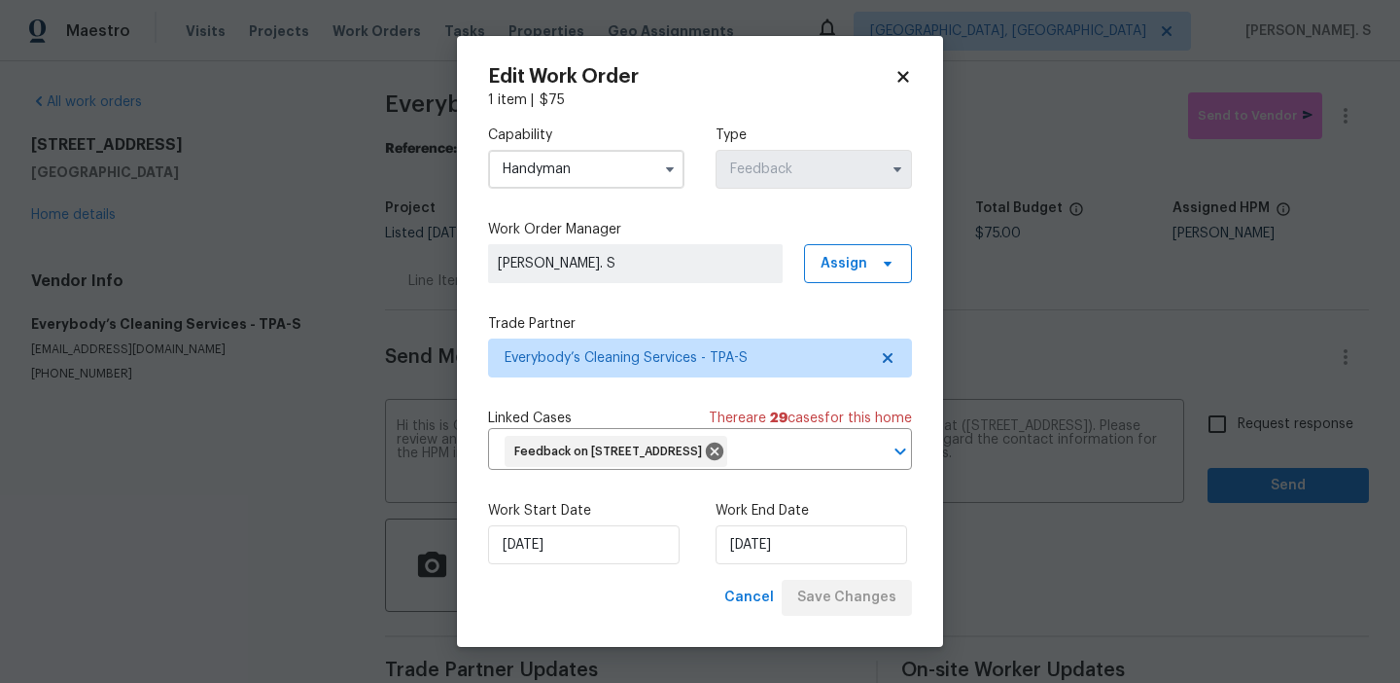
click at [1285, 441] on body "Maestro Visits Projects Work Orders Tasks Properties Geo Assignments Albuquerqu…" at bounding box center [700, 341] width 1400 height 683
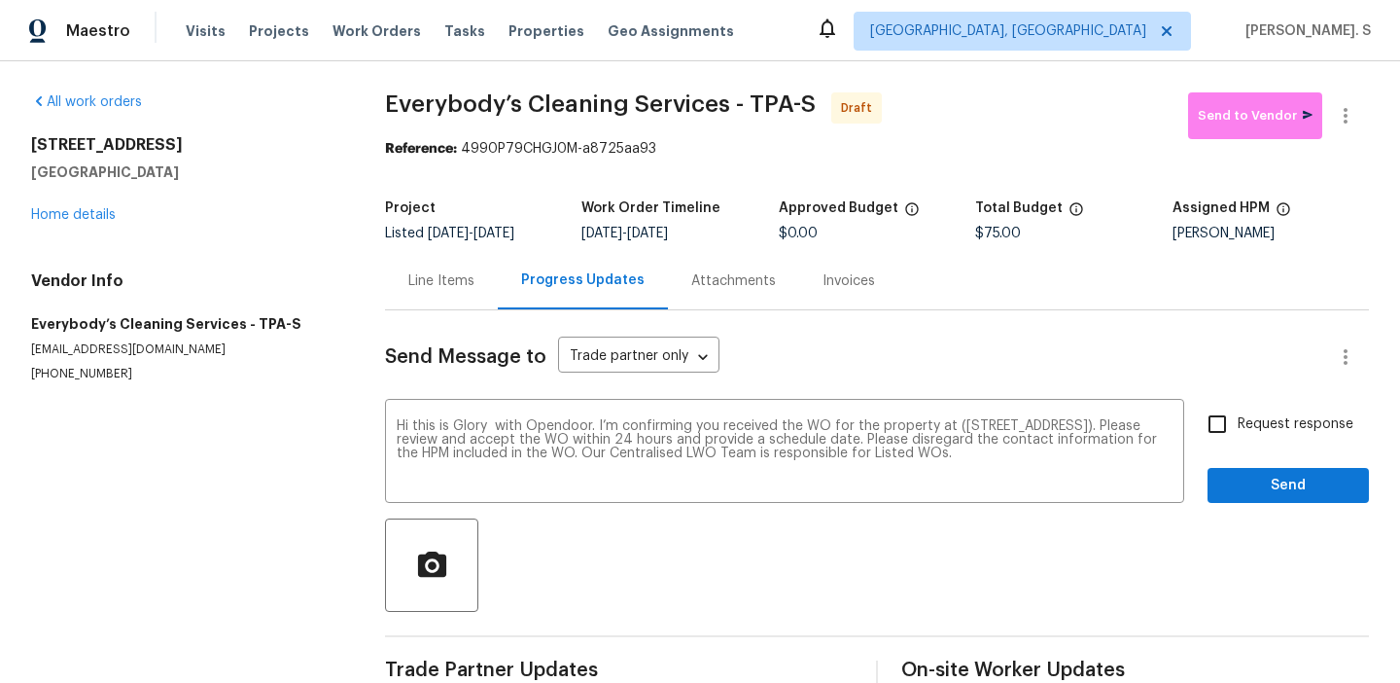
click at [1285, 441] on label "Request response" at bounding box center [1275, 424] width 157 height 41
click at [1238, 441] on input "Request response" at bounding box center [1217, 424] width 41 height 41
checkbox input "true"
click at [1275, 469] on button "Send" at bounding box center [1288, 486] width 161 height 36
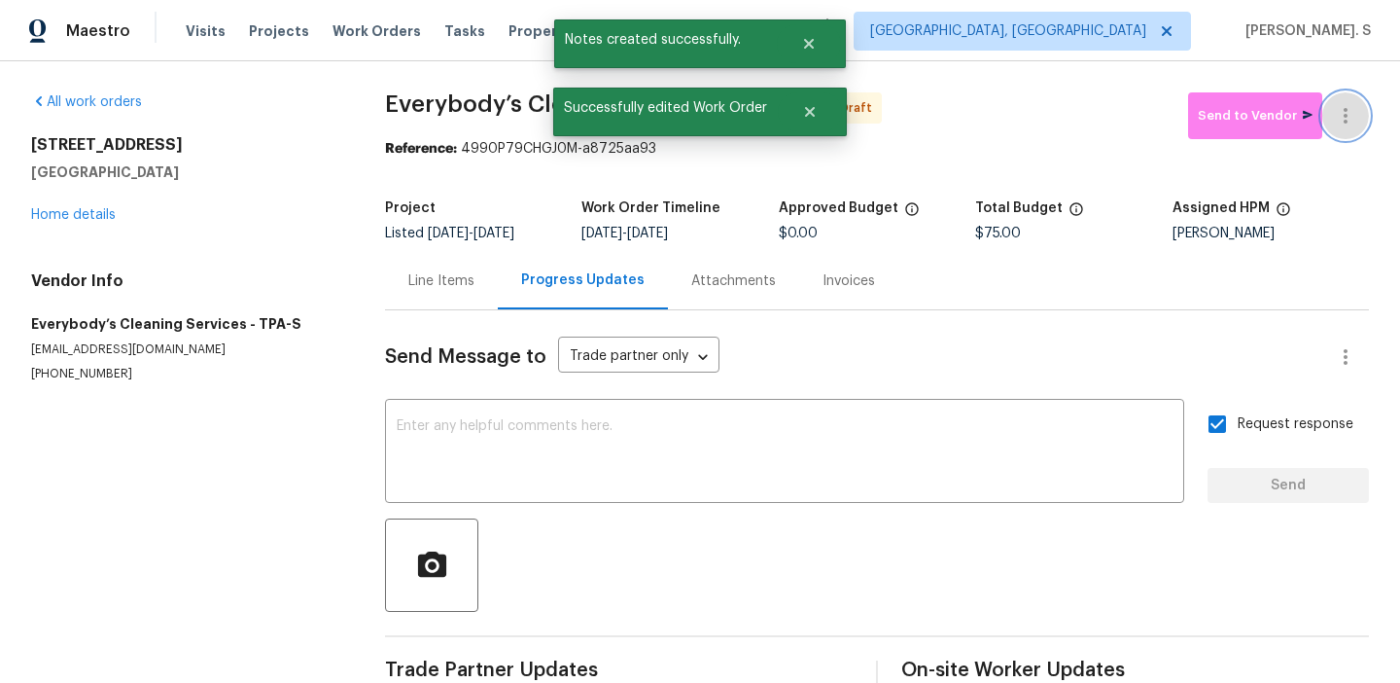
click at [1343, 101] on button "button" at bounding box center [1346, 115] width 47 height 47
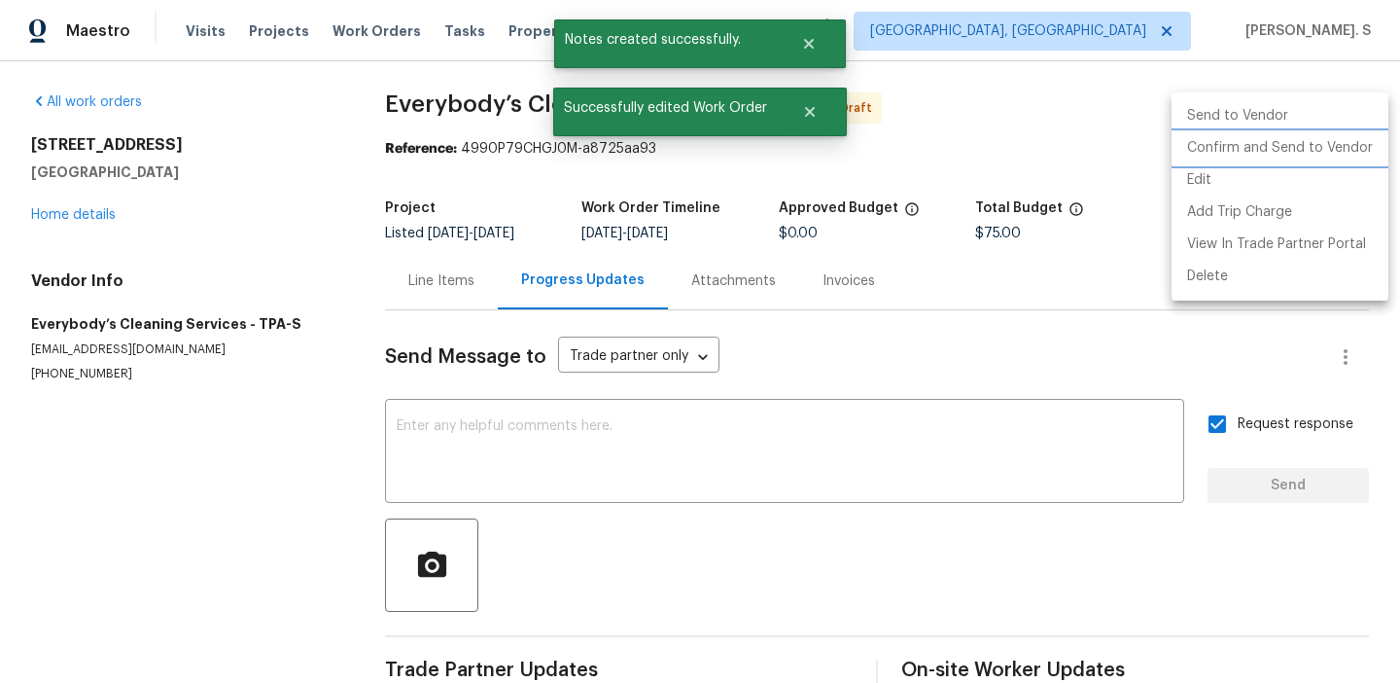
click at [1273, 158] on li "Confirm and Send to Vendor" at bounding box center [1280, 148] width 217 height 32
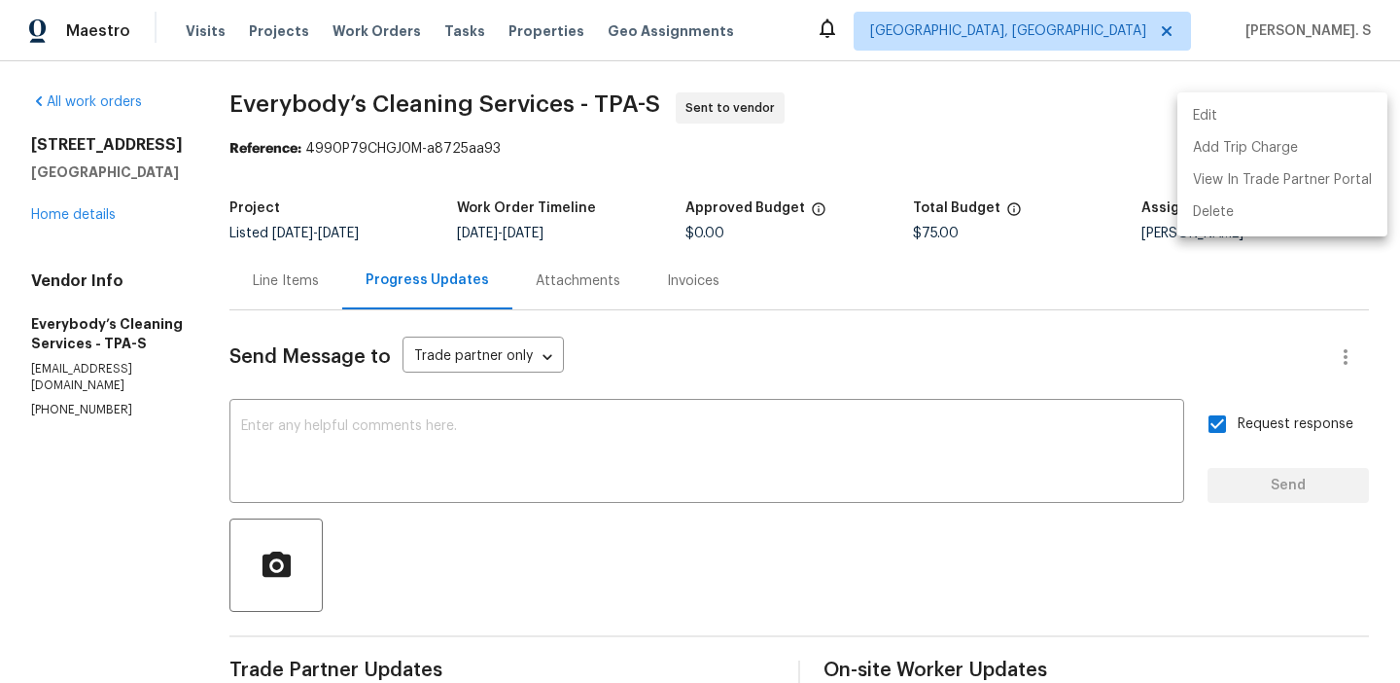
click at [459, 115] on div at bounding box center [700, 341] width 1400 height 683
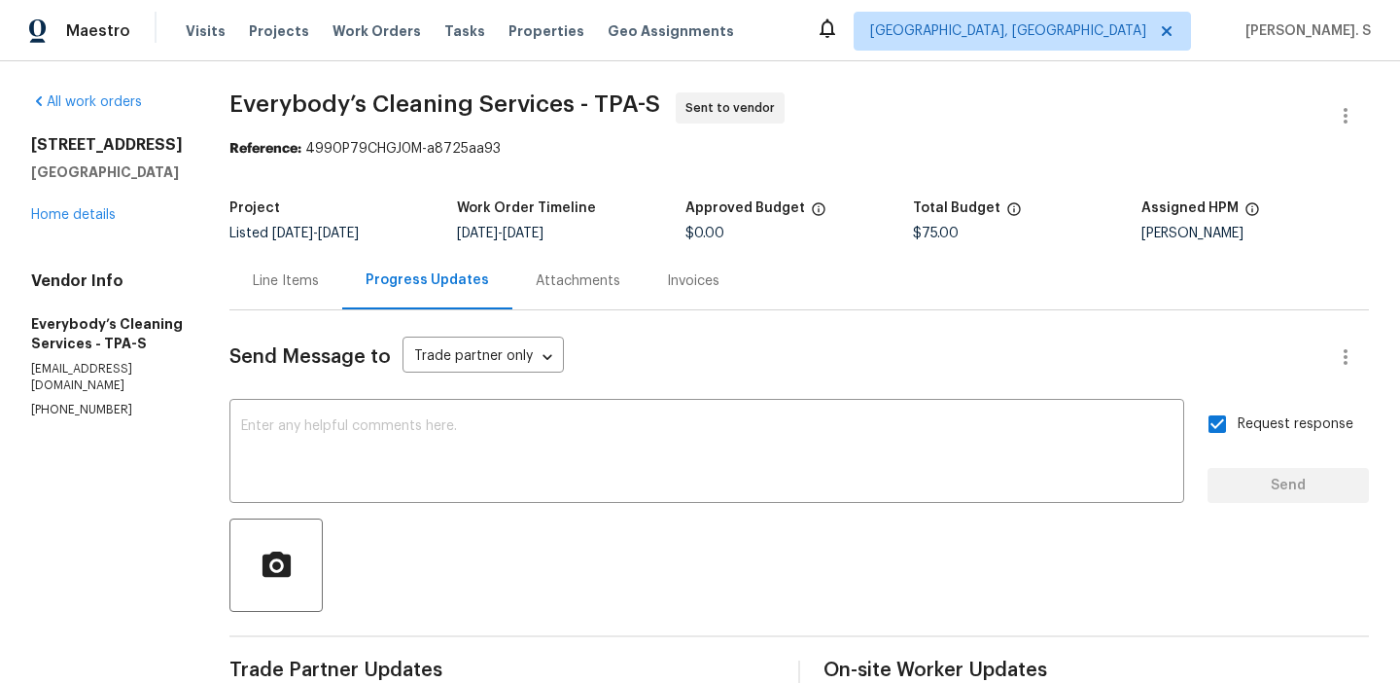
click at [459, 115] on div "Edit Add Trip Charge View In Trade Partner Portal Delete" at bounding box center [700, 341] width 1400 height 683
click at [459, 115] on span "Everybody’s Cleaning Services - TPA-S" at bounding box center [444, 103] width 431 height 23
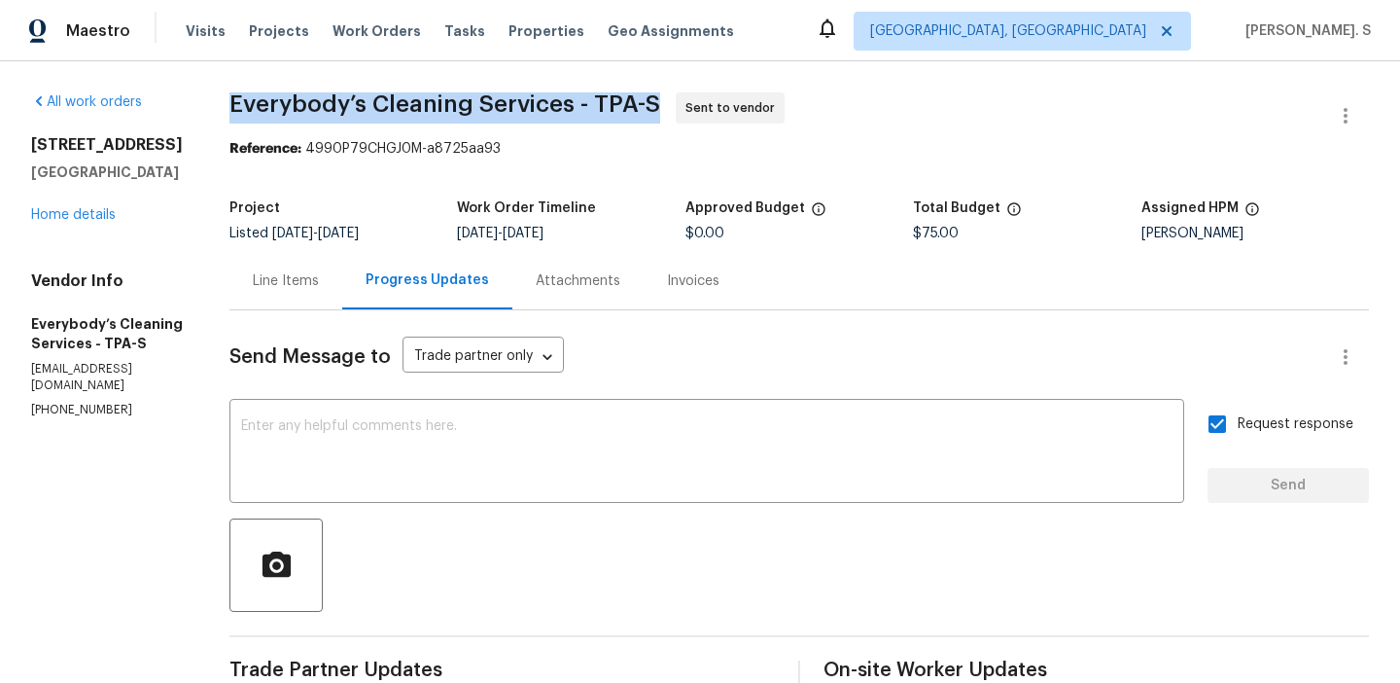
copy span "Everybody’s Cleaning Services - TPA-S"
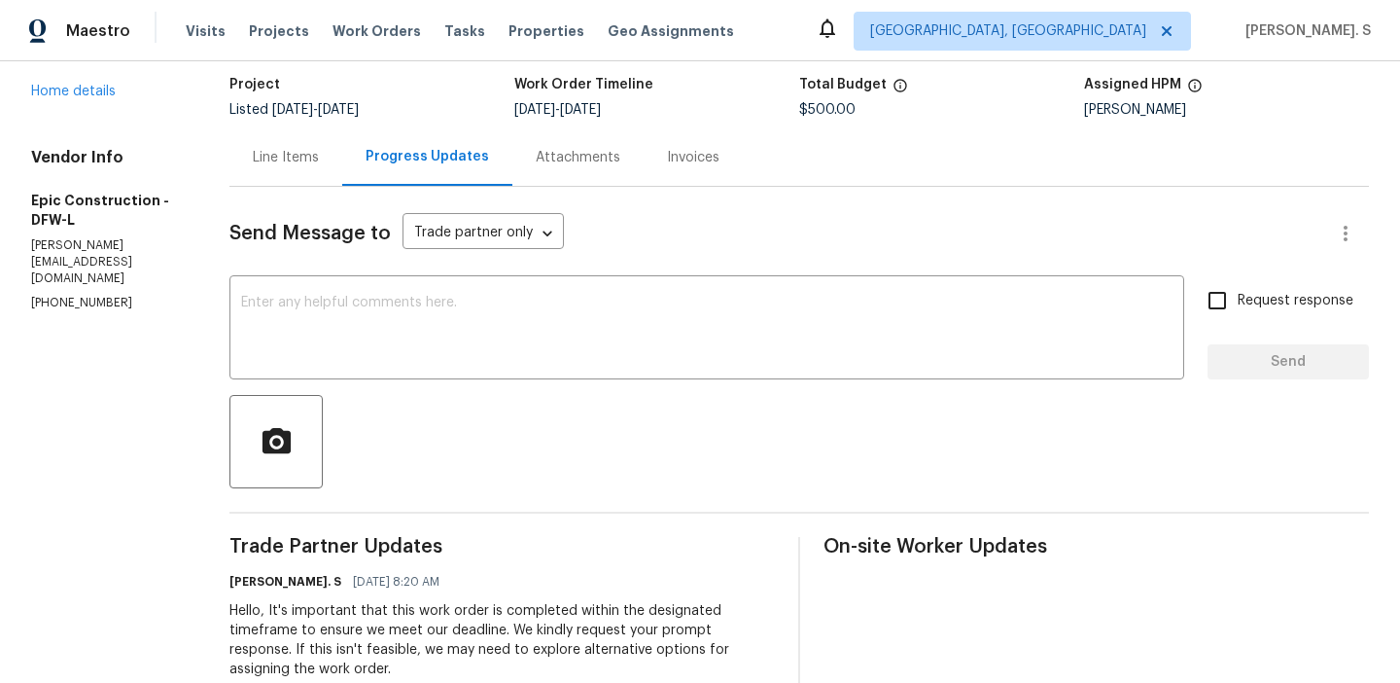
scroll to position [95, 0]
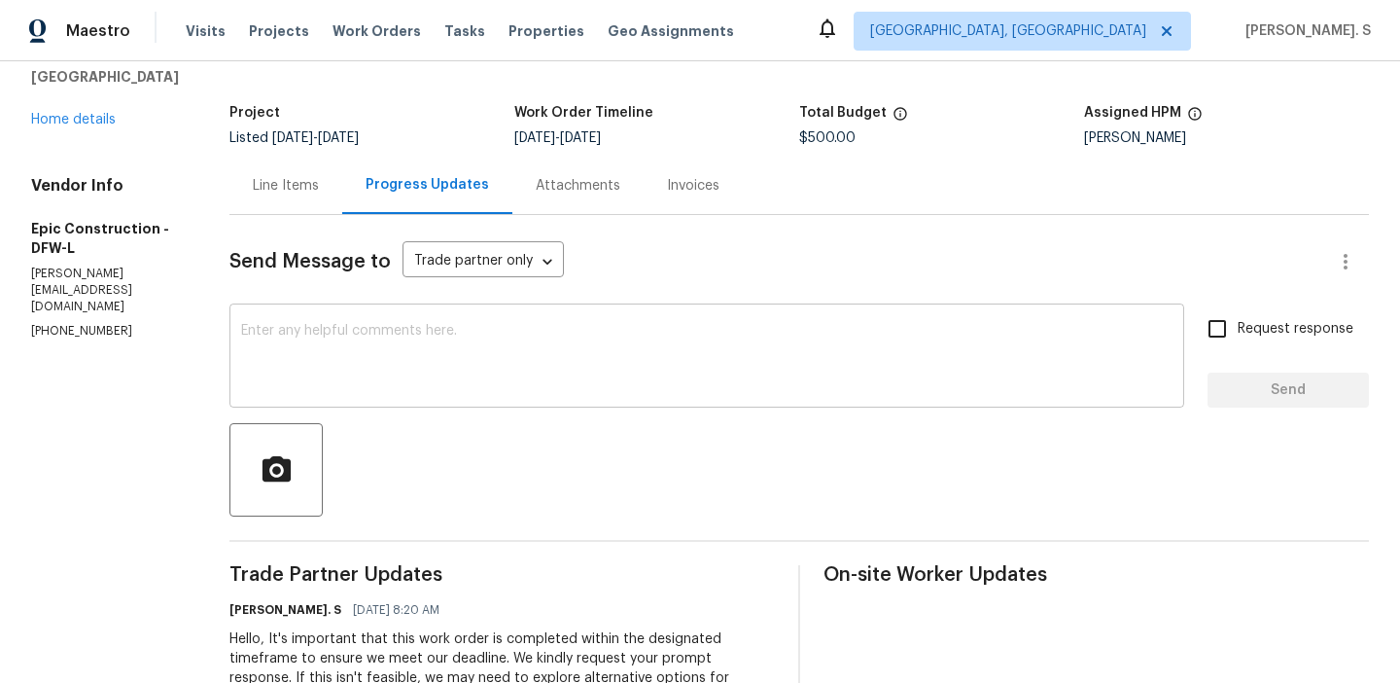
click at [345, 363] on textarea at bounding box center [707, 358] width 932 height 68
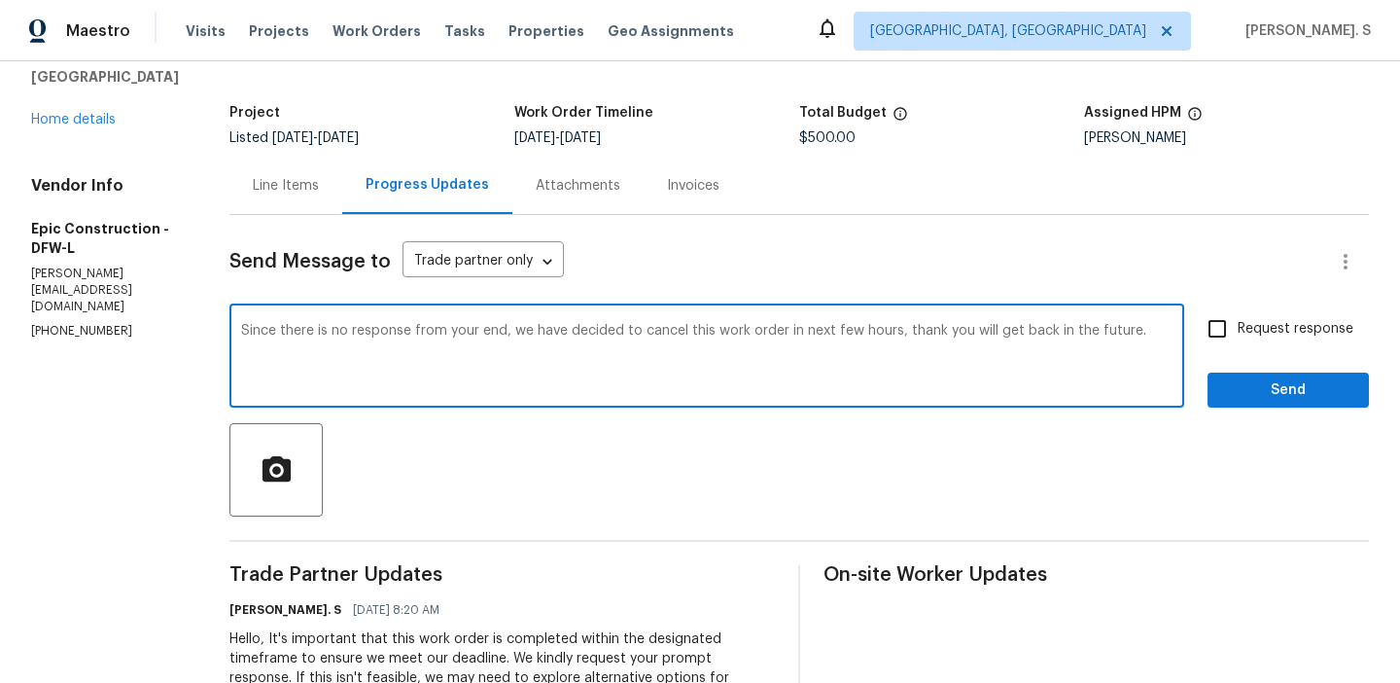
click at [345, 363] on textarea "Since there is no response from your end, we have decided to cancel this work o…" at bounding box center [707, 358] width 932 height 68
type textarea "Since there is no response from your end, we have decided to cancel this work o…"
click at [1301, 316] on label "Request response" at bounding box center [1275, 328] width 157 height 41
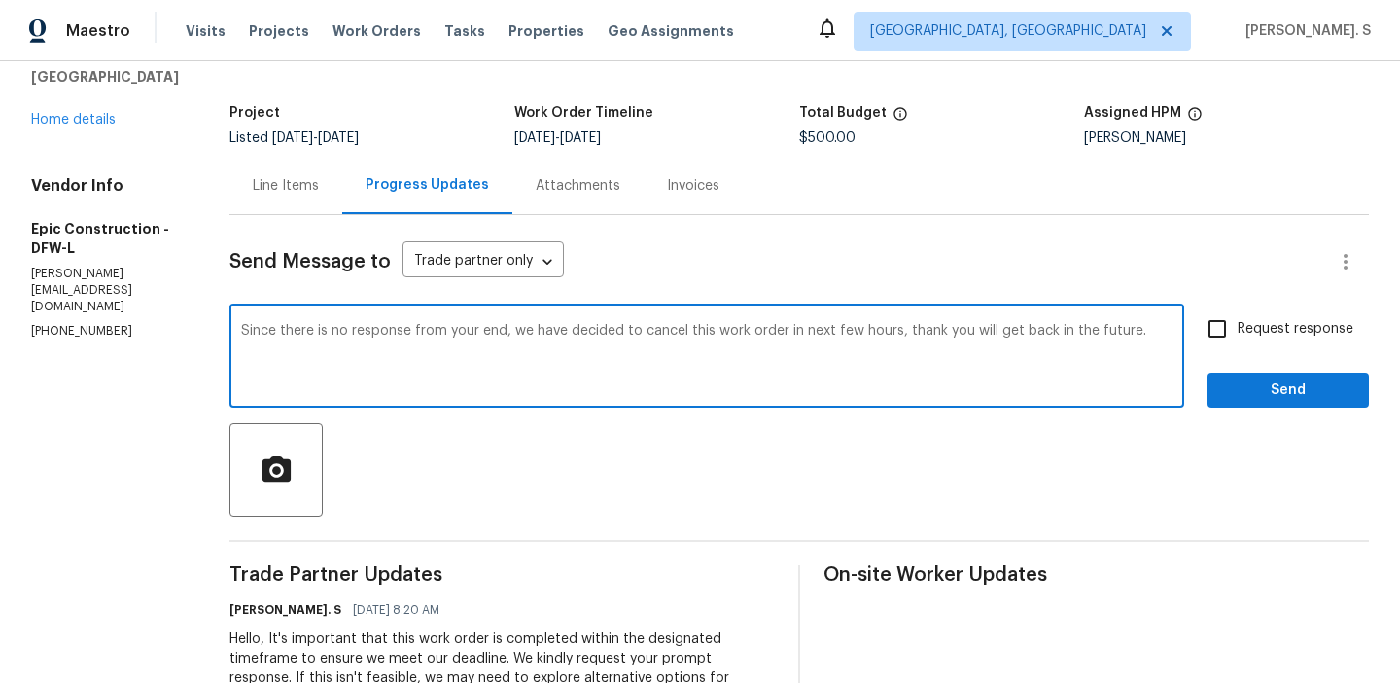
click at [1238, 316] on input "Request response" at bounding box center [1217, 328] width 41 height 41
checkbox input "true"
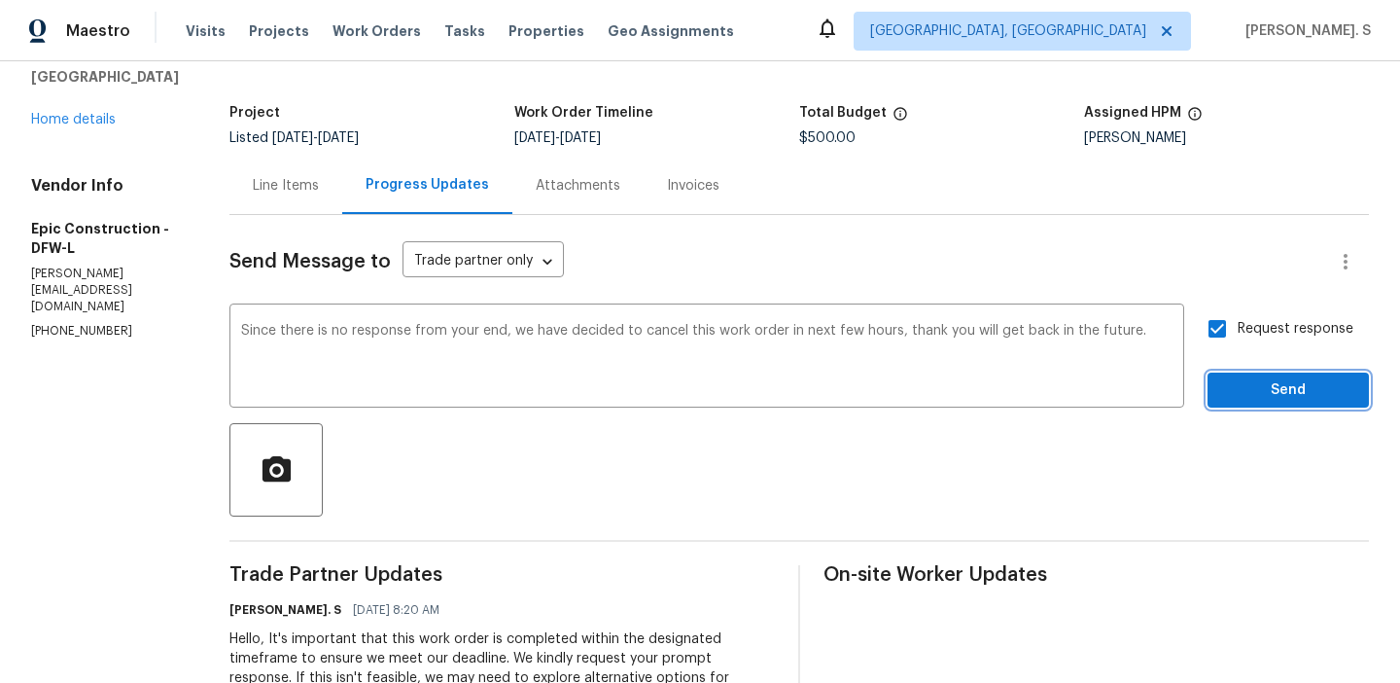
click at [1269, 402] on button "Send" at bounding box center [1288, 390] width 161 height 36
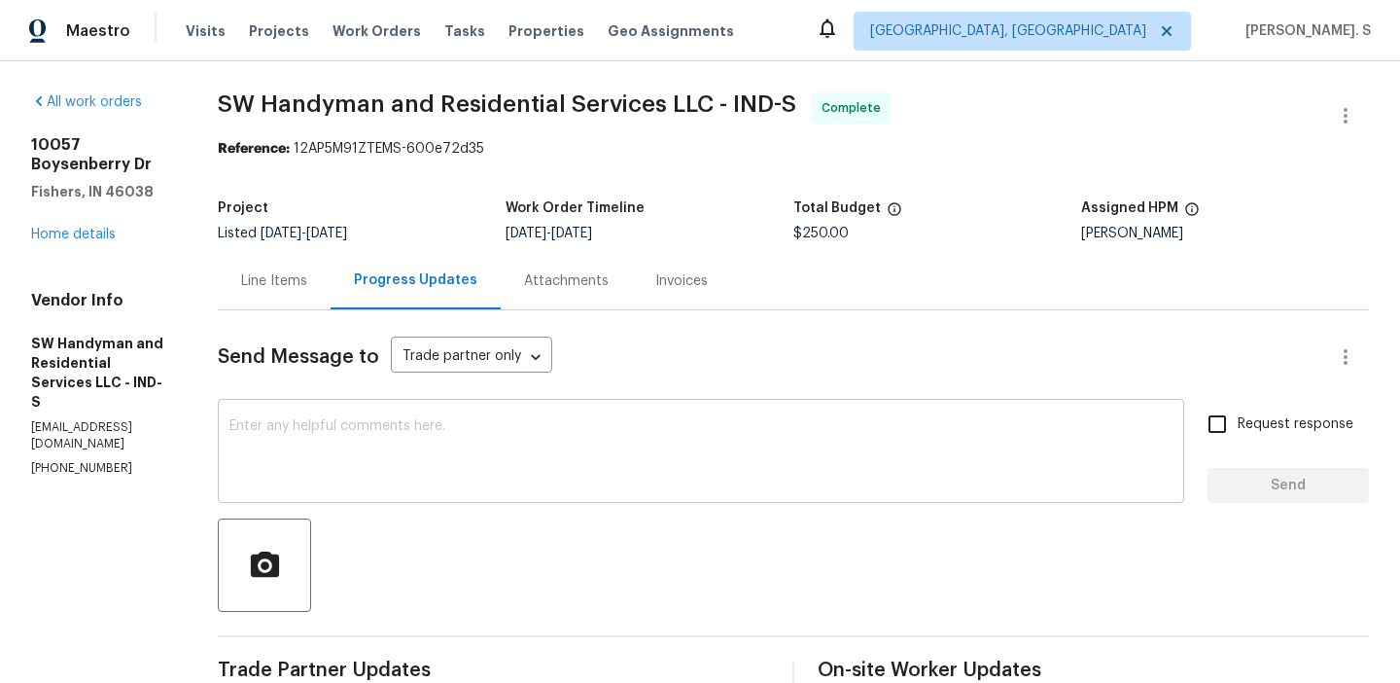
click at [426, 463] on textarea at bounding box center [700, 453] width 943 height 68
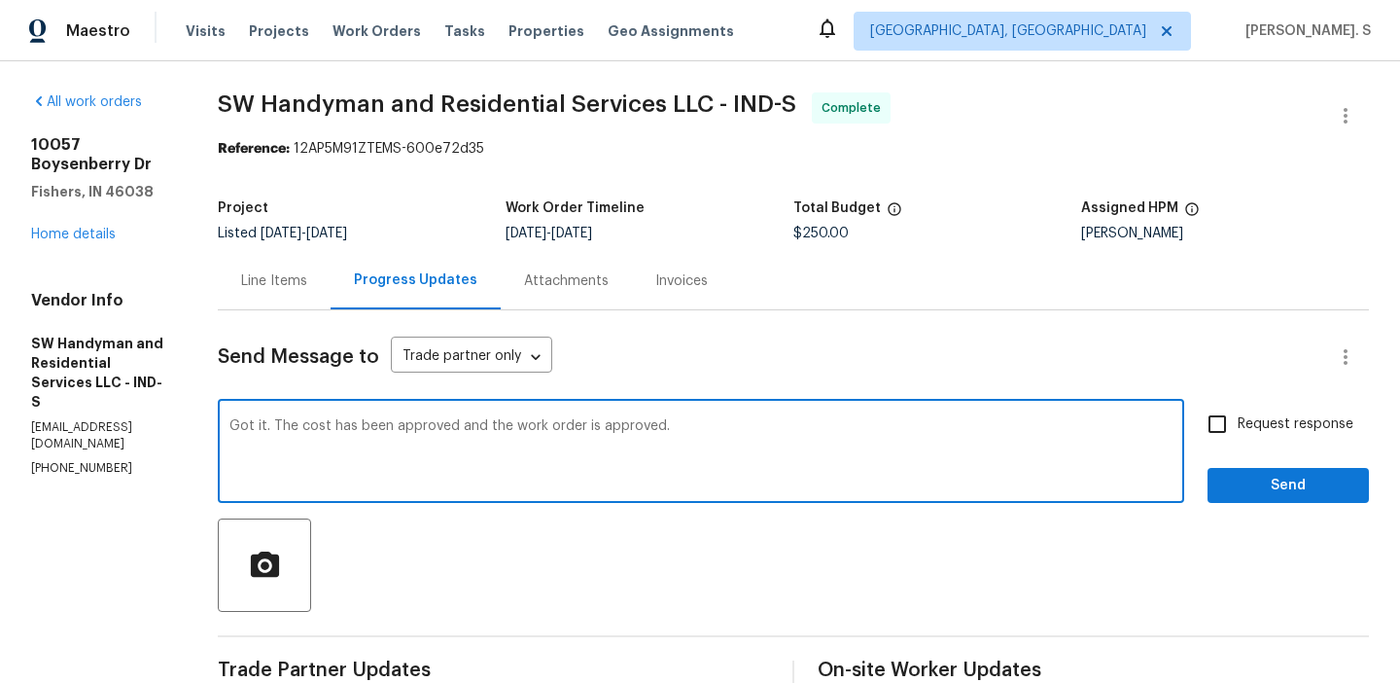
type textarea "Got it. The cost has been approved and the work order is approved."
click at [1258, 425] on span "Request response" at bounding box center [1296, 424] width 116 height 20
click at [1238, 425] on input "Request response" at bounding box center [1217, 424] width 41 height 41
checkbox input "true"
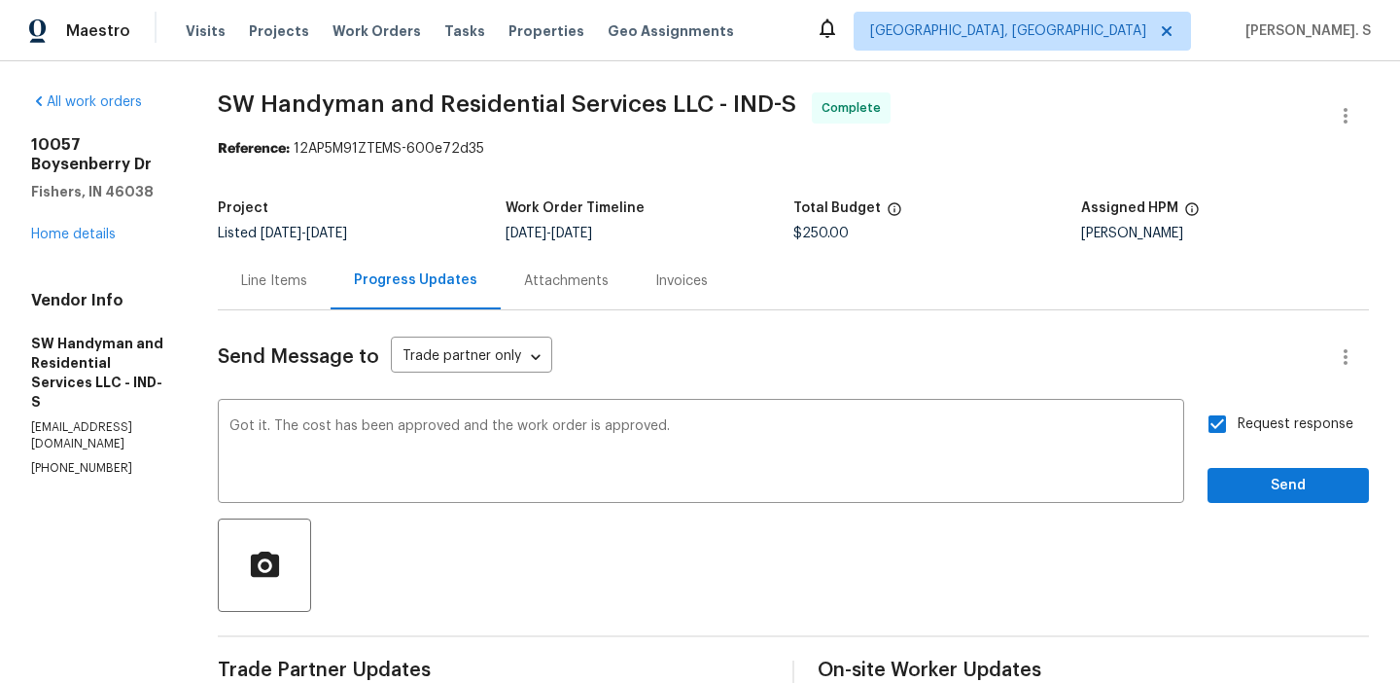
click at [1254, 460] on div "Request response Send" at bounding box center [1288, 453] width 161 height 99
click at [1262, 479] on span "Send" at bounding box center [1288, 486] width 130 height 24
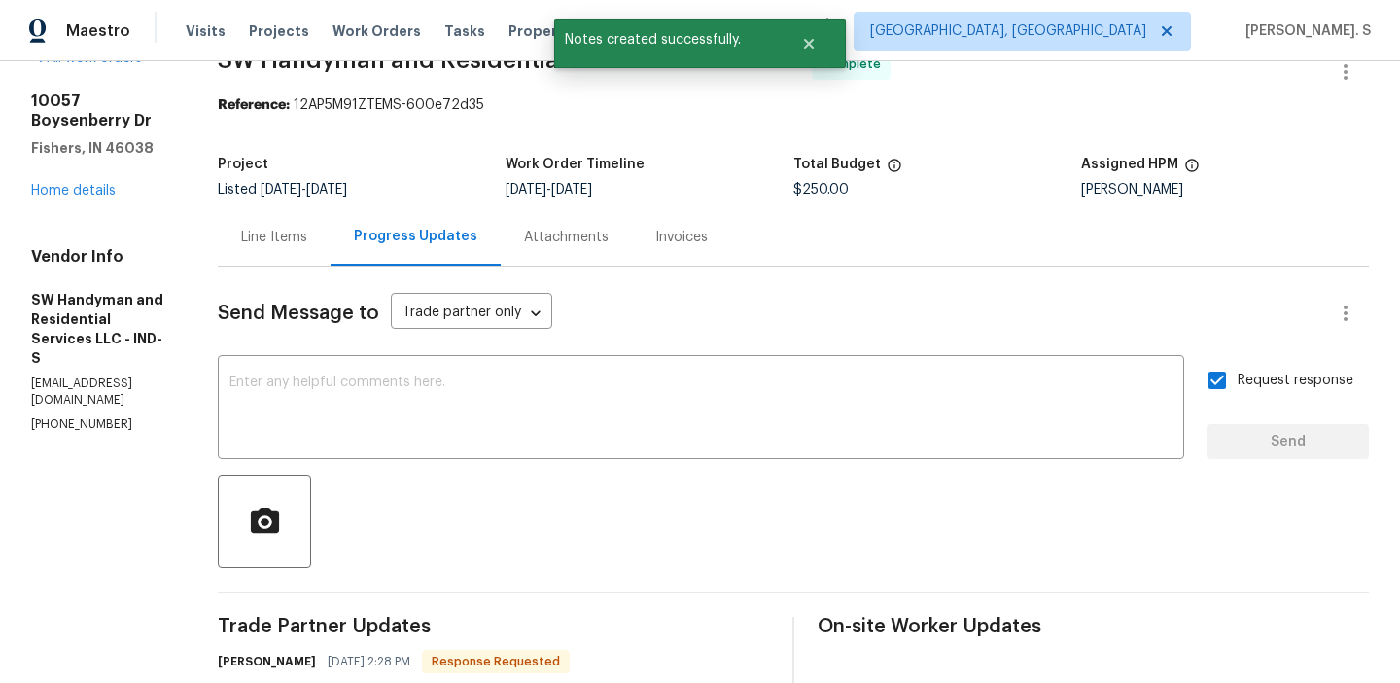
scroll to position [229, 0]
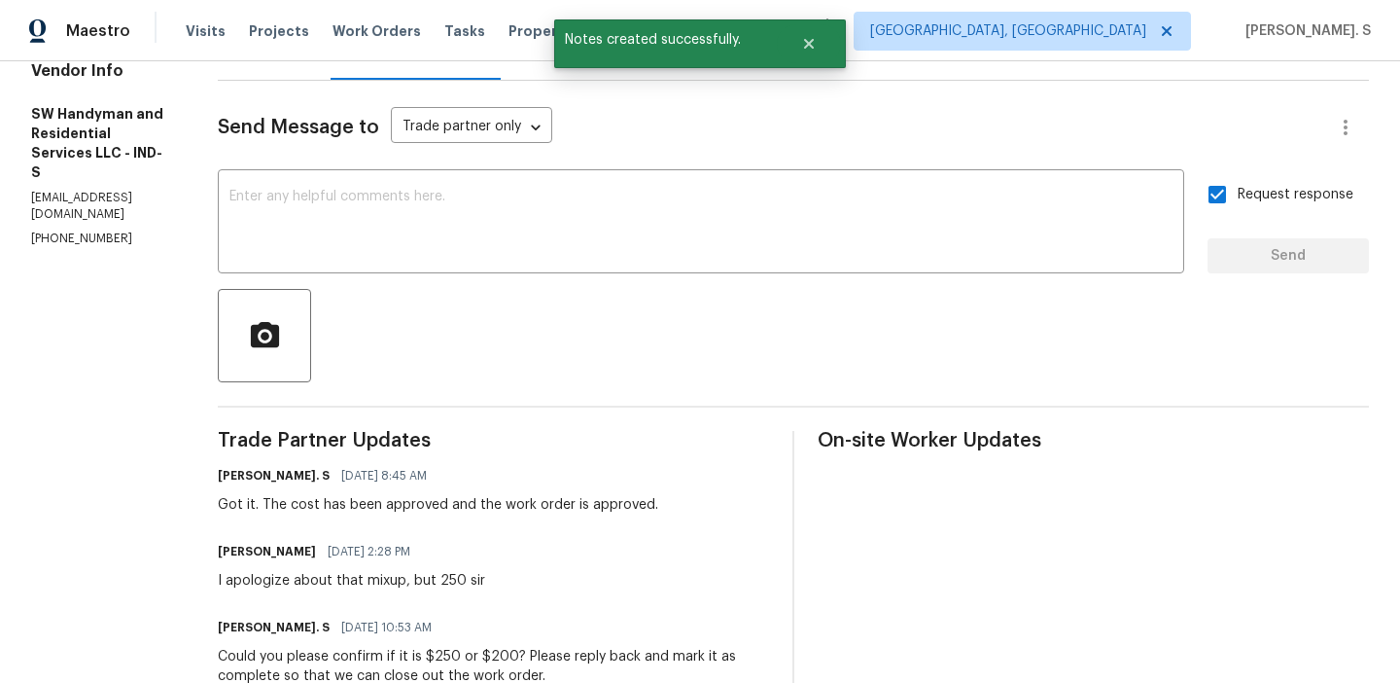
click at [339, 576] on div "I apologize about that mixup, but 250 sir" at bounding box center [351, 580] width 267 height 19
copy div "I apologize about that mixup, but 250 sir"
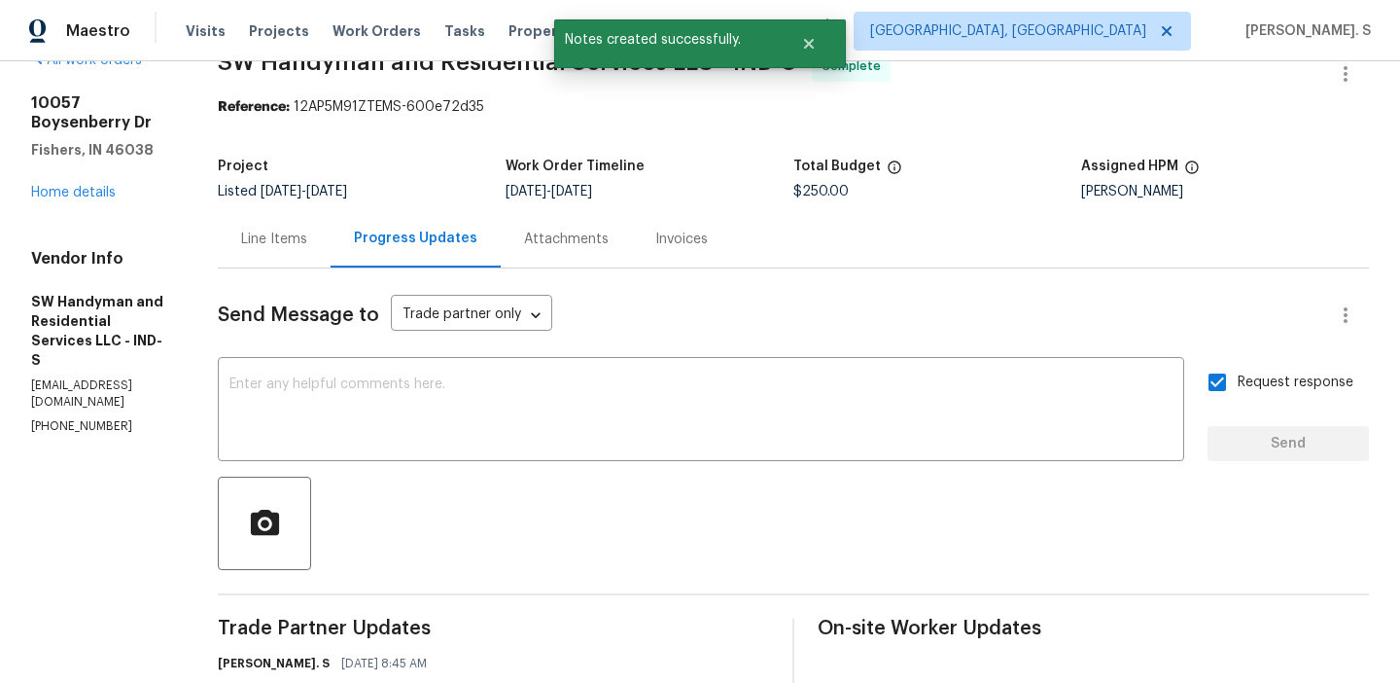
scroll to position [0, 0]
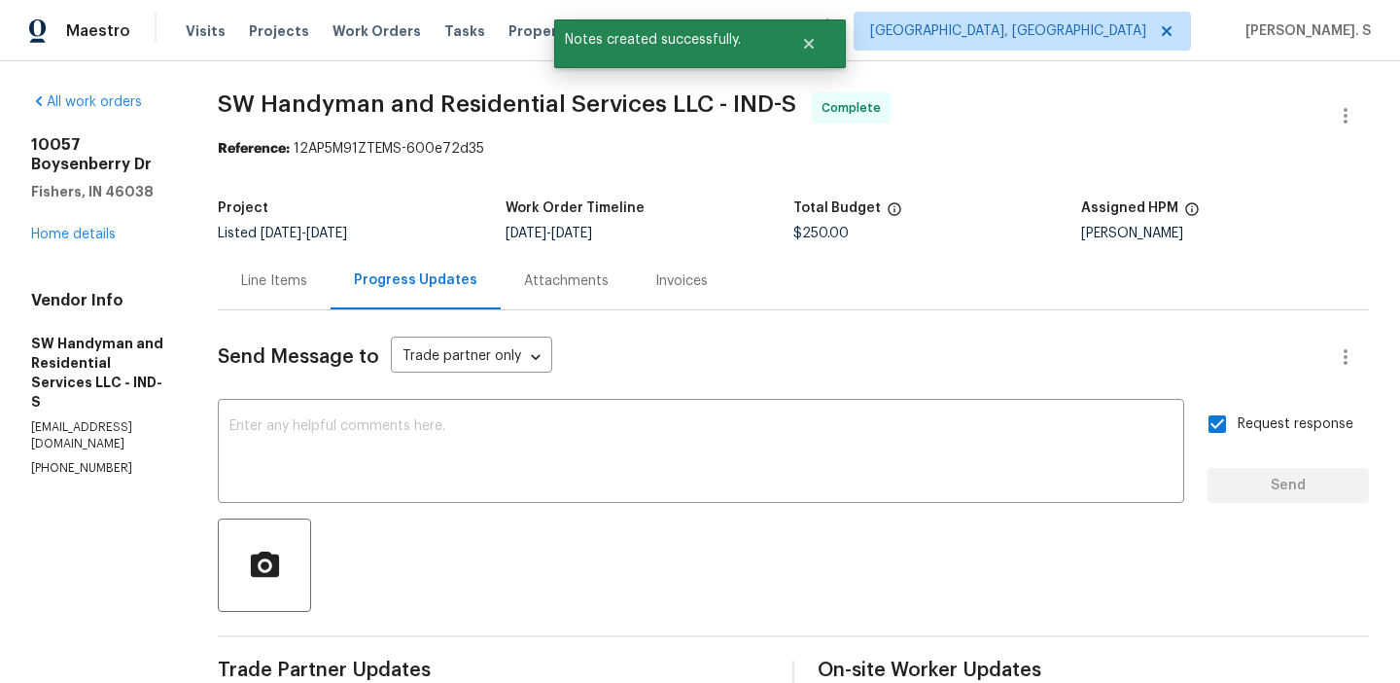
click at [307, 297] on div "Line Items" at bounding box center [274, 280] width 113 height 57
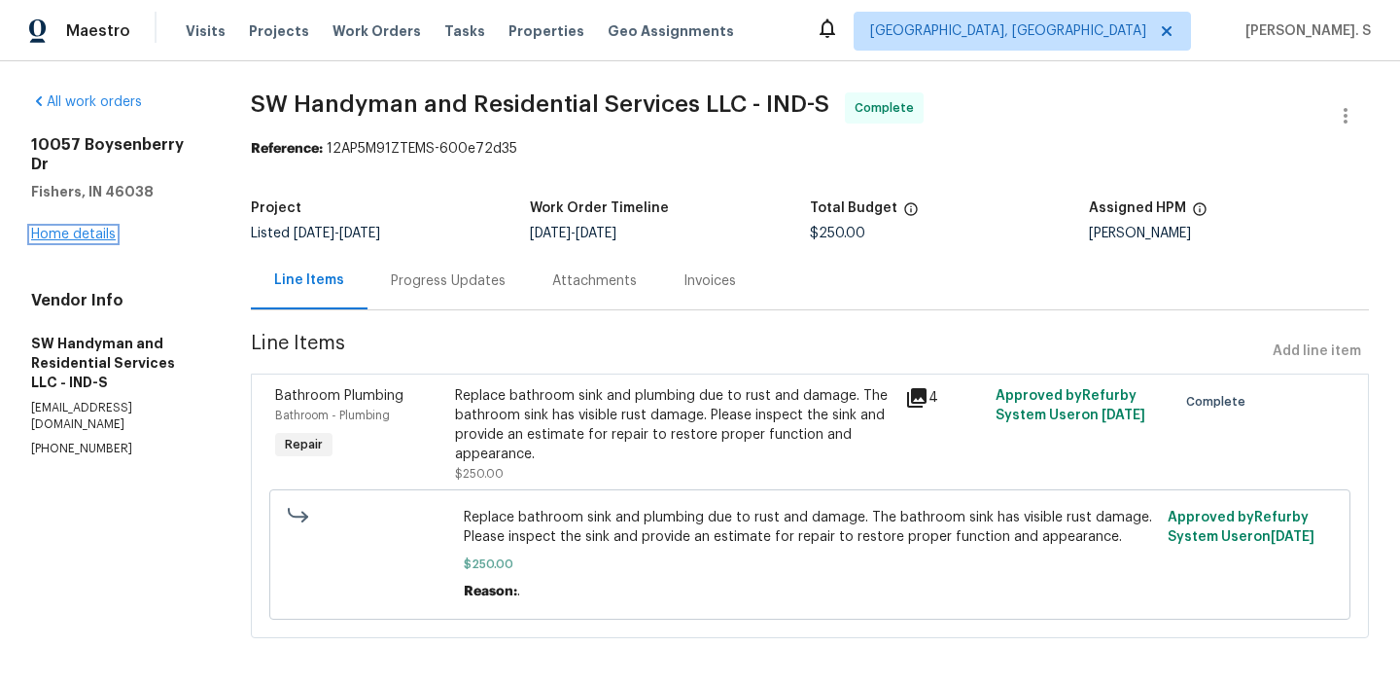
click at [88, 228] on link "Home details" at bounding box center [73, 235] width 85 height 14
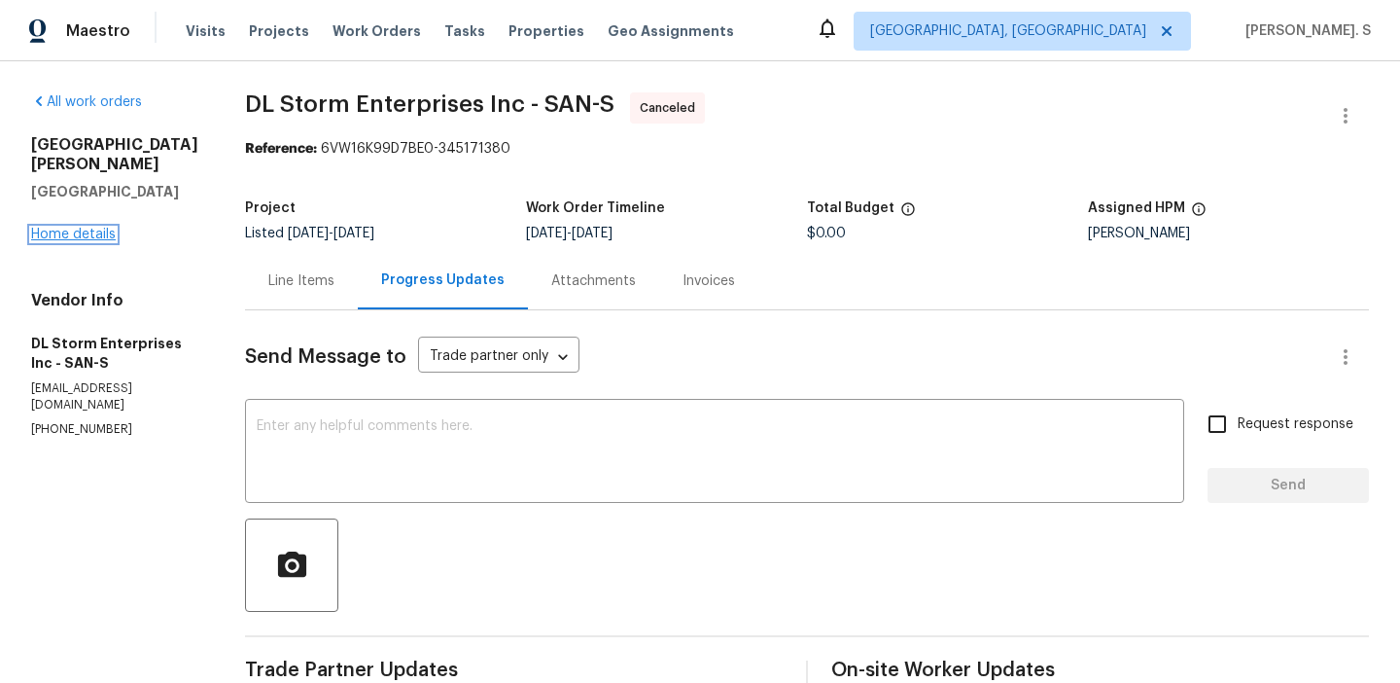
click at [74, 228] on link "Home details" at bounding box center [73, 235] width 85 height 14
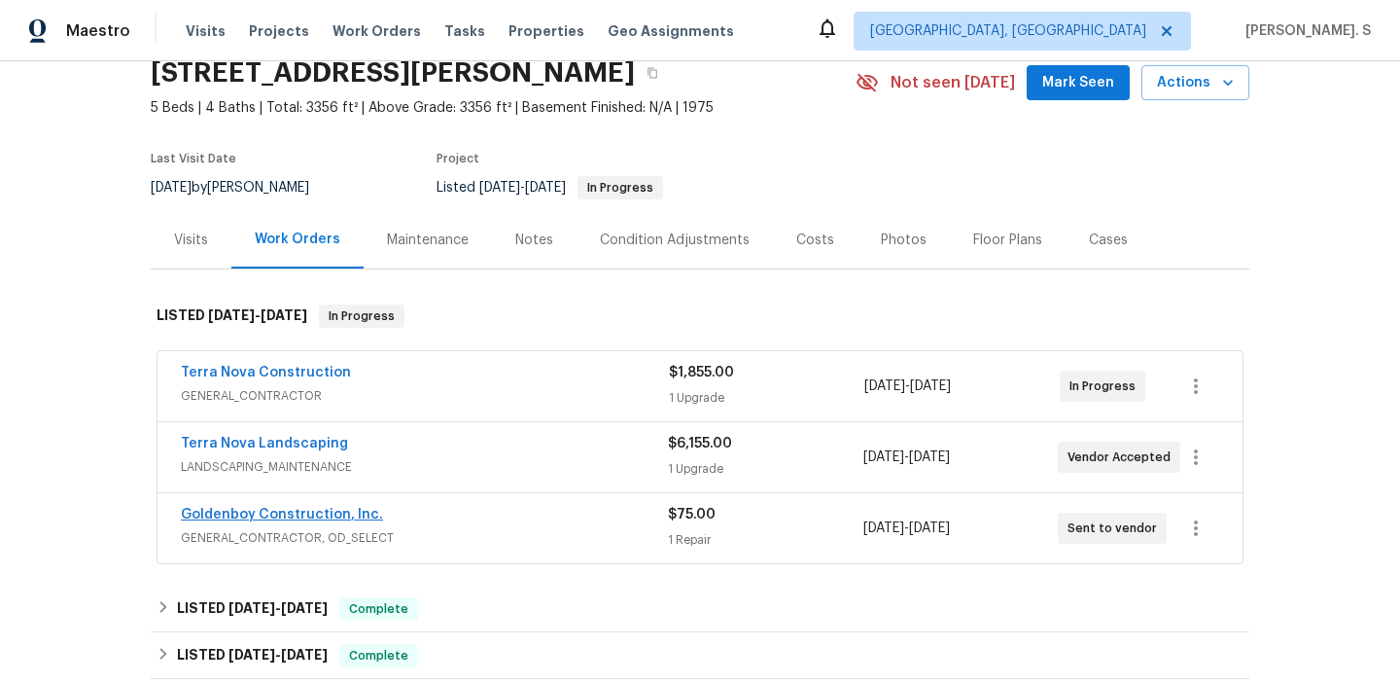
scroll to position [101, 0]
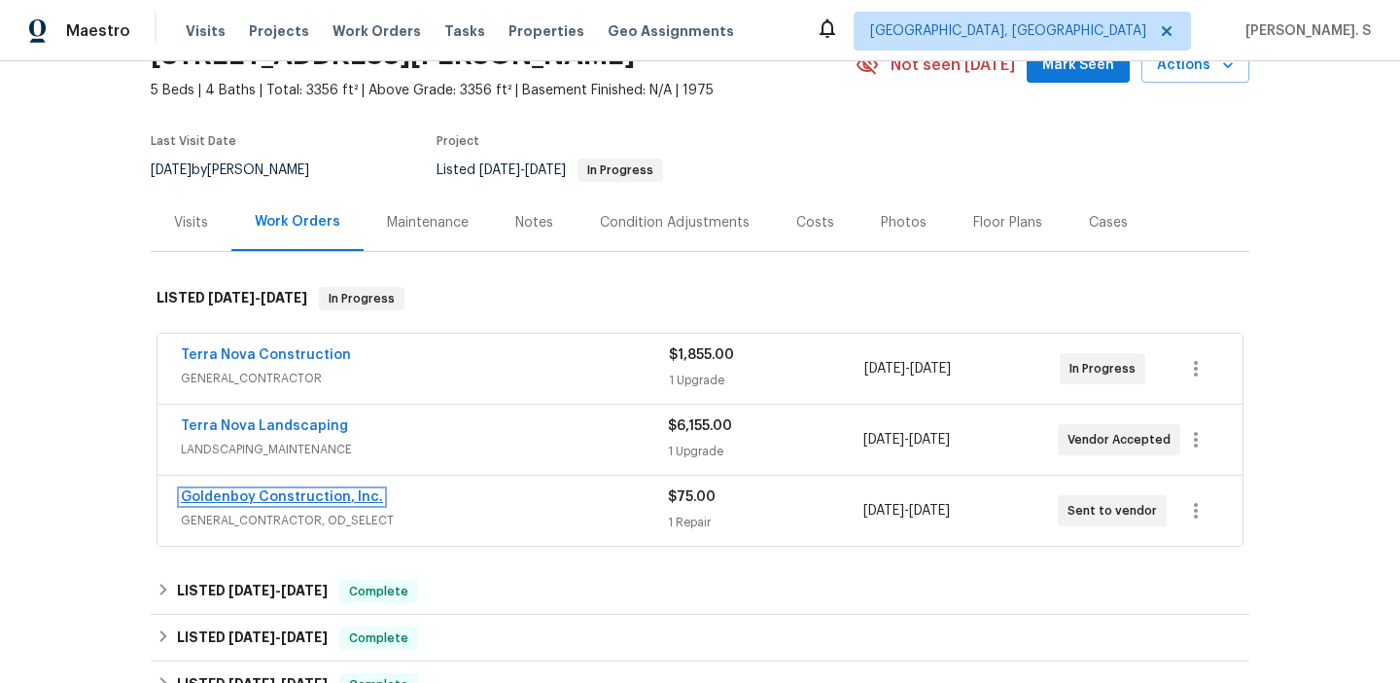
click at [304, 495] on link "Goldenboy Construction, Inc." at bounding box center [282, 497] width 202 height 14
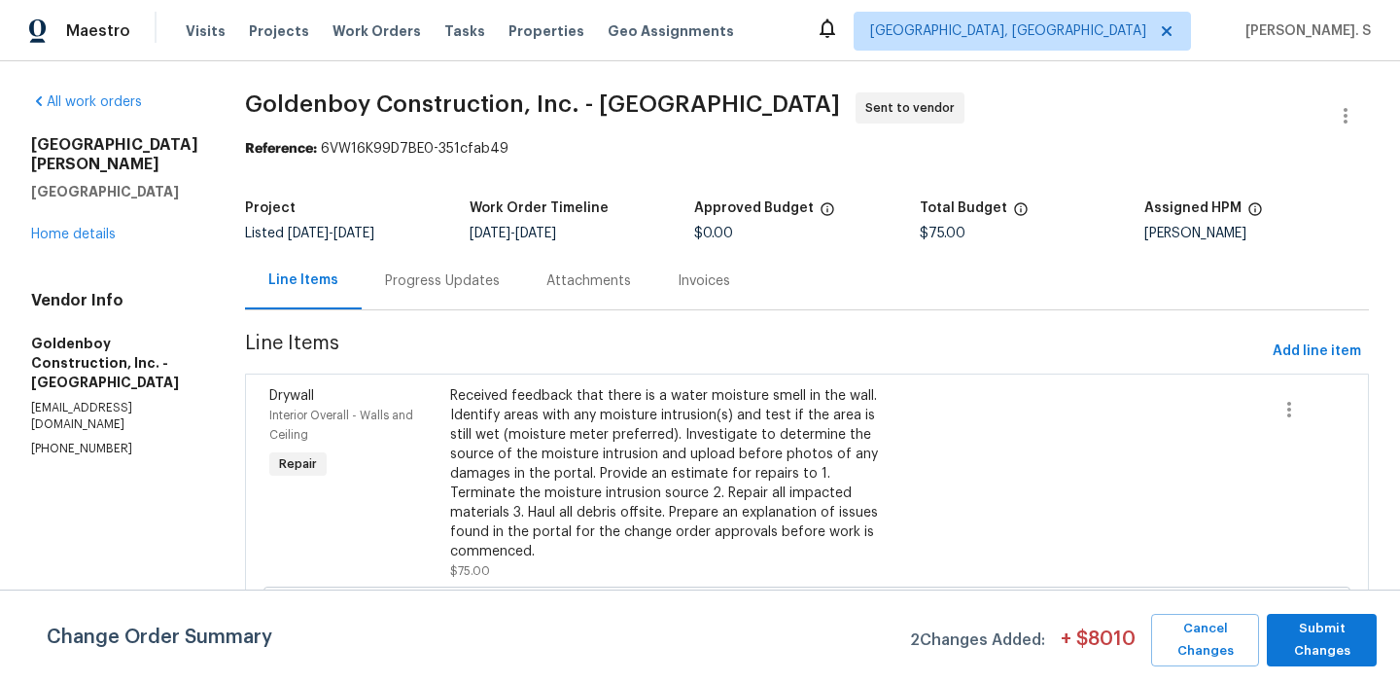
click at [1314, 102] on span "Goldenboy Construction, Inc. - SAN Sent to vendor" at bounding box center [783, 115] width 1077 height 47
click at [1347, 112] on icon "button" at bounding box center [1345, 115] width 23 height 23
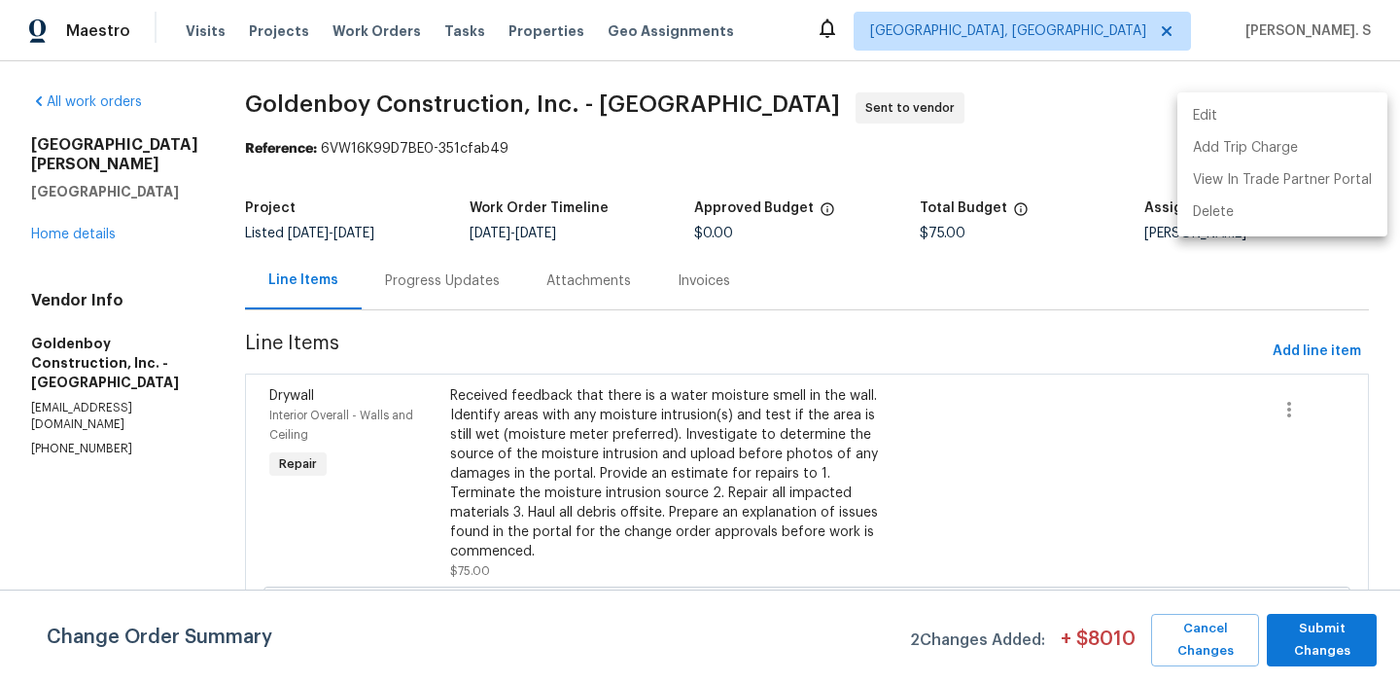
click at [1253, 96] on ul "Edit Add Trip Charge View In Trade Partner Portal Delete" at bounding box center [1283, 164] width 210 height 144
click at [1237, 117] on li "Edit" at bounding box center [1283, 116] width 210 height 32
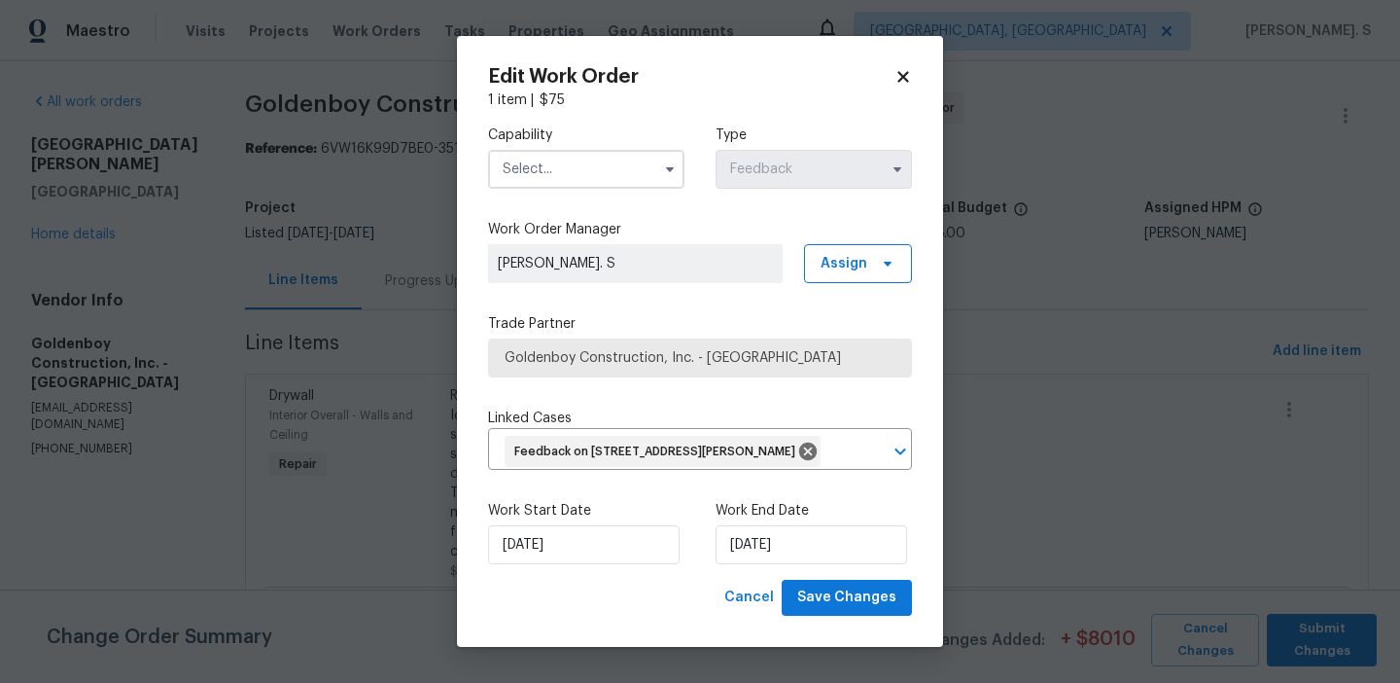
click at [619, 150] on input "text" at bounding box center [586, 169] width 196 height 39
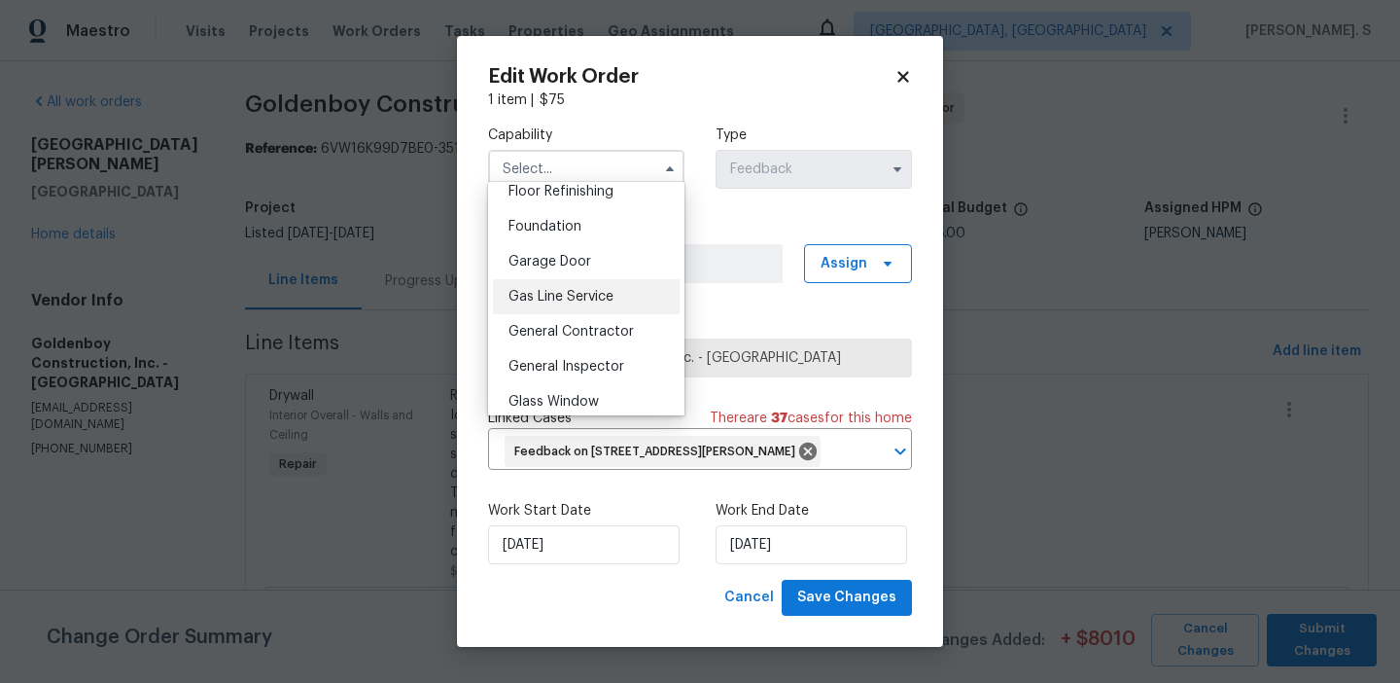
scroll to position [816, 0]
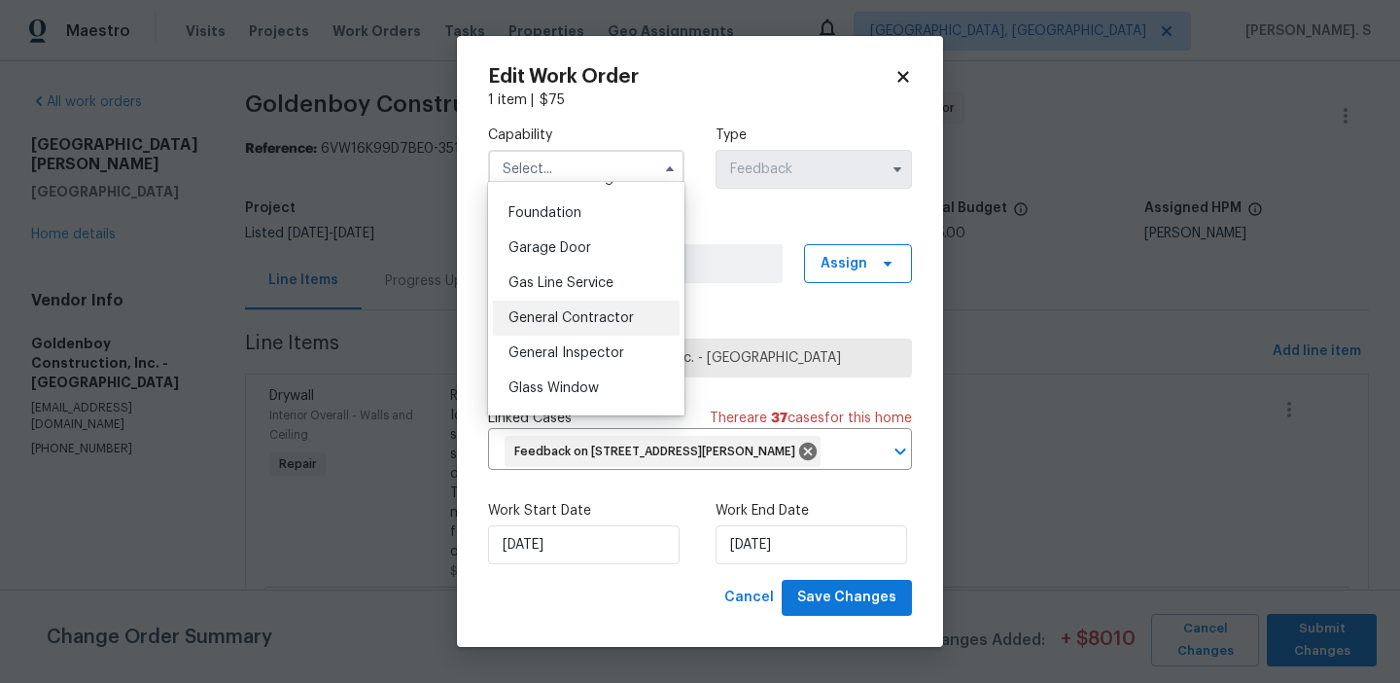
click at [593, 330] on div "General Contractor" at bounding box center [586, 317] width 187 height 35
type input "General Contractor"
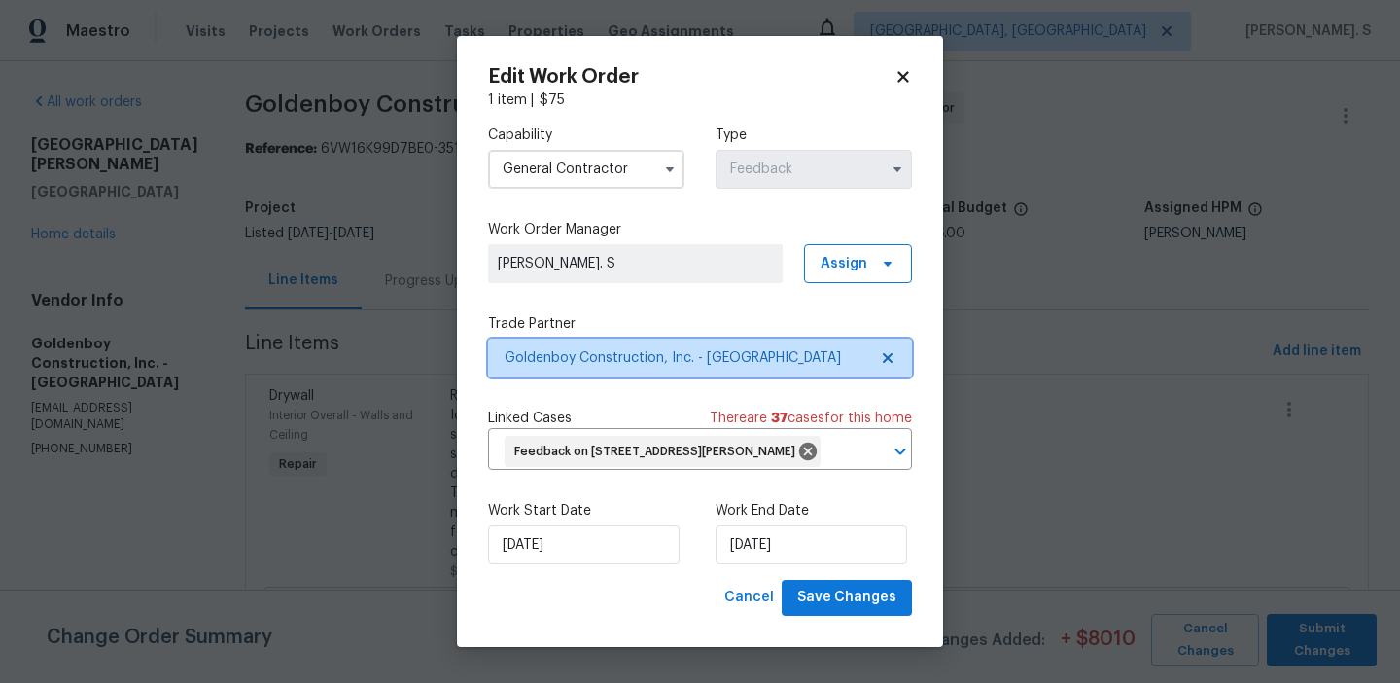
click at [884, 353] on icon at bounding box center [888, 358] width 10 height 10
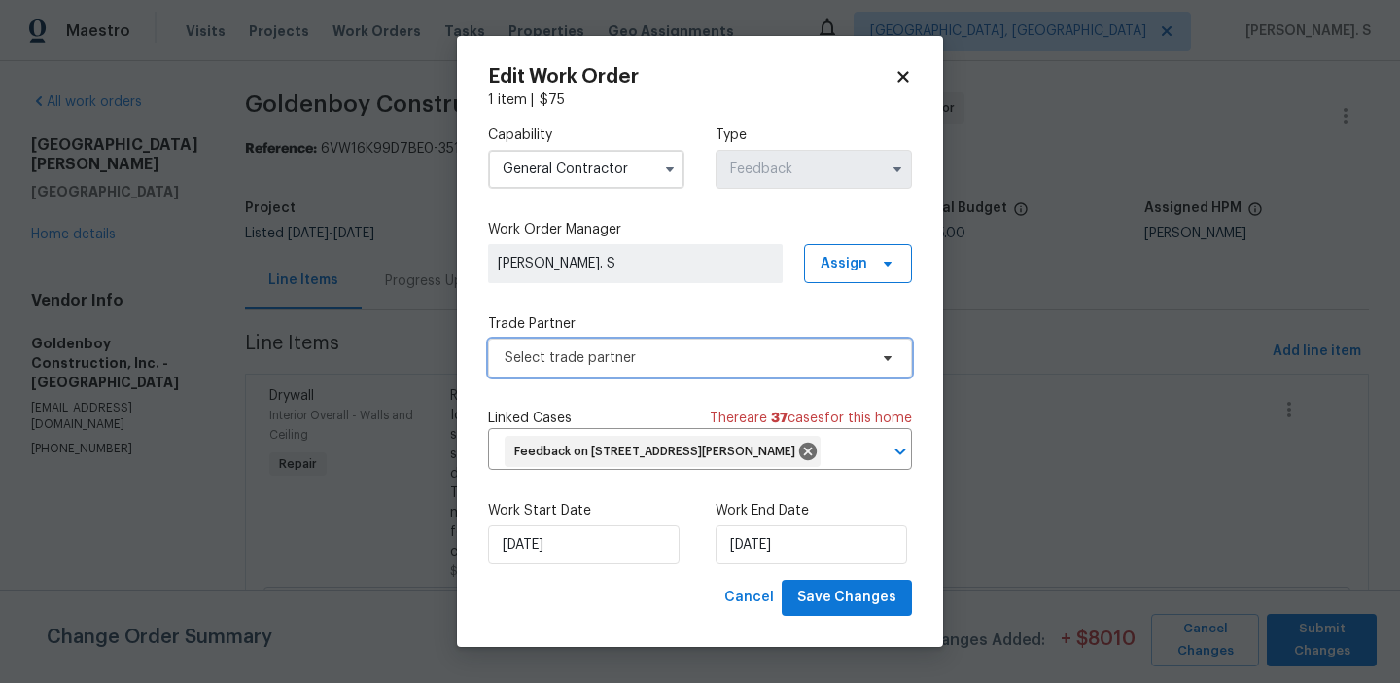
click at [884, 350] on icon at bounding box center [888, 358] width 16 height 16
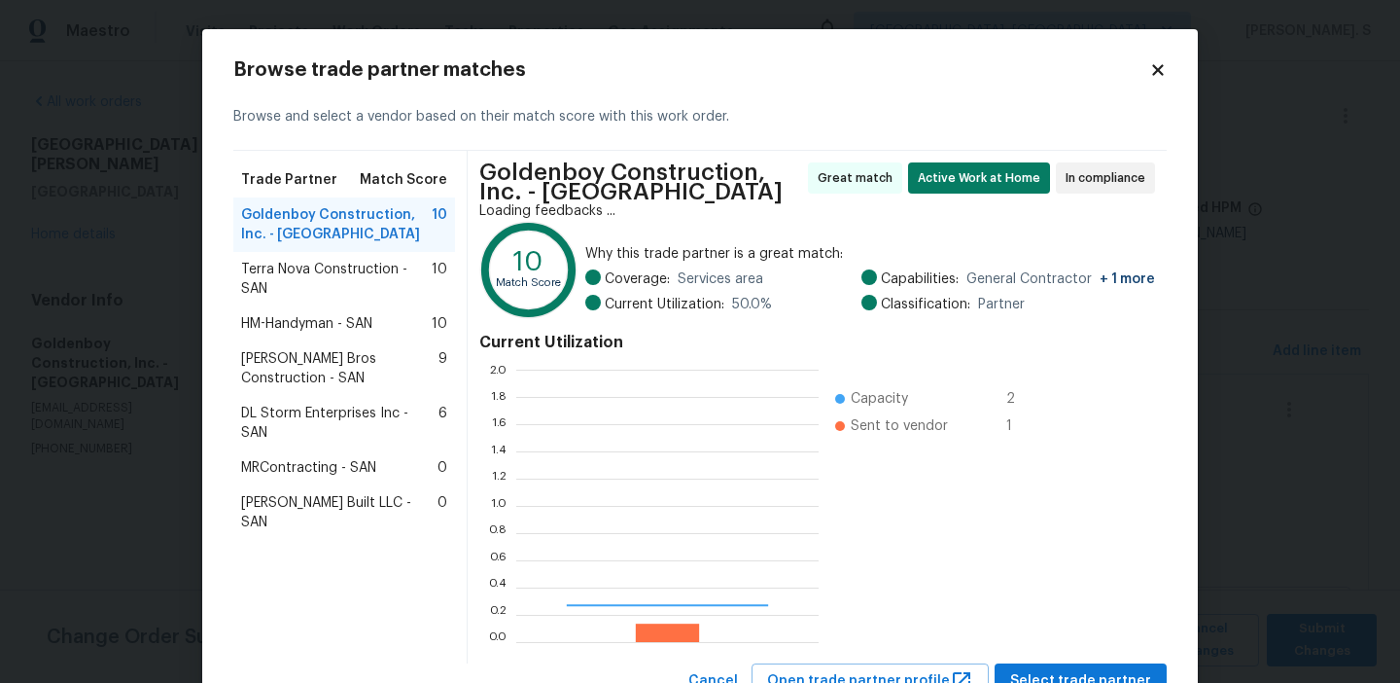
scroll to position [272, 302]
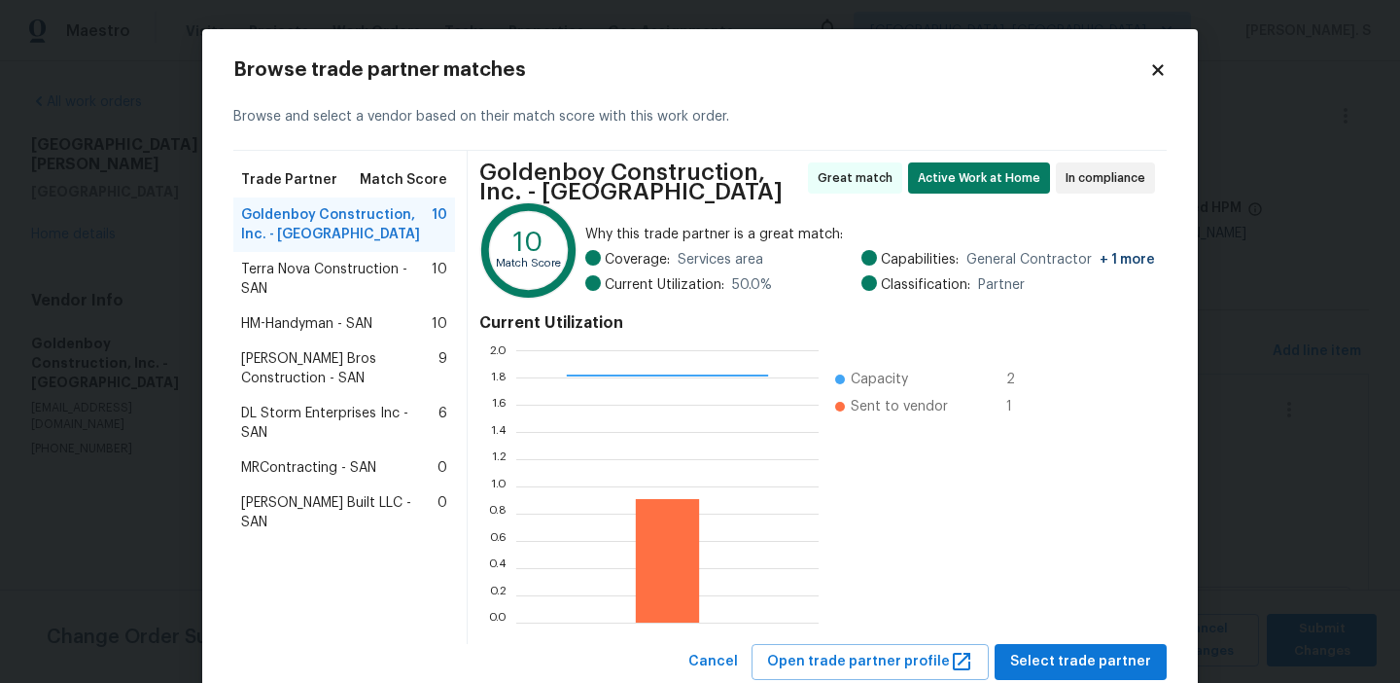
click at [310, 304] on div "Terra Nova Construction - SAN 10" at bounding box center [344, 279] width 222 height 54
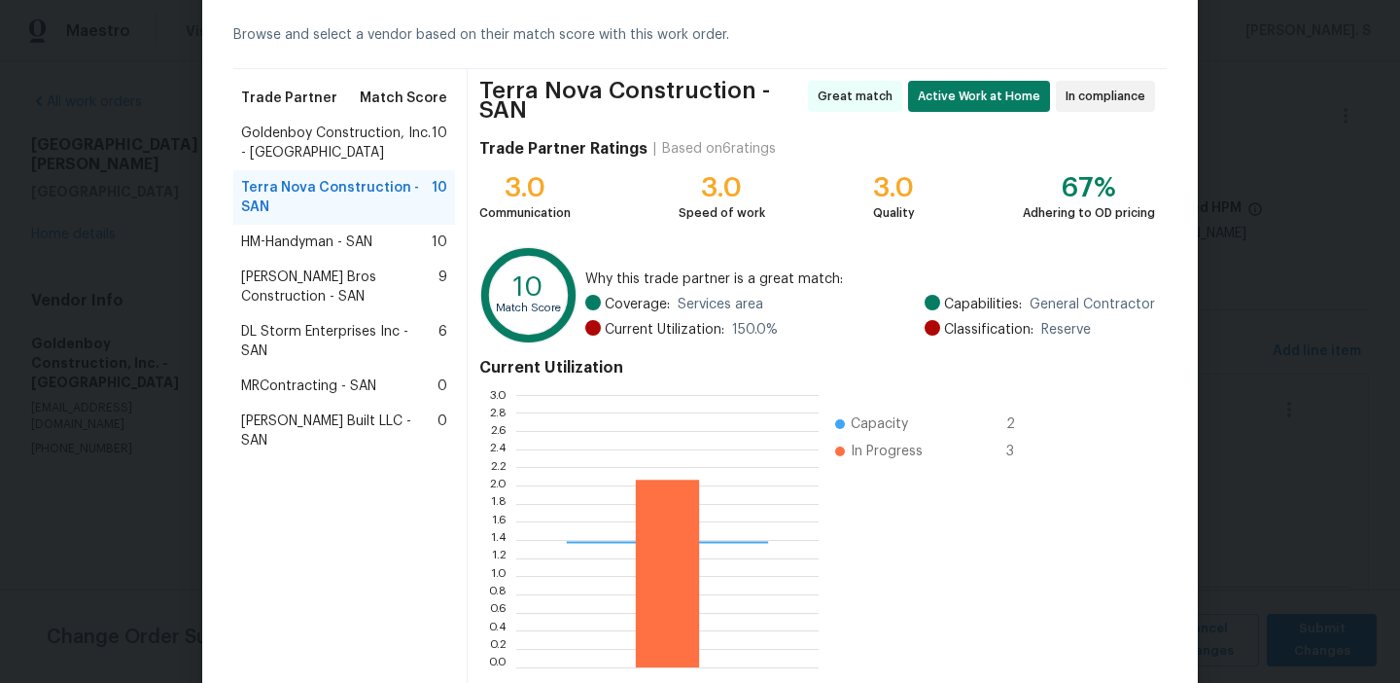
scroll to position [183, 0]
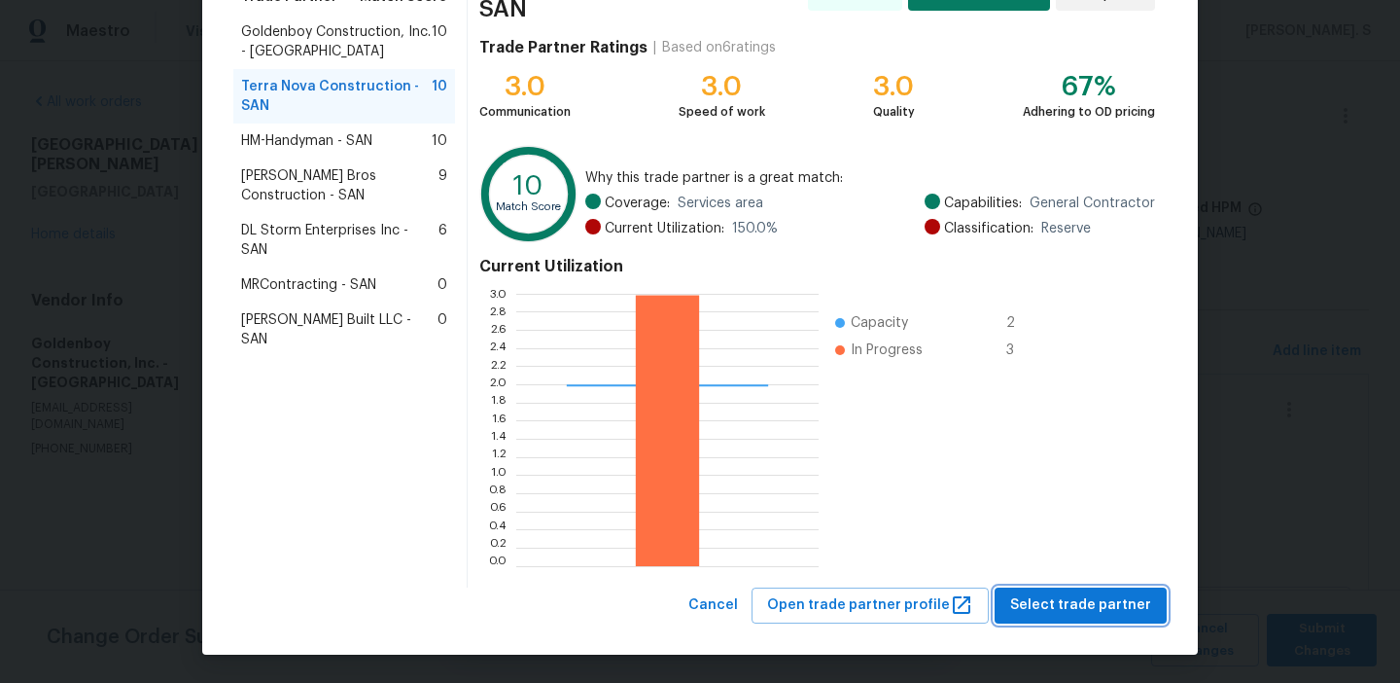
click at [1052, 609] on span "Select trade partner" at bounding box center [1080, 605] width 141 height 24
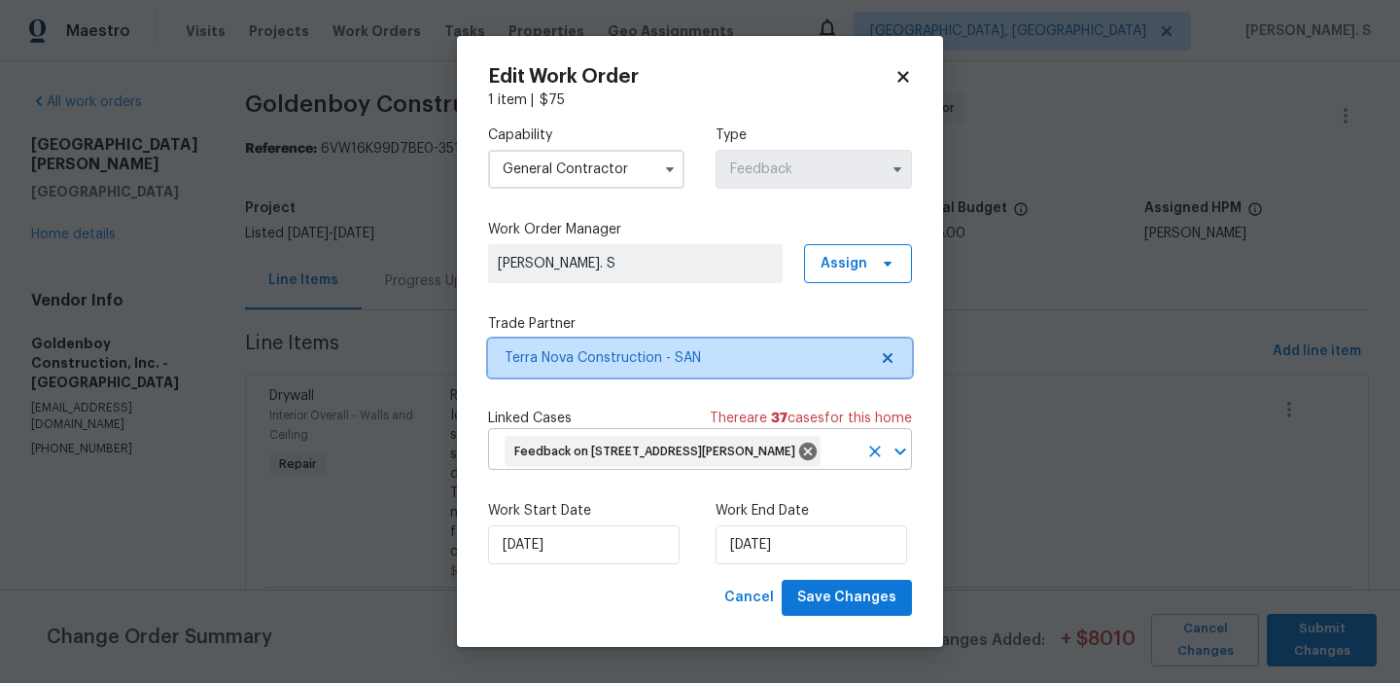
scroll to position [0, 0]
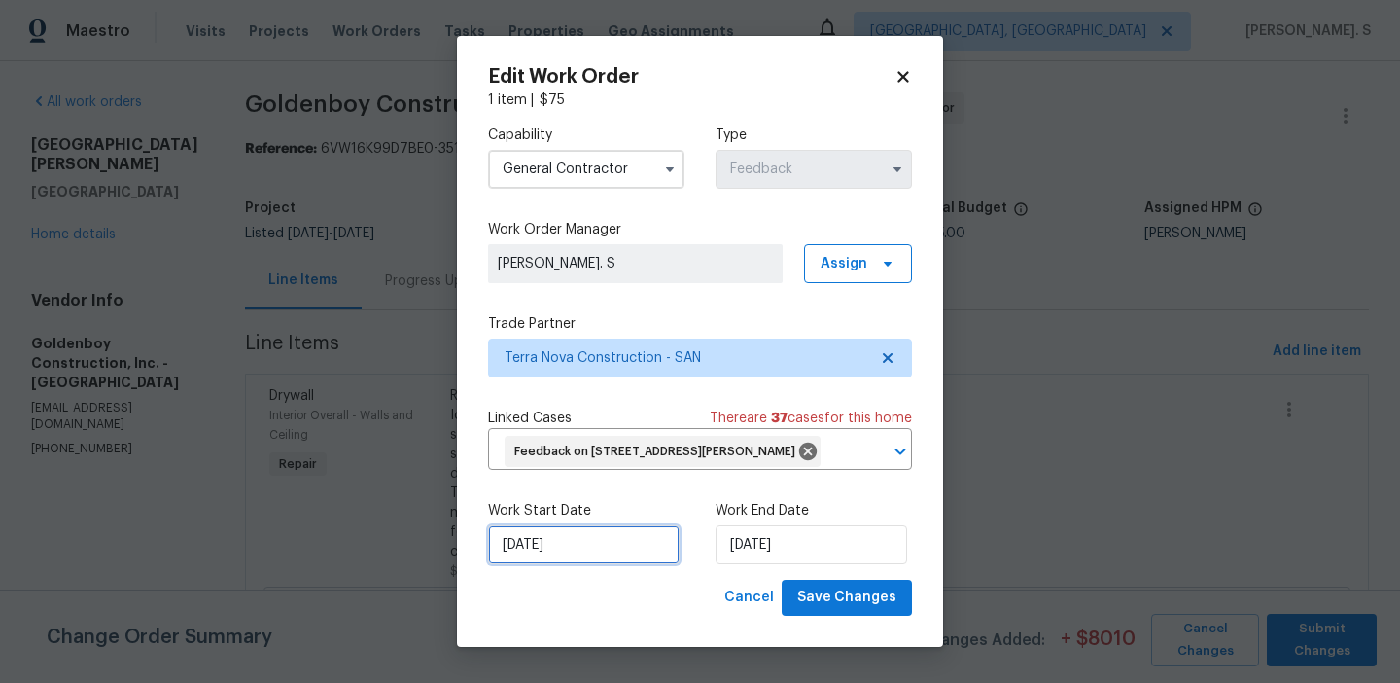
click at [621, 564] on input "[DATE]" at bounding box center [584, 544] width 192 height 39
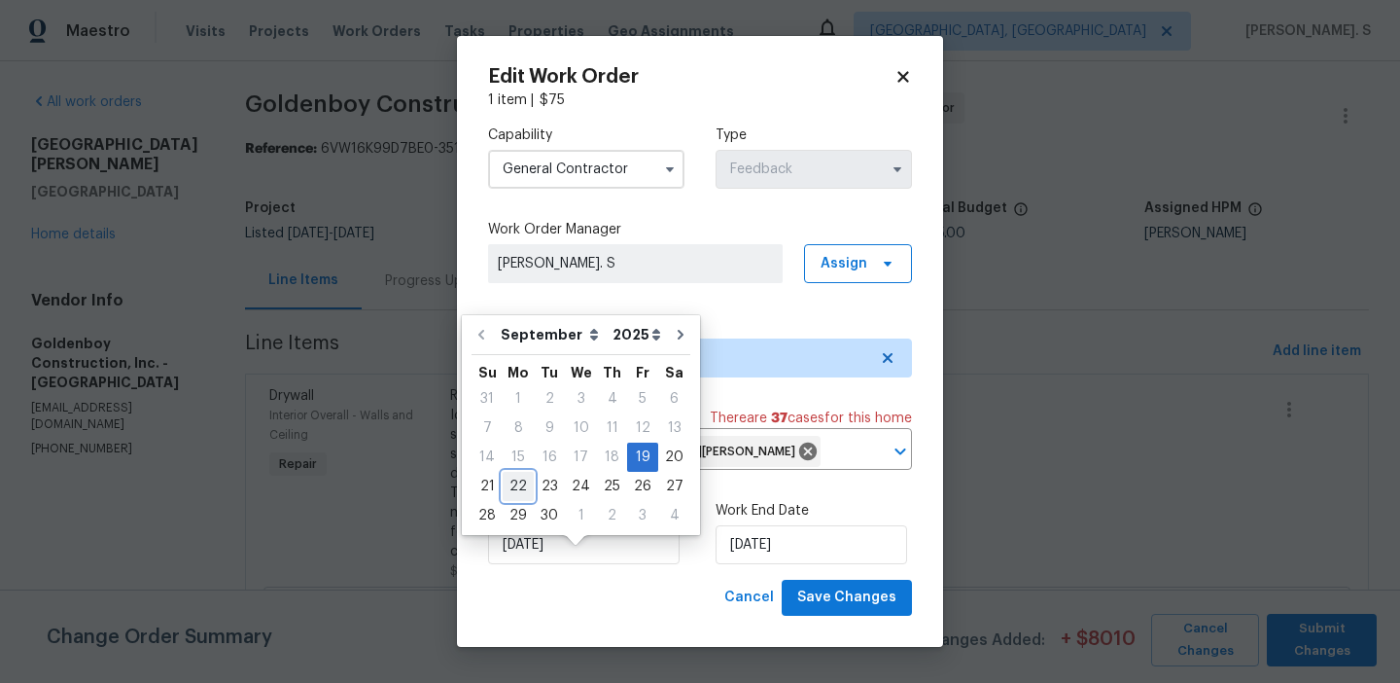
click at [525, 482] on div "22" at bounding box center [518, 486] width 31 height 27
type input "[DATE]"
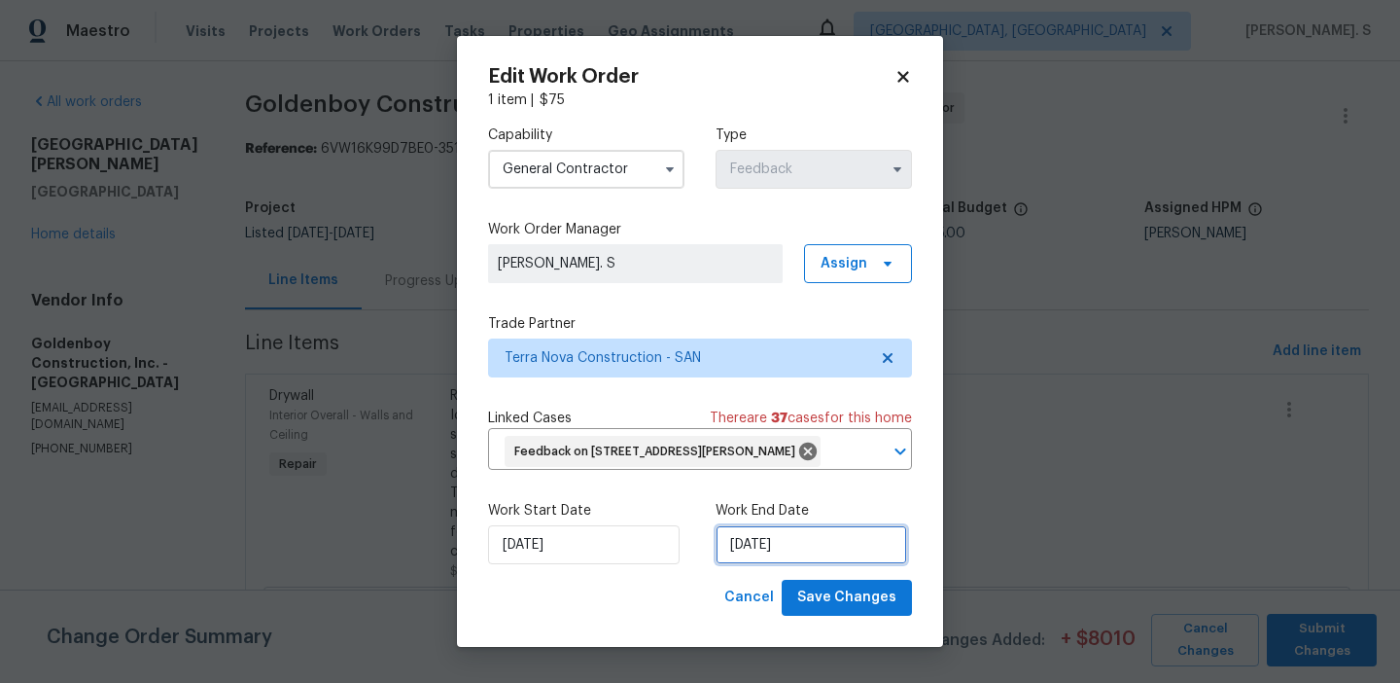
click at [735, 560] on input "[DATE]" at bounding box center [812, 544] width 192 height 39
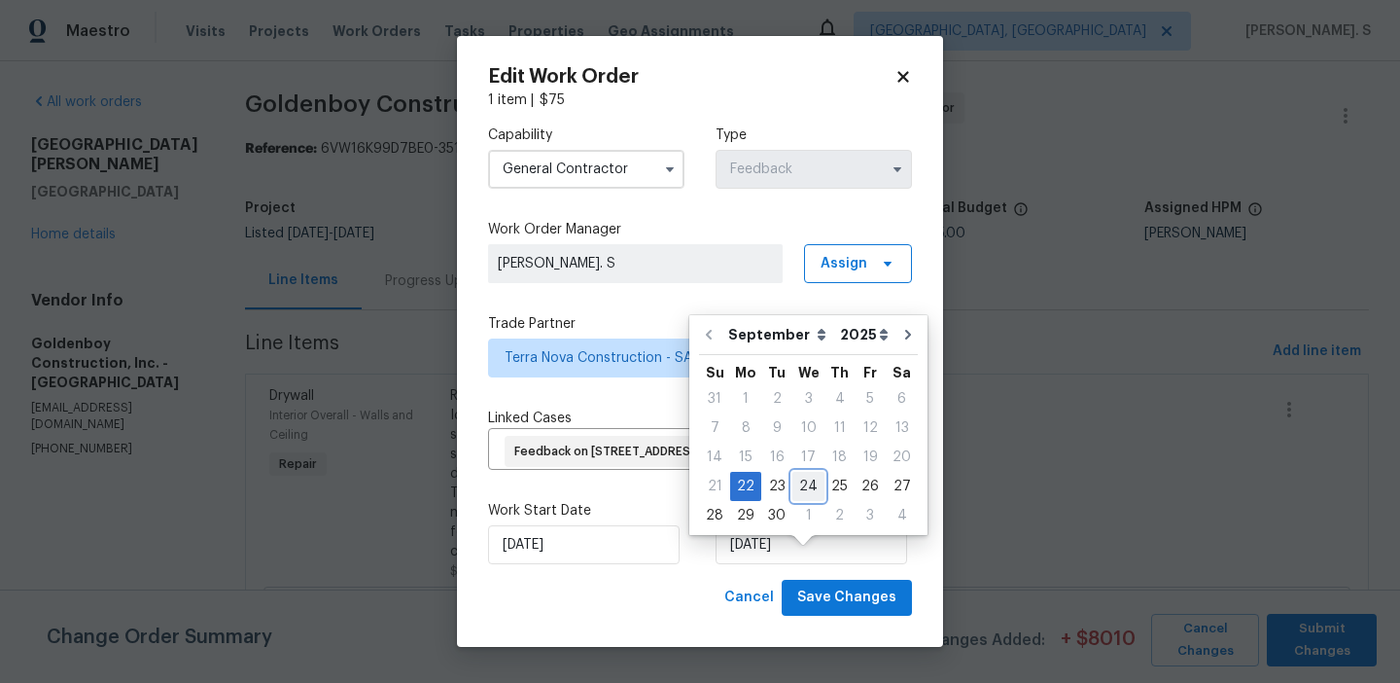
click at [811, 492] on div "24" at bounding box center [809, 486] width 32 height 27
type input "9/24/2025"
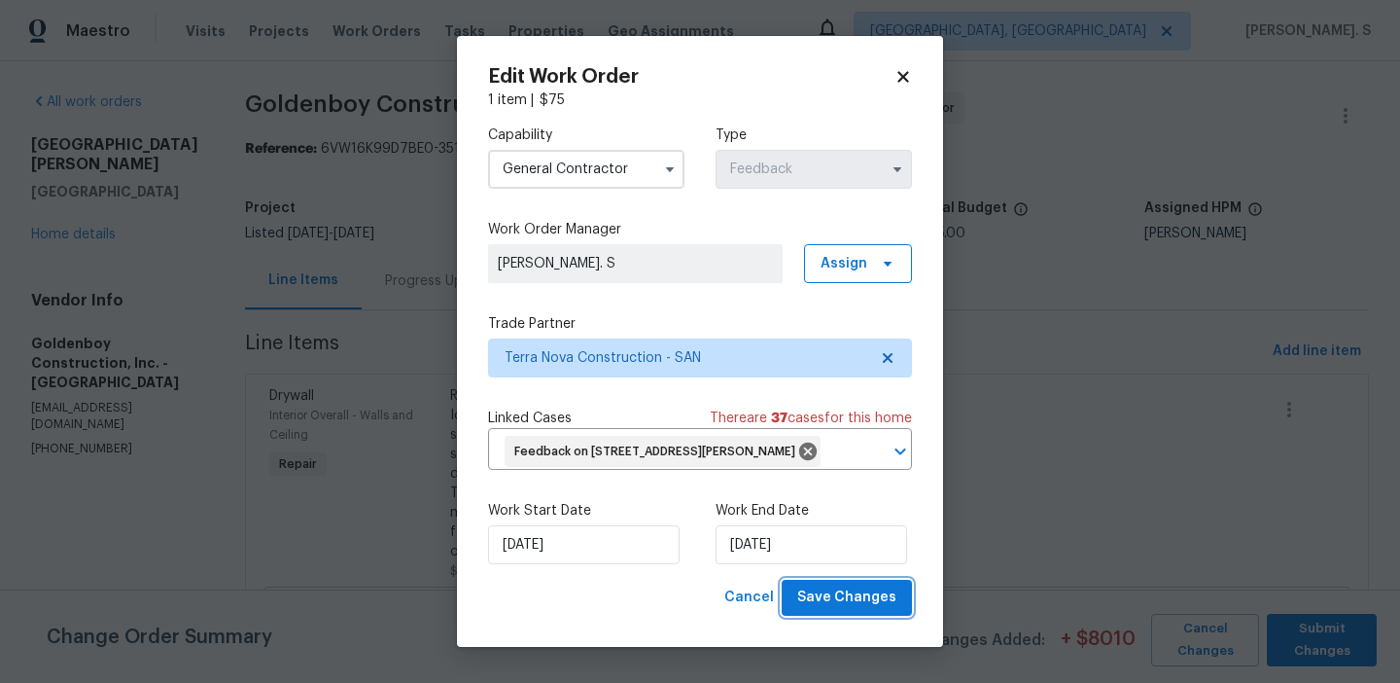
click at [808, 610] on span "Save Changes" at bounding box center [846, 597] width 99 height 24
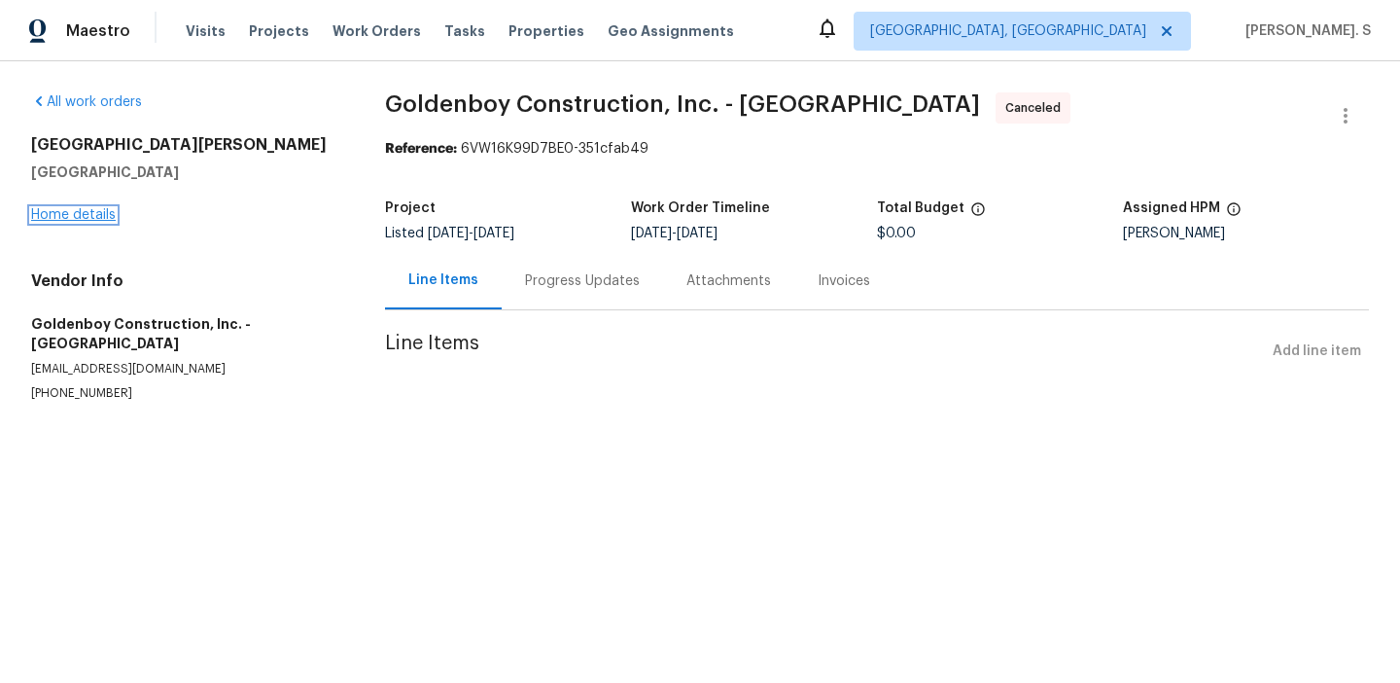
click at [106, 210] on link "Home details" at bounding box center [73, 215] width 85 height 14
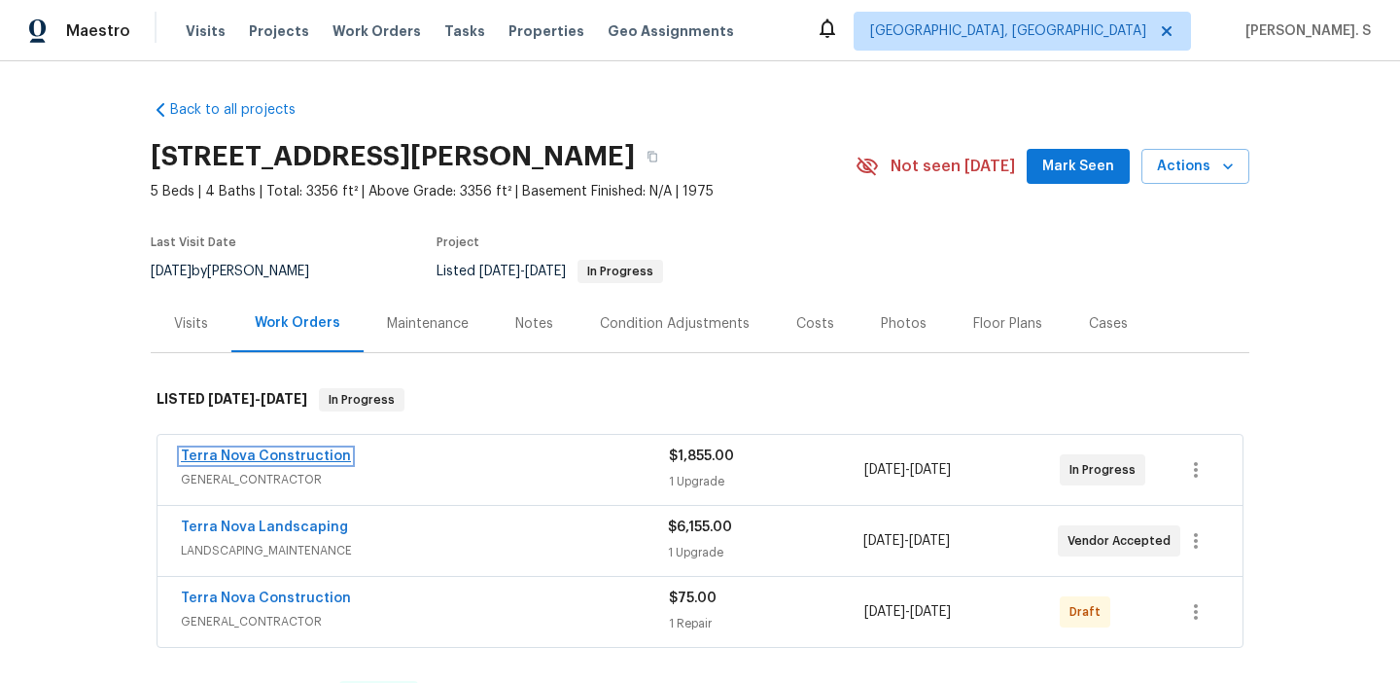
click at [248, 459] on link "Terra Nova Construction" at bounding box center [266, 456] width 170 height 14
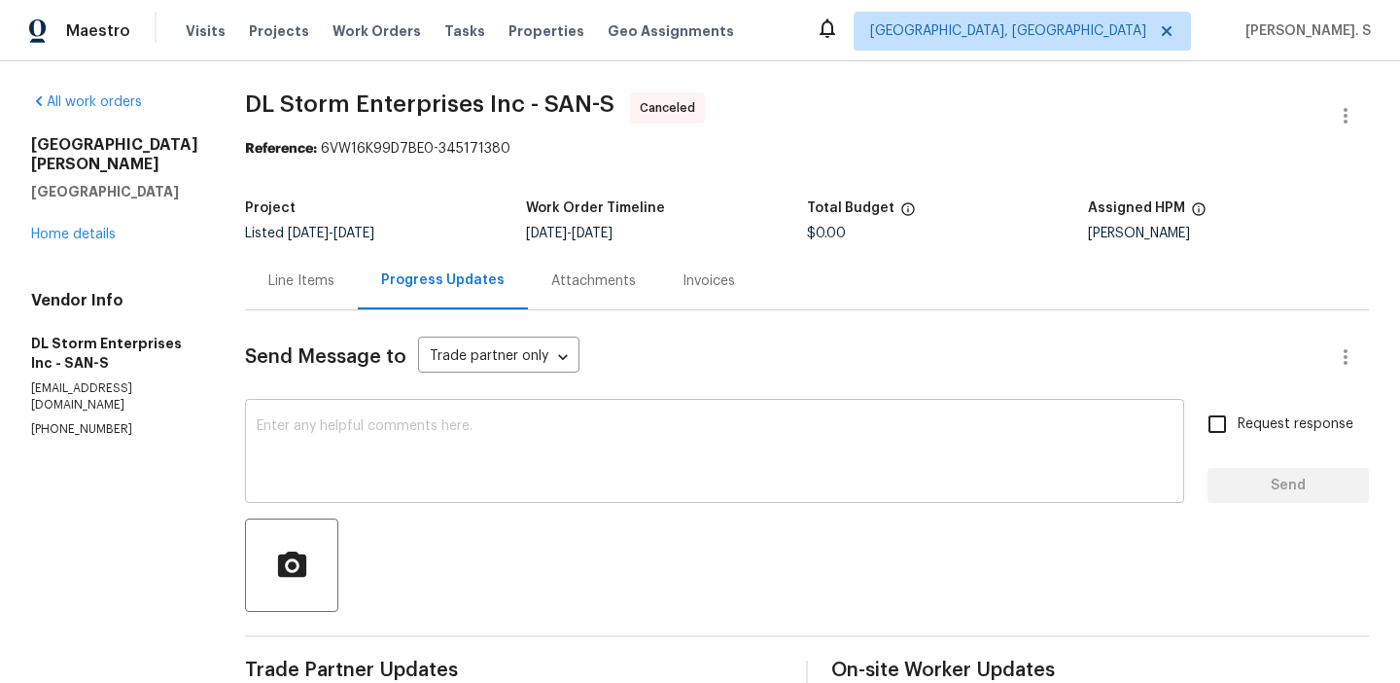
click at [473, 431] on textarea at bounding box center [715, 453] width 916 height 68
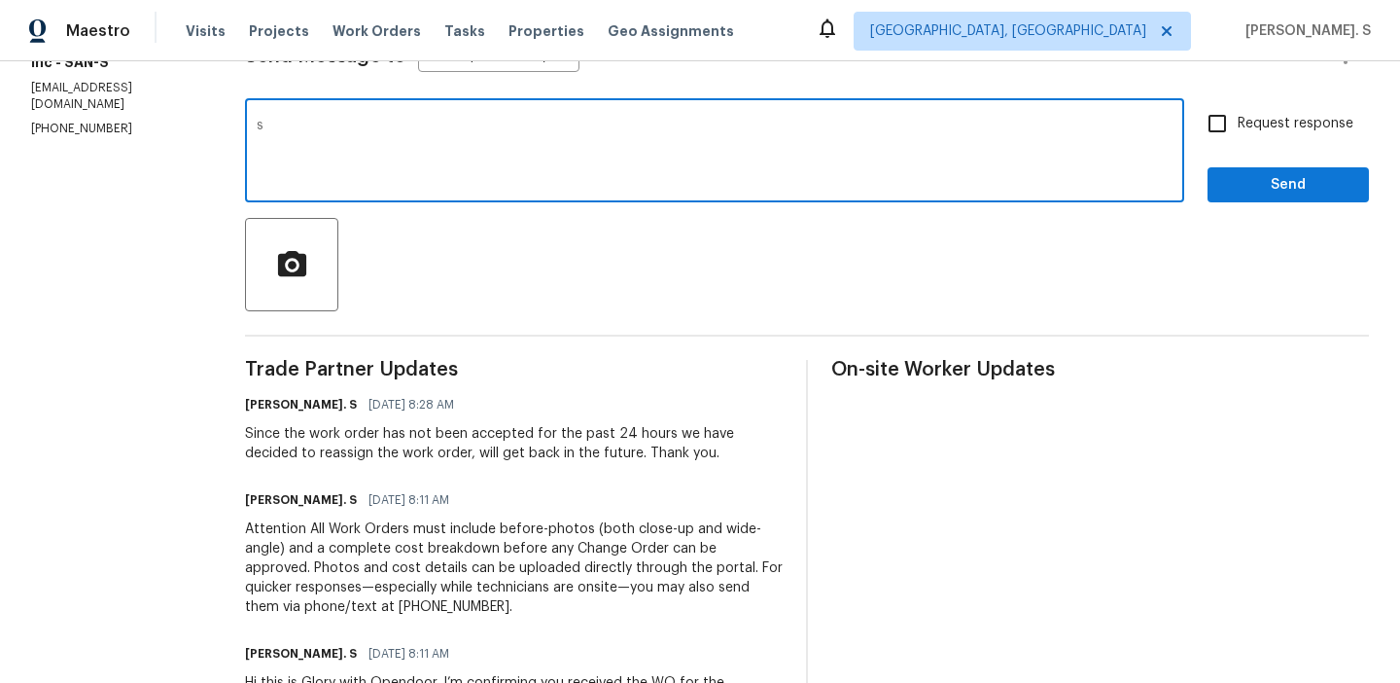
scroll to position [314, 0]
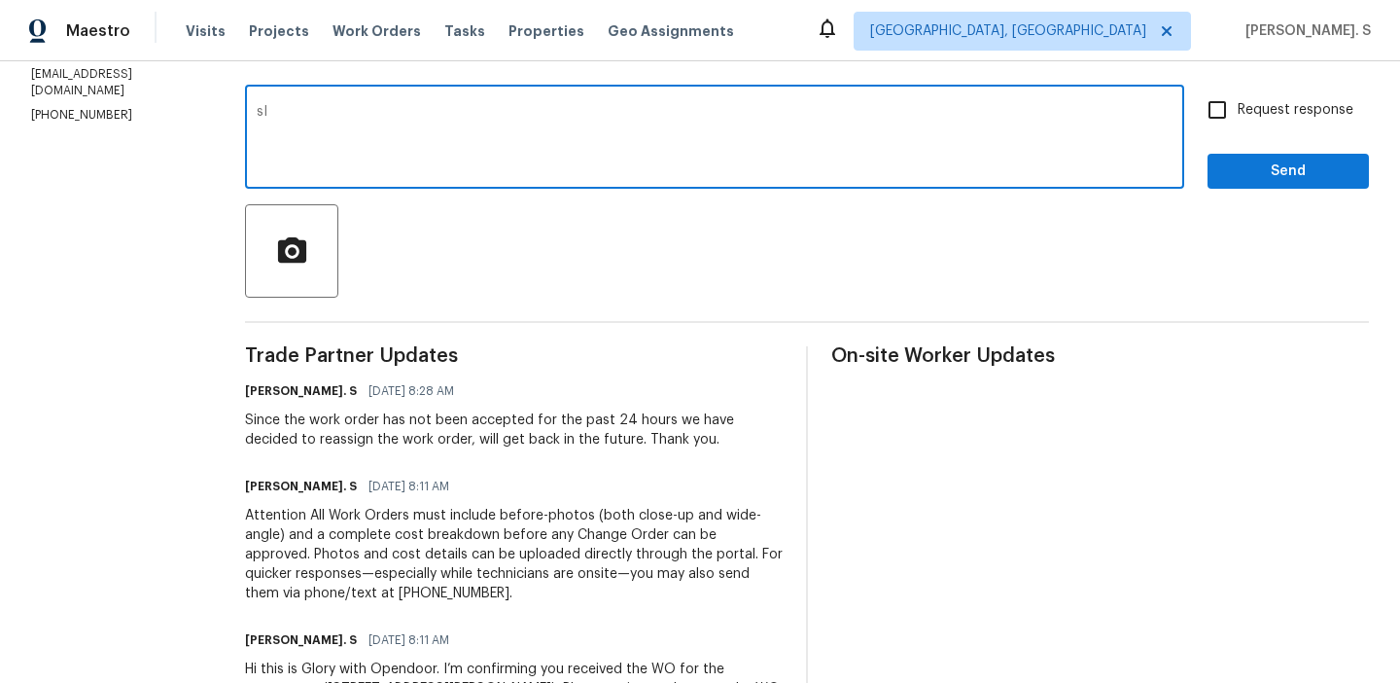
type textarea "s"
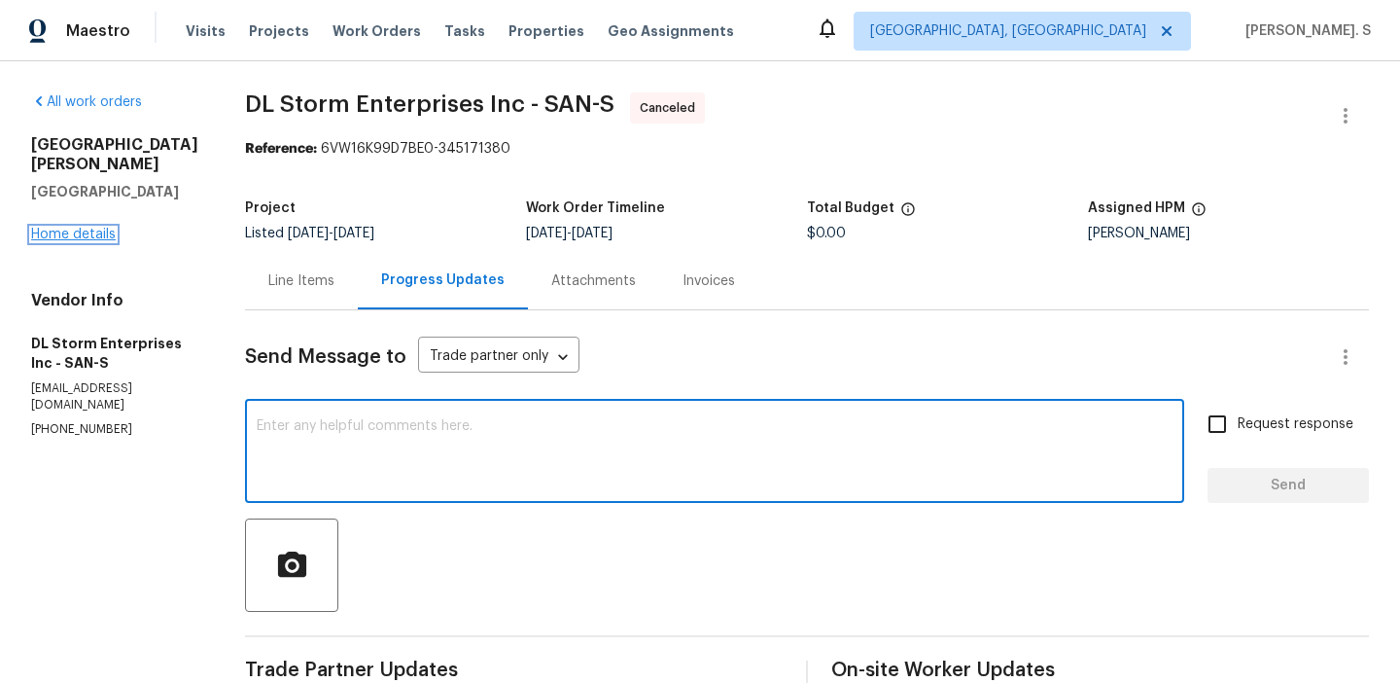
click at [84, 228] on link "Home details" at bounding box center [73, 235] width 85 height 14
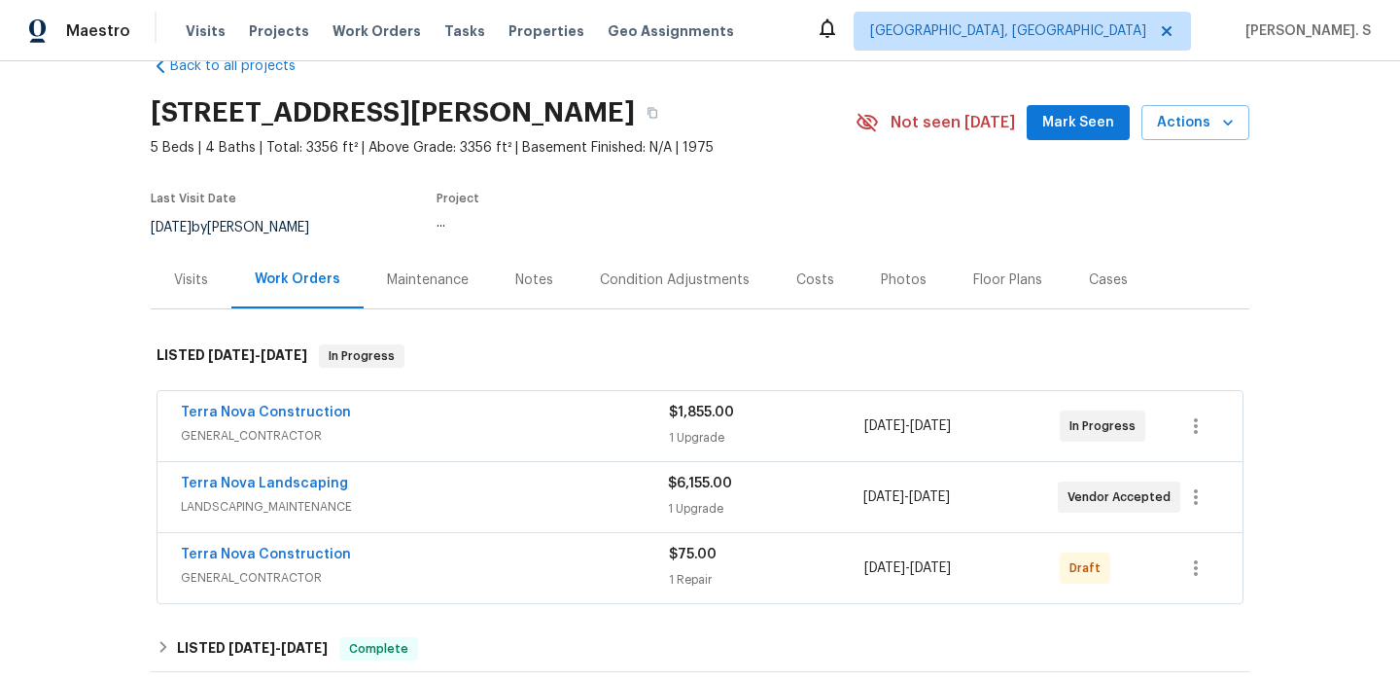
scroll to position [108, 0]
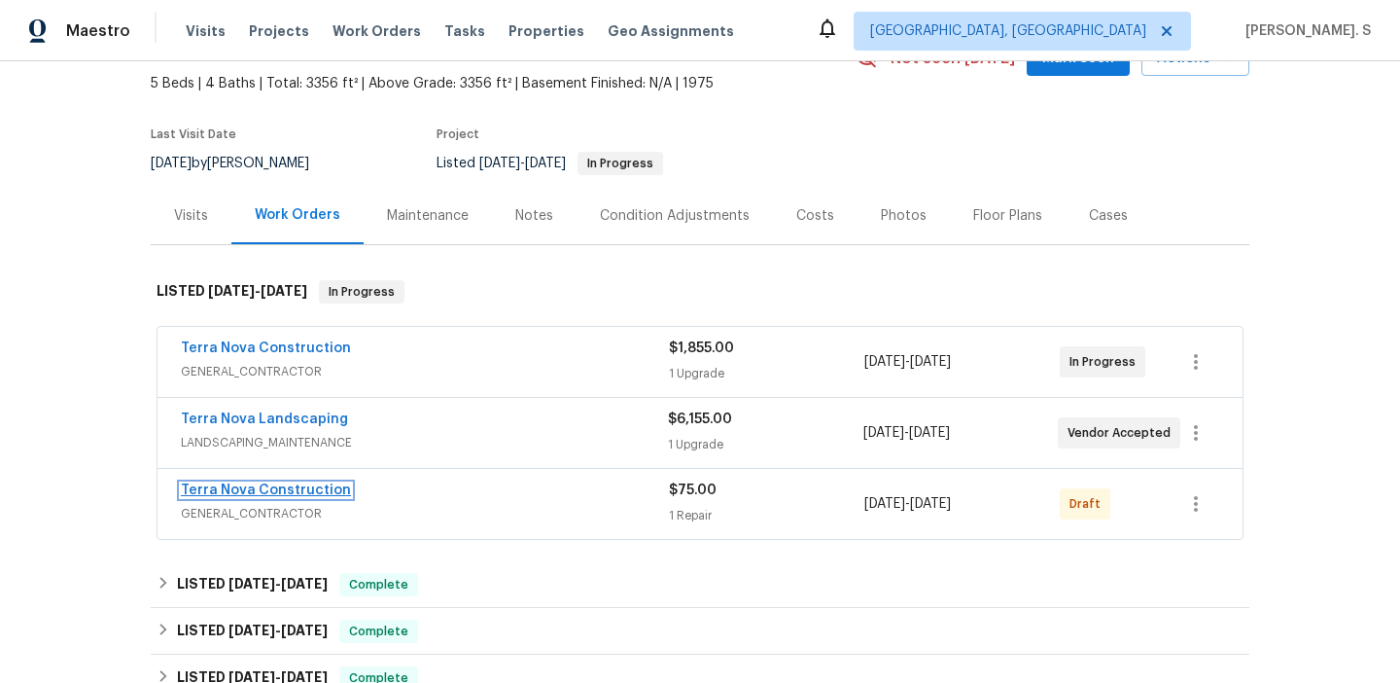
click at [248, 489] on link "Terra Nova Construction" at bounding box center [266, 490] width 170 height 14
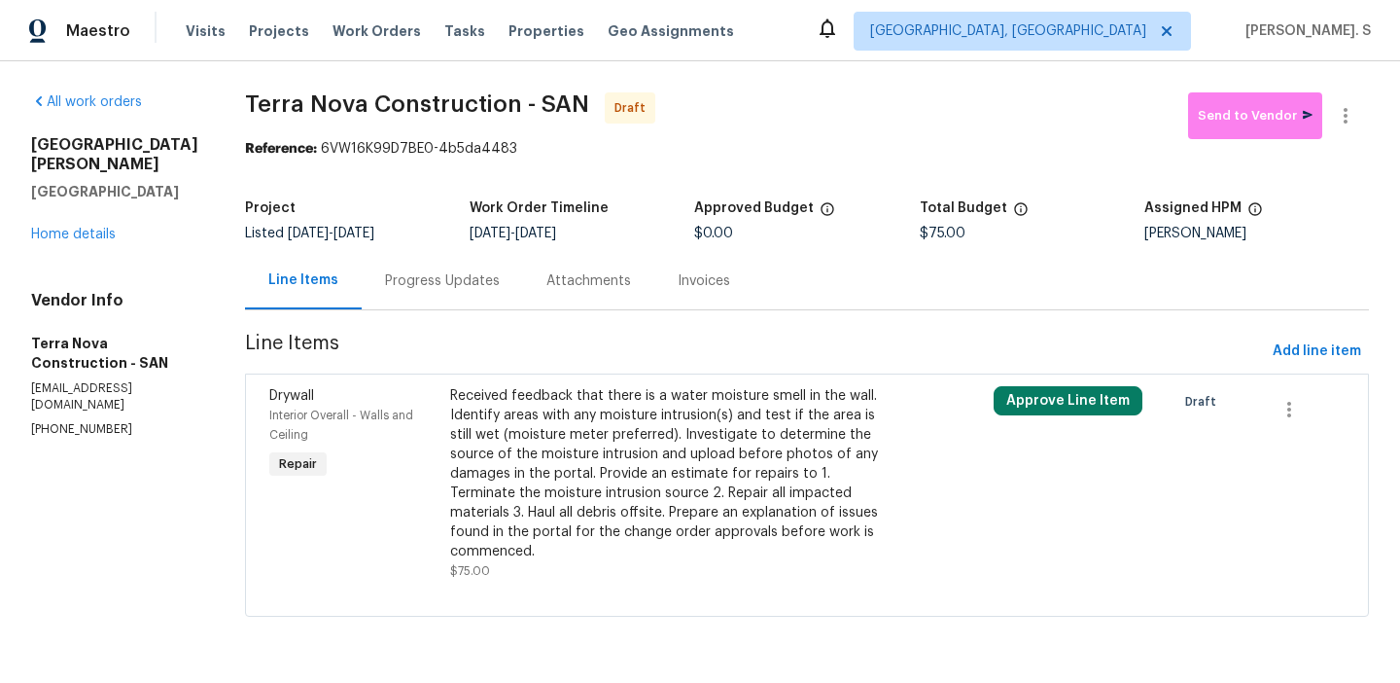
click at [563, 425] on div "Received feedback that there is a water moisture smell in the wall. Identify ar…" at bounding box center [670, 473] width 441 height 175
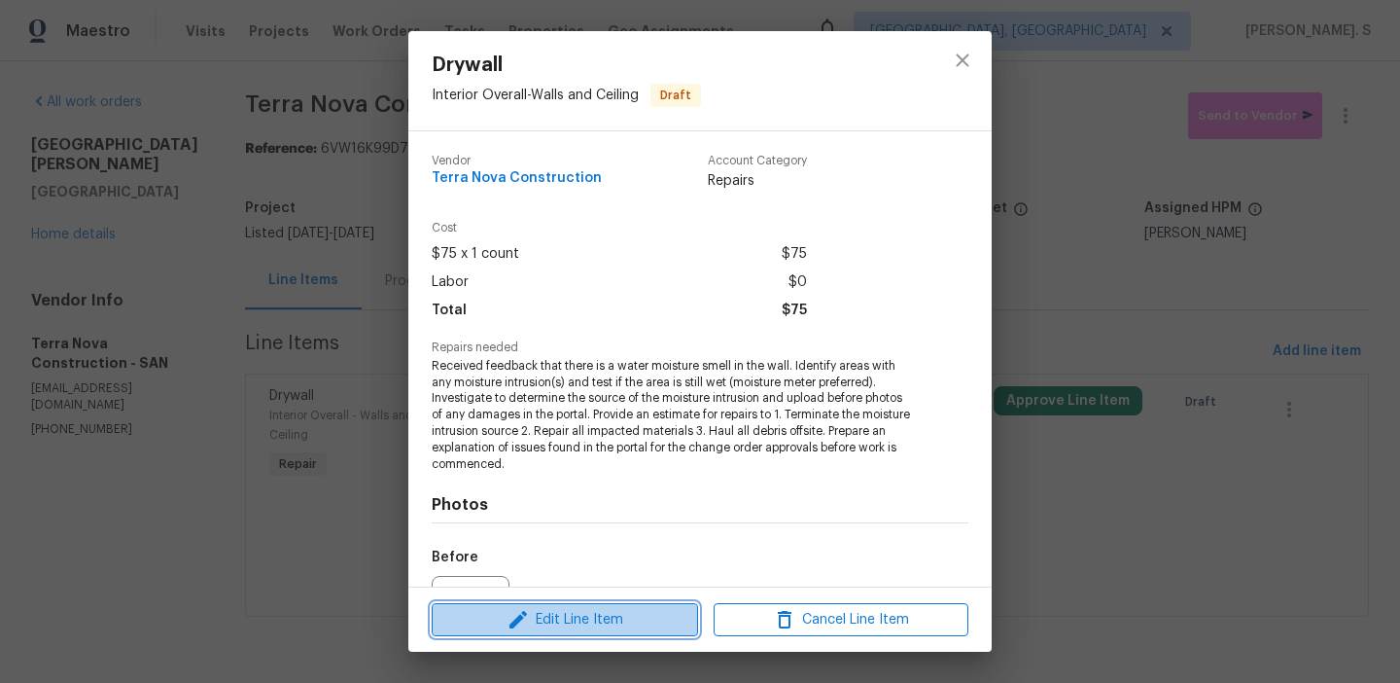
click at [598, 621] on span "Edit Line Item" at bounding box center [565, 620] width 255 height 24
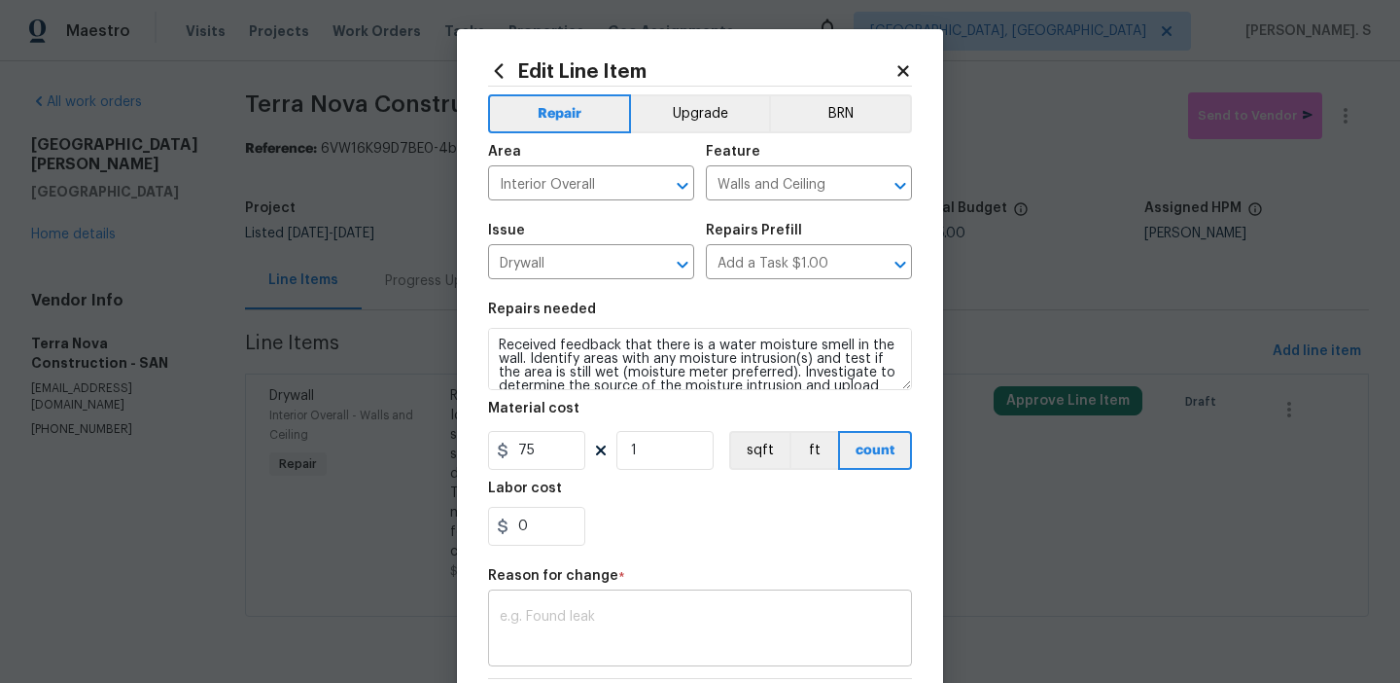
click at [619, 639] on textarea at bounding box center [700, 630] width 401 height 41
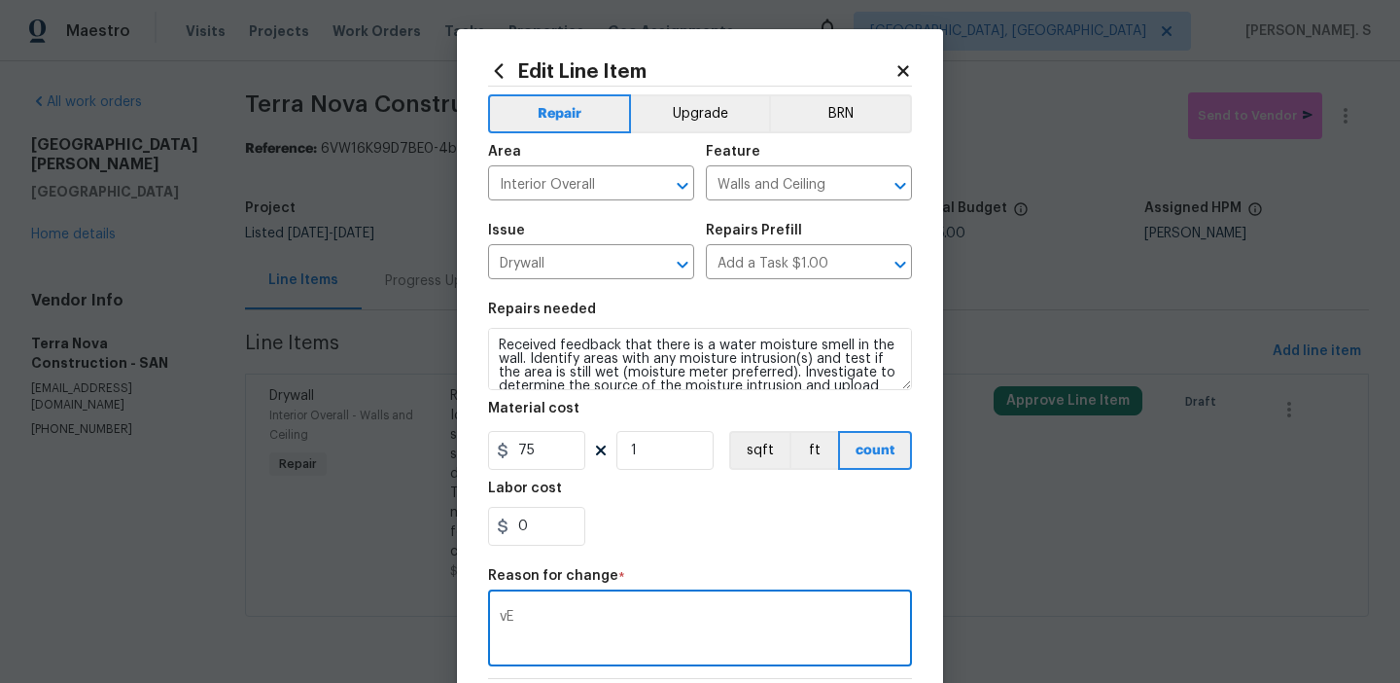
type textarea "v"
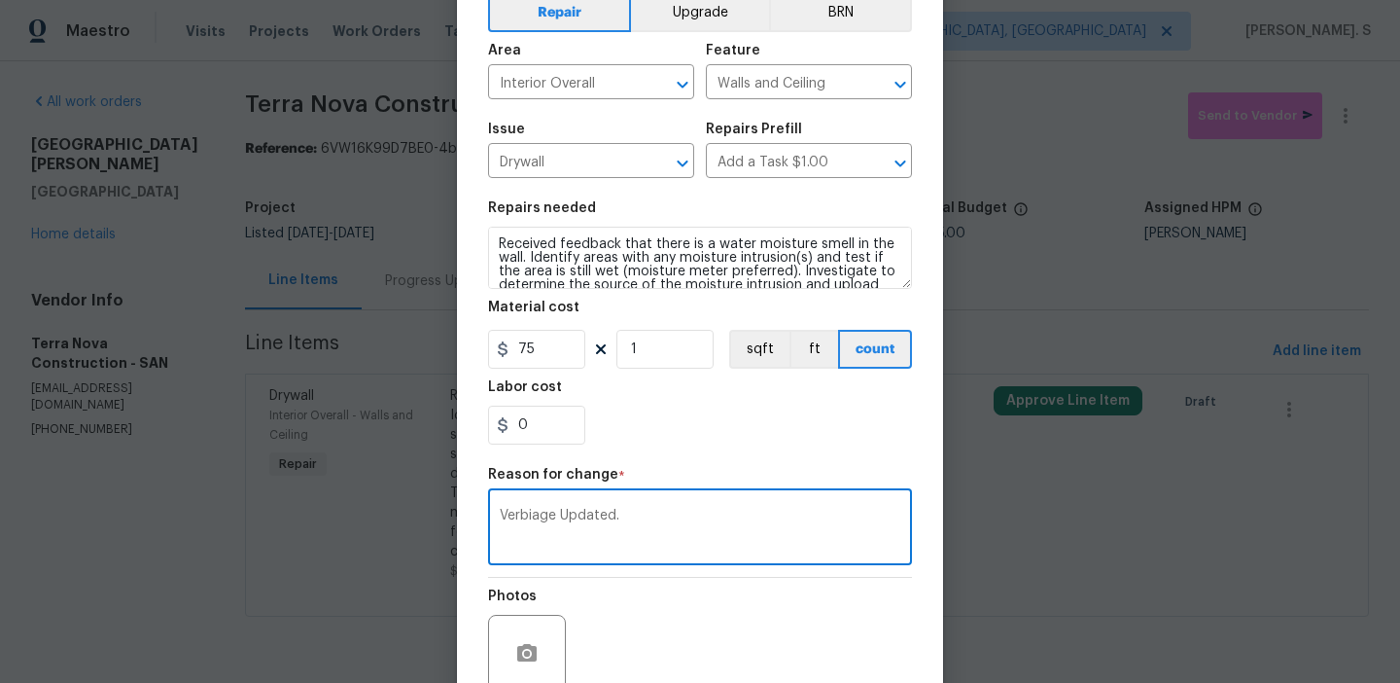
scroll to position [276, 0]
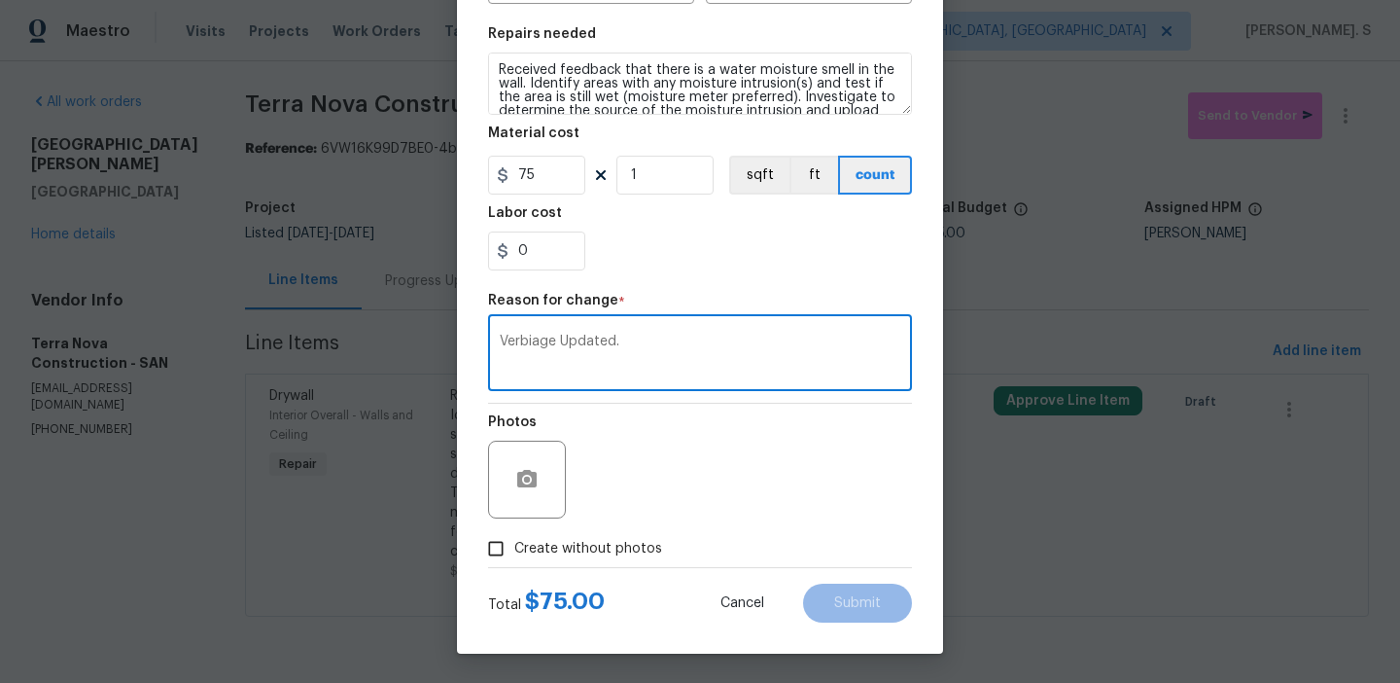
type textarea "Verbiage Updated."
click at [620, 539] on span "Create without photos" at bounding box center [588, 549] width 148 height 20
click at [514, 539] on input "Create without photos" at bounding box center [495, 548] width 37 height 37
checkbox input "true"
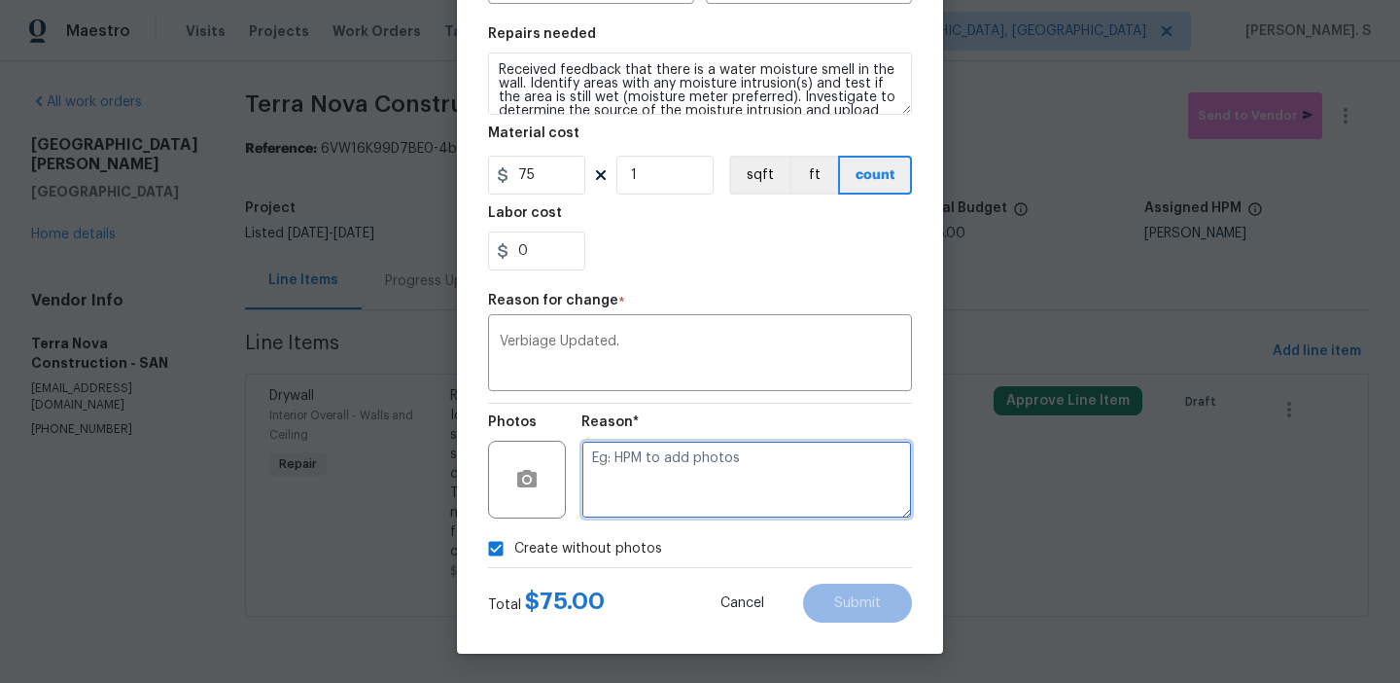
click at [807, 464] on textarea at bounding box center [747, 480] width 331 height 78
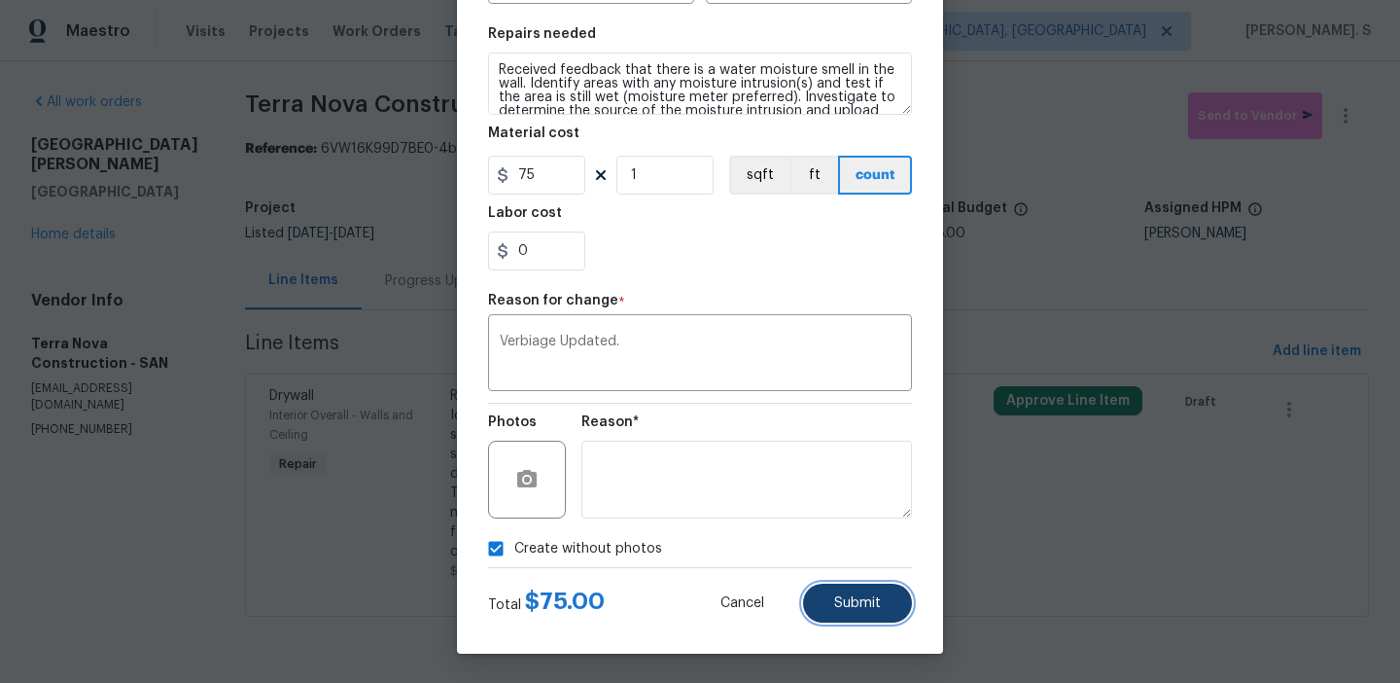
click at [861, 602] on span "Submit" at bounding box center [857, 603] width 47 height 15
click at [1334, 637] on body "Maestro Visits Projects Work Orders Tasks Properties Geo Assignments Albuquerqu…" at bounding box center [700, 335] width 1400 height 671
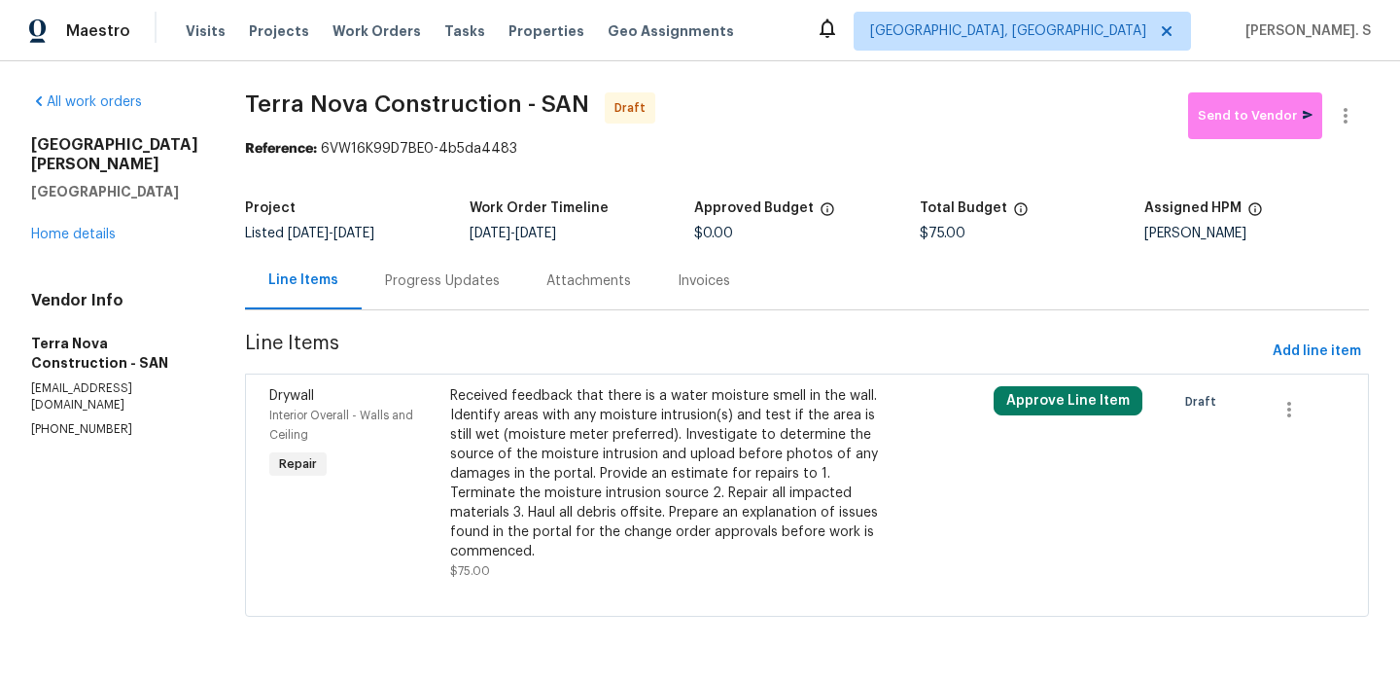
click at [1334, 637] on section "Terra Nova Construction - SAN Draft Send to Vendor Reference: 6VW16K99D7BE0-4b5…" at bounding box center [807, 365] width 1124 height 547
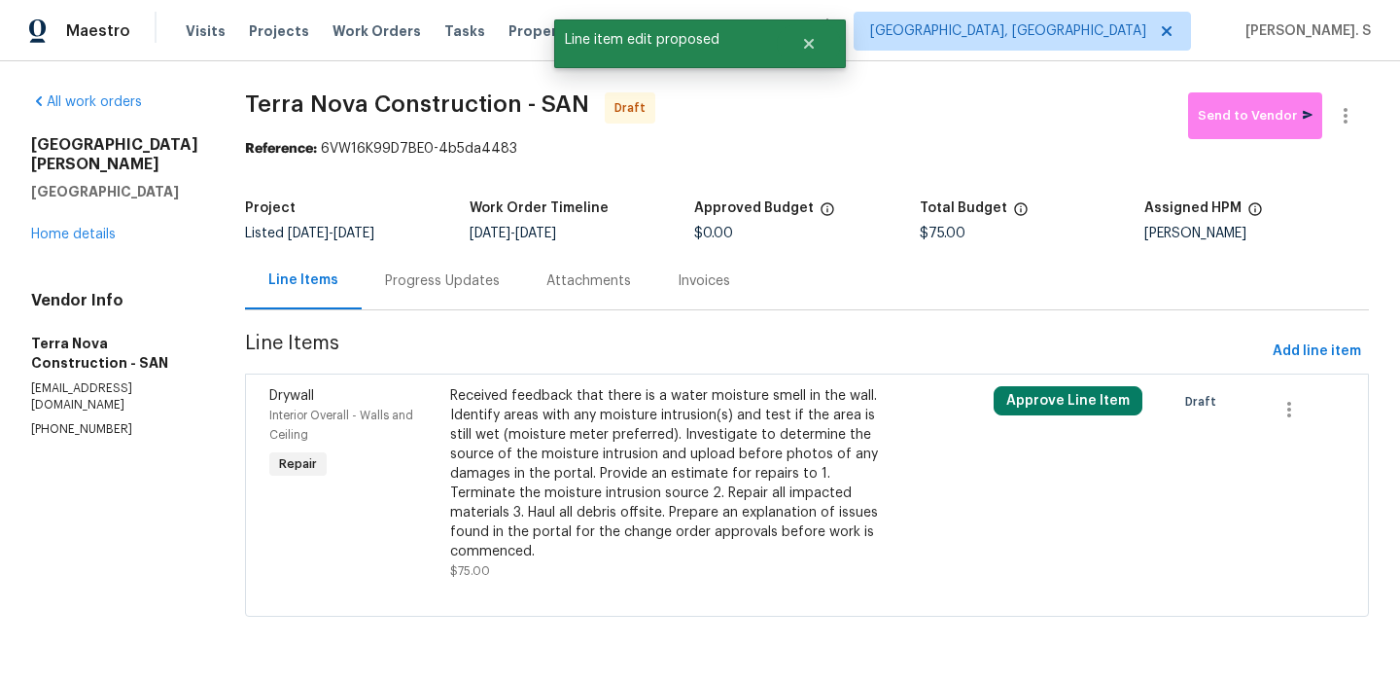
scroll to position [0, 0]
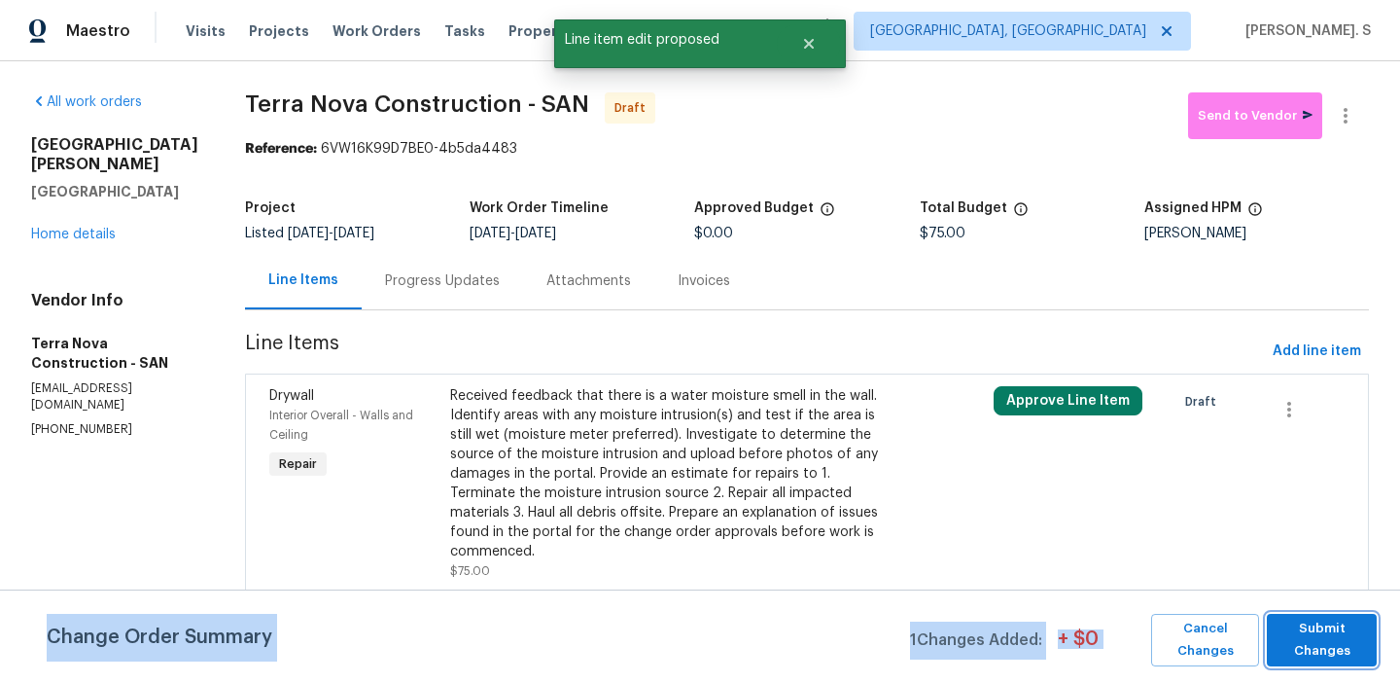
click at [1334, 637] on span "Submit Changes" at bounding box center [1322, 639] width 90 height 45
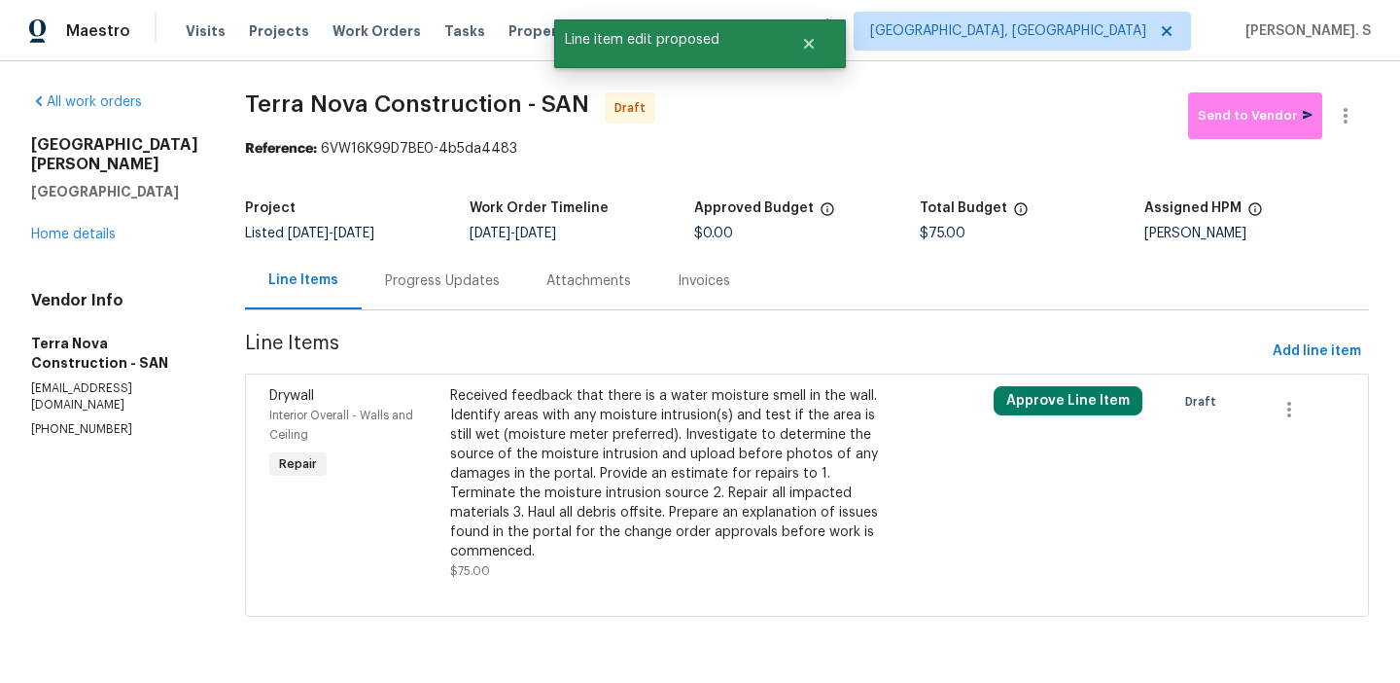
click at [450, 286] on div "Progress Updates" at bounding box center [442, 280] width 115 height 19
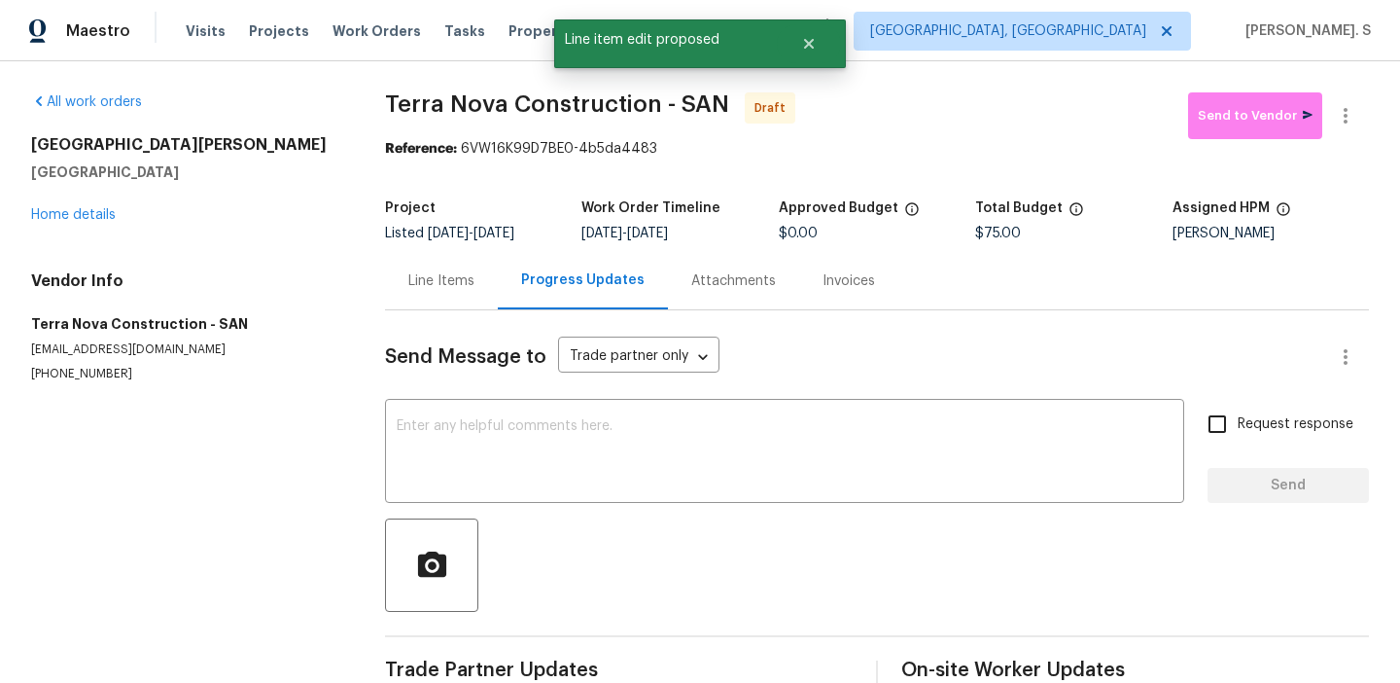
click at [513, 401] on div "Send Message to Trade partner only Trade partner only ​ x ​ Request response Se…" at bounding box center [877, 502] width 984 height 385
click at [519, 436] on textarea at bounding box center [785, 453] width 776 height 68
paste textarea "Hi this is Glory with Opendoor. I’m confirming you received the WO for the prop…"
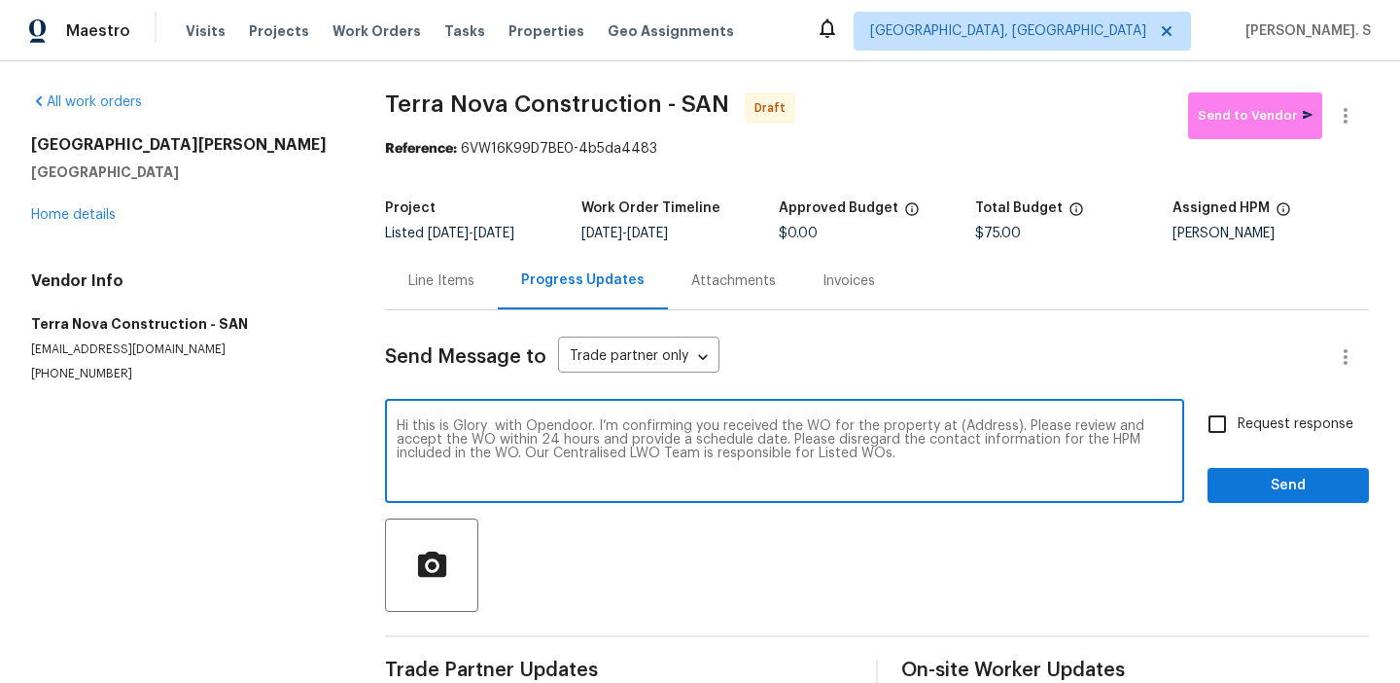
click at [974, 423] on textarea "Hi this is Glory with Opendoor. I’m confirming you received the WO for the prop…" at bounding box center [785, 453] width 776 height 68
paste textarea "13080 Camino Del Valle, Poway, CA 92064"
type textarea "Hi this is Glory with Opendoor. I’m confirming you received the WO for the prop…"
click at [1275, 411] on label "Request response" at bounding box center [1275, 424] width 157 height 41
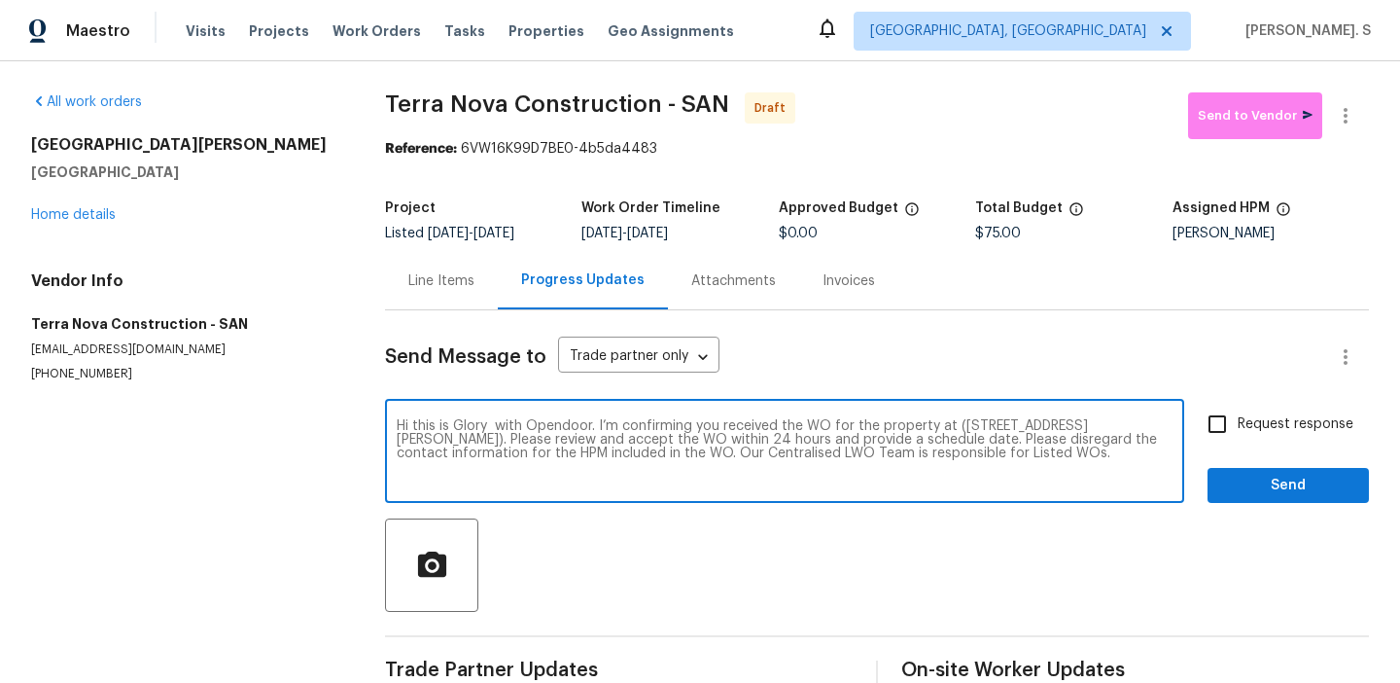
click at [1238, 411] on input "Request response" at bounding box center [1217, 424] width 41 height 41
checkbox input "true"
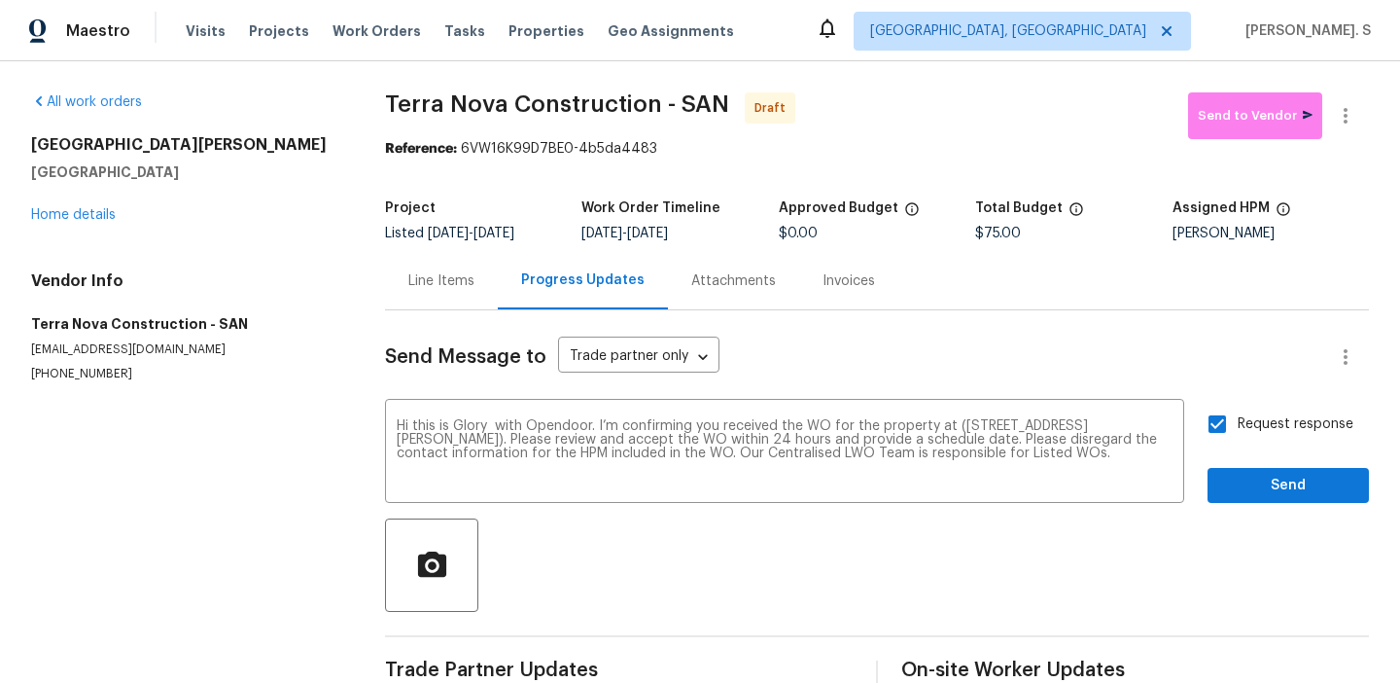
click at [1259, 513] on div "Send Message to Trade partner only Trade partner only ​ Hi this is Glory with O…" at bounding box center [877, 500] width 984 height 381
click at [1290, 493] on span "Send" at bounding box center [1288, 486] width 130 height 24
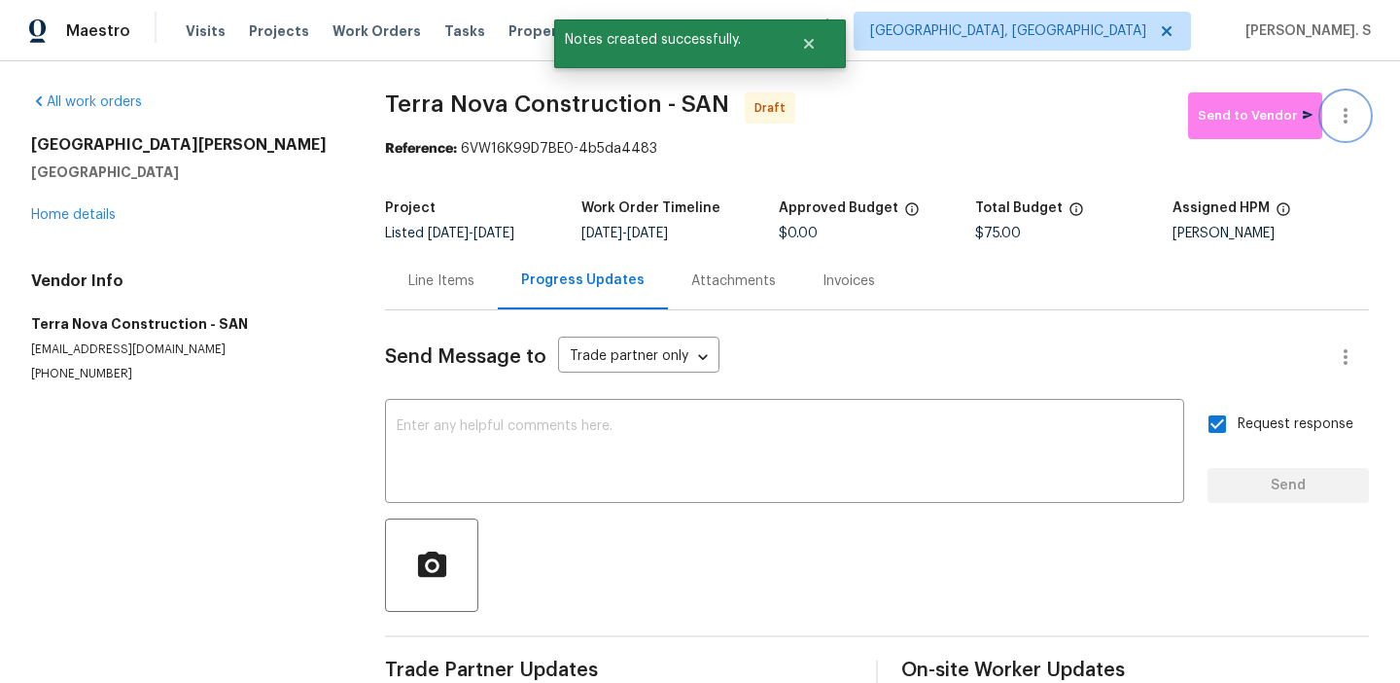
click at [1347, 127] on button "button" at bounding box center [1346, 115] width 47 height 47
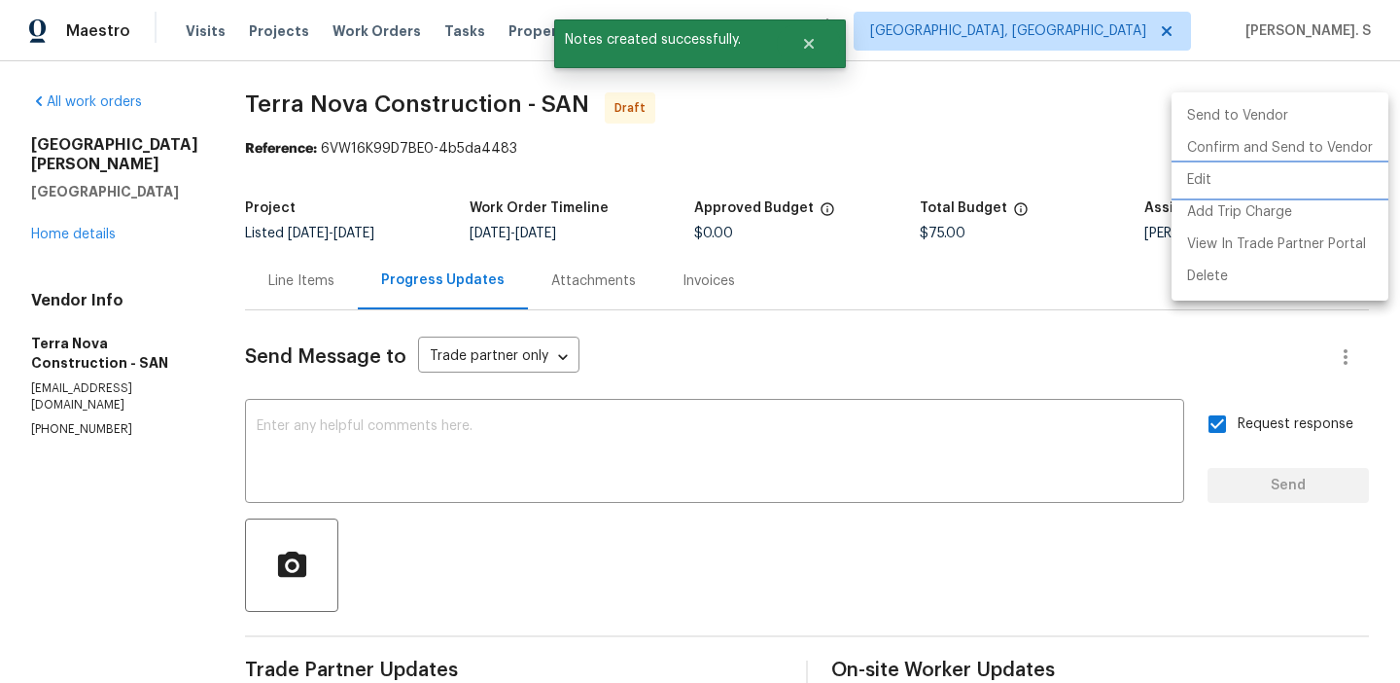
click at [1230, 174] on li "Edit" at bounding box center [1280, 180] width 217 height 32
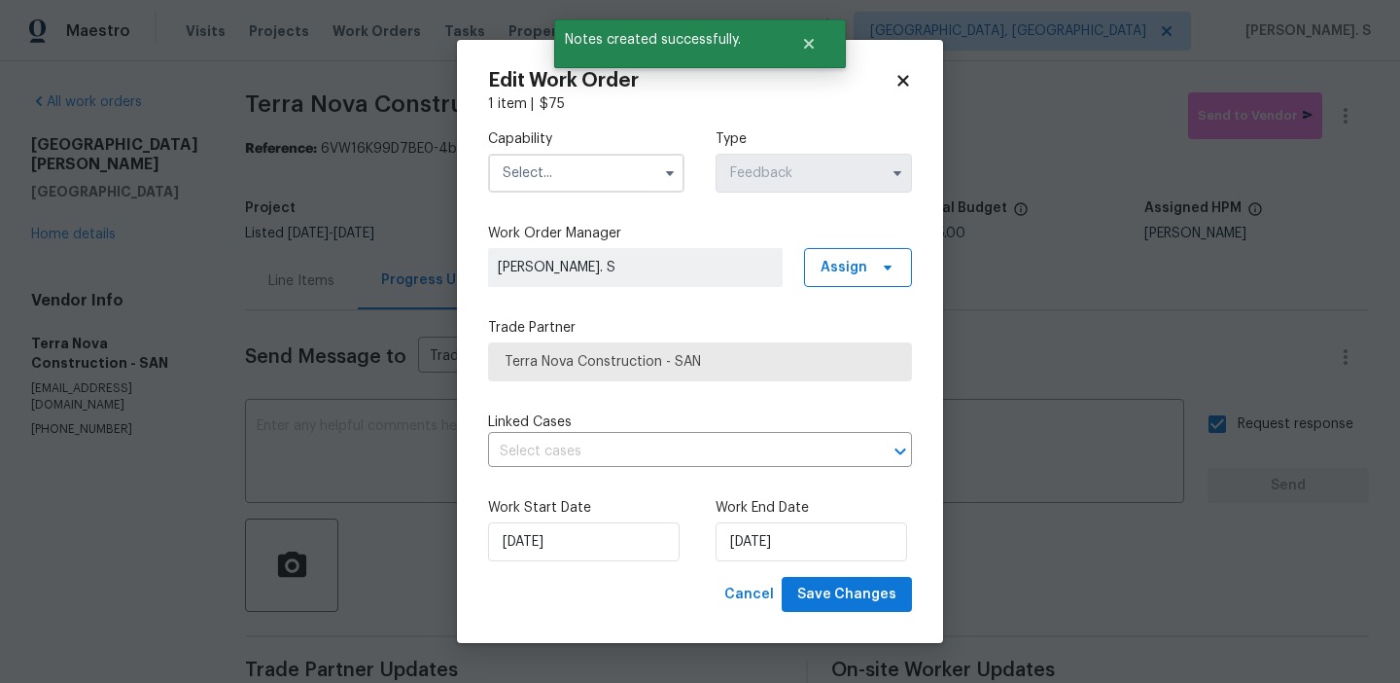
click at [547, 169] on input "text" at bounding box center [586, 173] width 196 height 39
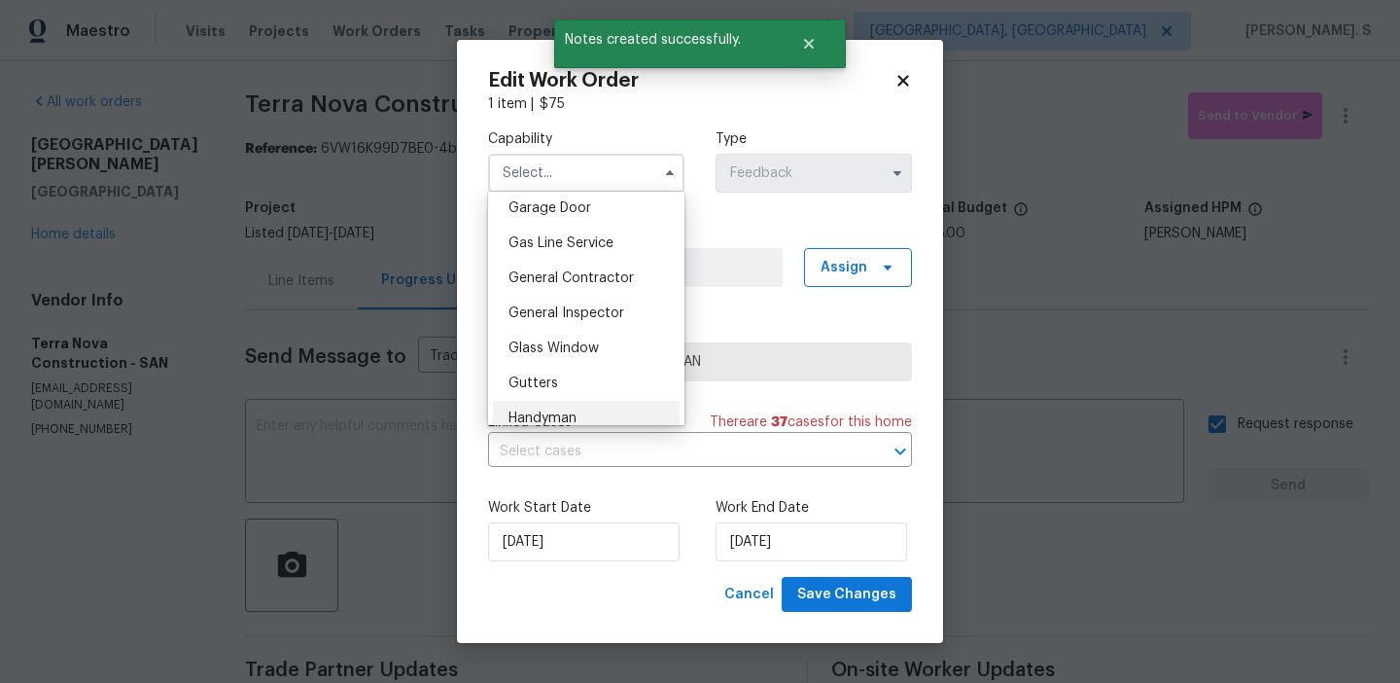
click at [573, 411] on span "Handyman" at bounding box center [543, 418] width 68 height 14
type input "Handyman"
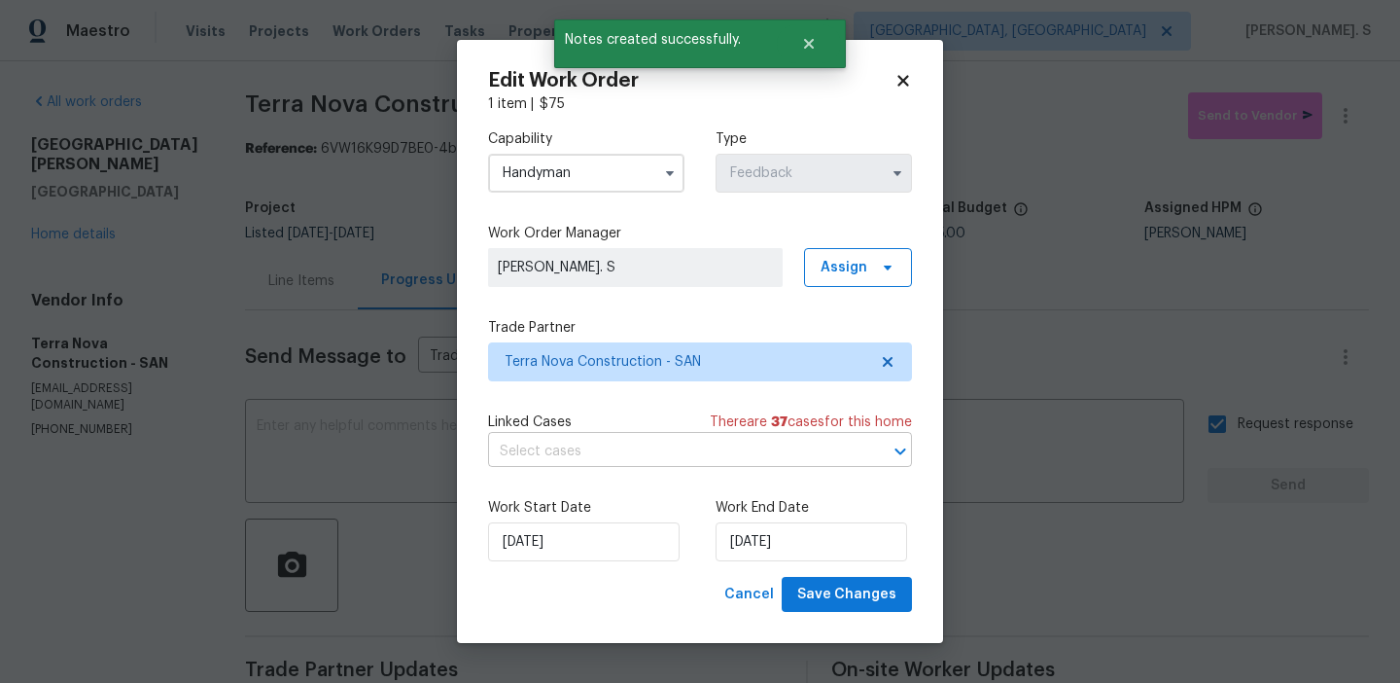
click at [595, 457] on input "text" at bounding box center [673, 452] width 370 height 30
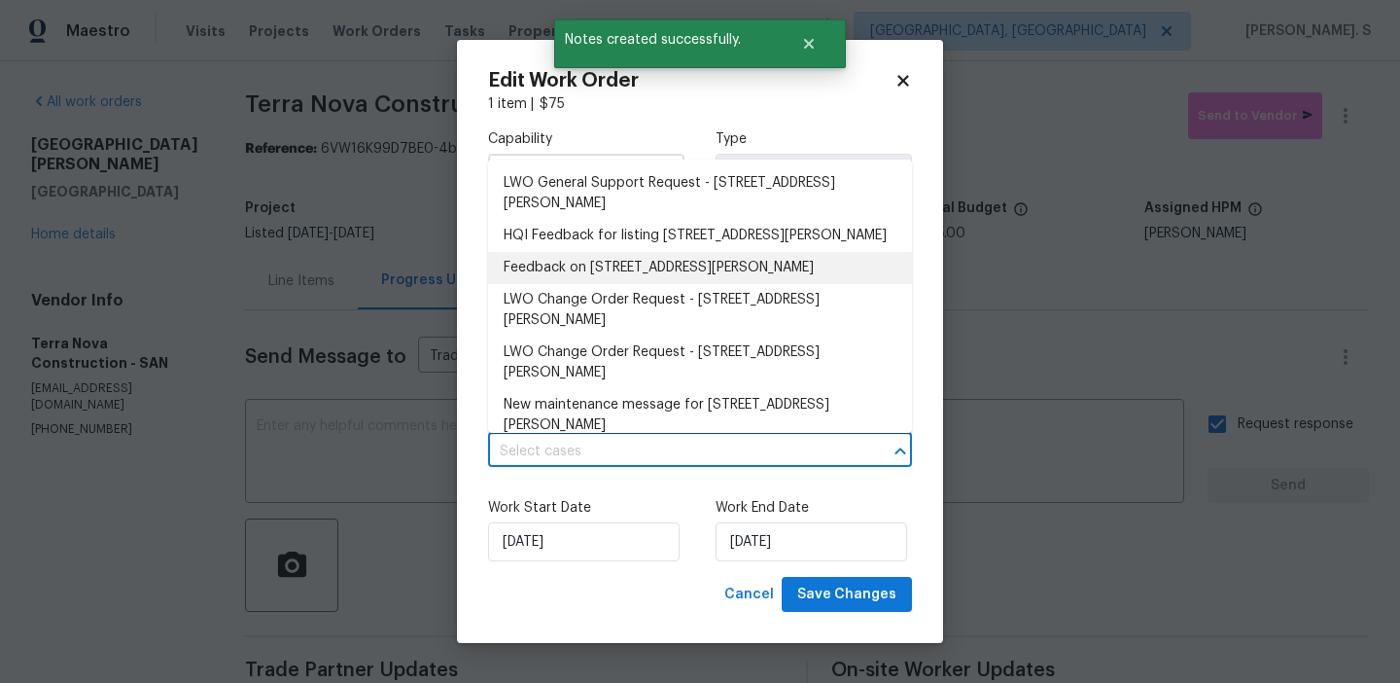
click at [646, 284] on li "Feedback on 13080 Camino Del Valle, Poway, CA 92064" at bounding box center [700, 268] width 424 height 32
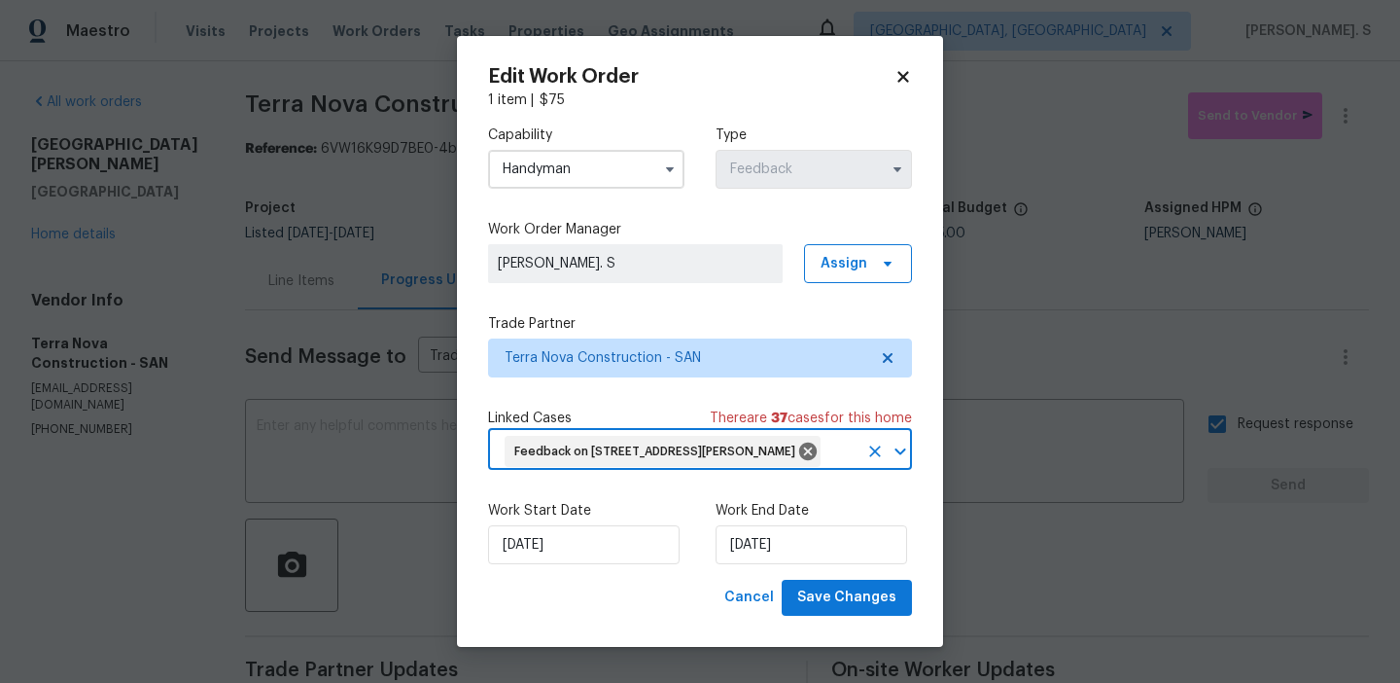
click at [841, 580] on div "Work Start Date 9/22/2025 Work End Date 9/24/2025" at bounding box center [700, 532] width 424 height 94
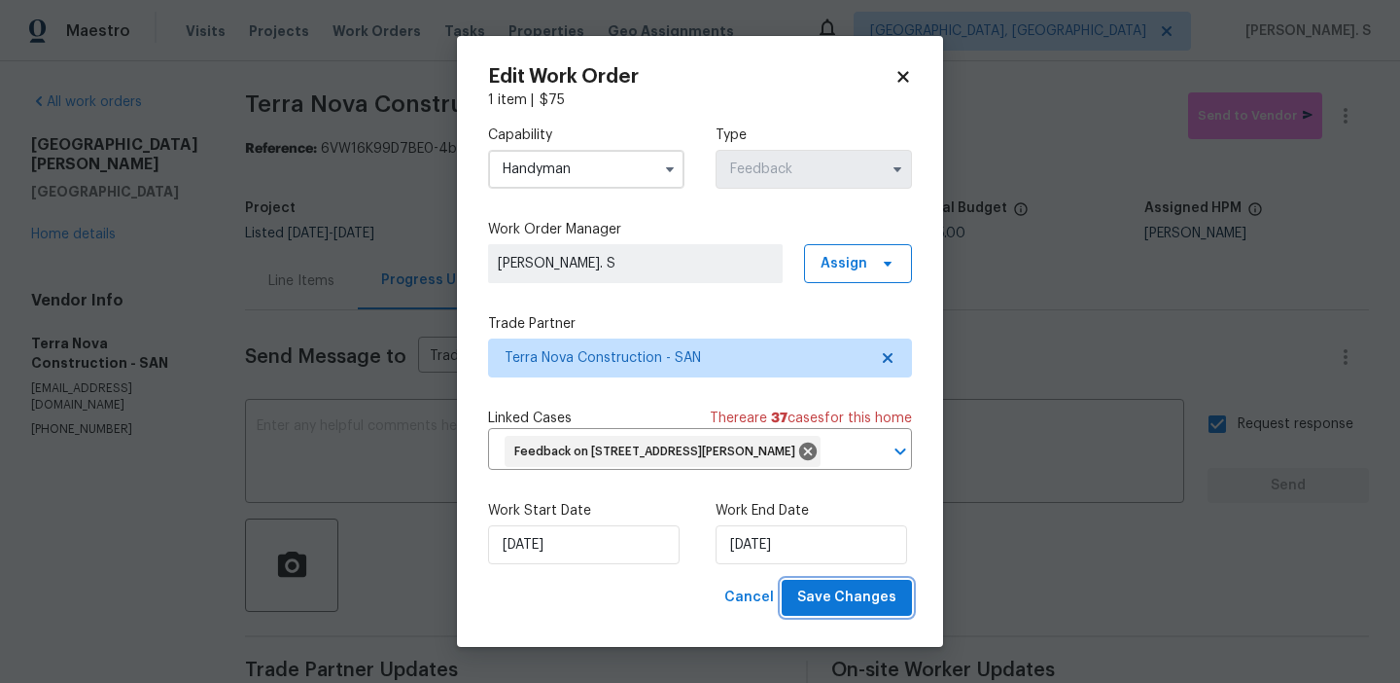
click at [850, 610] on span "Save Changes" at bounding box center [846, 597] width 99 height 24
click at [50, 205] on body "Maestro Visits Projects Work Orders Tasks Properties Geo Assignments Albuquerqu…" at bounding box center [700, 341] width 1400 height 683
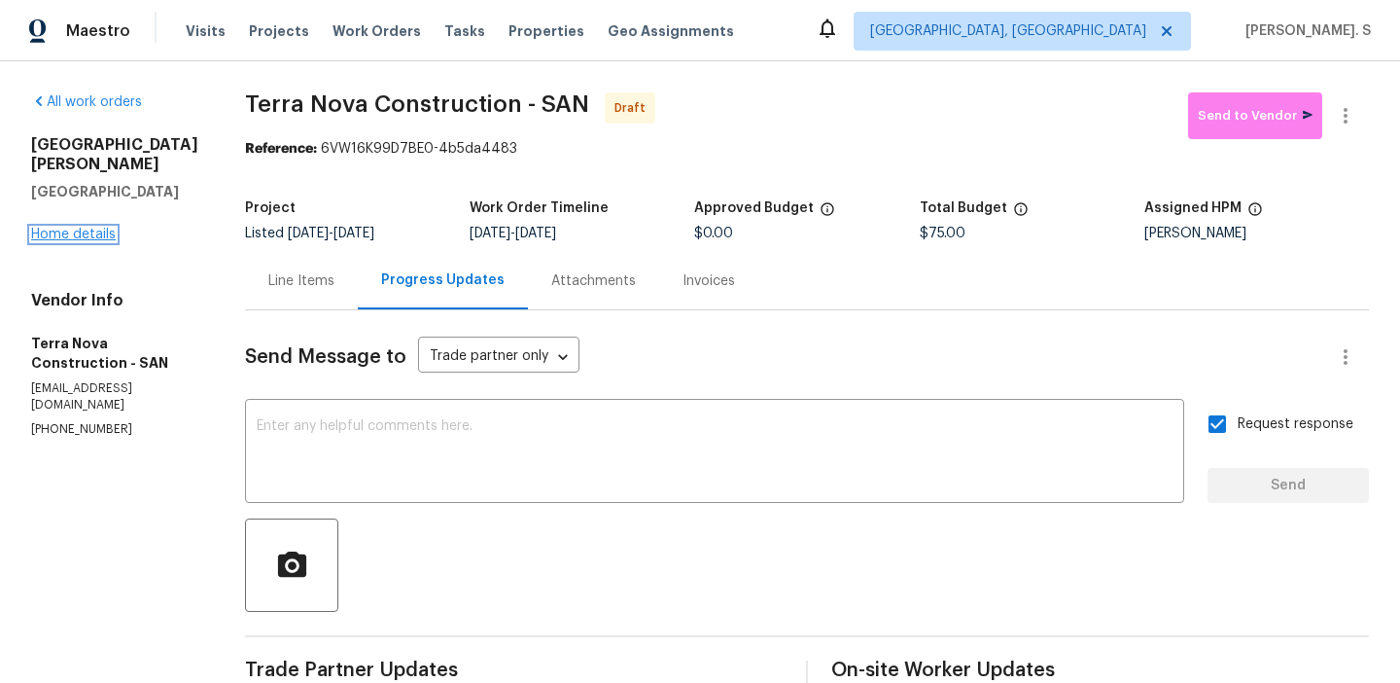
click at [66, 228] on link "Home details" at bounding box center [73, 235] width 85 height 14
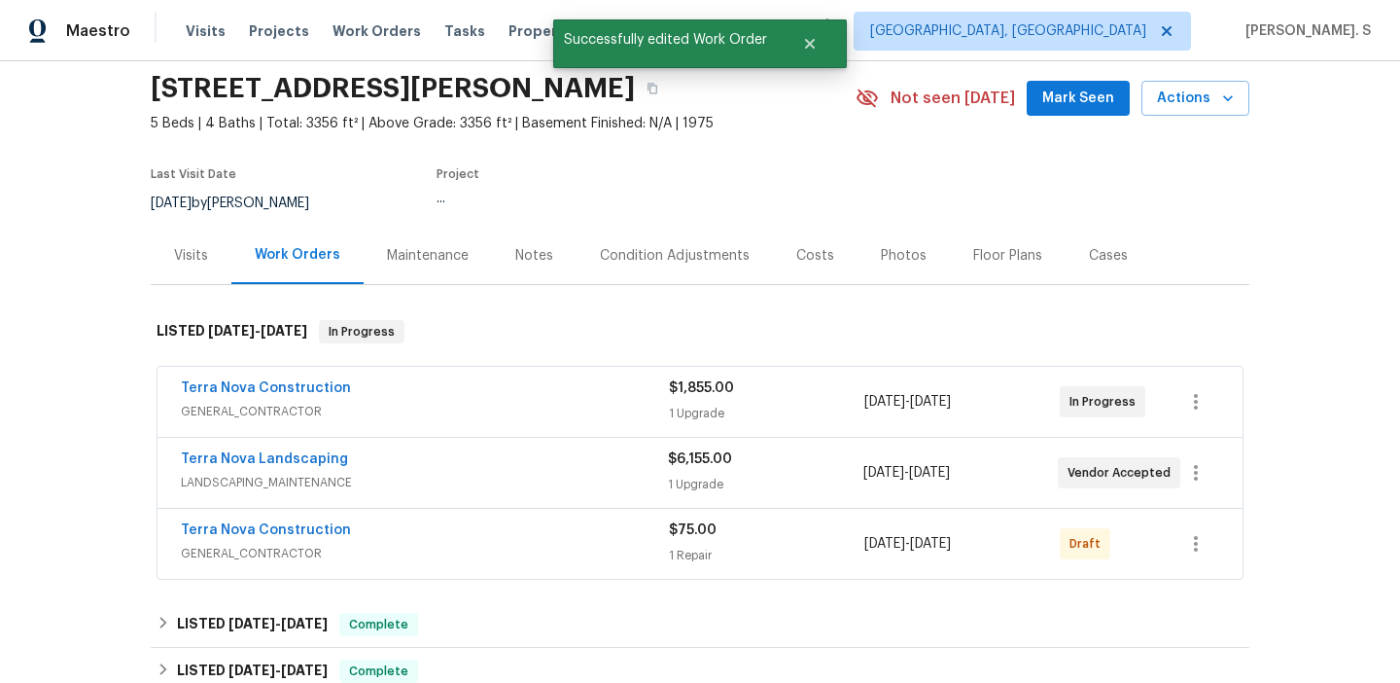
scroll to position [151, 0]
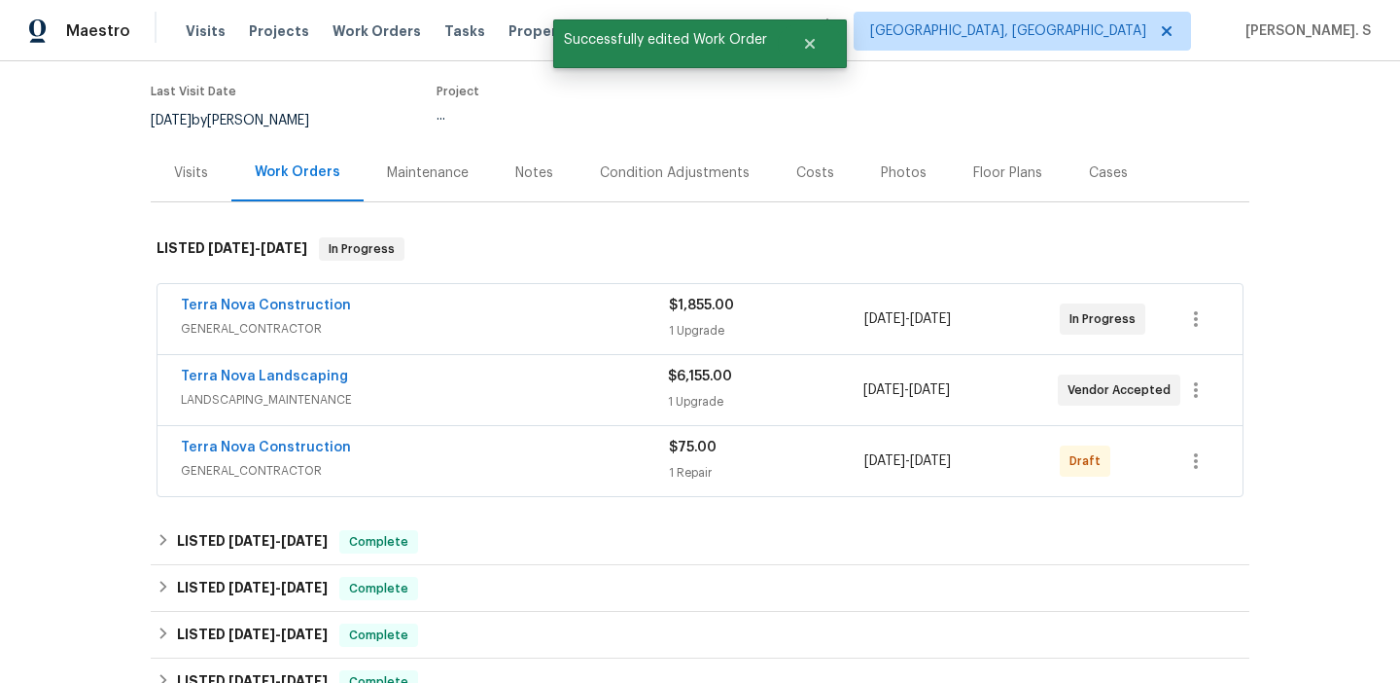
click at [249, 329] on span "GENERAL_CONTRACTOR" at bounding box center [425, 328] width 488 height 19
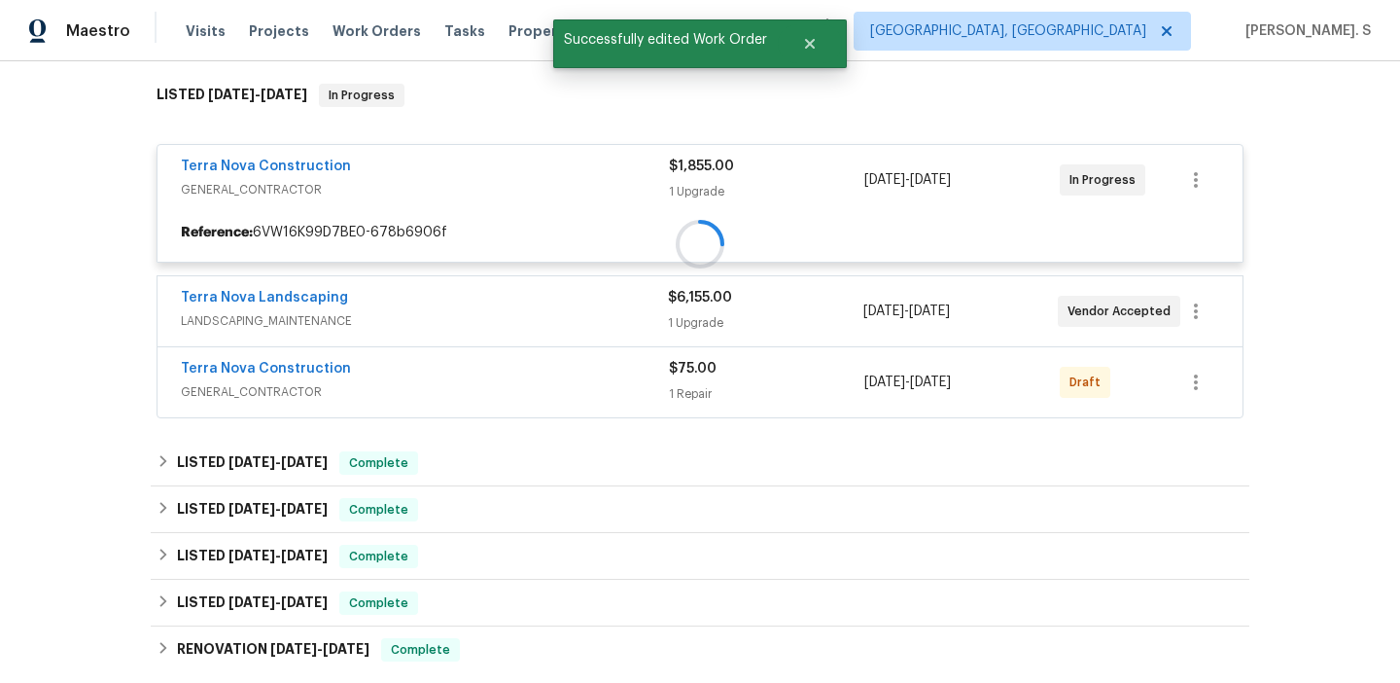
scroll to position [363, 0]
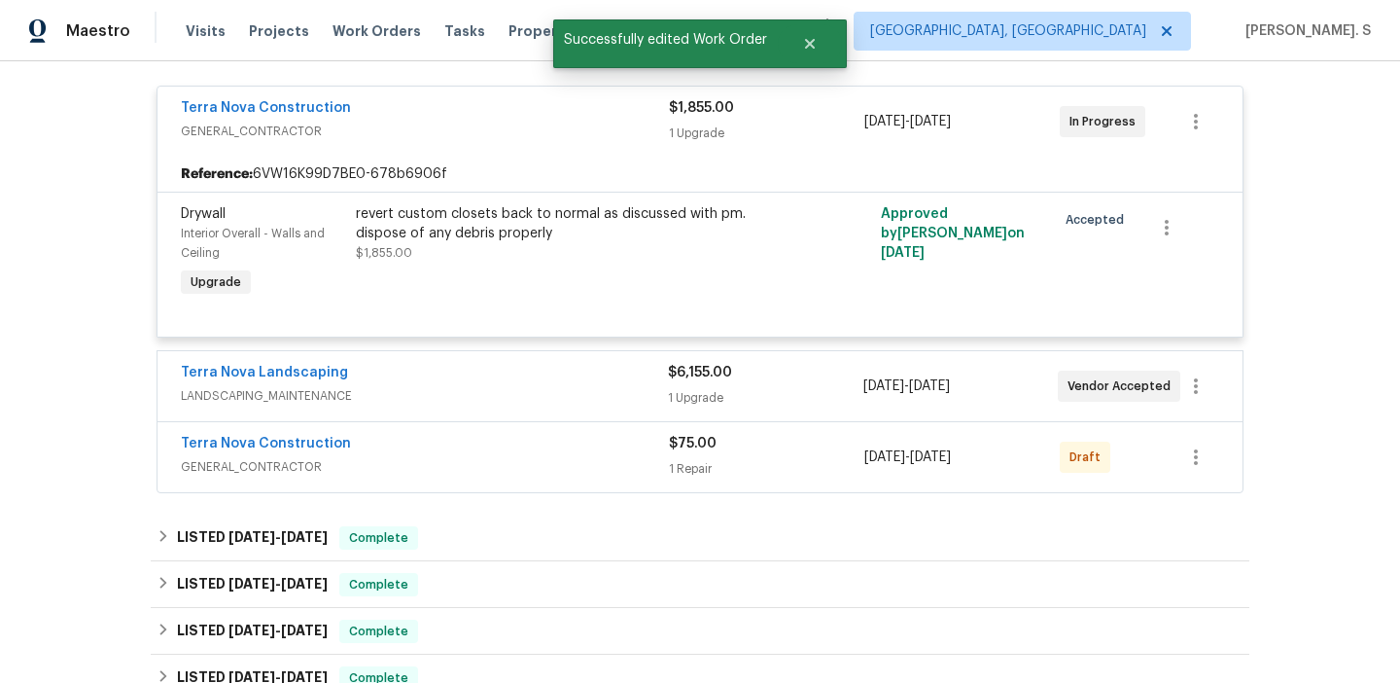
click at [265, 410] on div "Terra Nova Landscaping LANDSCAPING_MAINTENANCE $6,155.00 1 Upgrade 9/22/2025 - …" at bounding box center [700, 386] width 1085 height 70
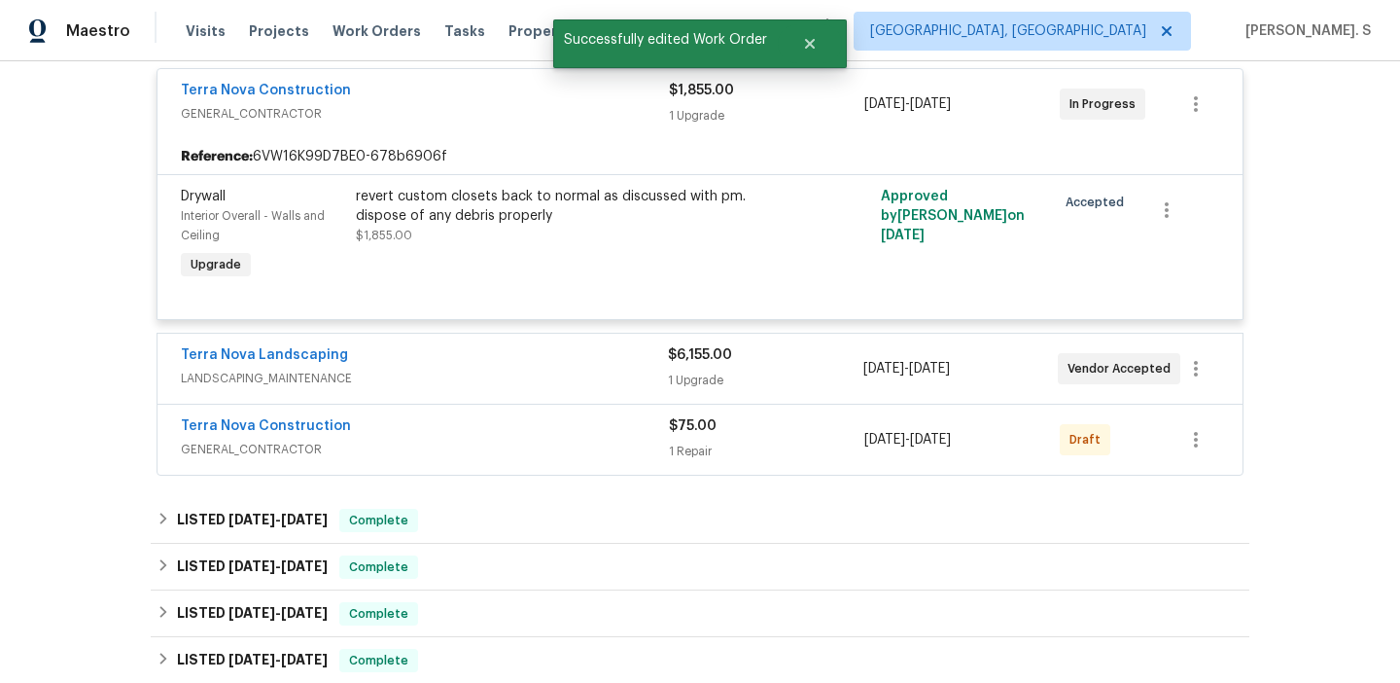
click at [265, 370] on span "LANDSCAPING_MAINTENANCE" at bounding box center [424, 378] width 487 height 19
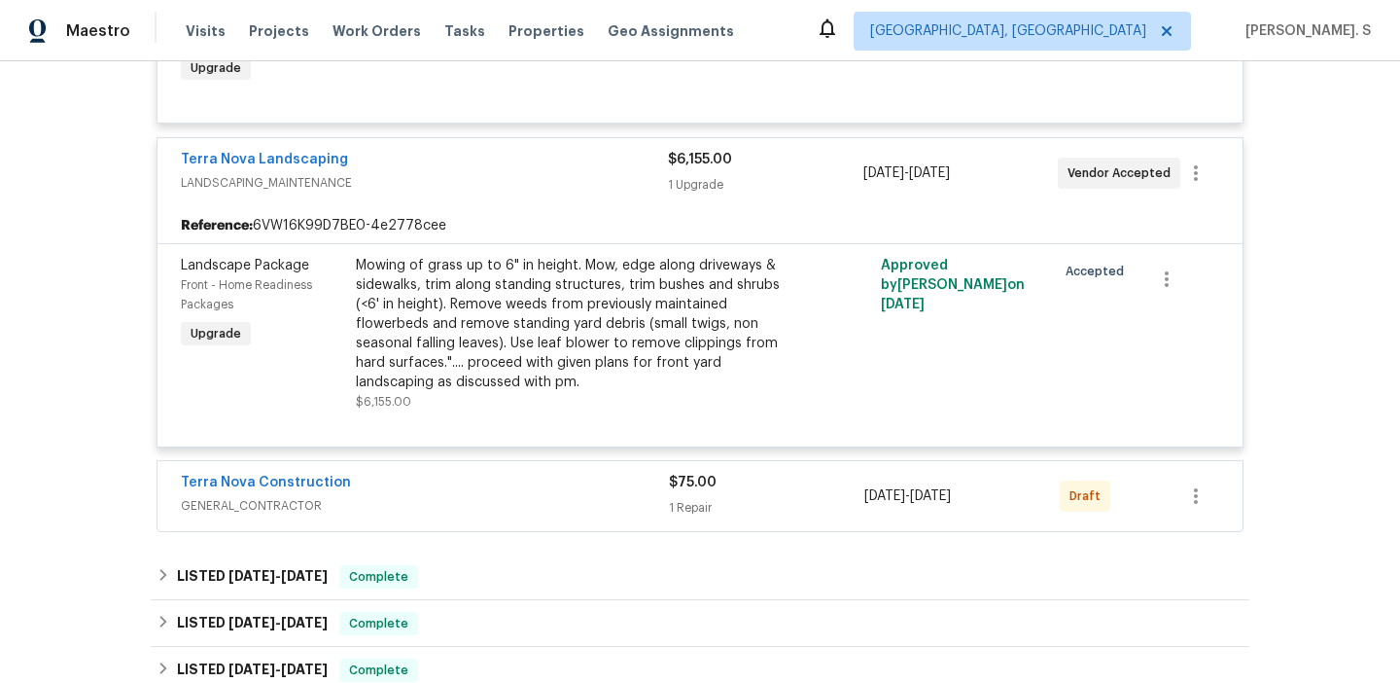
scroll to position [670, 0]
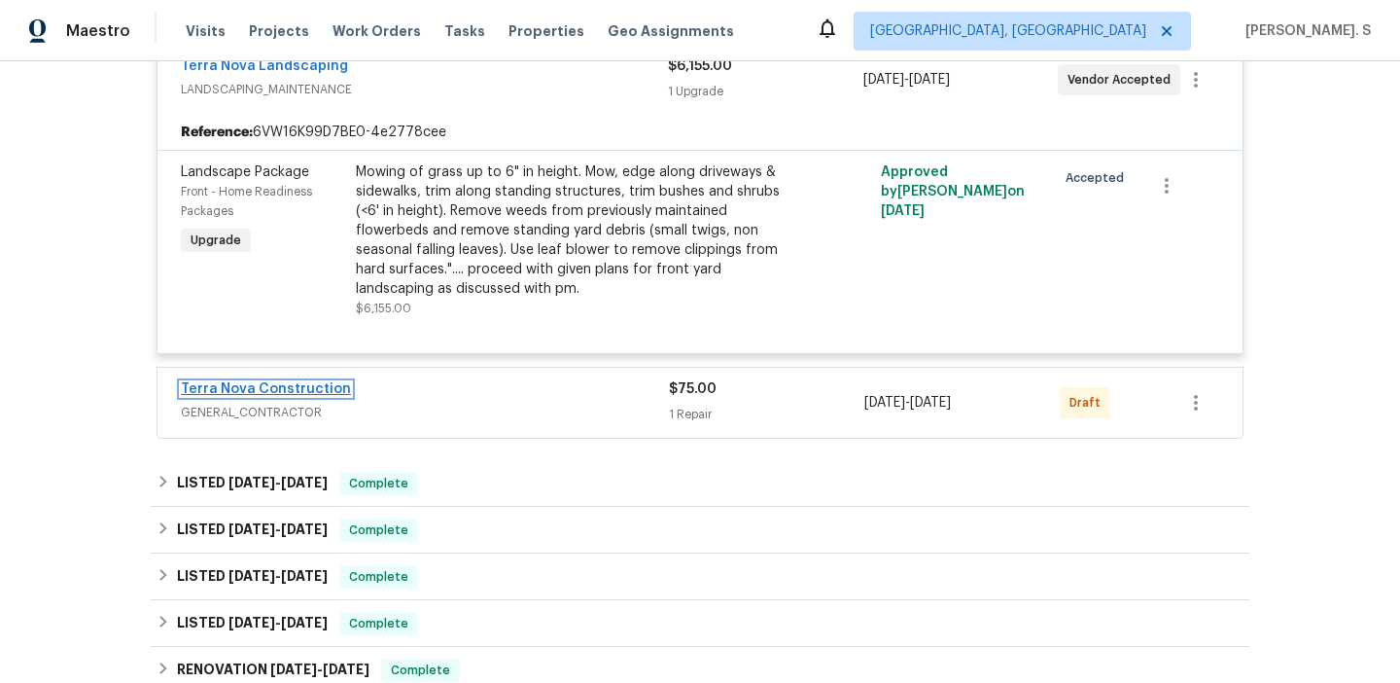
click at [254, 396] on link "Terra Nova Construction" at bounding box center [266, 389] width 170 height 14
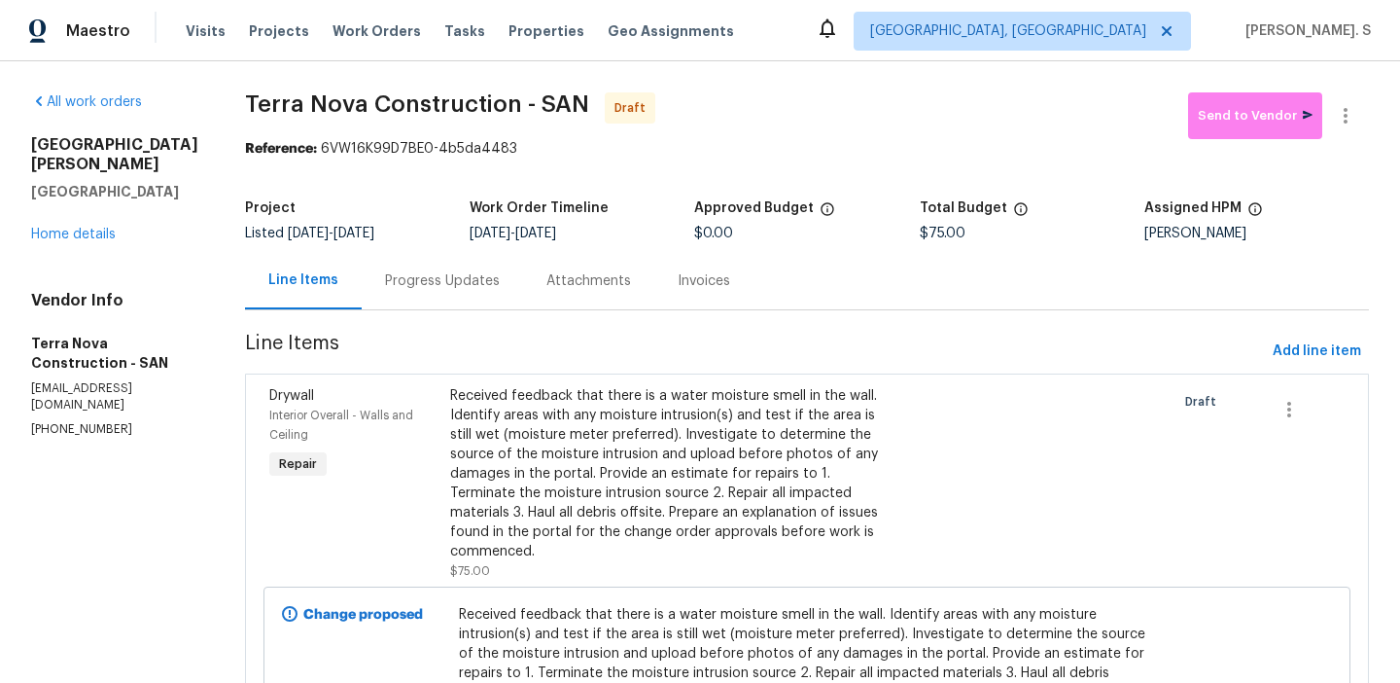
click at [460, 278] on div "Progress Updates" at bounding box center [442, 280] width 115 height 19
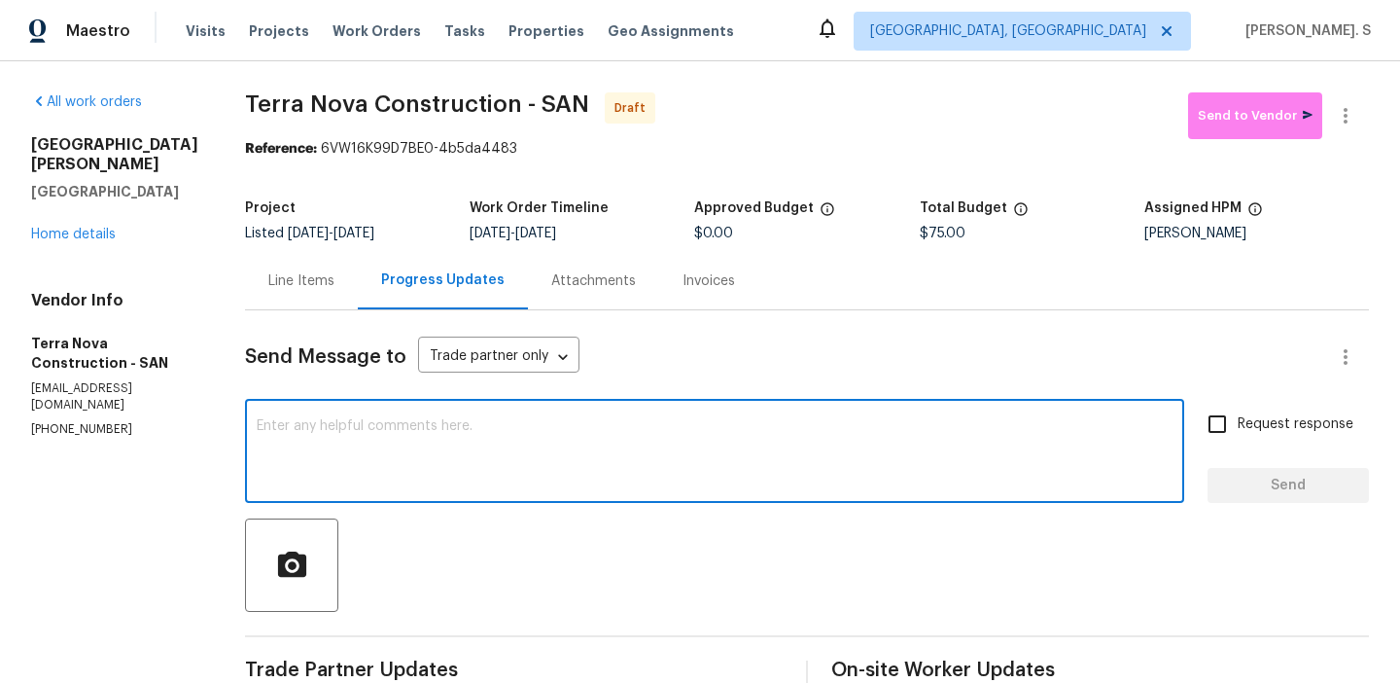
click at [666, 460] on textarea at bounding box center [715, 453] width 916 height 68
paste textarea "The Work Orders must include before-photos (both close-up and wide-angle) and a…"
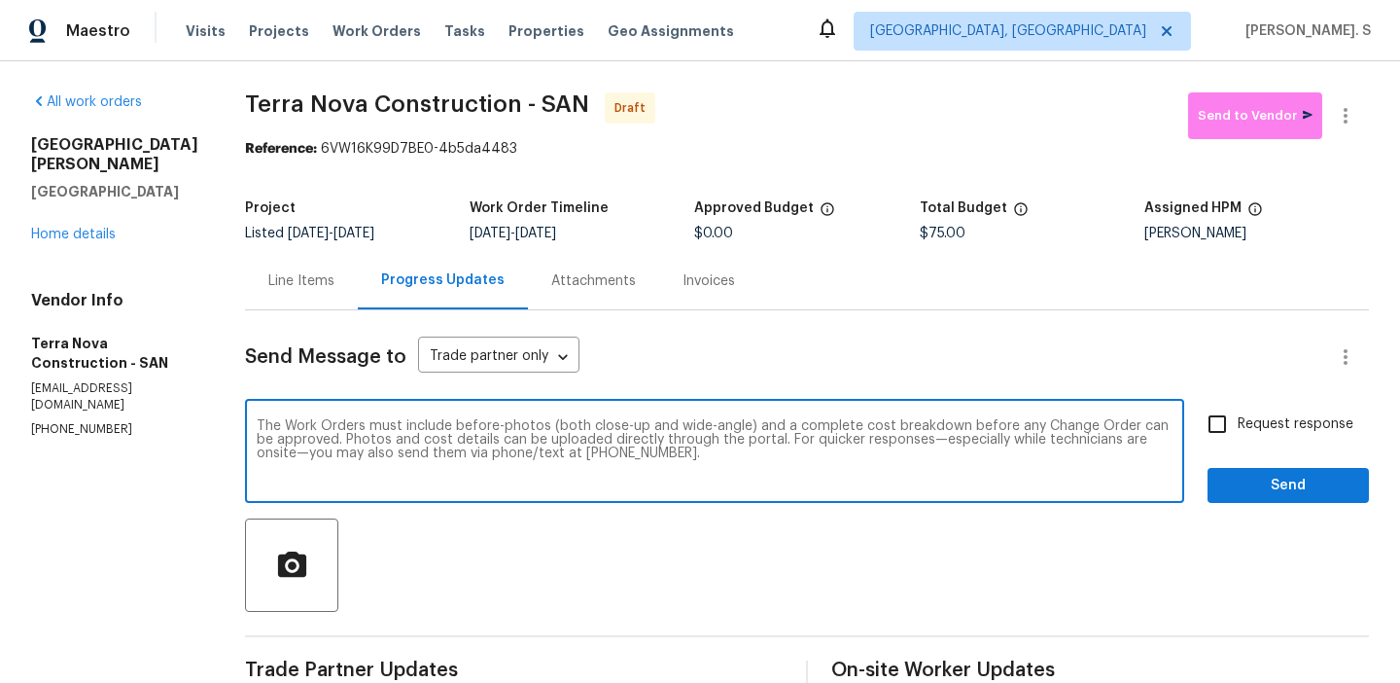
type textarea "The Work Orders must include before-photos (both close-up and wide-angle) and a…"
click at [1273, 420] on span "Request response" at bounding box center [1296, 424] width 116 height 20
click at [1238, 420] on input "Request response" at bounding box center [1217, 424] width 41 height 41
checkbox input "true"
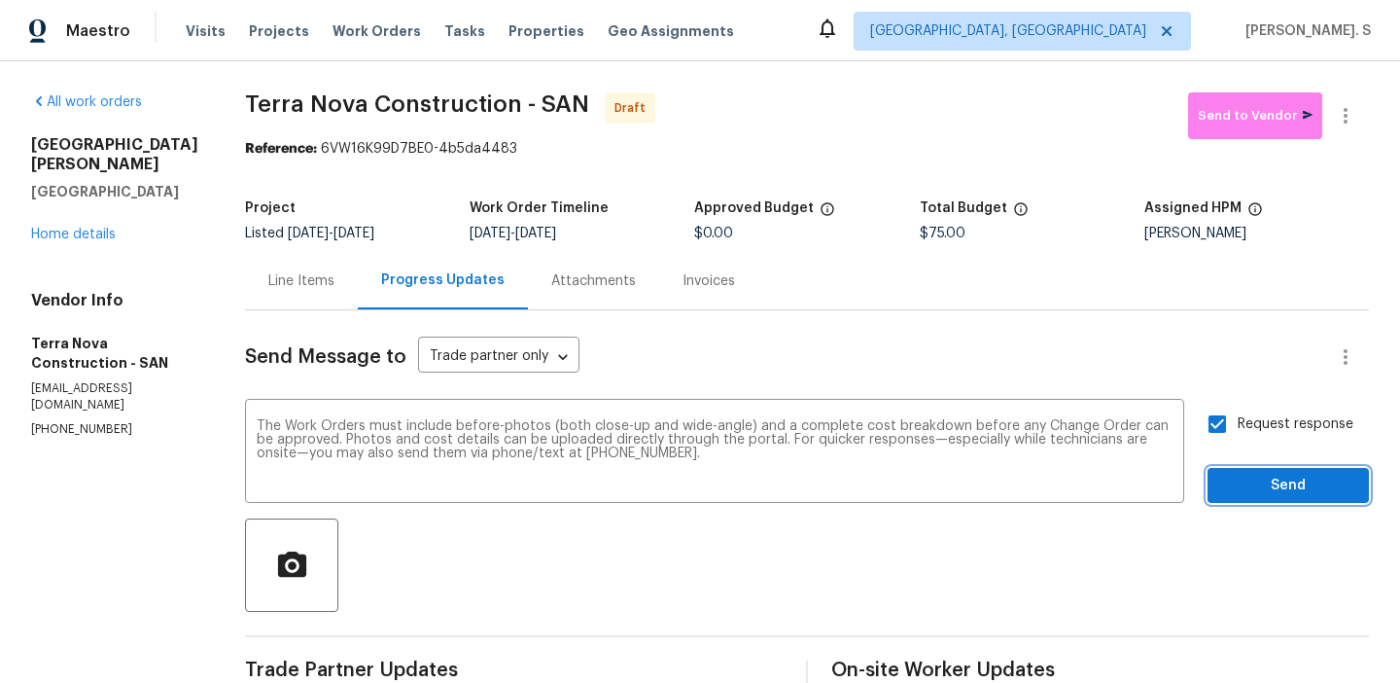
click at [1267, 471] on button "Send" at bounding box center [1288, 486] width 161 height 36
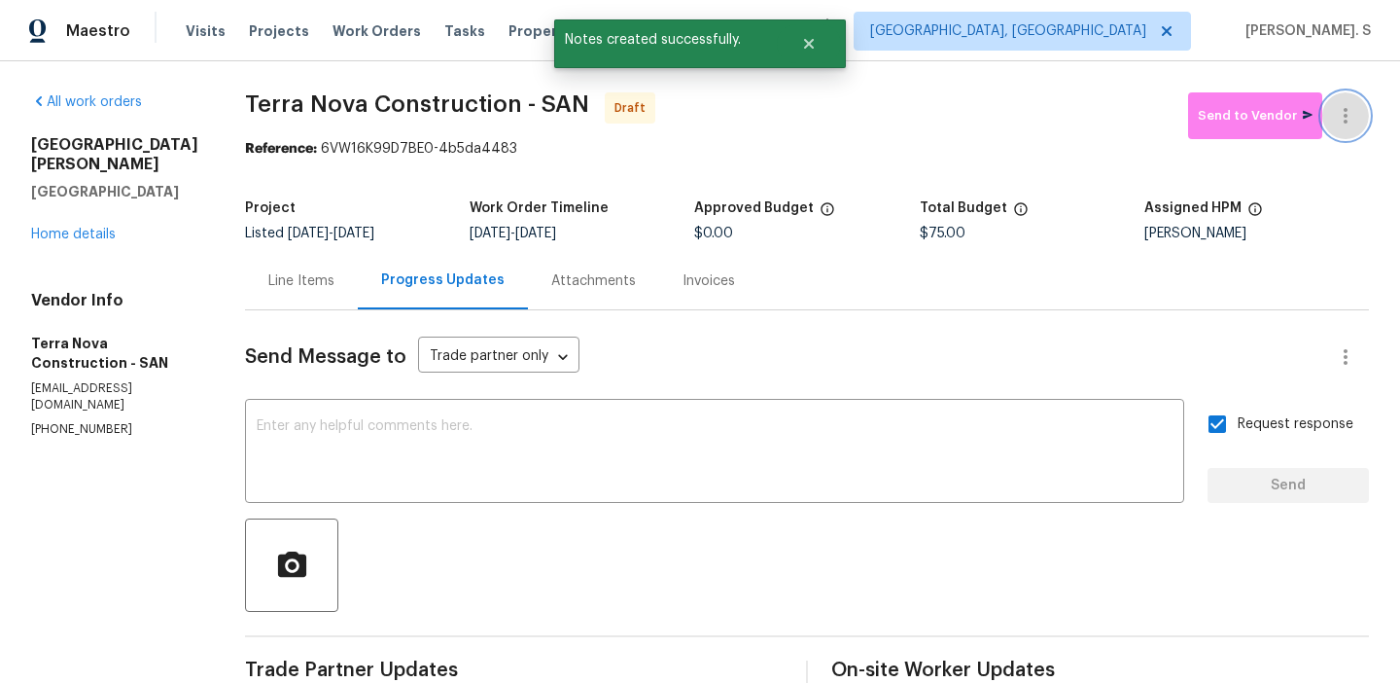
click at [1344, 112] on icon "button" at bounding box center [1345, 115] width 23 height 23
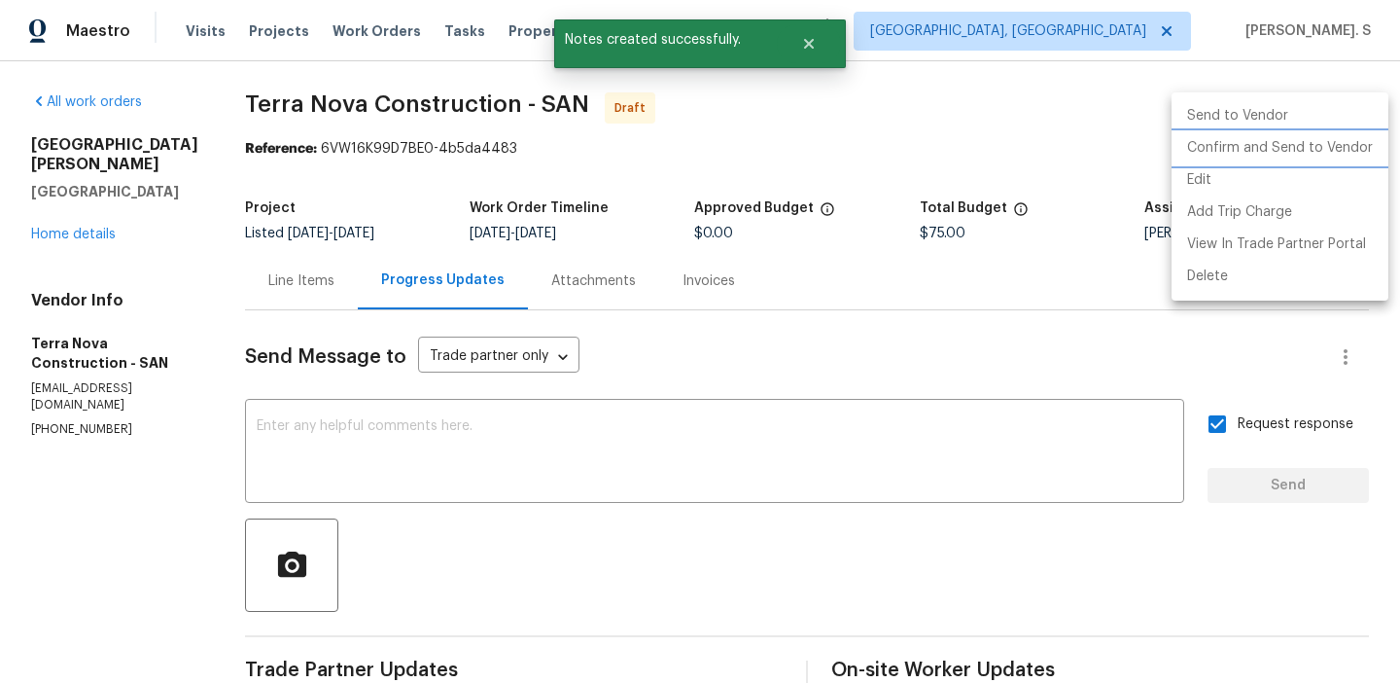
click at [1253, 148] on li "Confirm and Send to Vendor" at bounding box center [1280, 148] width 217 height 32
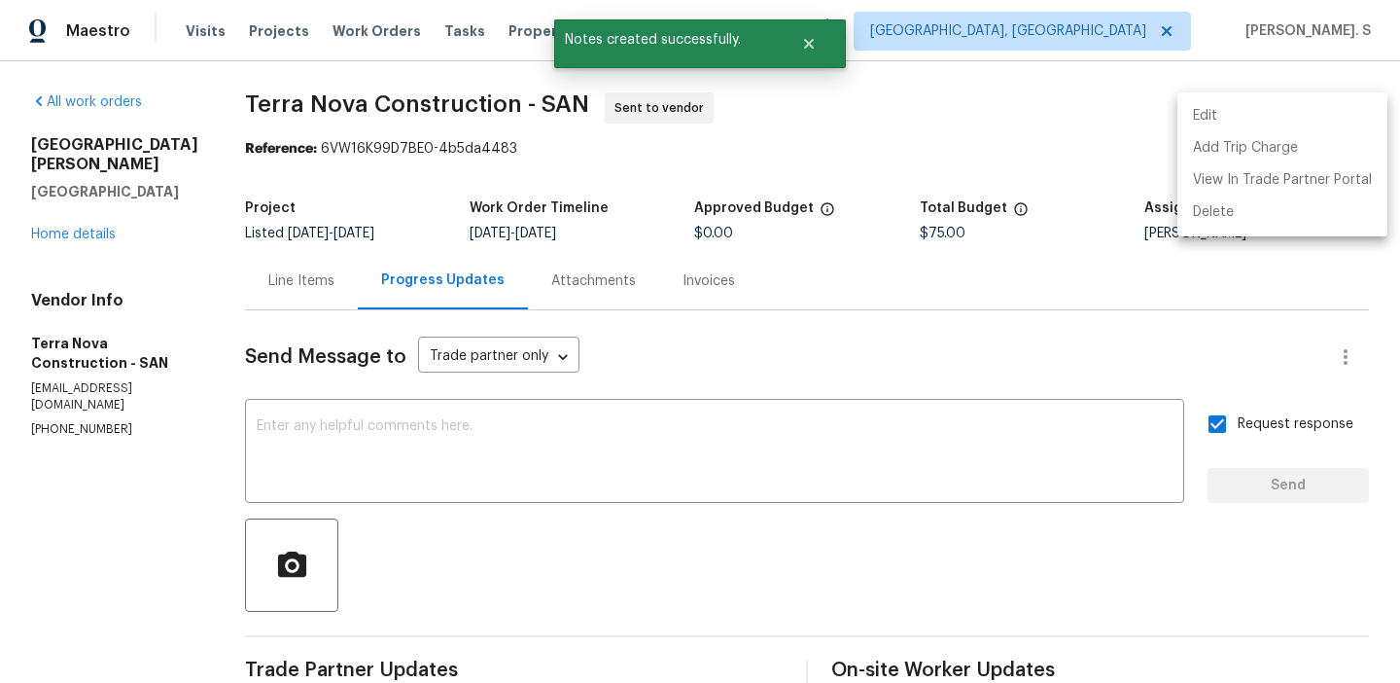
click at [331, 293] on div at bounding box center [700, 341] width 1400 height 683
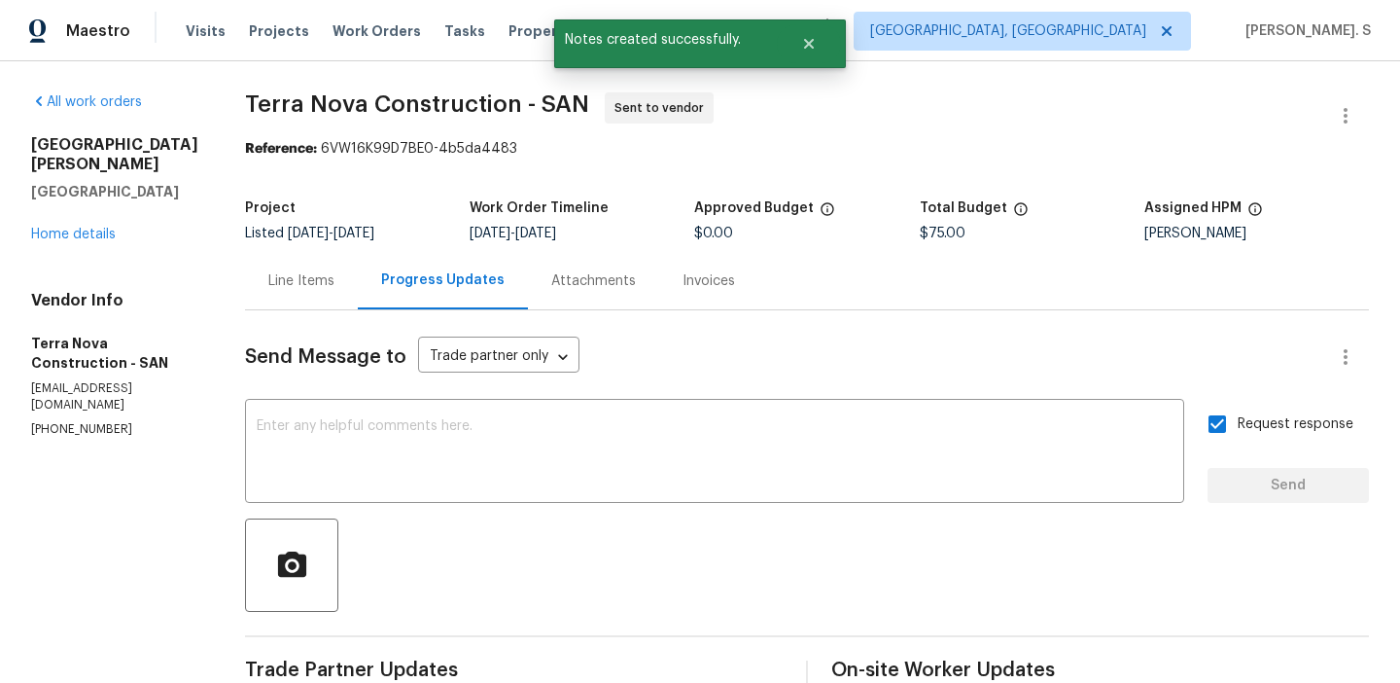
click at [331, 293] on div "Edit Add Trip Charge View In Trade Partner Portal Delete" at bounding box center [700, 341] width 1400 height 683
click at [331, 293] on div "Line Items" at bounding box center [301, 280] width 113 height 57
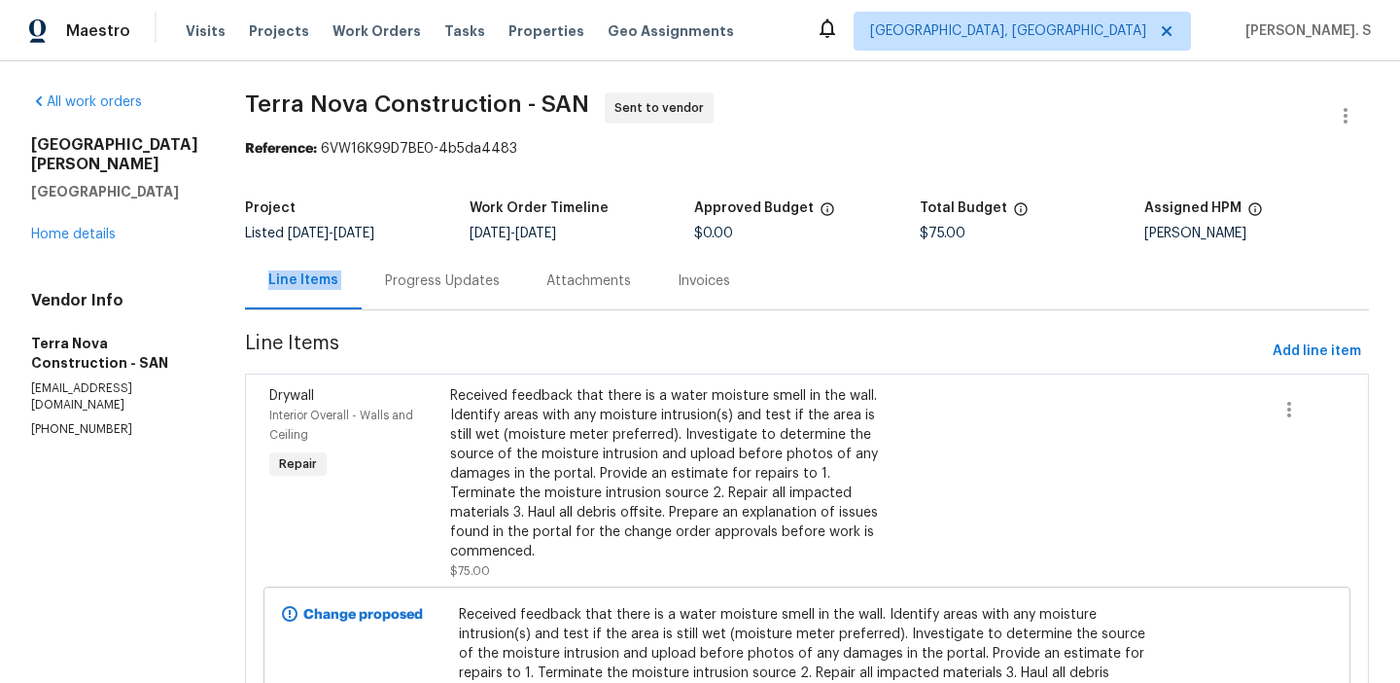
click at [468, 81] on div "All work orders 13080 Camino Del Valle Poway, CA 92064 Home details Vendor Info…" at bounding box center [700, 464] width 1400 height 806
click at [468, 104] on span "Terra Nova Construction - SAN" at bounding box center [417, 103] width 344 height 23
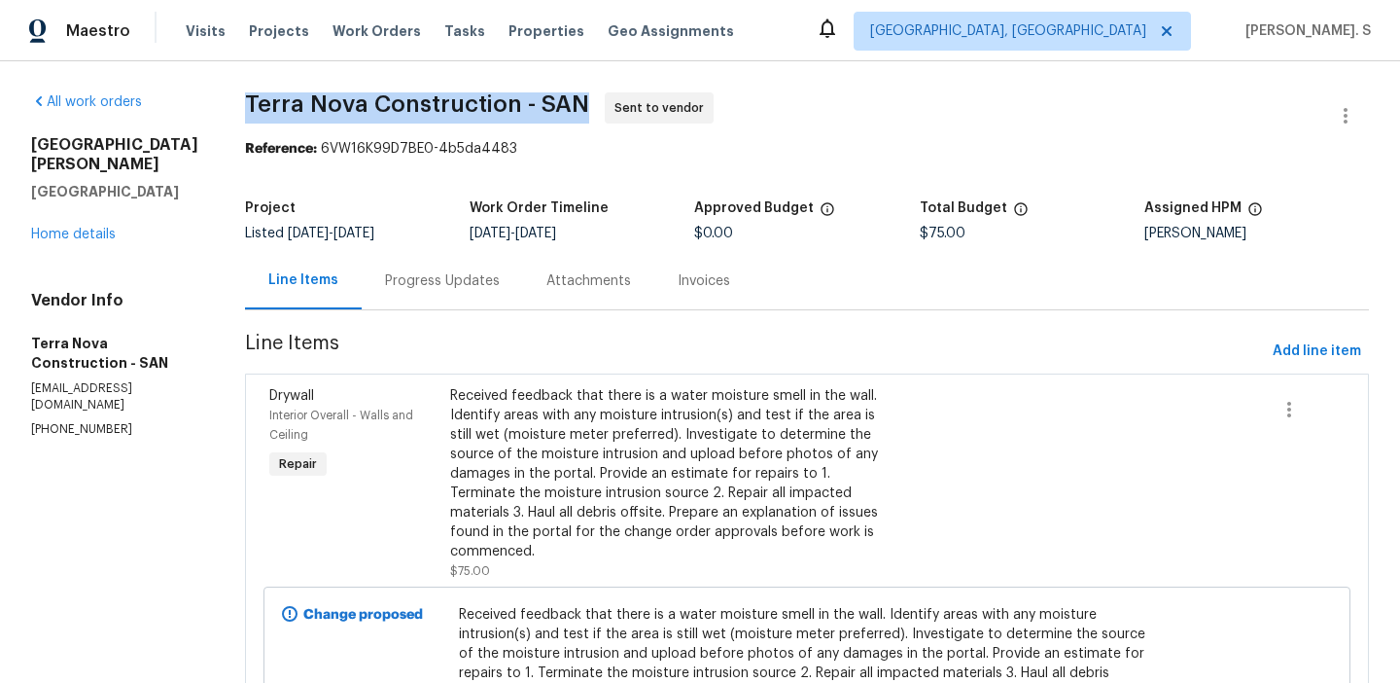
copy span "Terra Nova Construction - SAN"
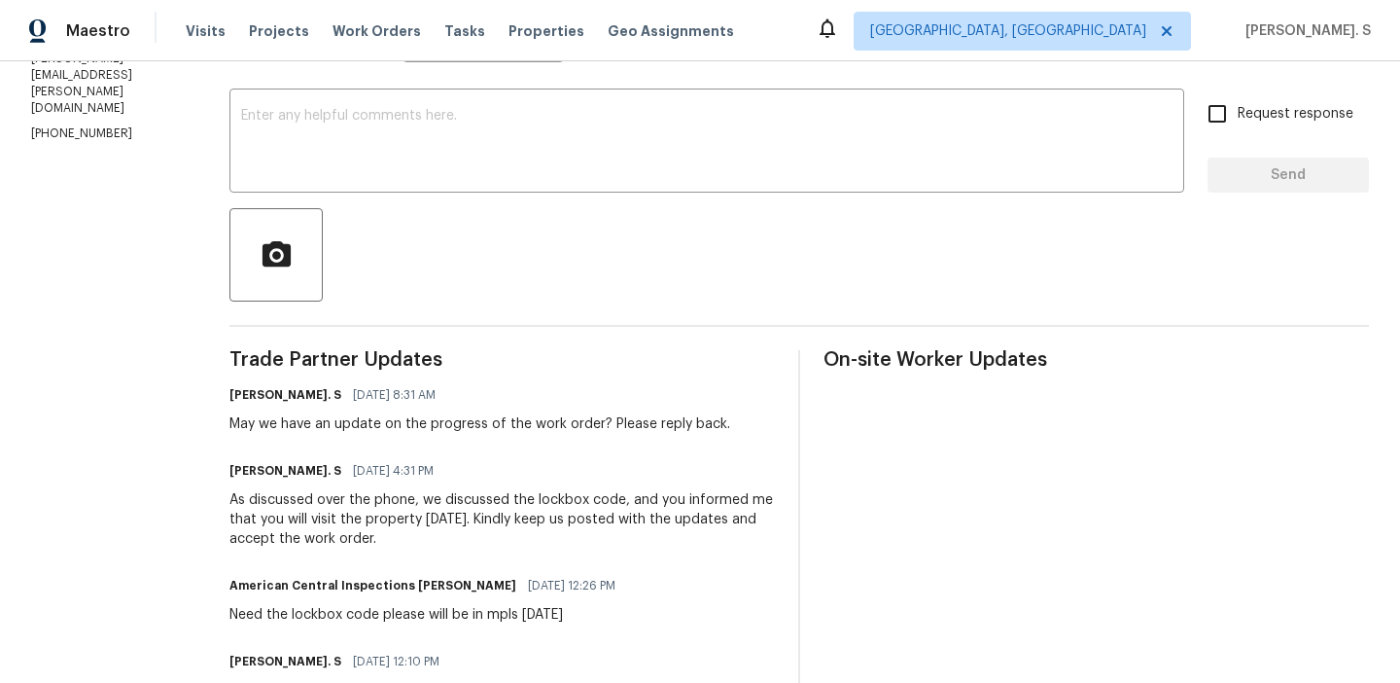
scroll to position [322, 0]
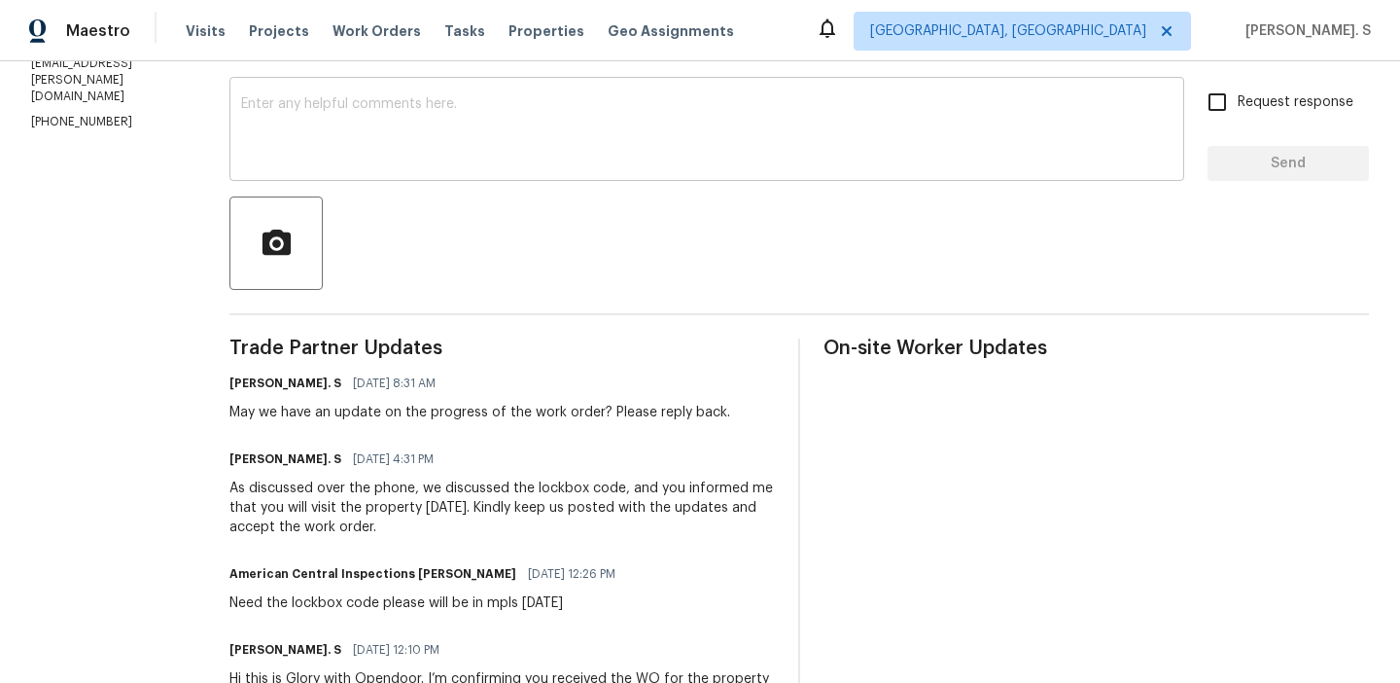
click at [469, 111] on textarea at bounding box center [707, 131] width 932 height 68
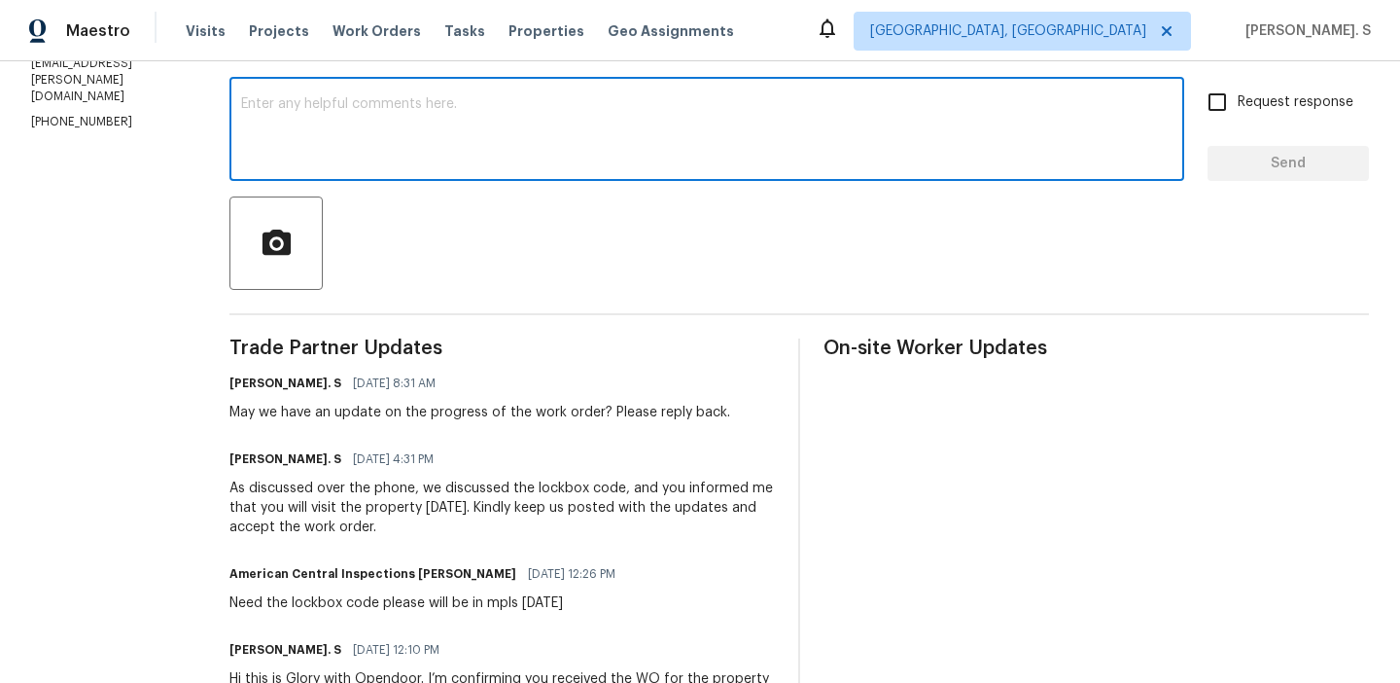
click at [505, 136] on textarea at bounding box center [707, 131] width 932 height 68
paste textarea "Hello, It's important that this work order is completed within the designated t…"
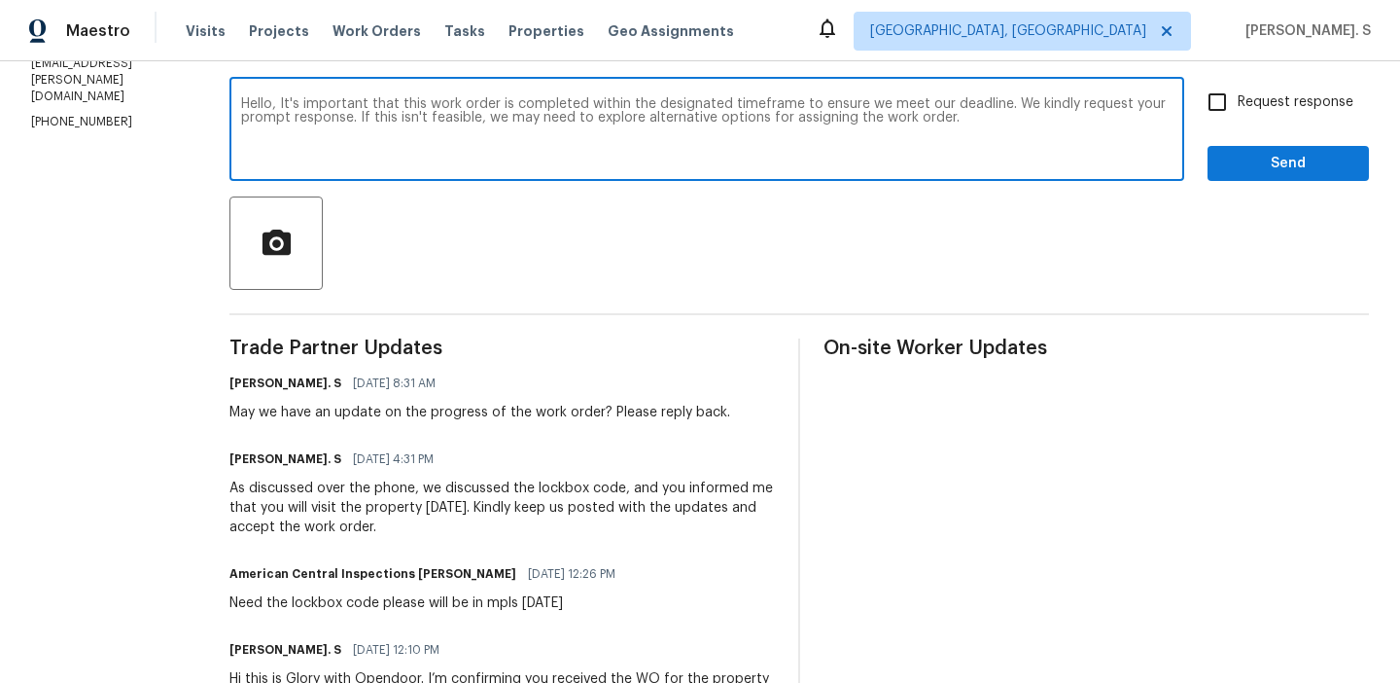
type textarea "Hello, It's important that this work order is completed within the designated t…"
click at [1234, 107] on input "Request response" at bounding box center [1217, 102] width 41 height 41
checkbox input "true"
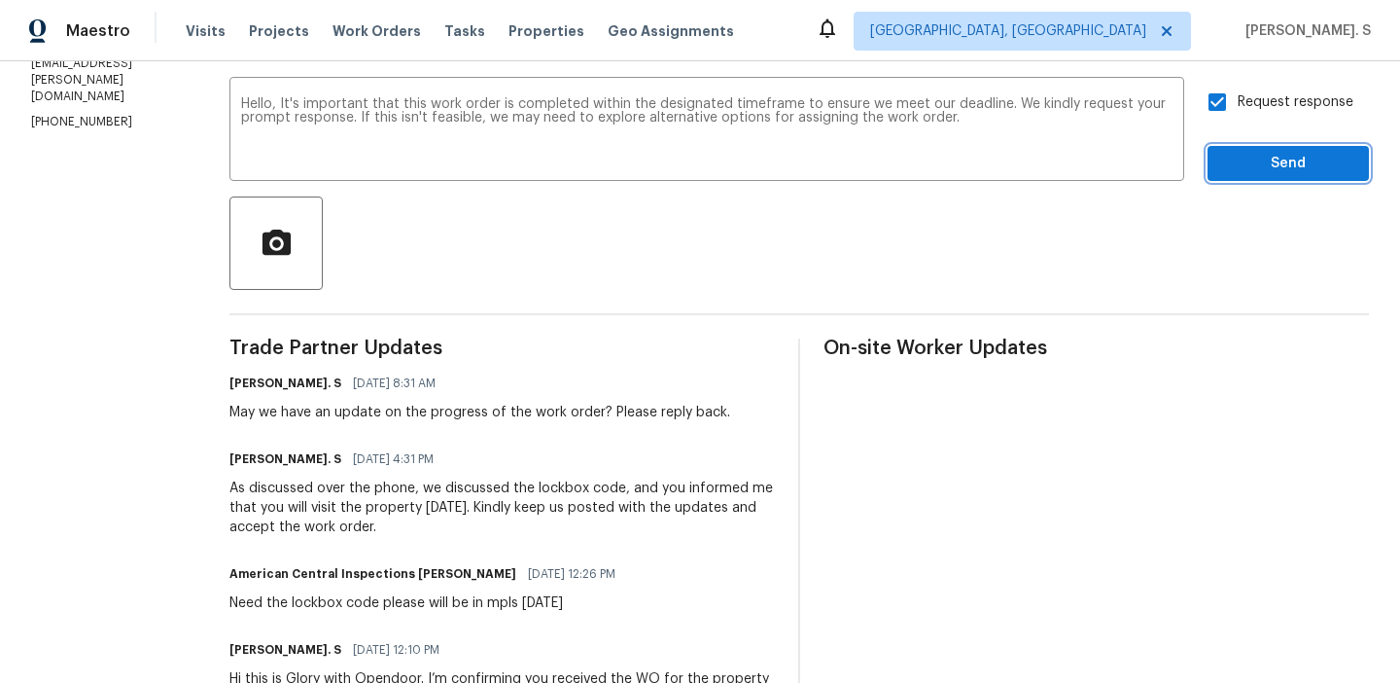
click at [1246, 165] on span "Send" at bounding box center [1288, 164] width 130 height 24
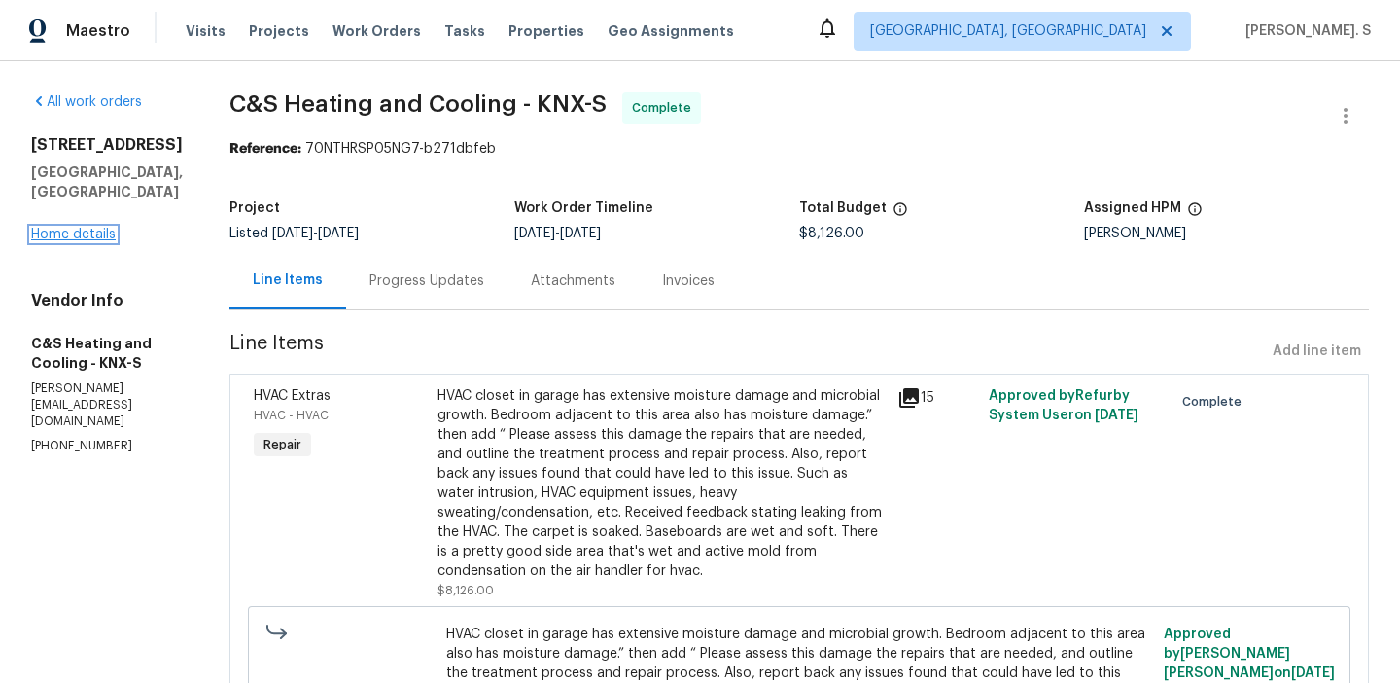
click at [96, 228] on link "Home details" at bounding box center [73, 235] width 85 height 14
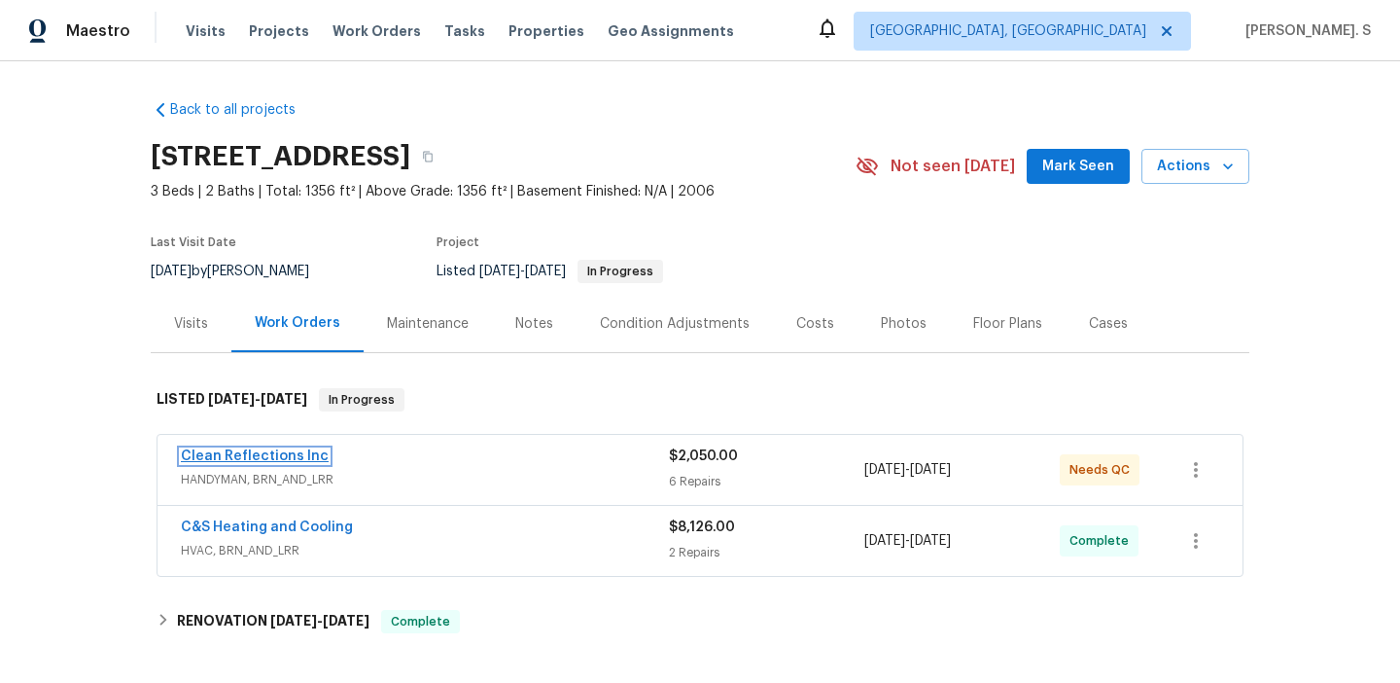
click at [268, 462] on link "Clean Reflections Inc" at bounding box center [255, 456] width 148 height 14
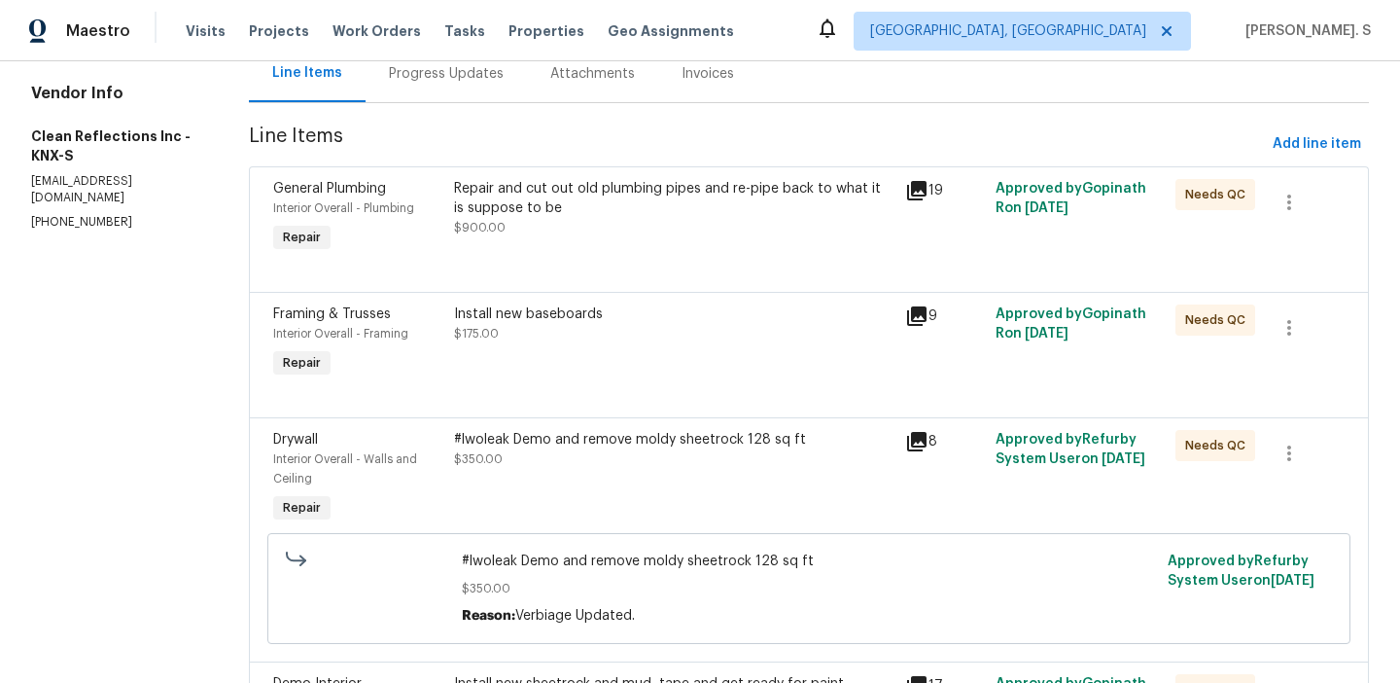
scroll to position [226, 0]
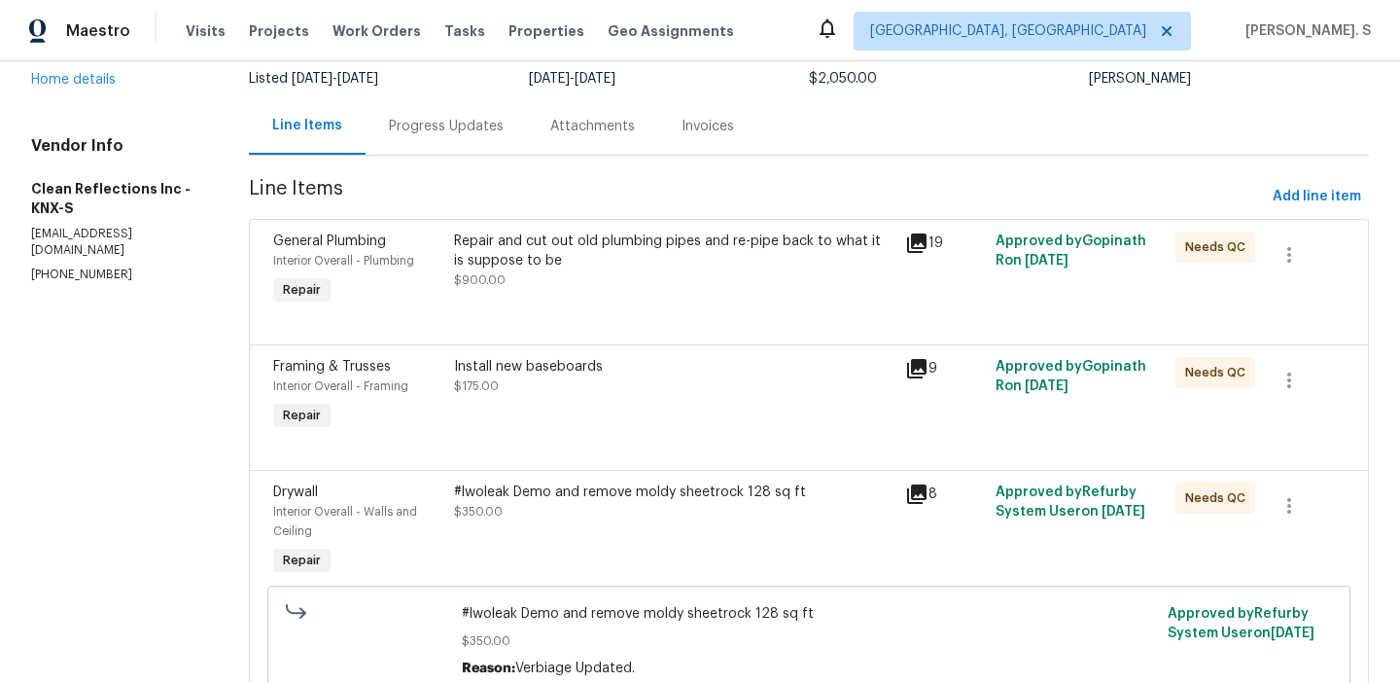
click at [480, 117] on div "Progress Updates" at bounding box center [446, 126] width 115 height 19
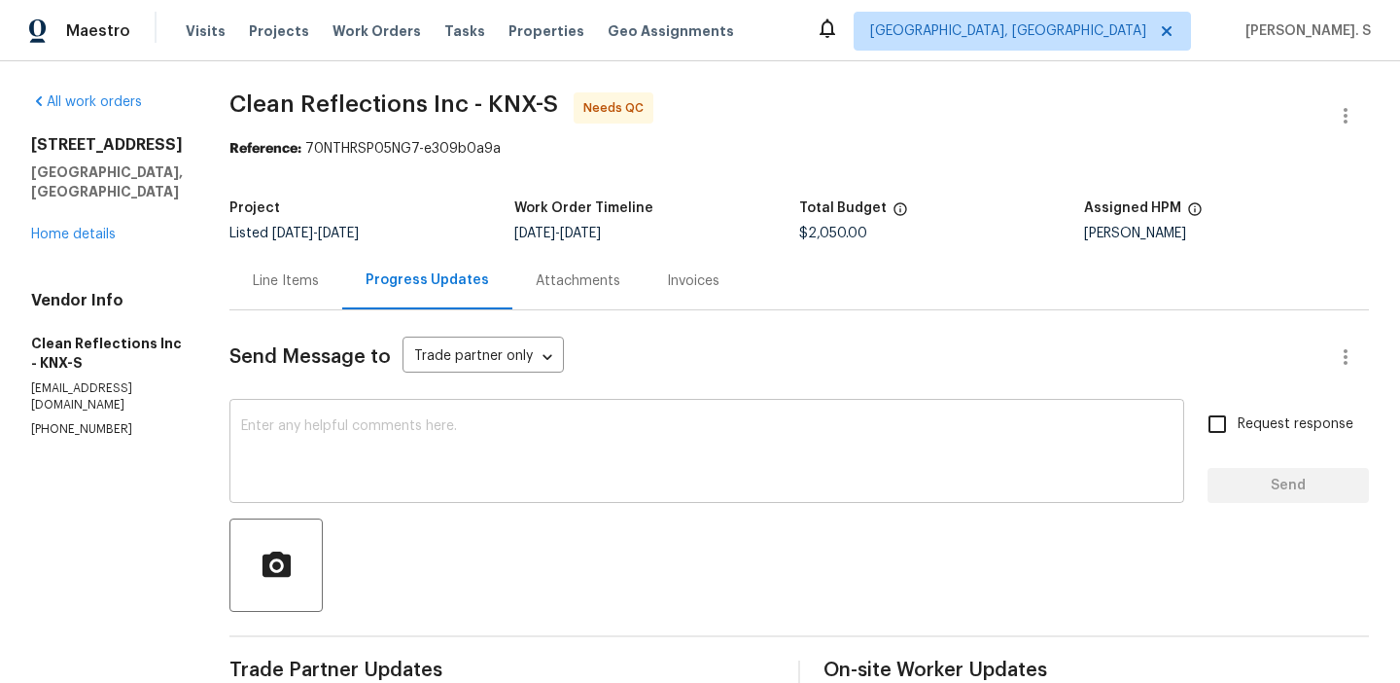
click at [443, 482] on textarea at bounding box center [707, 453] width 932 height 68
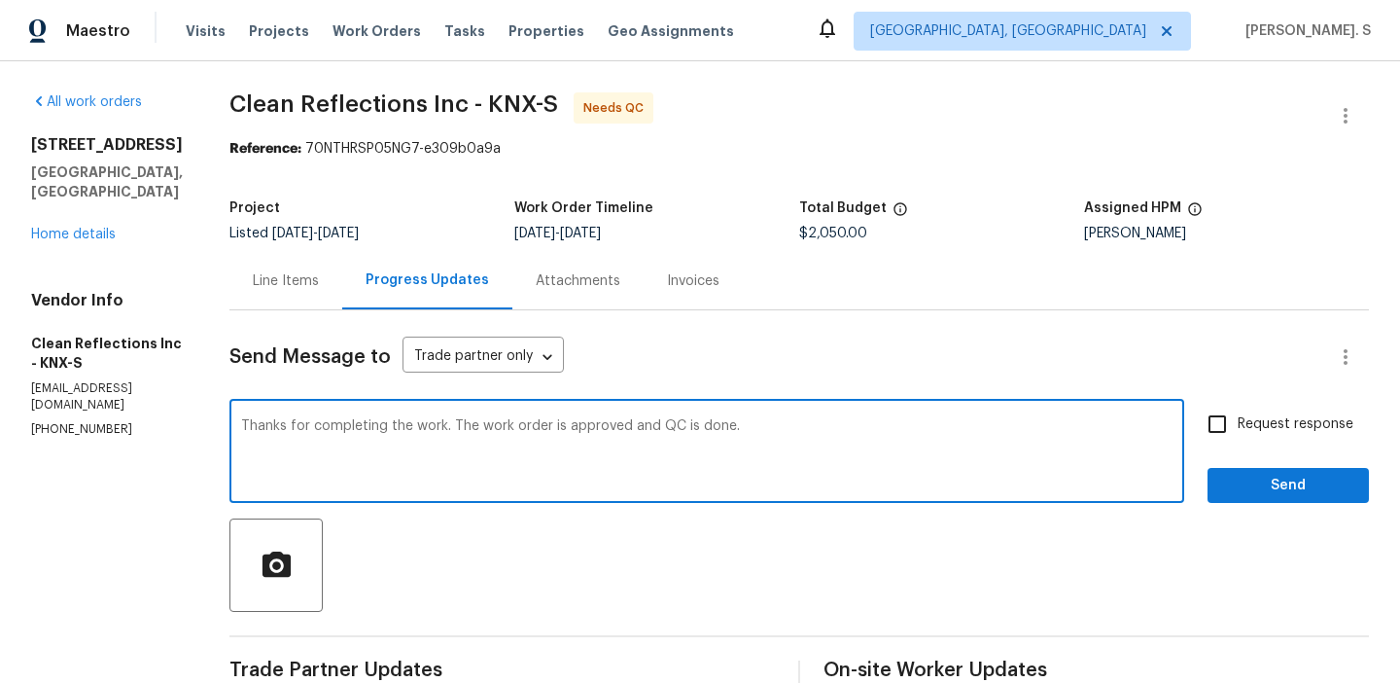
type textarea "Thanks for completing the work. The work order is approved and QC is done."
click at [1259, 426] on span "Request response" at bounding box center [1296, 424] width 116 height 20
click at [1238, 426] on input "Request response" at bounding box center [1217, 424] width 41 height 41
checkbox input "true"
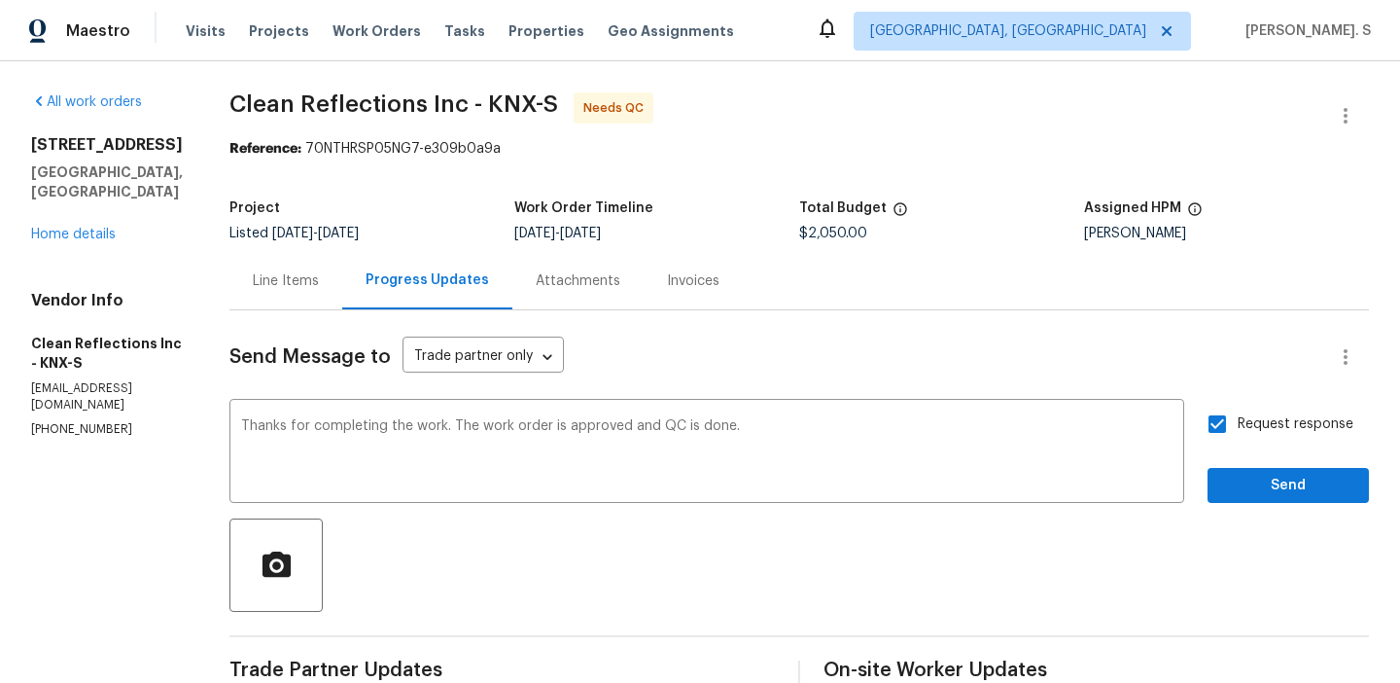
click at [1259, 486] on span "Send" at bounding box center [1288, 486] width 130 height 24
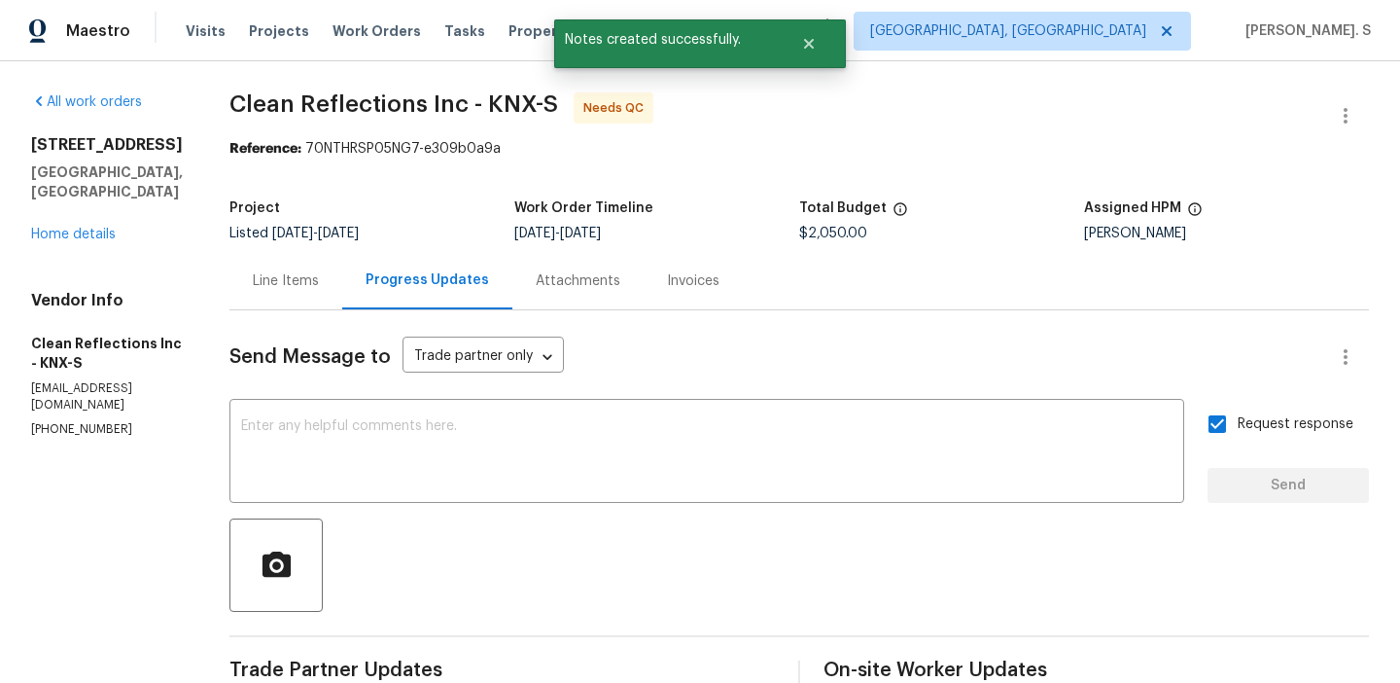
click at [319, 277] on div "Line Items" at bounding box center [286, 280] width 66 height 19
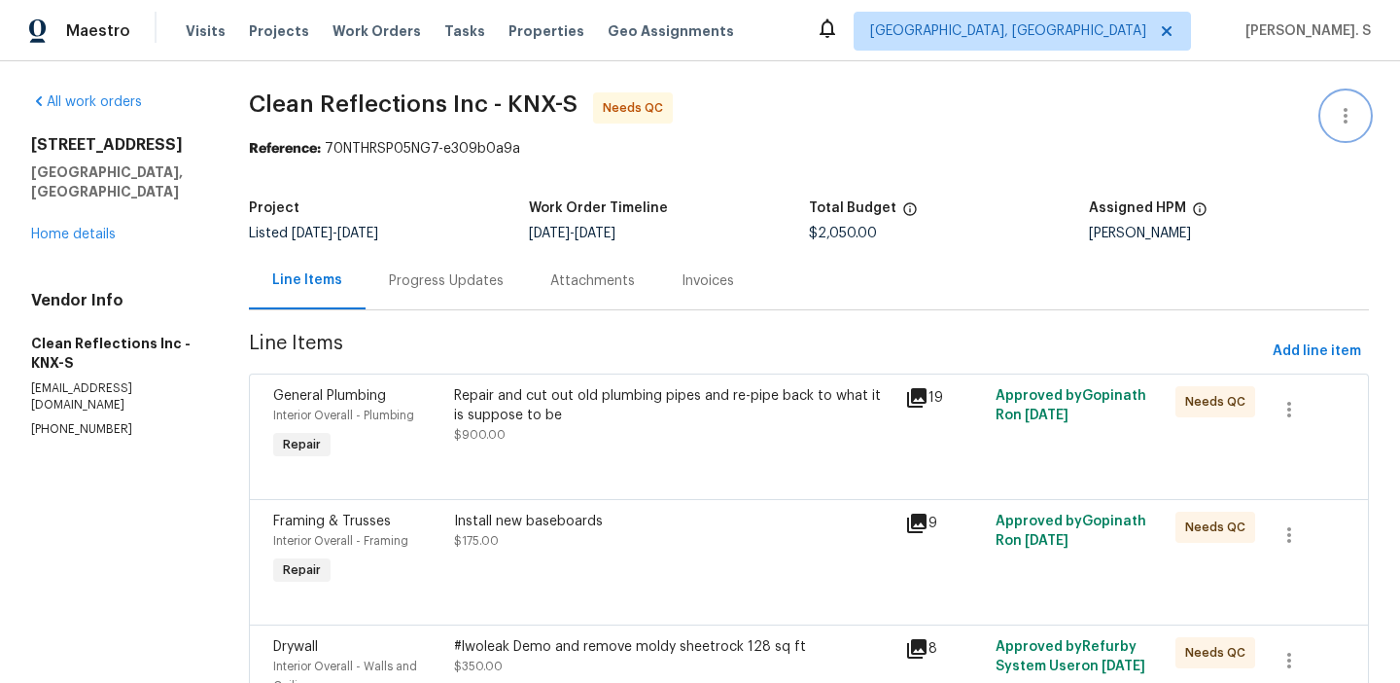
click at [1340, 125] on icon "button" at bounding box center [1345, 115] width 23 height 23
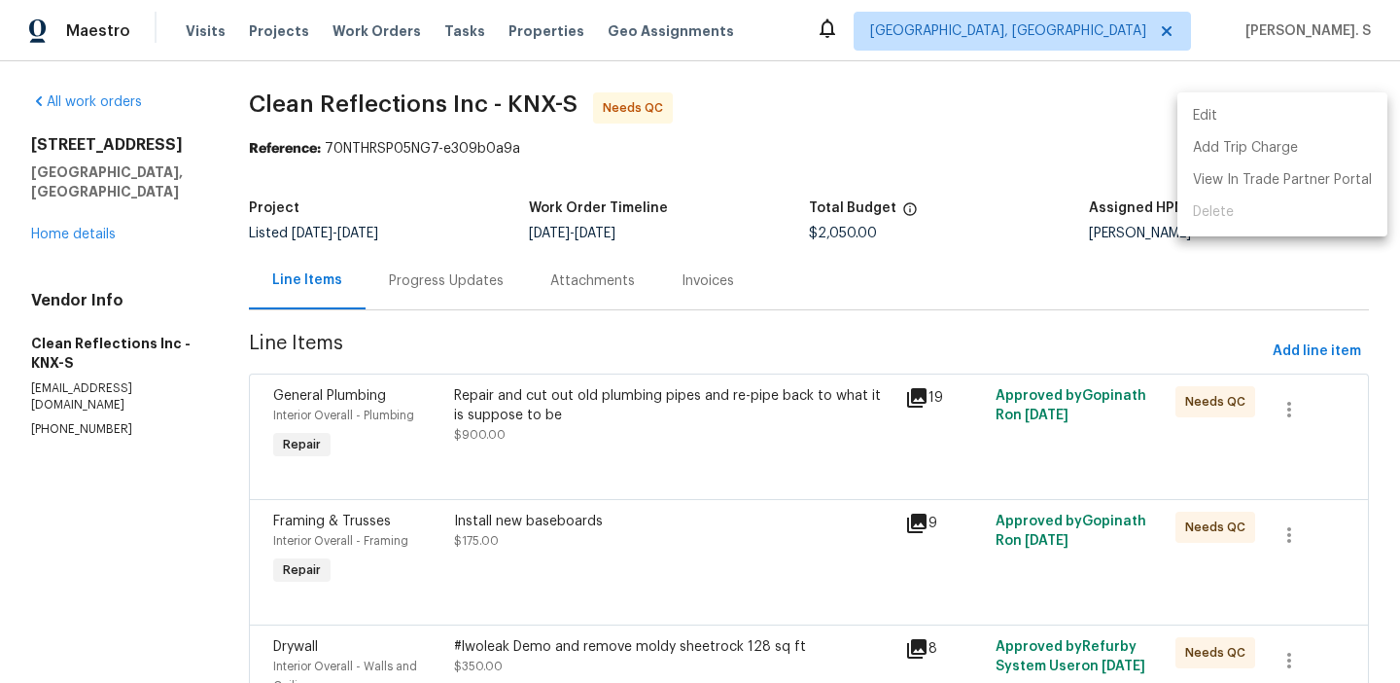
click at [1234, 123] on li "Edit" at bounding box center [1283, 116] width 210 height 32
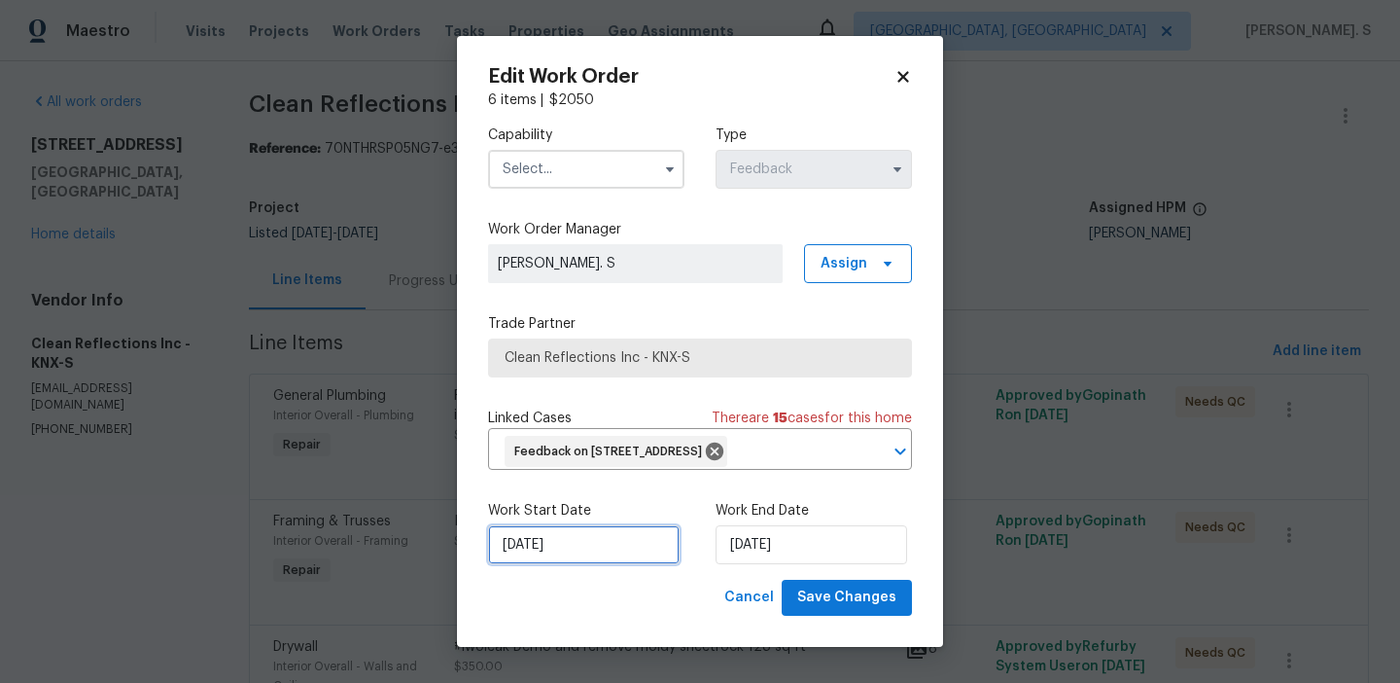
click at [639, 535] on input "[DATE]" at bounding box center [584, 544] width 192 height 39
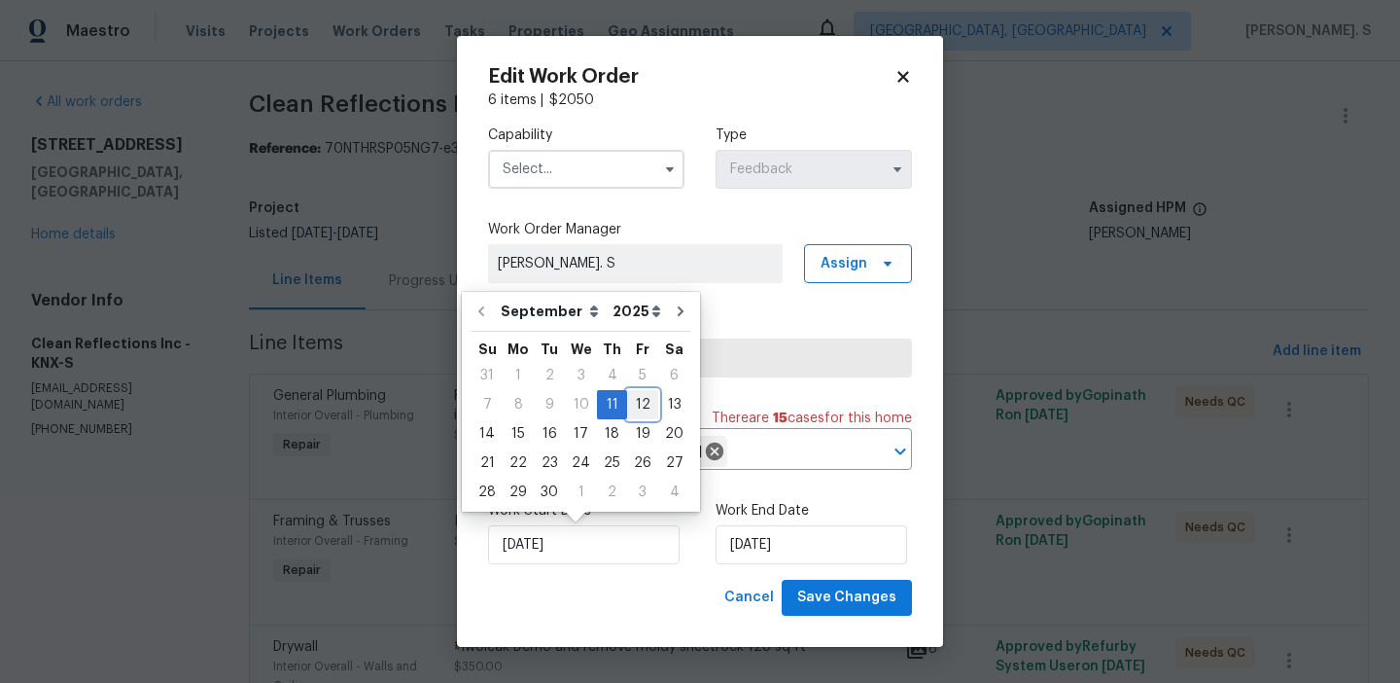
click at [634, 406] on div "12" at bounding box center [642, 404] width 31 height 27
type input "[DATE]"
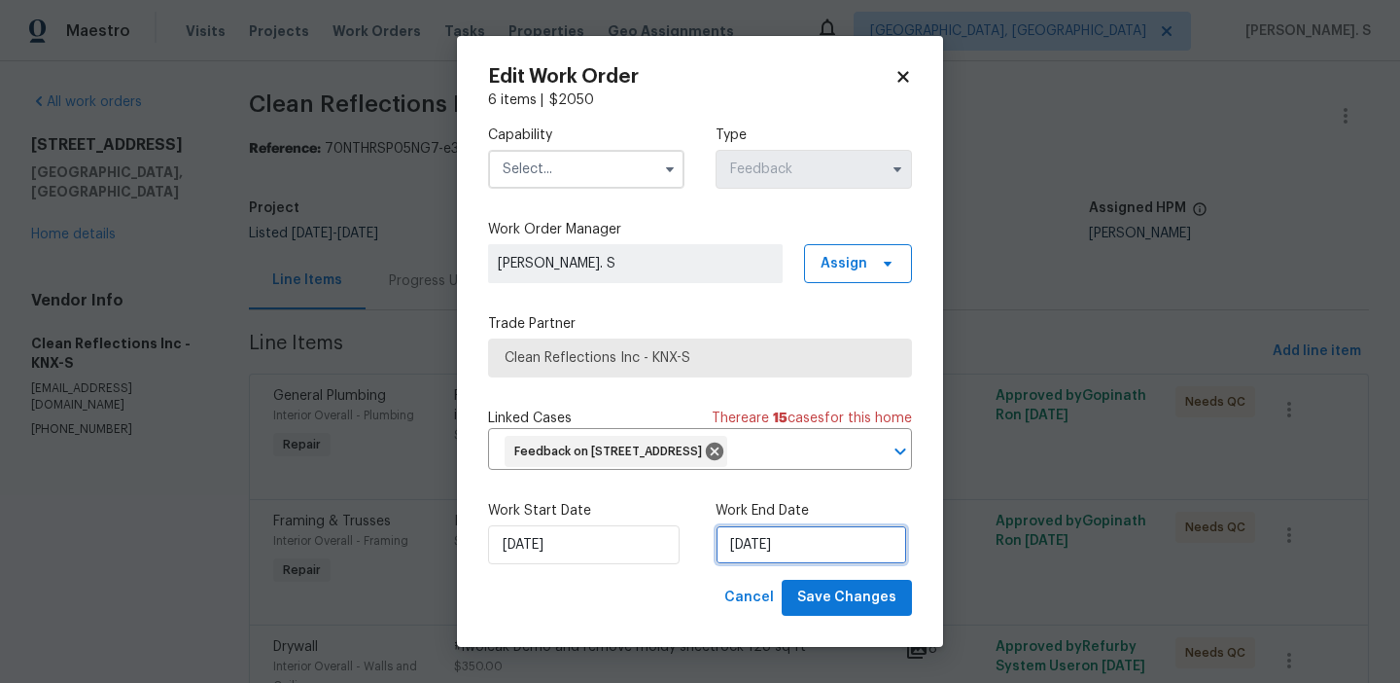
click at [778, 540] on input "9/13/2025" at bounding box center [812, 544] width 192 height 39
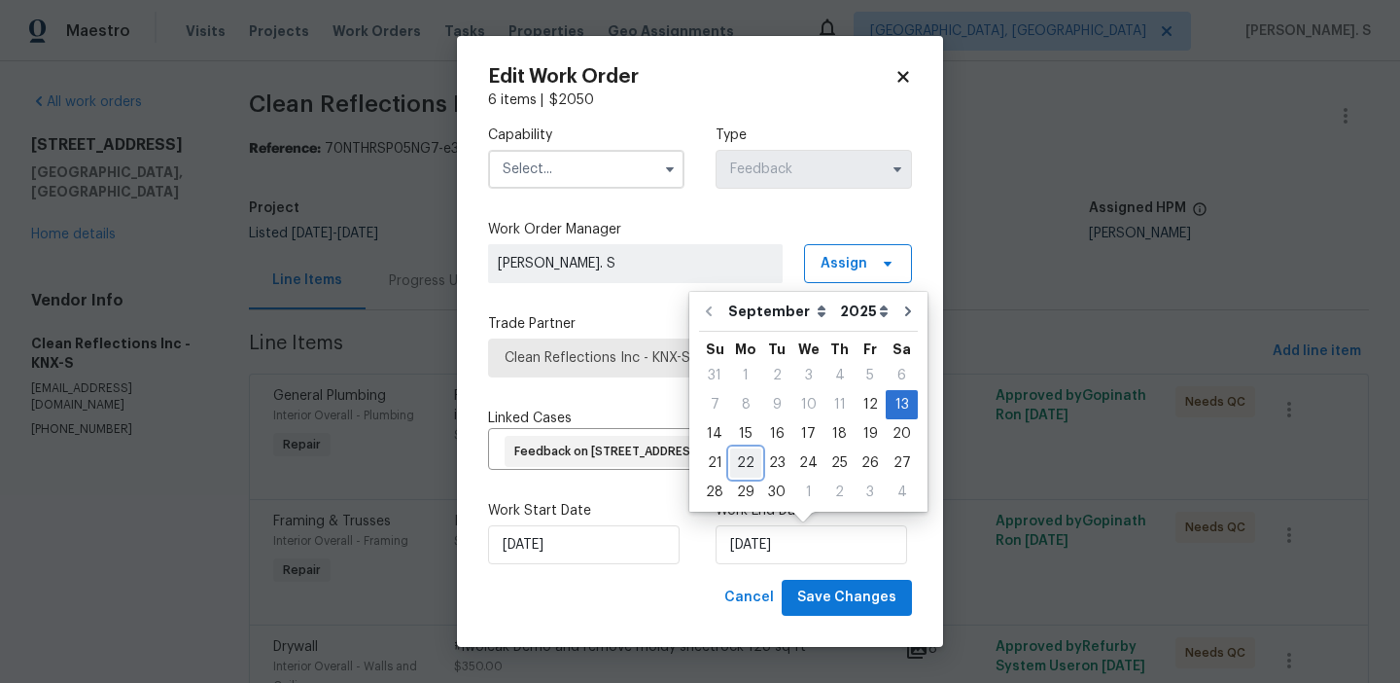
click at [748, 452] on div "22" at bounding box center [745, 462] width 31 height 27
type input "[DATE]"
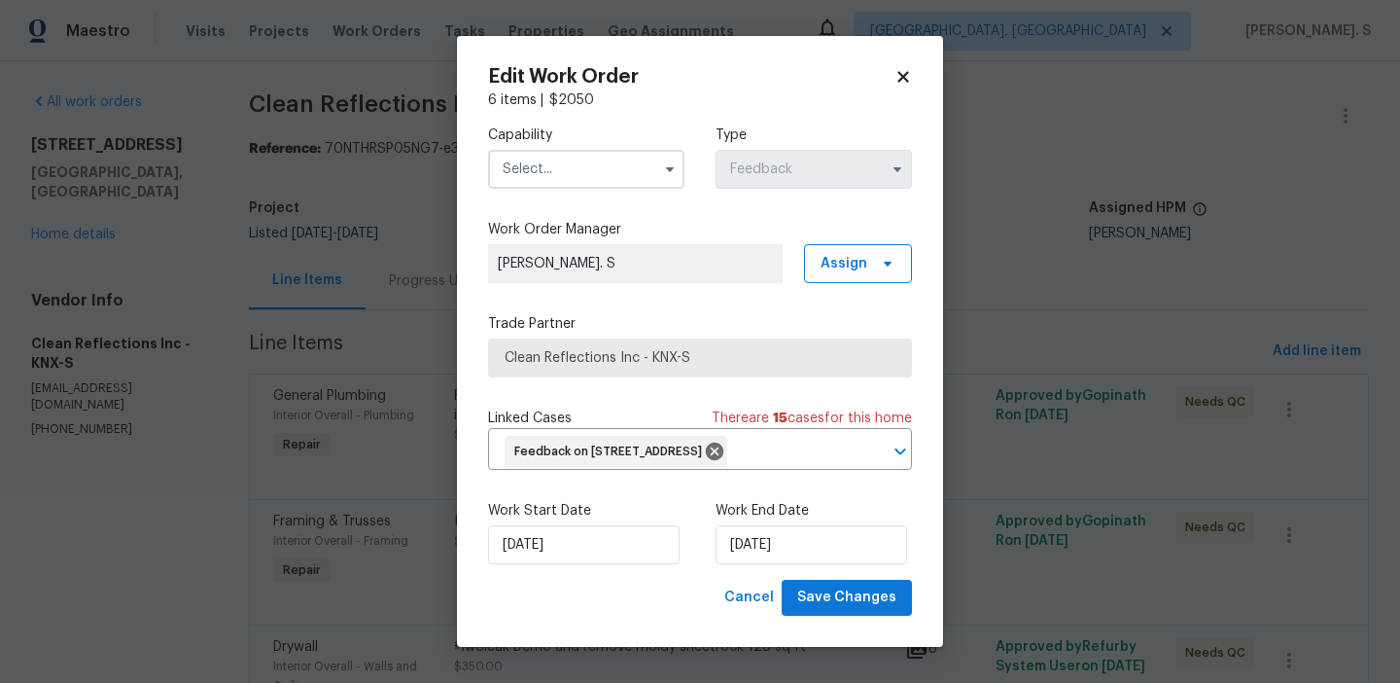
click at [592, 182] on input "text" at bounding box center [586, 169] width 196 height 39
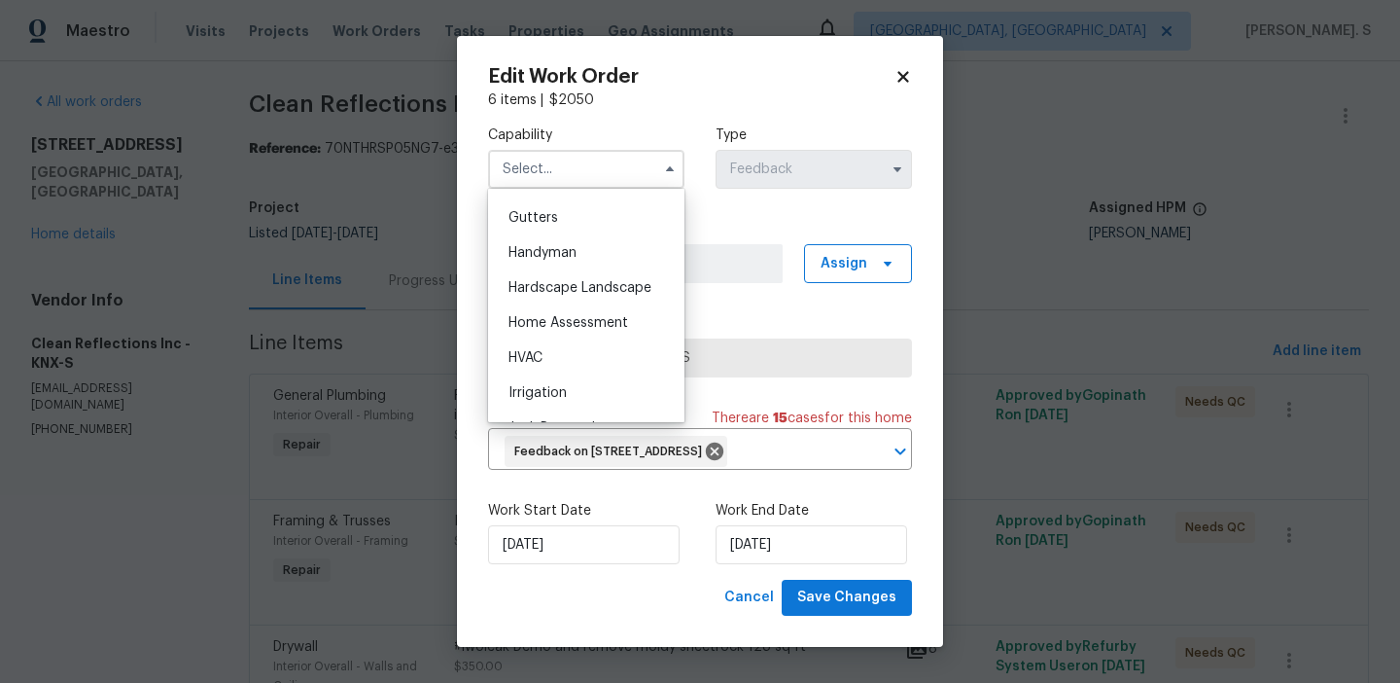
scroll to position [1009, 0]
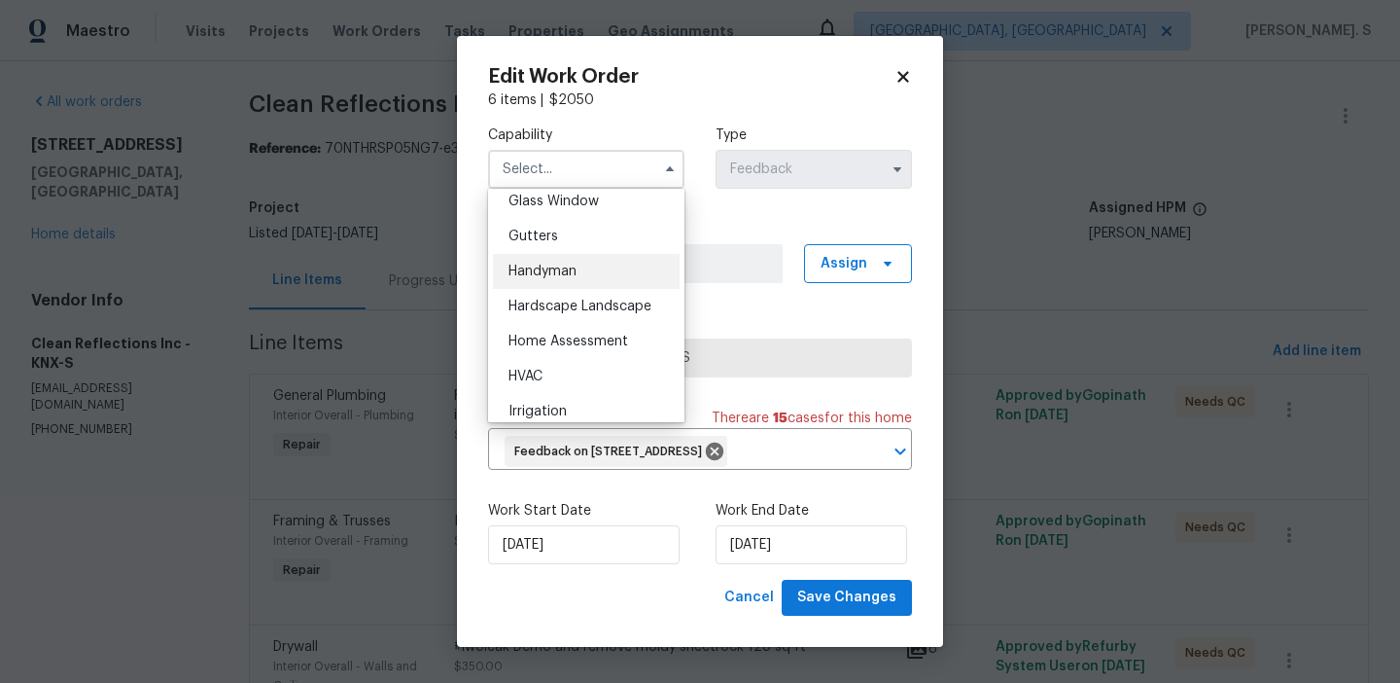
click at [582, 280] on div "Handyman" at bounding box center [586, 271] width 187 height 35
type input "Handyman"
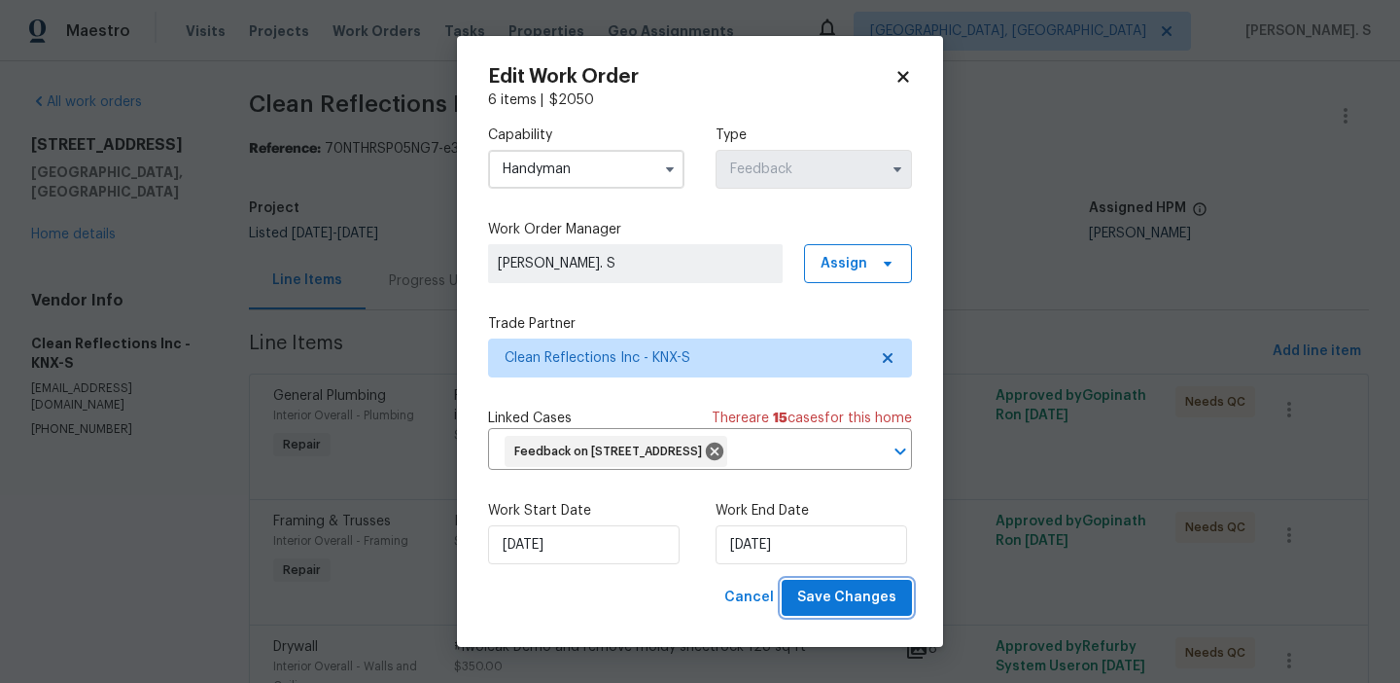
click at [837, 587] on span "Save Changes" at bounding box center [846, 597] width 99 height 24
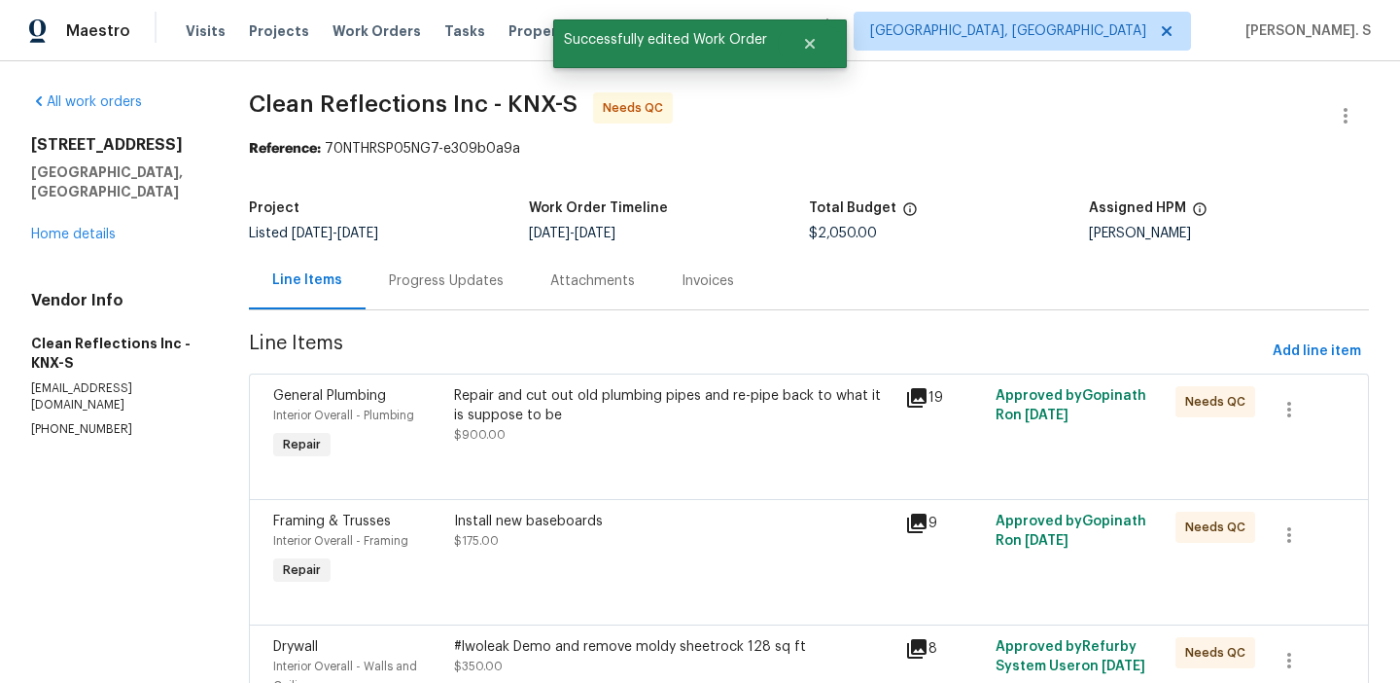
click at [783, 582] on div "Install new baseboards $175.00" at bounding box center [673, 550] width 451 height 89
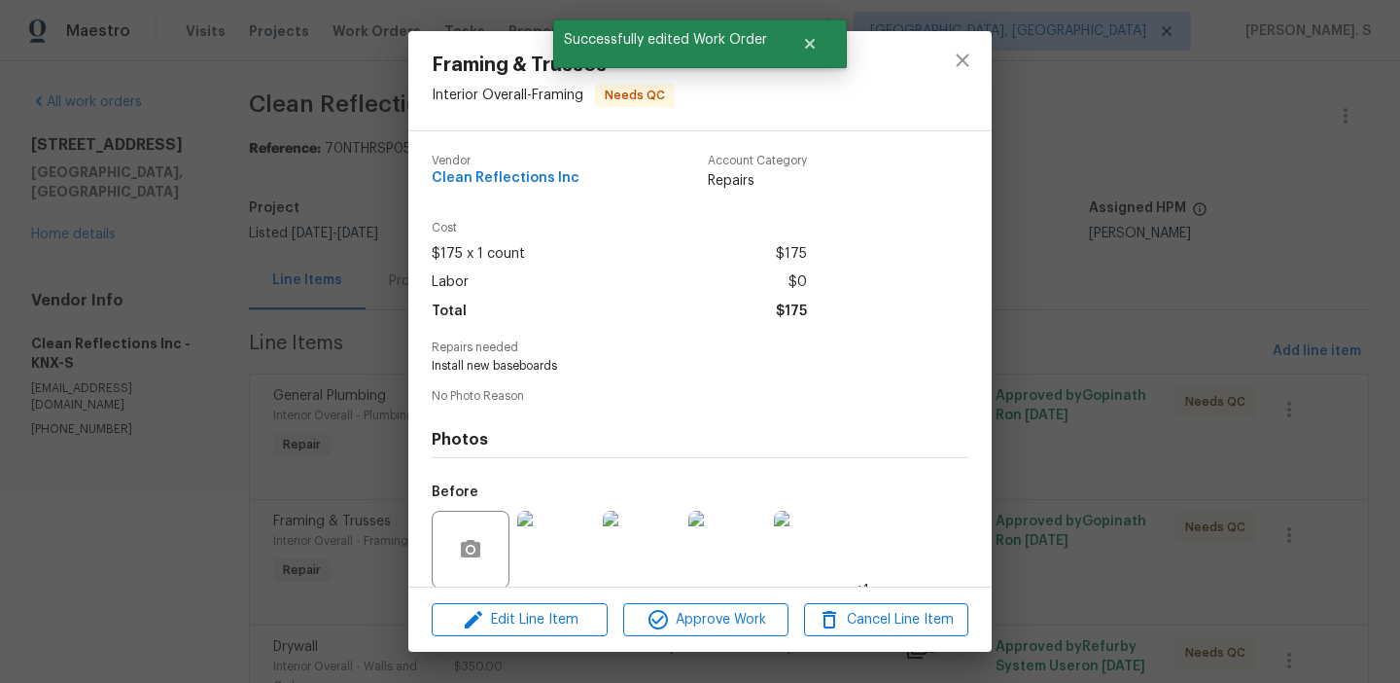
scroll to position [147, 0]
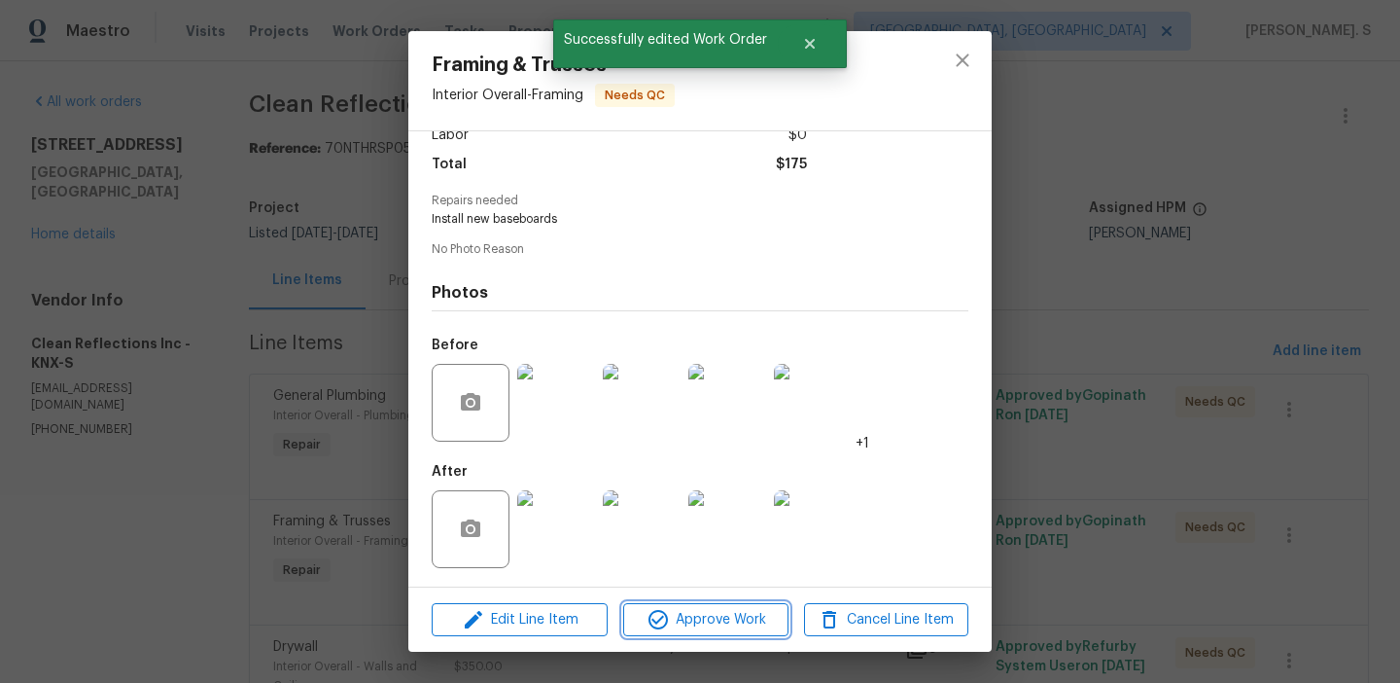
click at [707, 608] on span "Approve Work" at bounding box center [705, 620] width 153 height 24
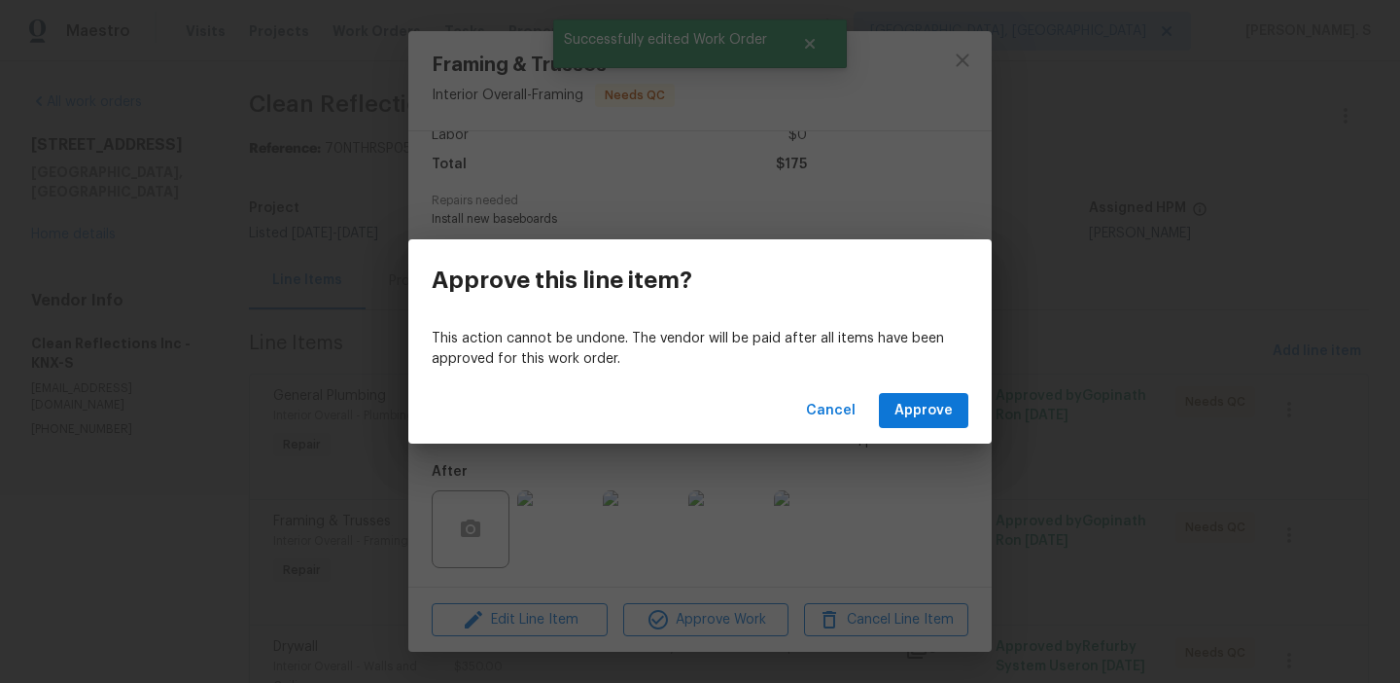
click at [908, 428] on div "Cancel Approve" at bounding box center [699, 410] width 583 height 67
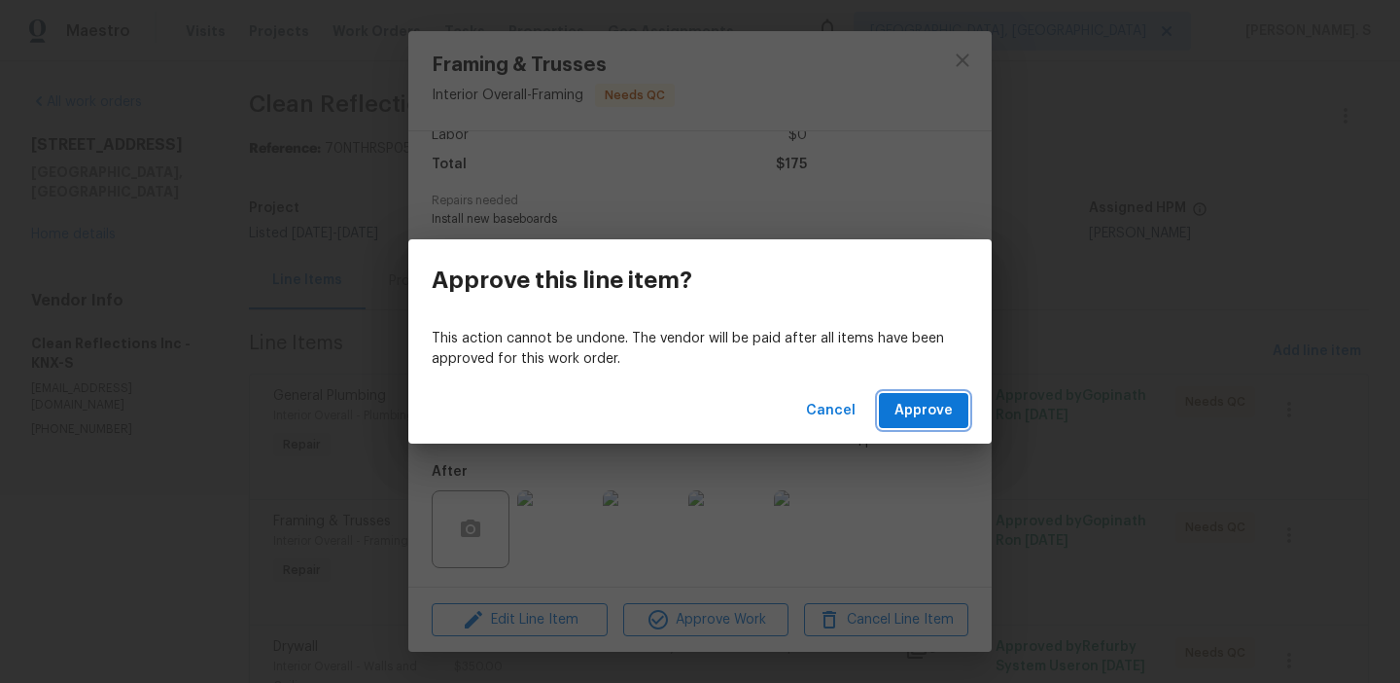
click at [935, 412] on span "Approve" at bounding box center [924, 411] width 58 height 24
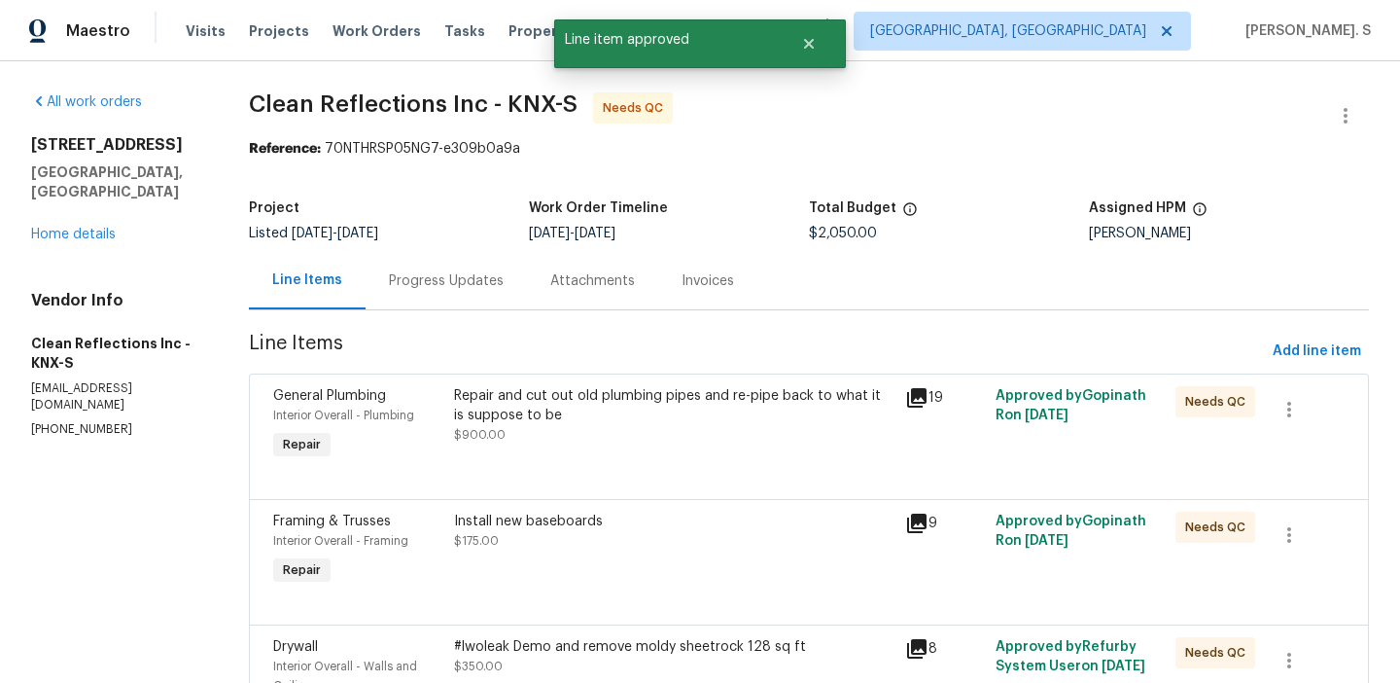
click at [679, 406] on div "Repair and cut out old plumbing pipes and re-pipe back to what it is suppose to…" at bounding box center [674, 405] width 440 height 39
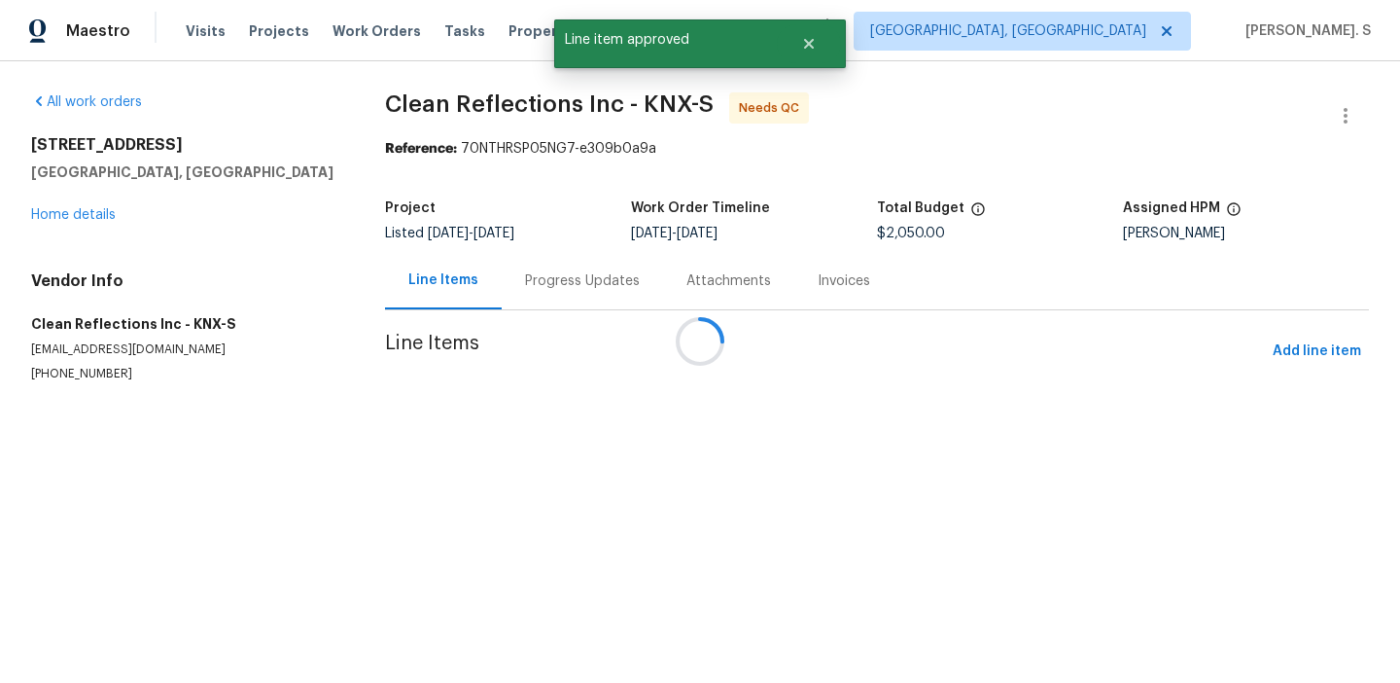
click at [625, 419] on div at bounding box center [700, 341] width 1400 height 683
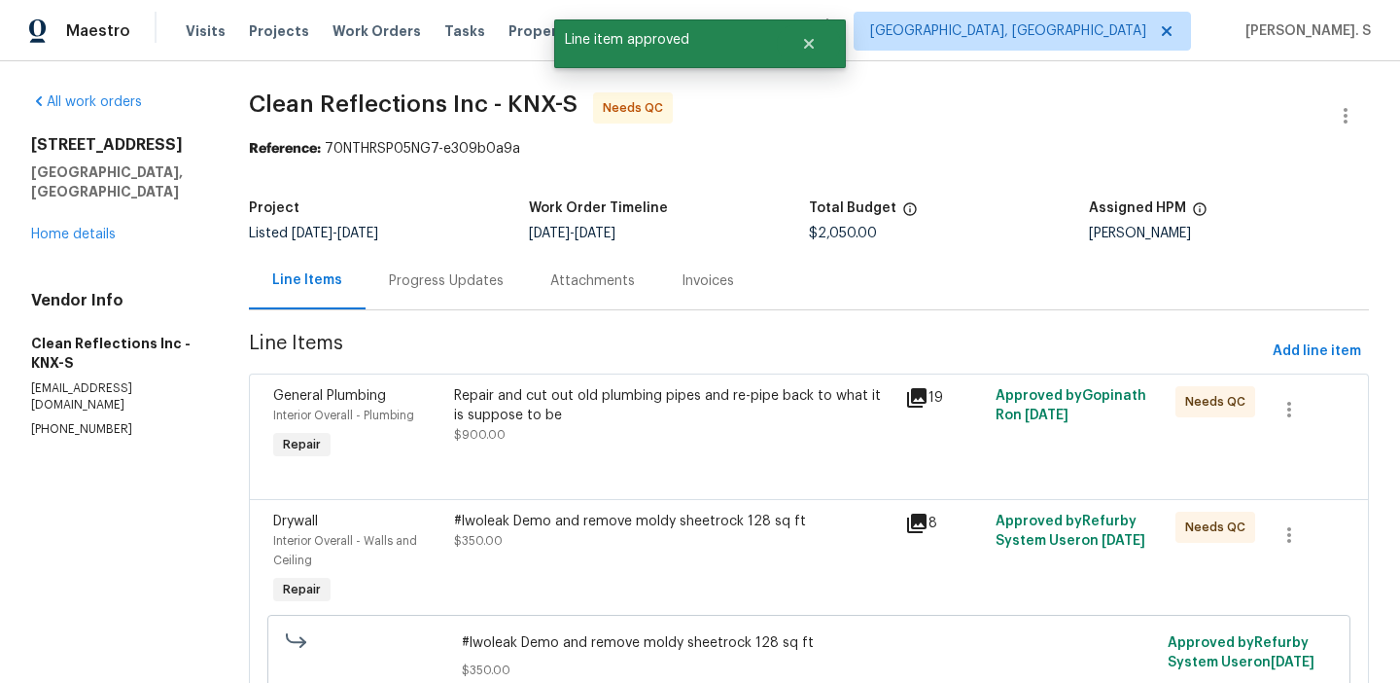
click at [625, 419] on div "Repair and cut out old plumbing pipes and re-pipe back to what it is suppose to…" at bounding box center [674, 405] width 440 height 39
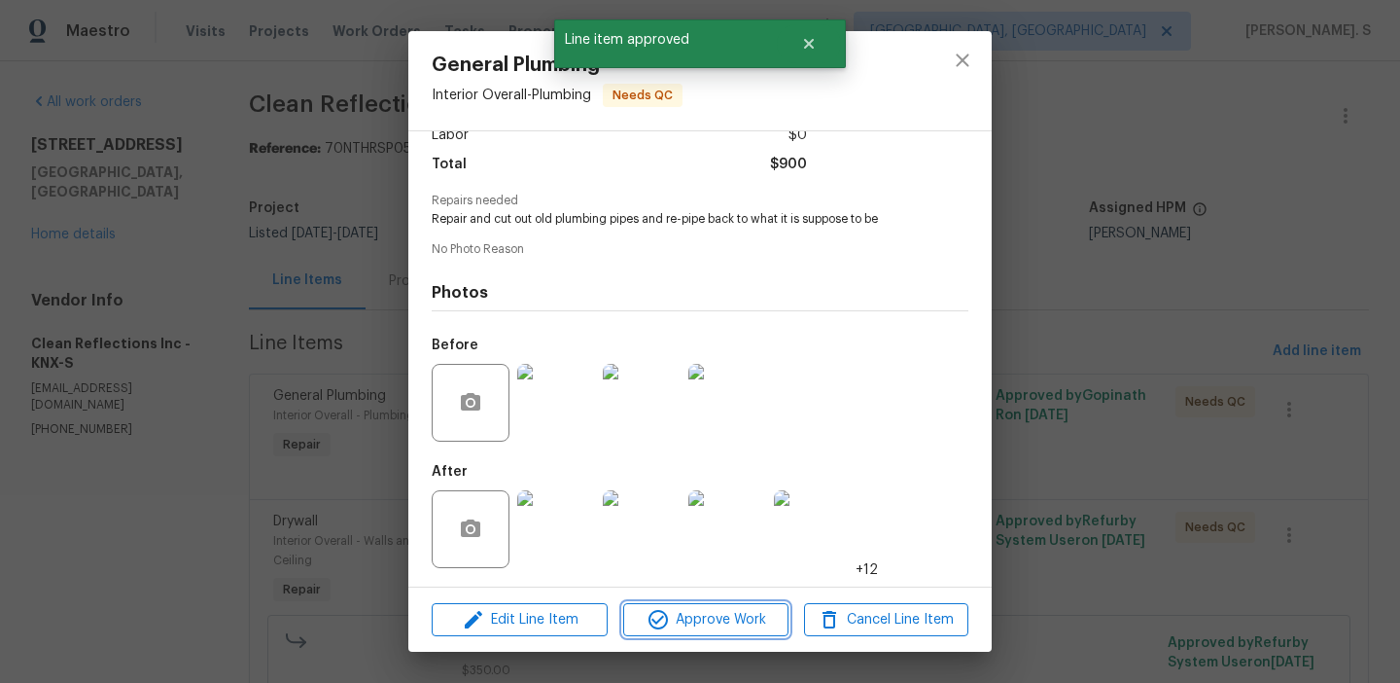
click at [653, 622] on icon "button" at bounding box center [658, 619] width 23 height 23
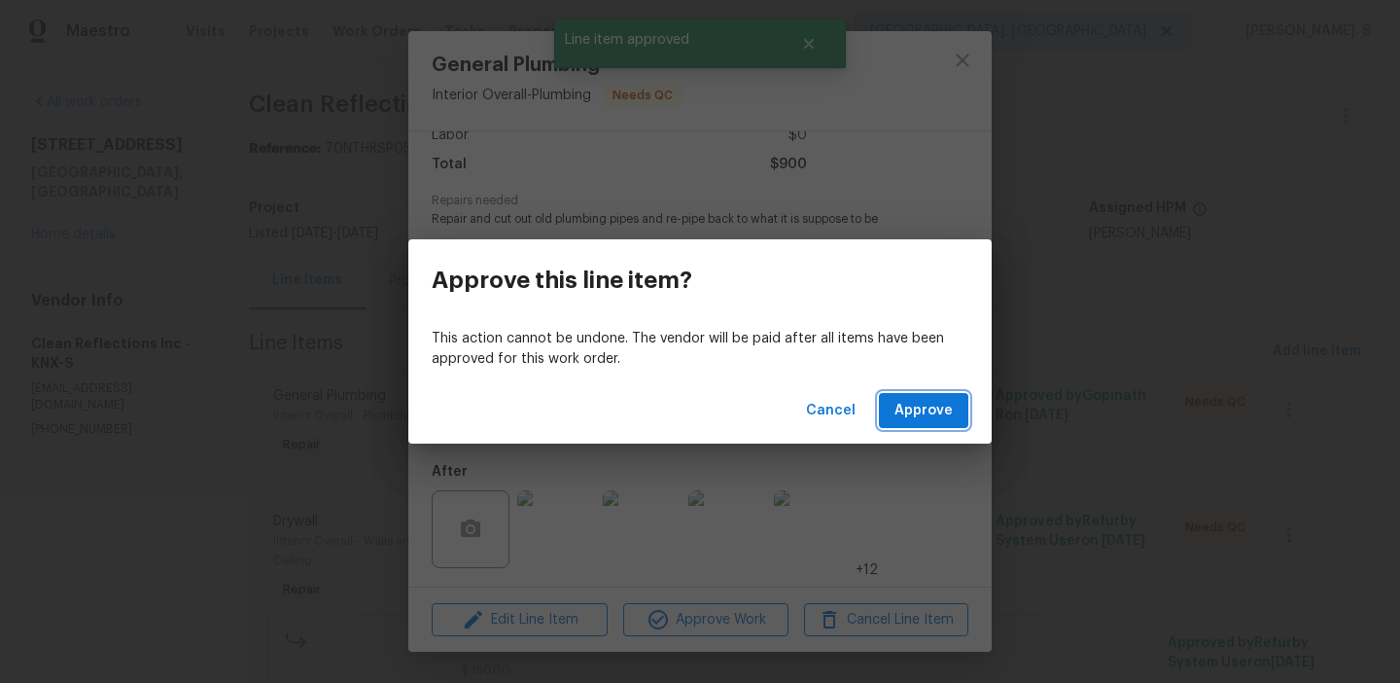
click at [943, 402] on span "Approve" at bounding box center [924, 411] width 58 height 24
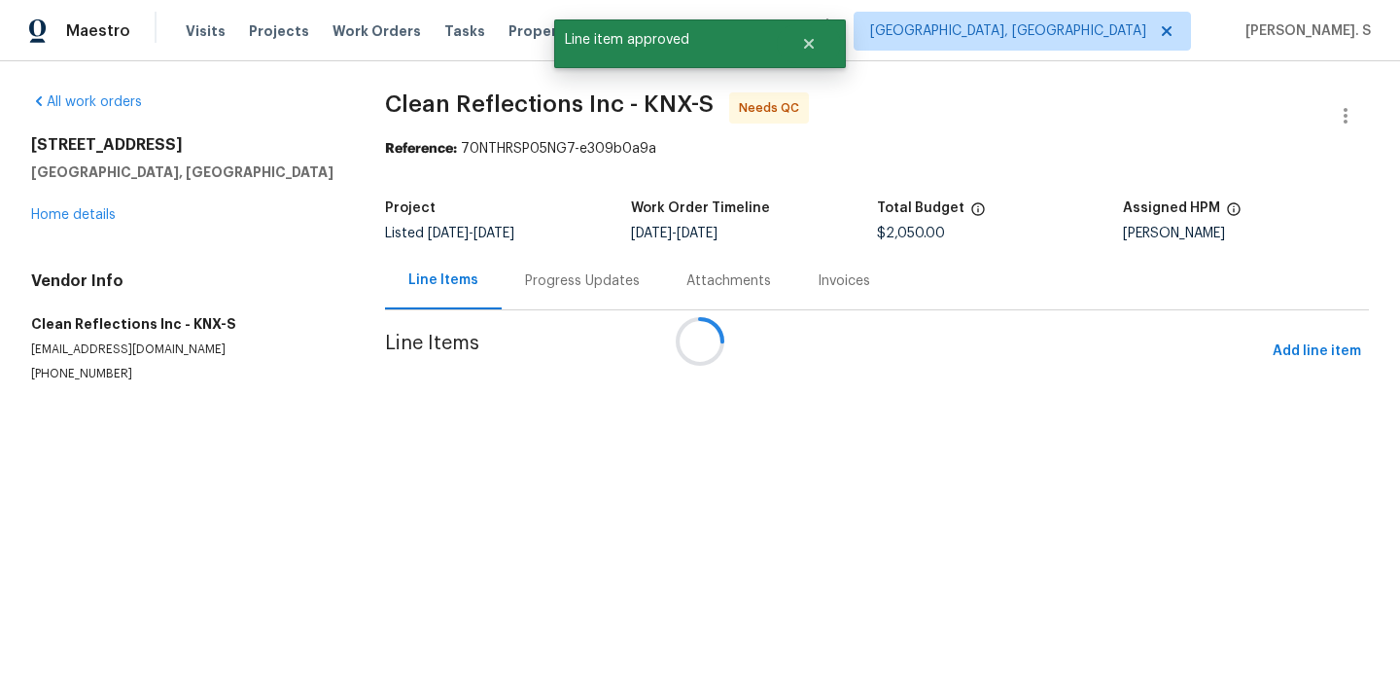
click at [567, 532] on div at bounding box center [700, 341] width 1400 height 683
click at [605, 418] on div at bounding box center [700, 341] width 1400 height 683
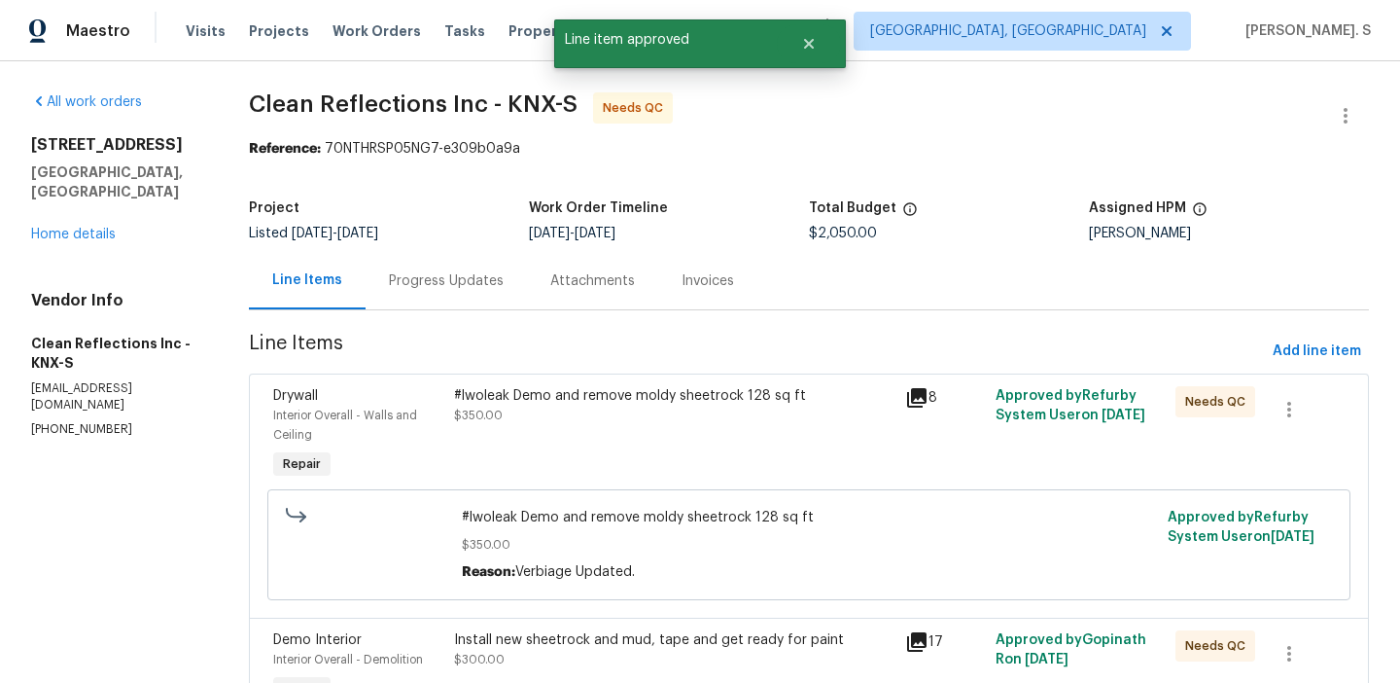
click at [605, 418] on div "#lwoleak Demo and remove moldy sheetrock 128 sq ft $350.00" at bounding box center [674, 405] width 440 height 39
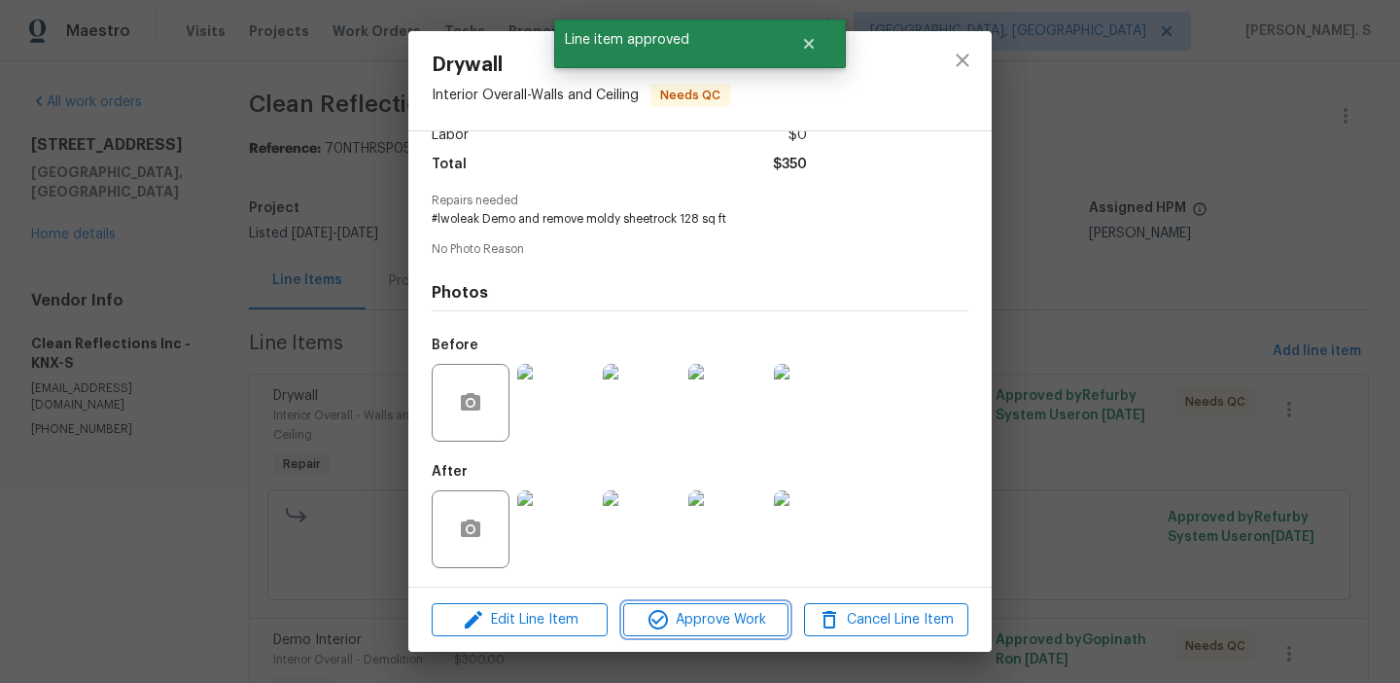
click at [685, 612] on span "Approve Work" at bounding box center [705, 620] width 153 height 24
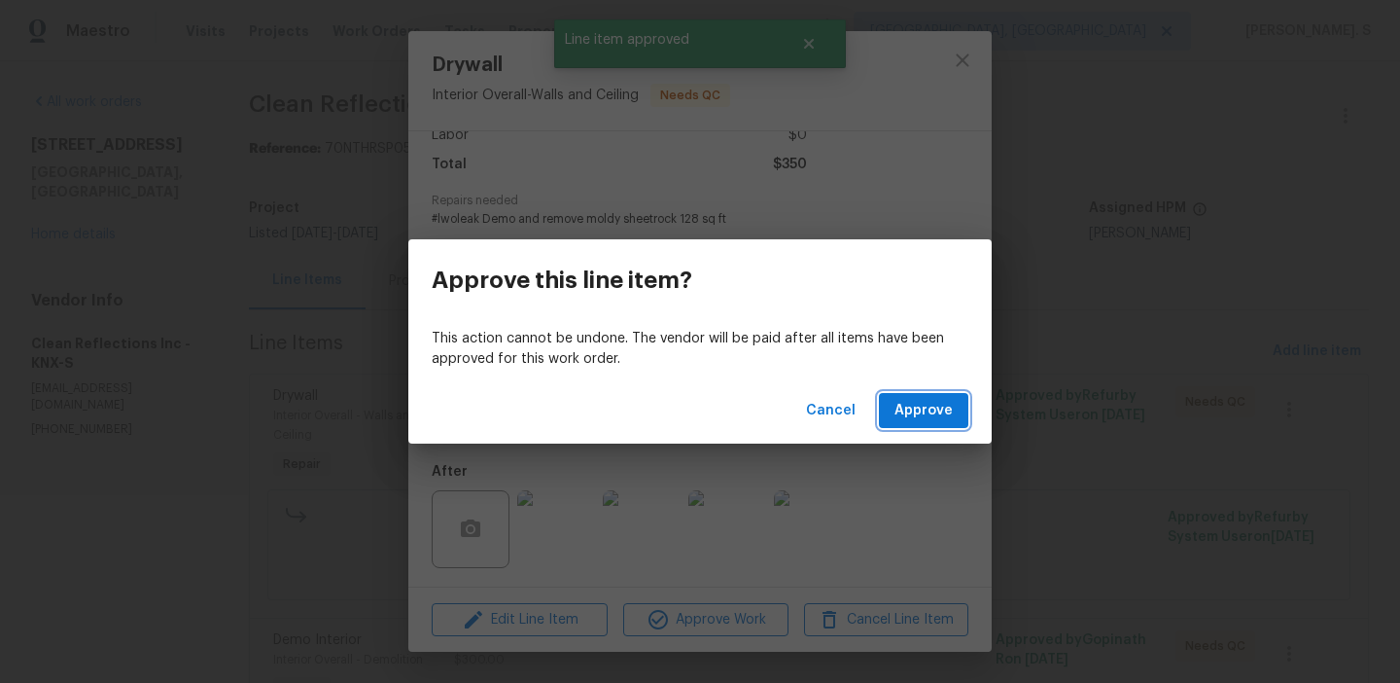
click at [917, 405] on span "Approve" at bounding box center [924, 411] width 58 height 24
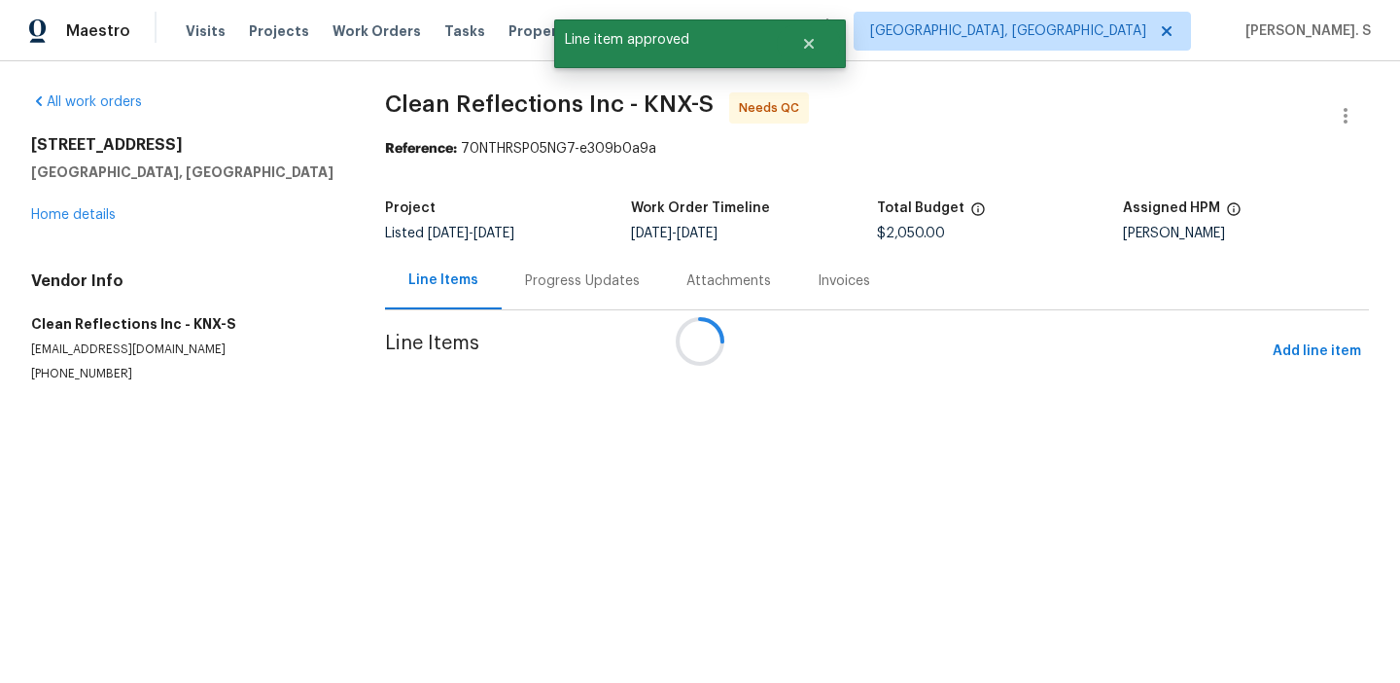
click at [526, 539] on div at bounding box center [700, 341] width 1400 height 683
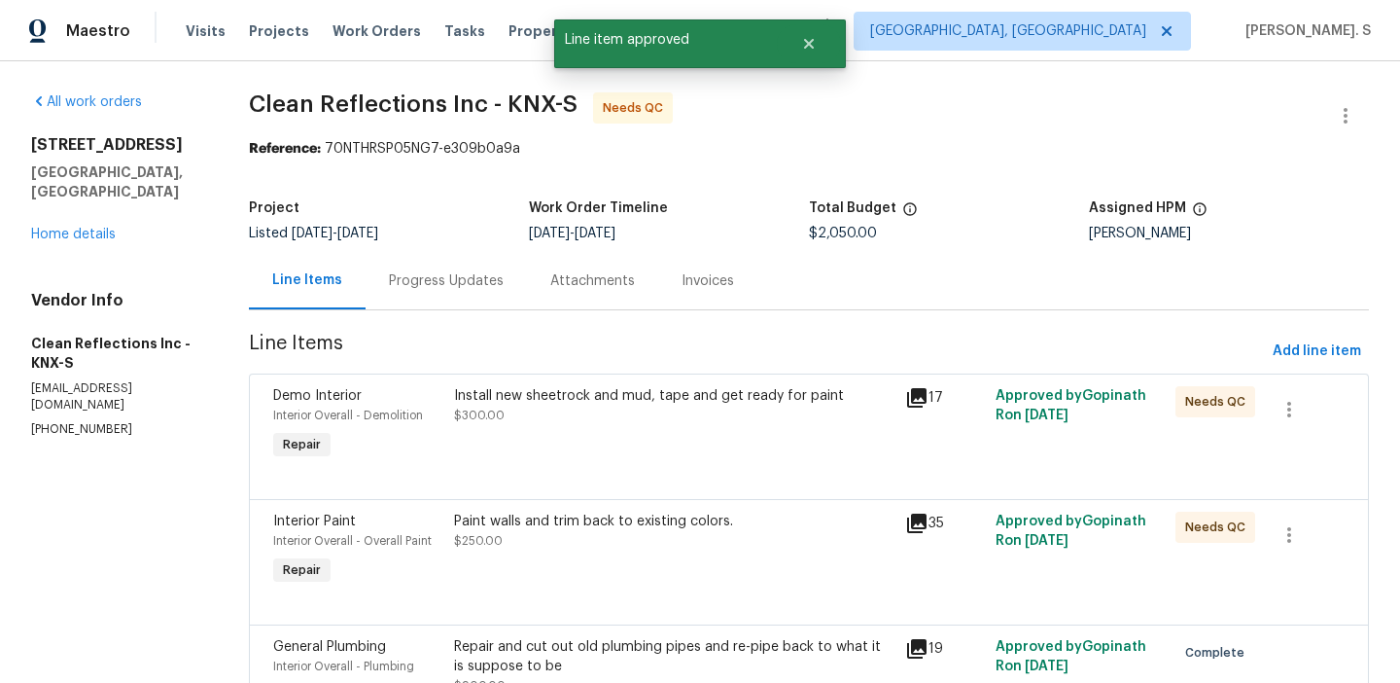
click at [589, 446] on div "Install new sheetrock and mud, tape and get ready for paint $300.00" at bounding box center [673, 424] width 451 height 89
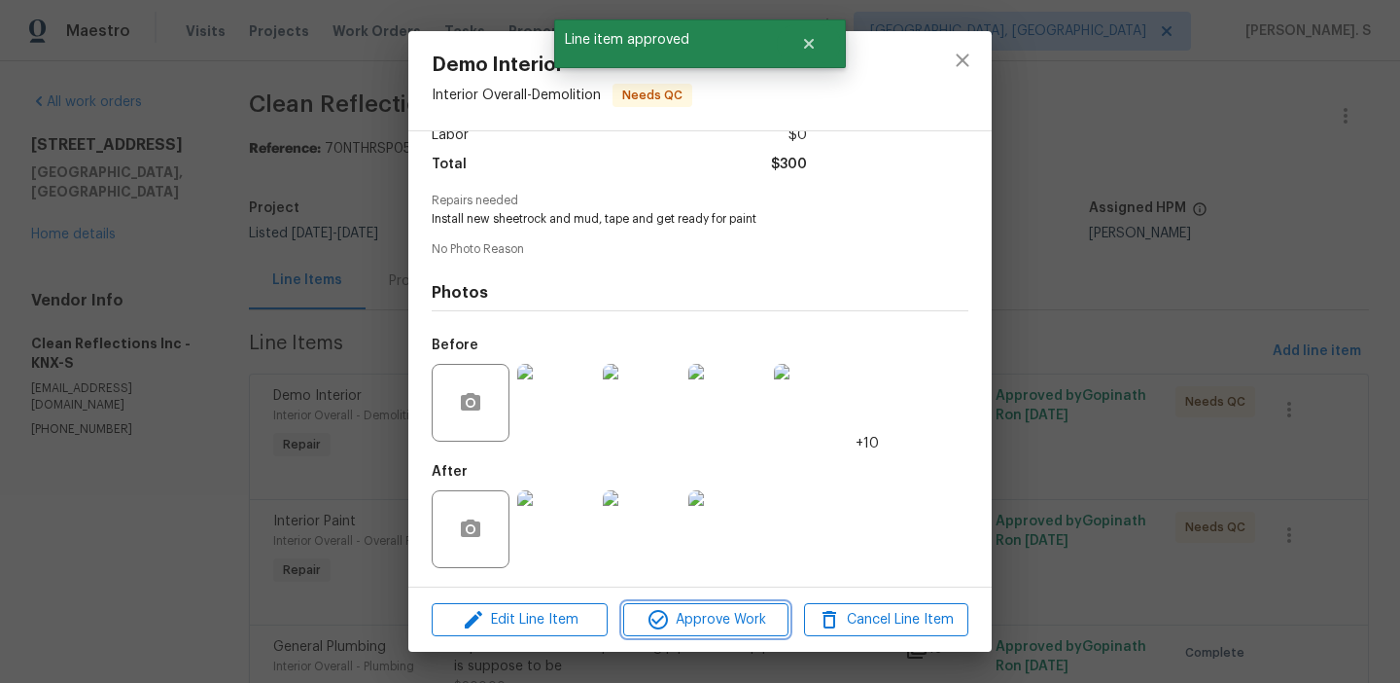
click at [699, 608] on span "Approve Work" at bounding box center [705, 620] width 153 height 24
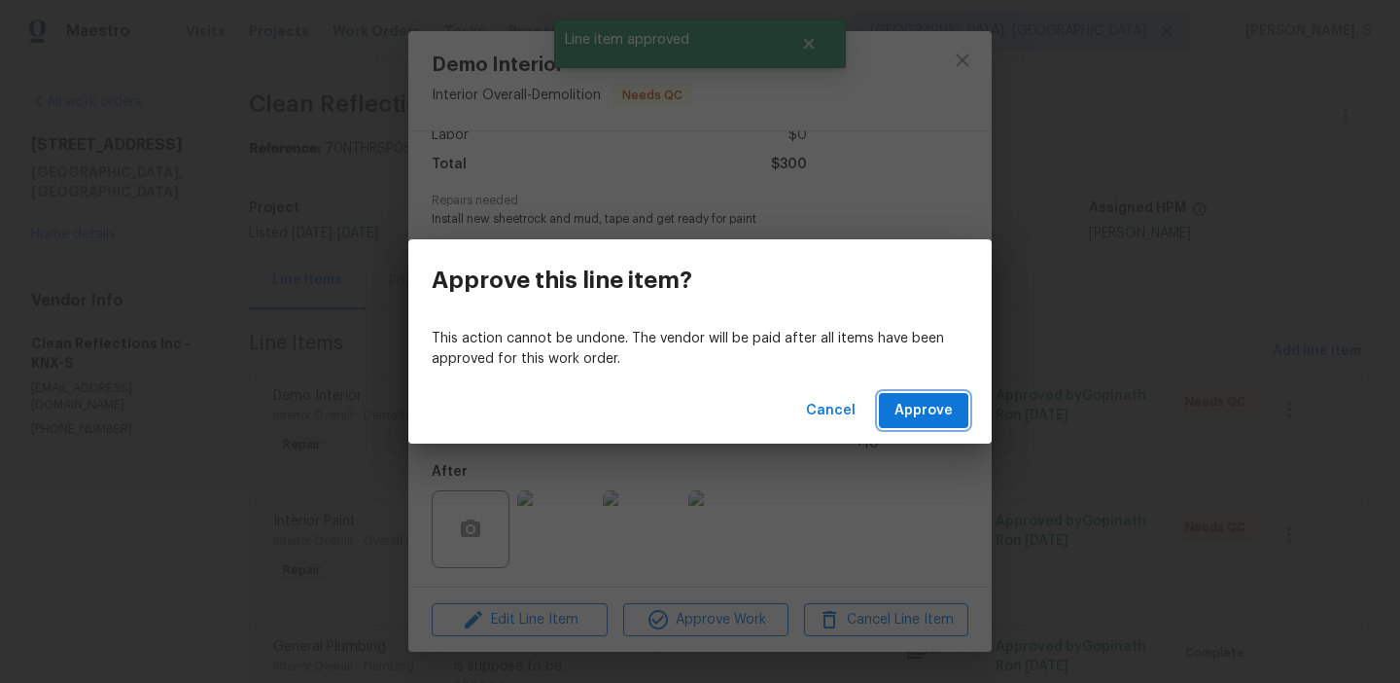
click at [934, 406] on span "Approve" at bounding box center [924, 411] width 58 height 24
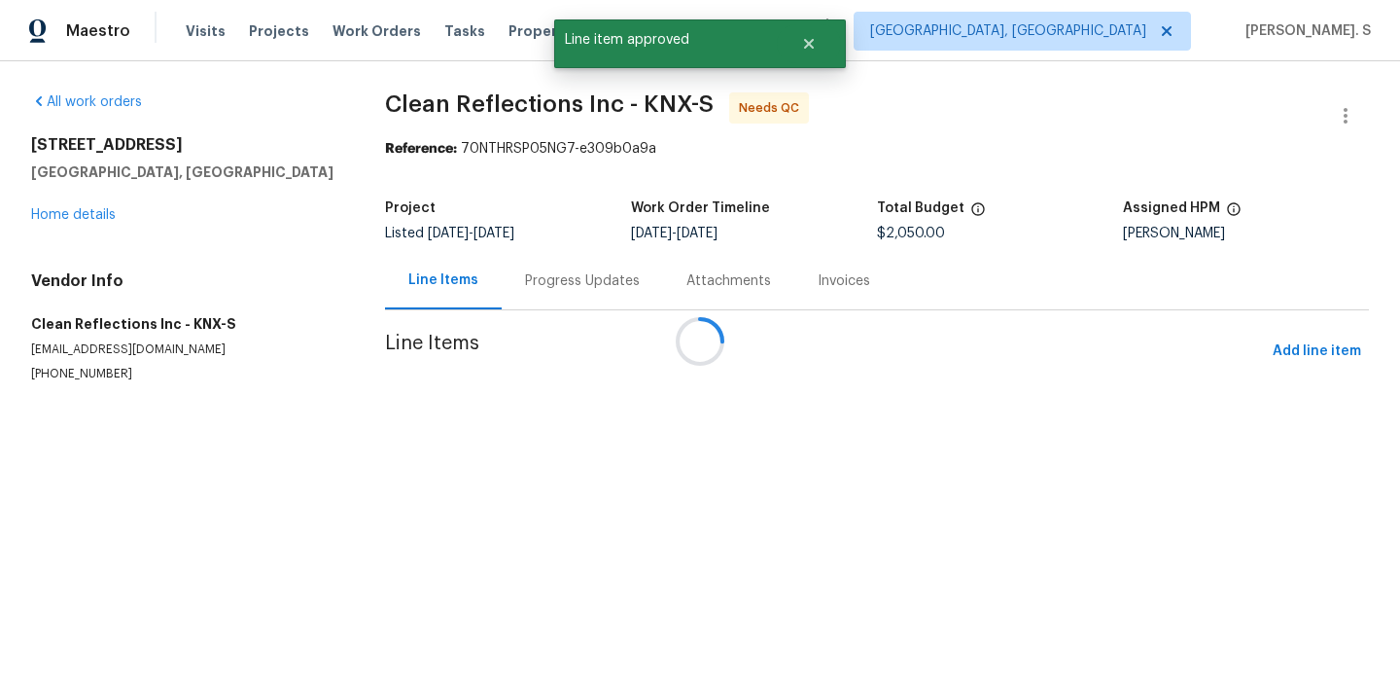
click at [546, 402] on div at bounding box center [700, 341] width 1400 height 683
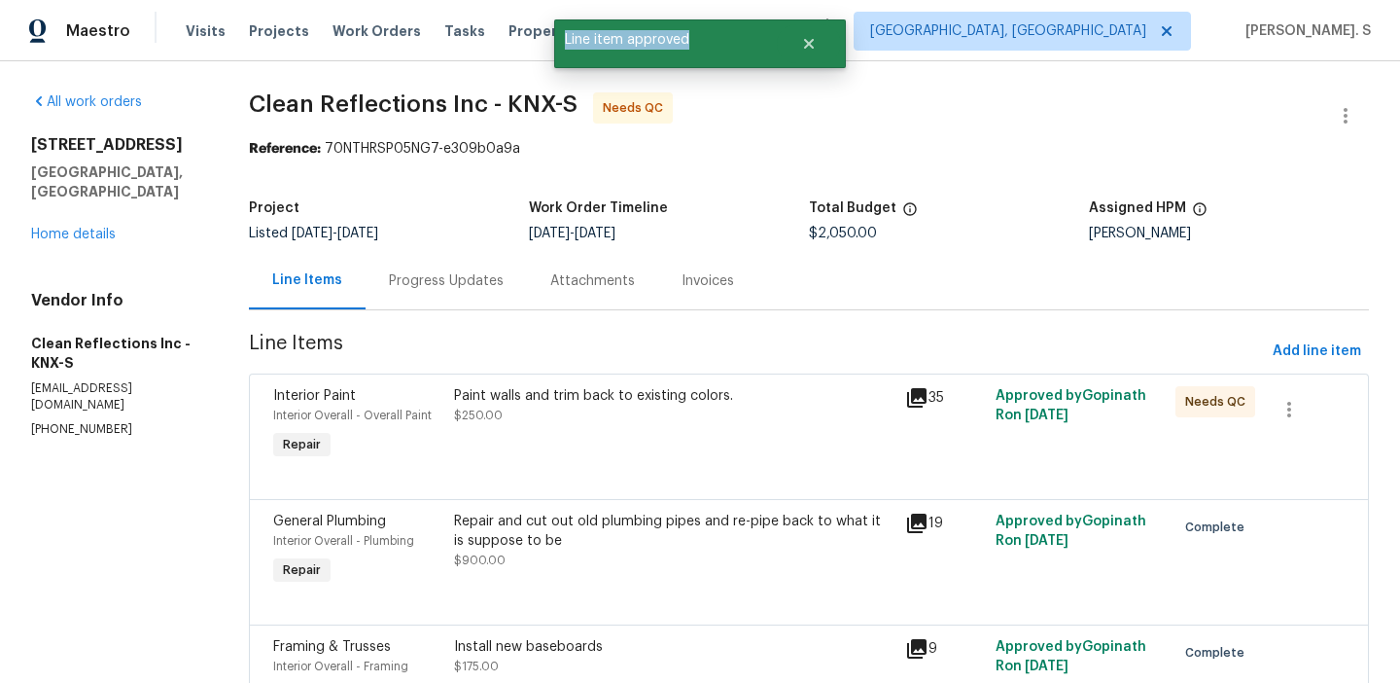
click at [546, 402] on div "Paint walls and trim back to existing colors." at bounding box center [674, 395] width 440 height 19
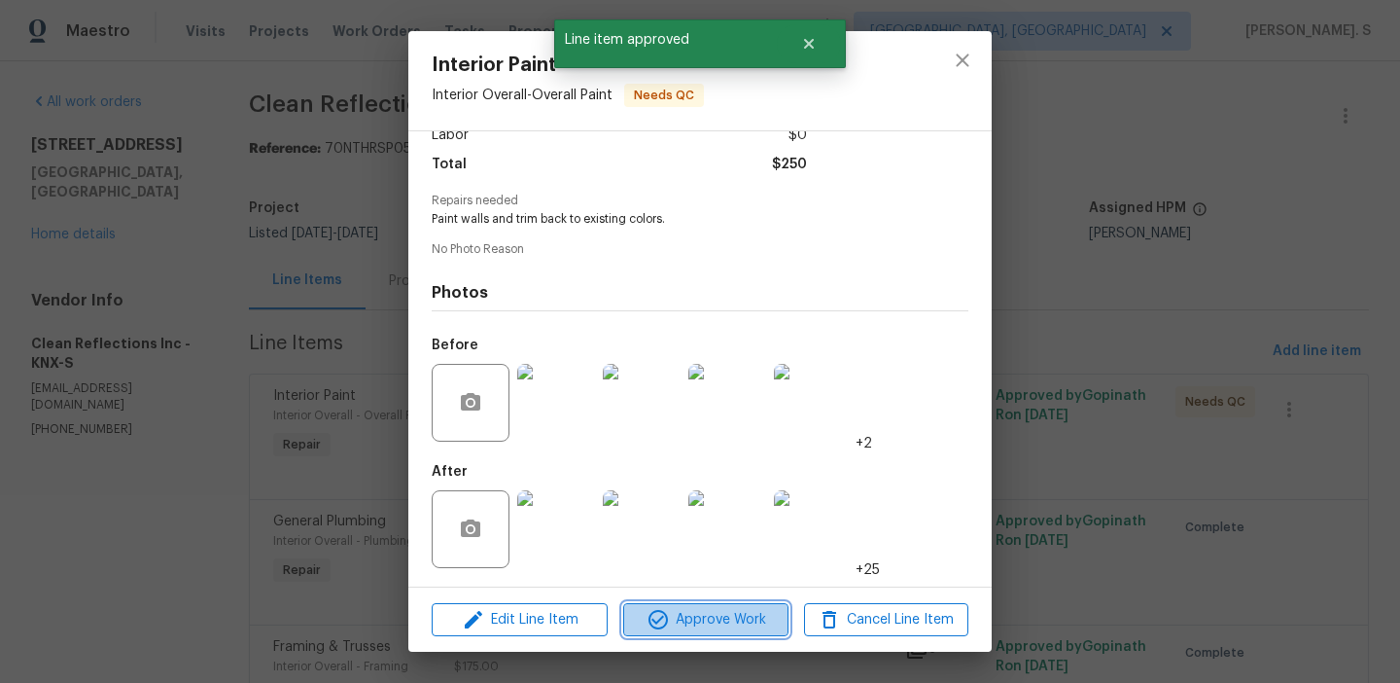
click at [653, 613] on icon "button" at bounding box center [658, 619] width 19 height 19
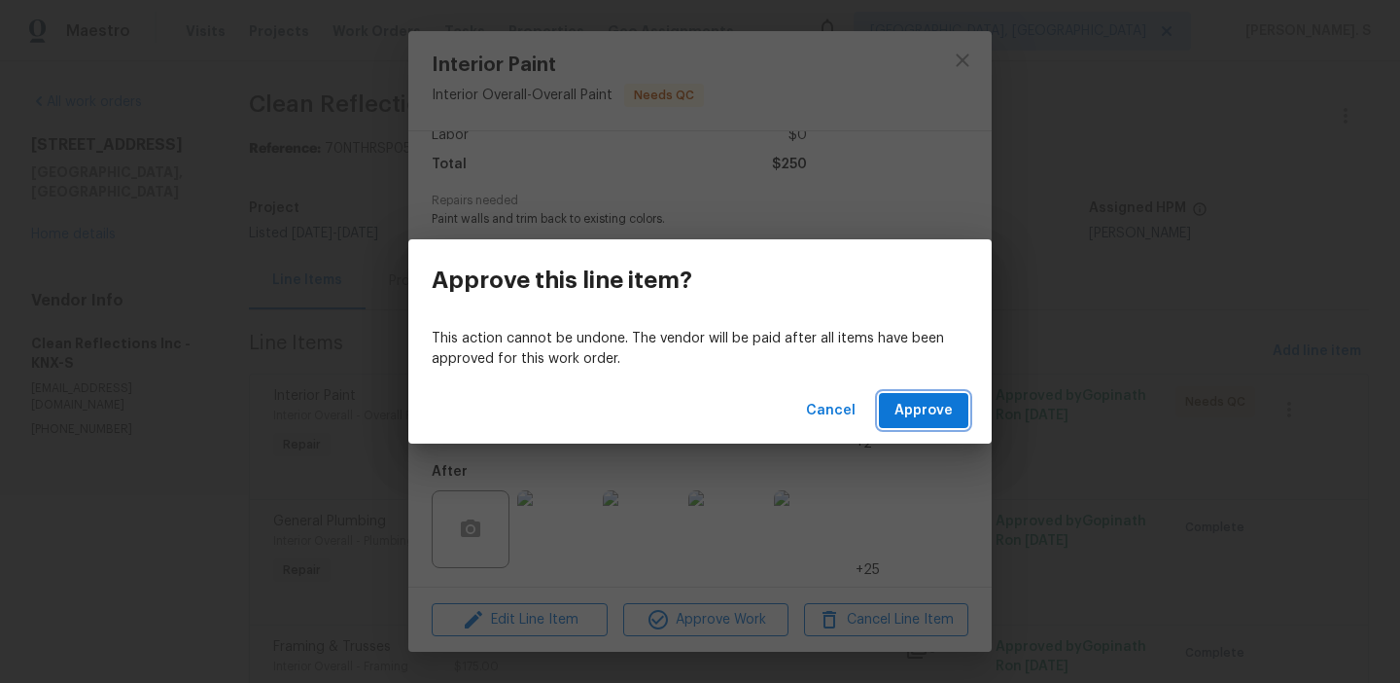
click at [900, 418] on span "Approve" at bounding box center [924, 411] width 58 height 24
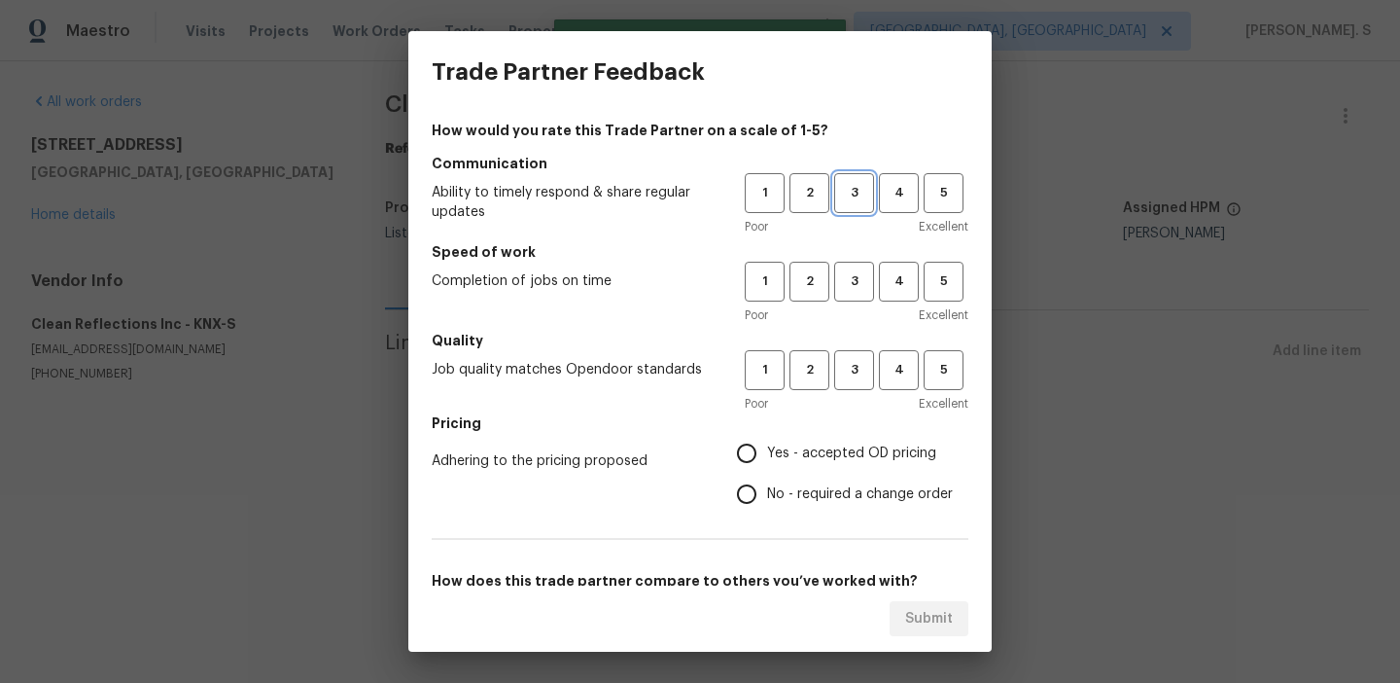
click at [856, 208] on button "3" at bounding box center [854, 193] width 40 height 40
click at [857, 274] on span "3" at bounding box center [854, 281] width 36 height 22
click at [857, 350] on button "3" at bounding box center [854, 370] width 40 height 40
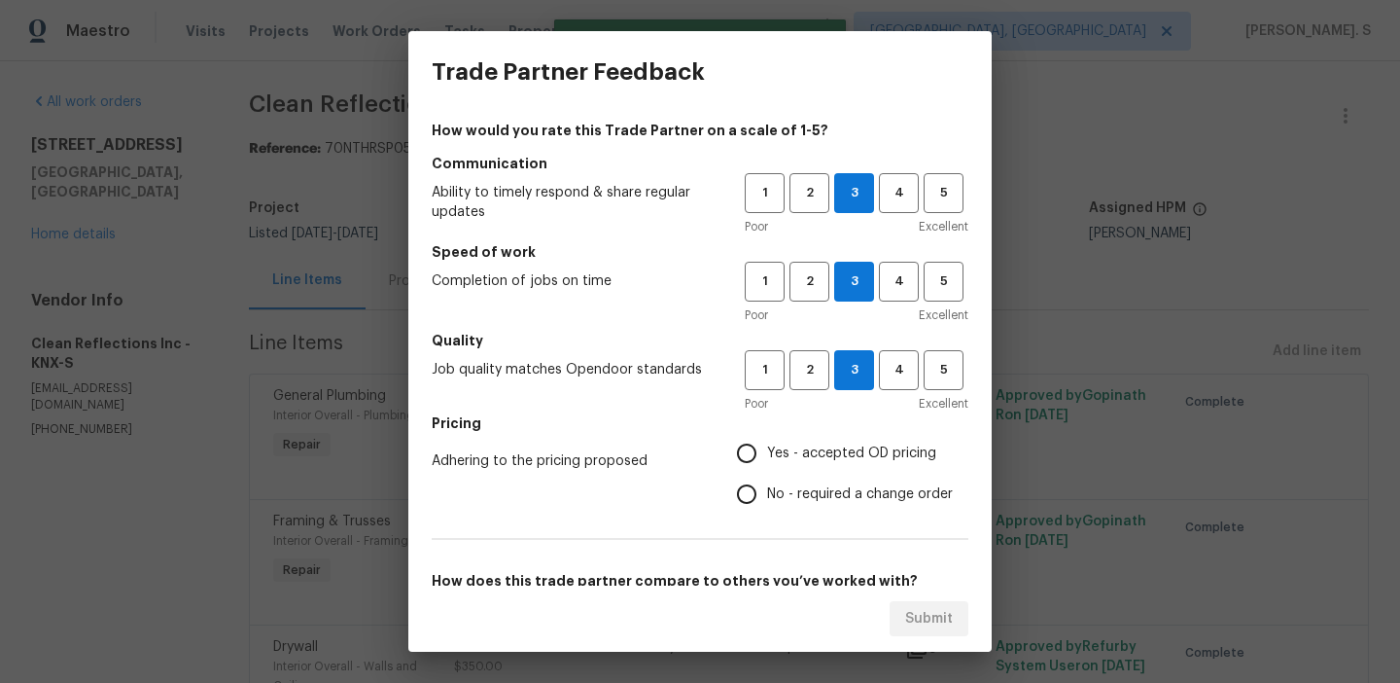
click at [833, 505] on label "No - required a change order" at bounding box center [839, 494] width 227 height 41
click at [767, 505] on input "No - required a change order" at bounding box center [746, 494] width 41 height 41
radio input "true"
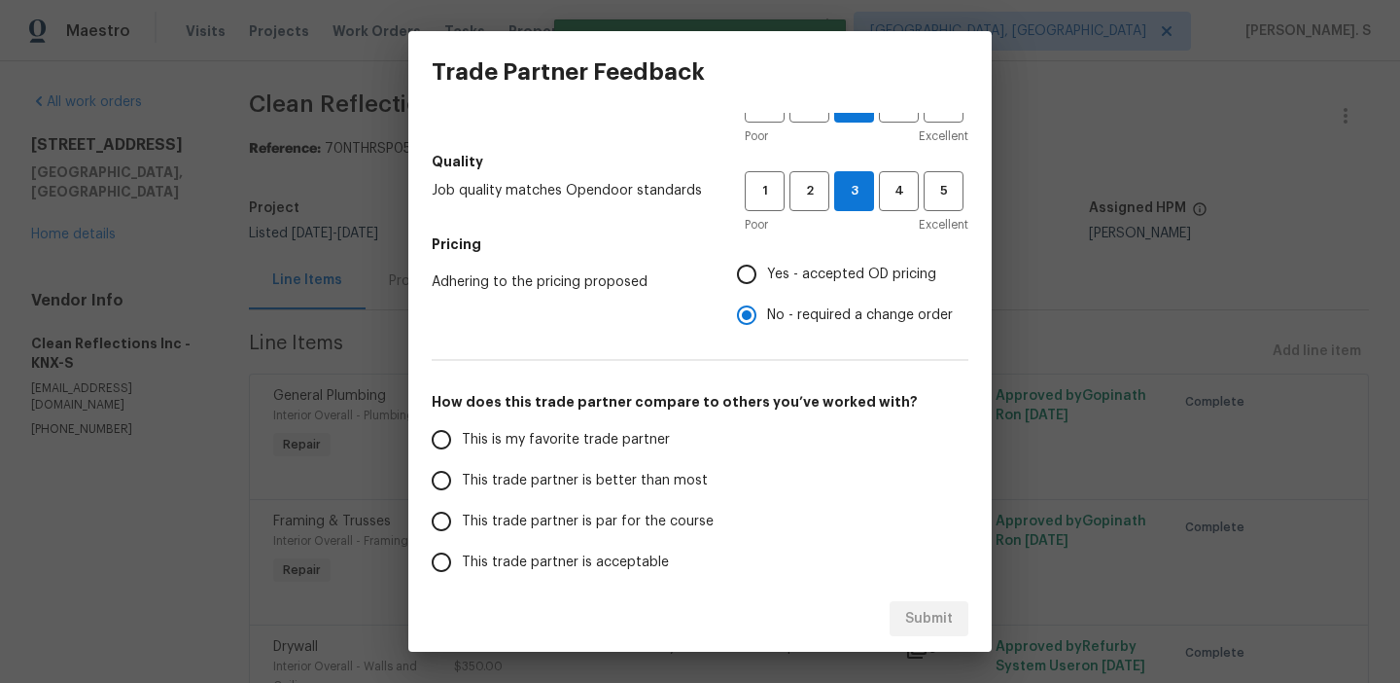
click at [639, 539] on label "This trade partner is par for the course" at bounding box center [574, 521] width 307 height 41
click at [462, 539] on input "This trade partner is par for the course" at bounding box center [441, 521] width 41 height 41
click at [945, 622] on span "Submit" at bounding box center [929, 619] width 48 height 24
radio input "true"
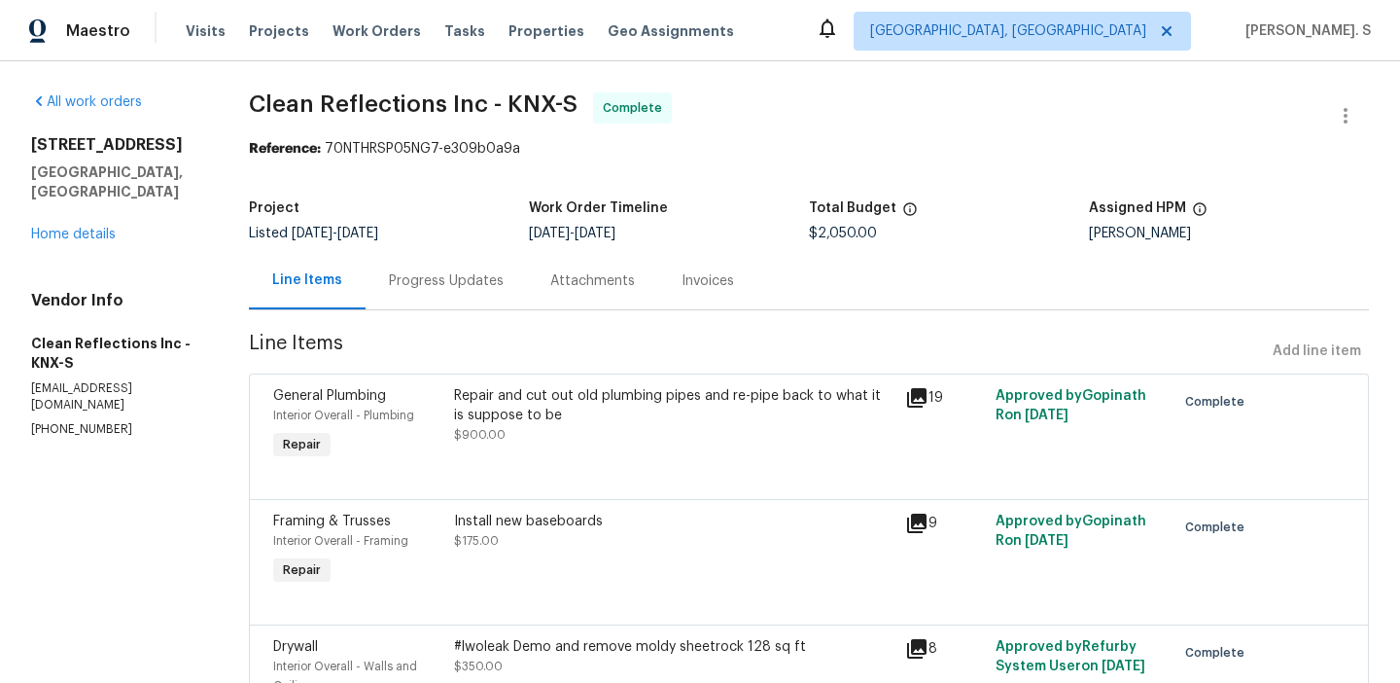
click at [404, 243] on div "Project Listed 9/6/2025 - 9/22/2025 Work Order Timeline 9/12/2025 - 9/22/2025 T…" at bounding box center [809, 221] width 1120 height 62
click at [455, 261] on div "Progress Updates" at bounding box center [446, 280] width 161 height 57
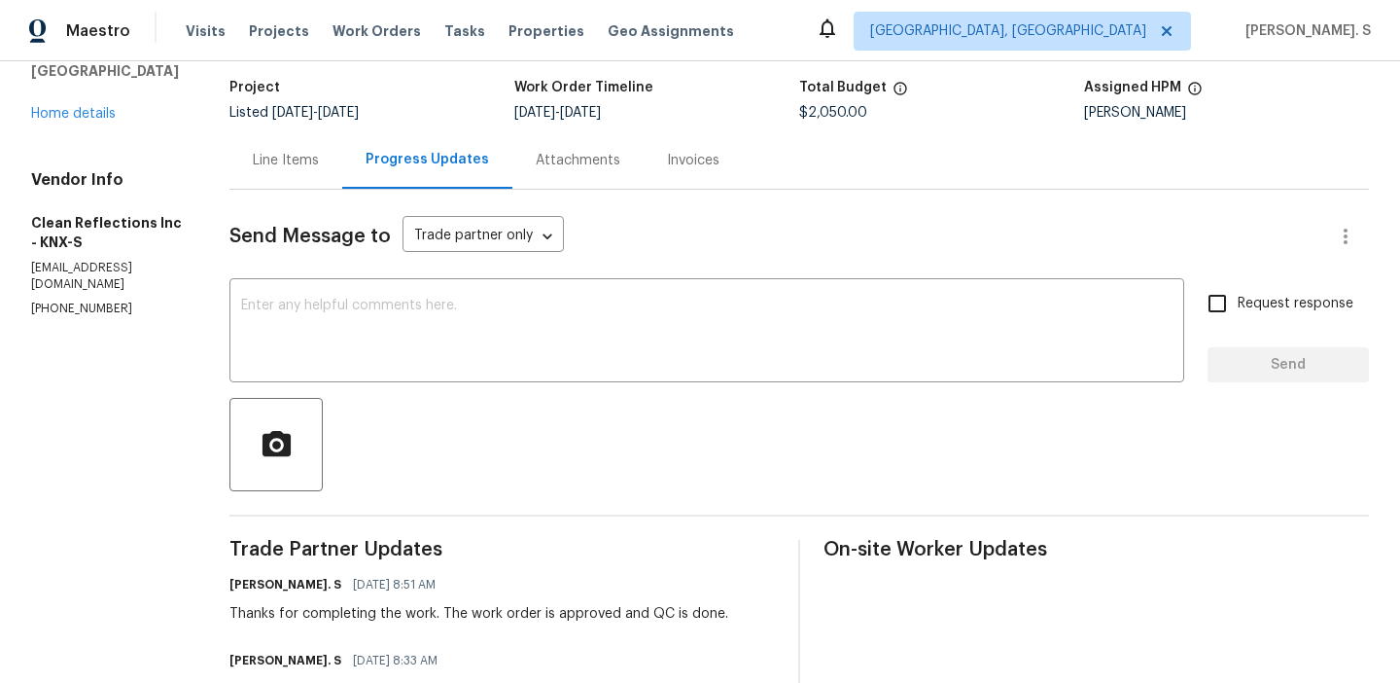
scroll to position [252, 0]
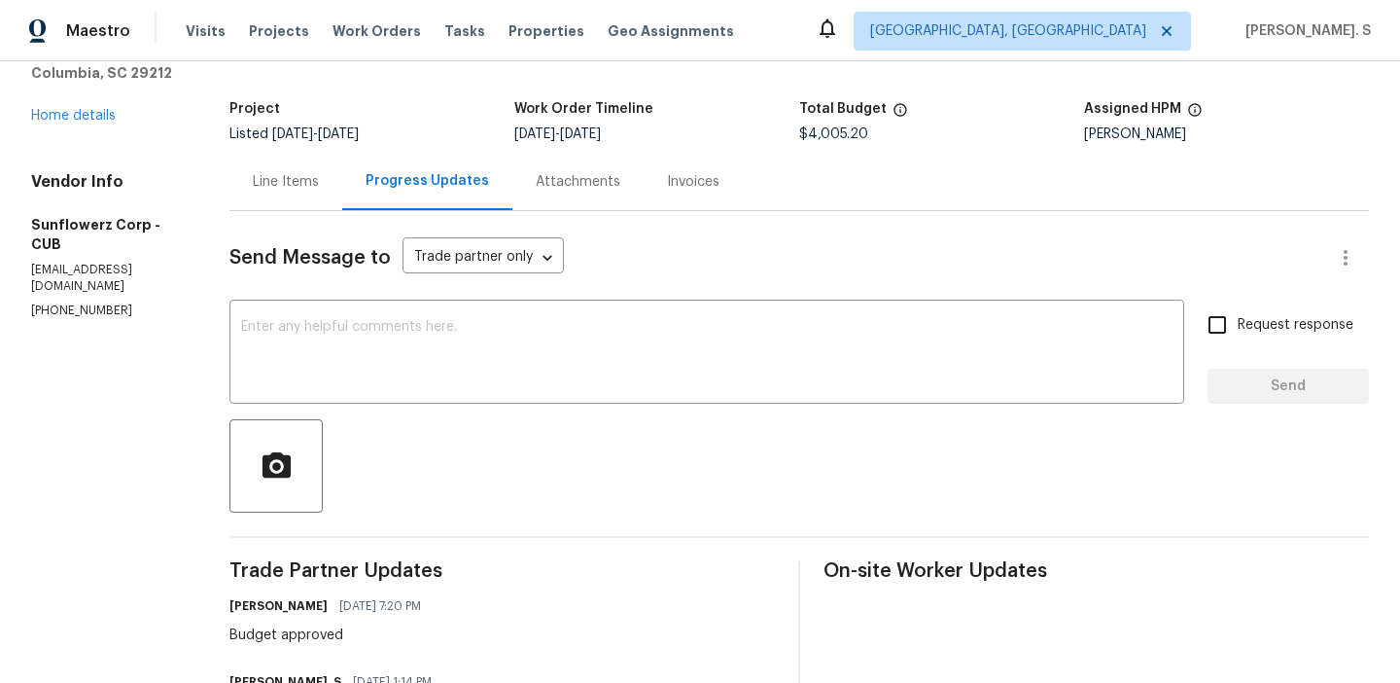
scroll to position [93, 0]
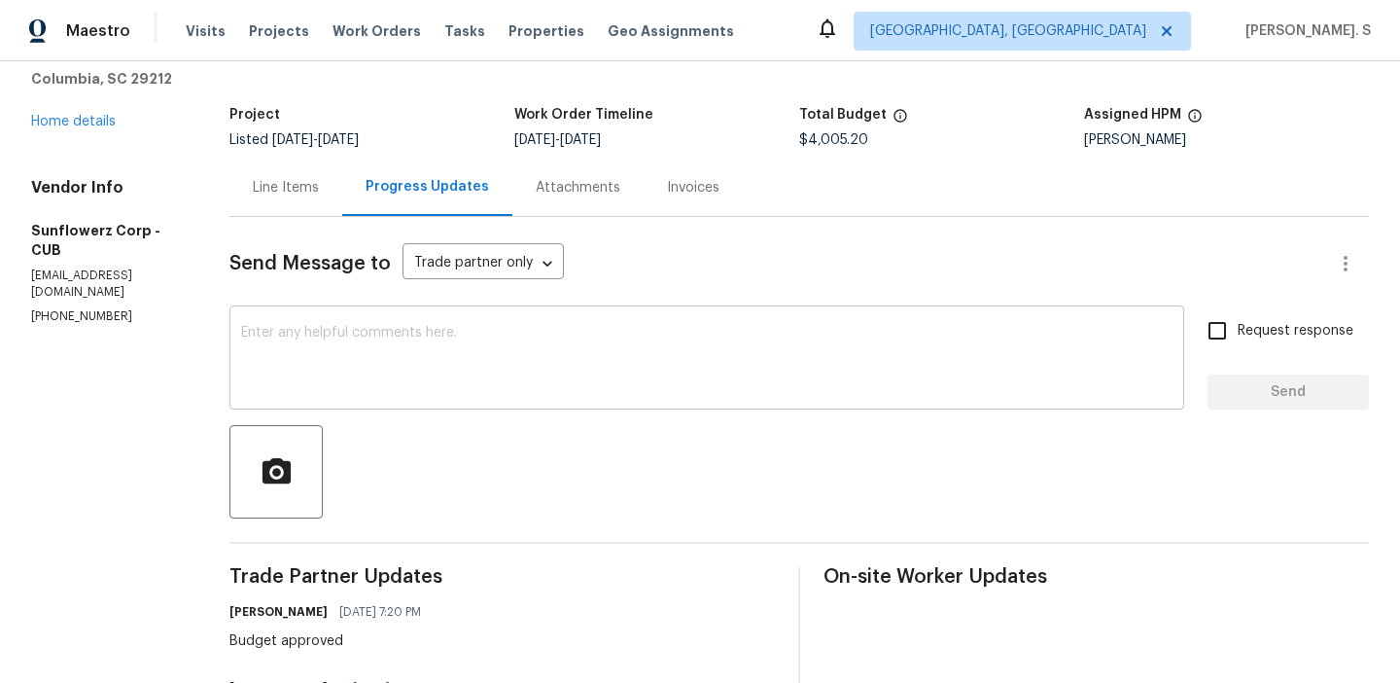
click at [417, 310] on div "x ​" at bounding box center [706, 359] width 955 height 99
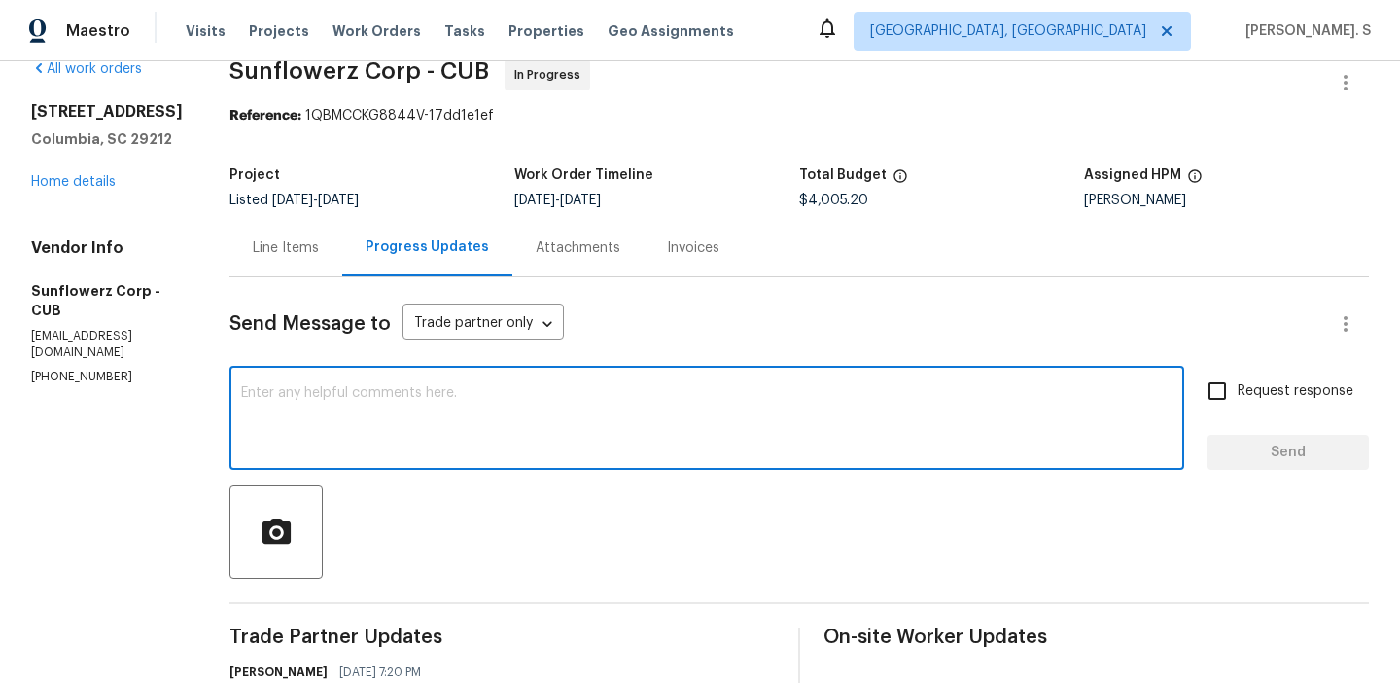
scroll to position [23, 0]
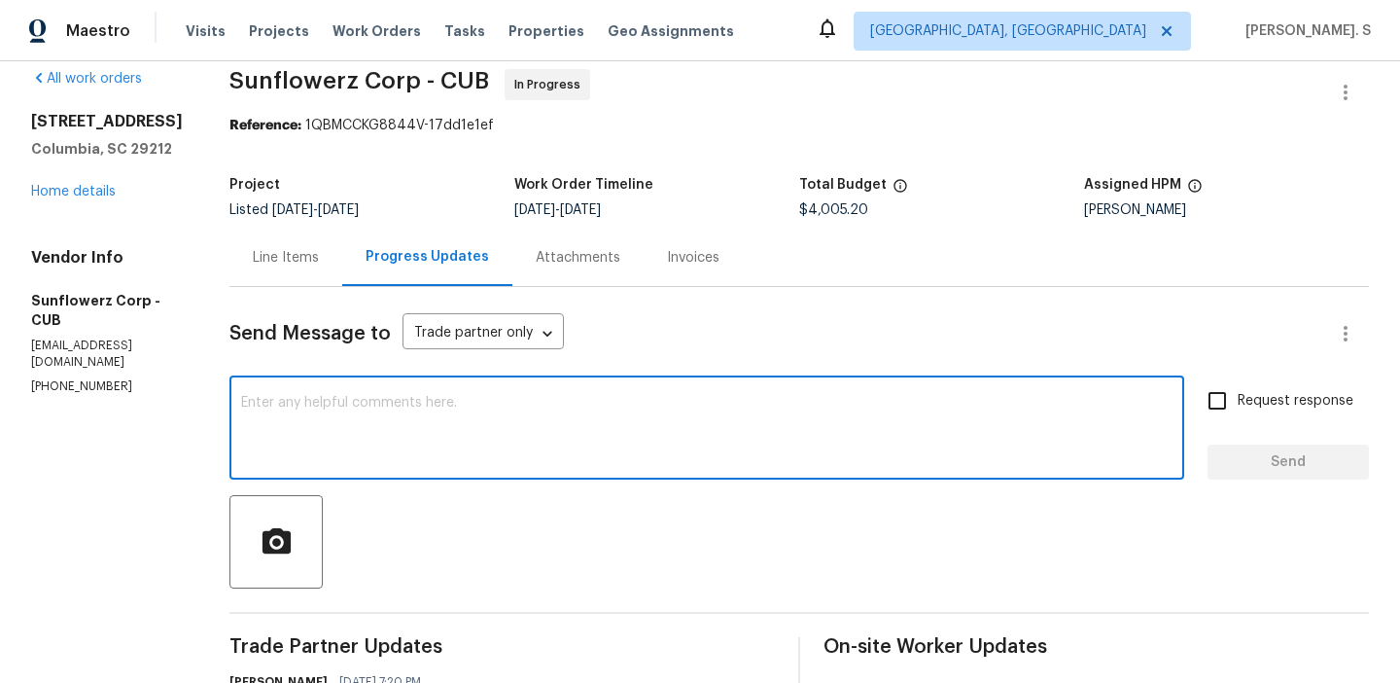
click at [287, 405] on textarea at bounding box center [707, 430] width 932 height 68
paste textarea "May we have an update on the progress of the work order?"
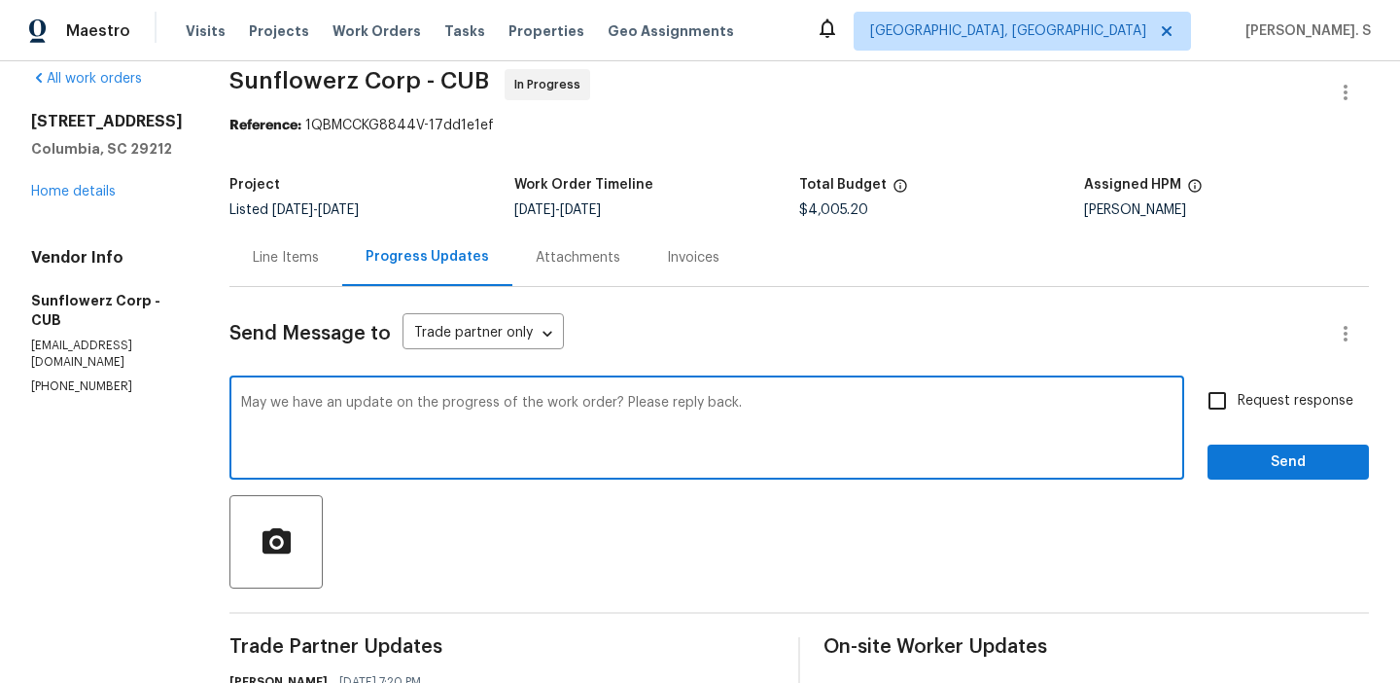
type textarea "May we have an update on the progress of the work order? Please reply back."
click at [1310, 412] on label "Request response" at bounding box center [1275, 400] width 157 height 41
click at [1238, 412] on input "Request response" at bounding box center [1217, 400] width 41 height 41
checkbox input "true"
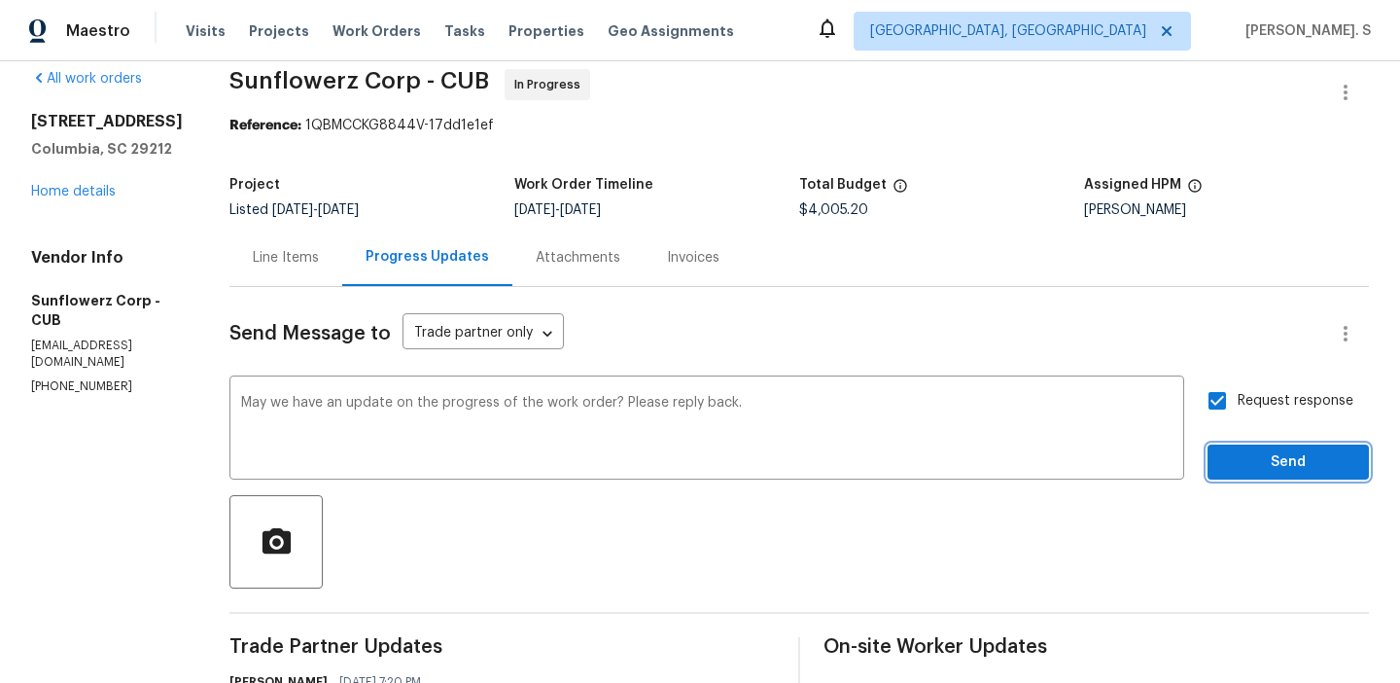
click at [1301, 464] on span "Send" at bounding box center [1288, 462] width 130 height 24
